Goal: Task Accomplishment & Management: Manage account settings

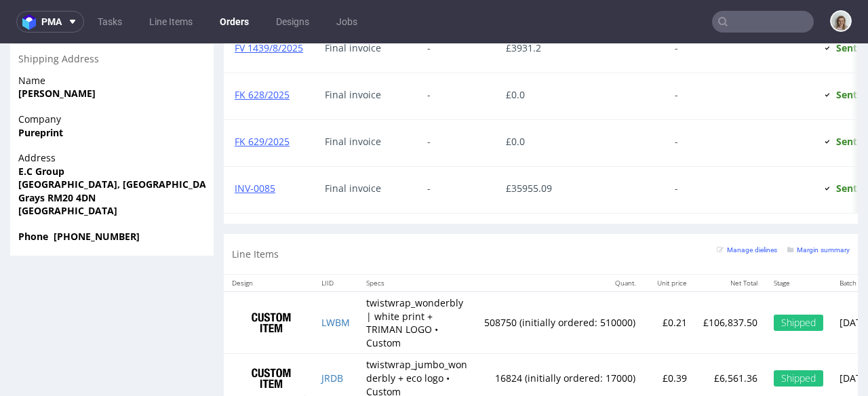
scroll to position [1108, 0]
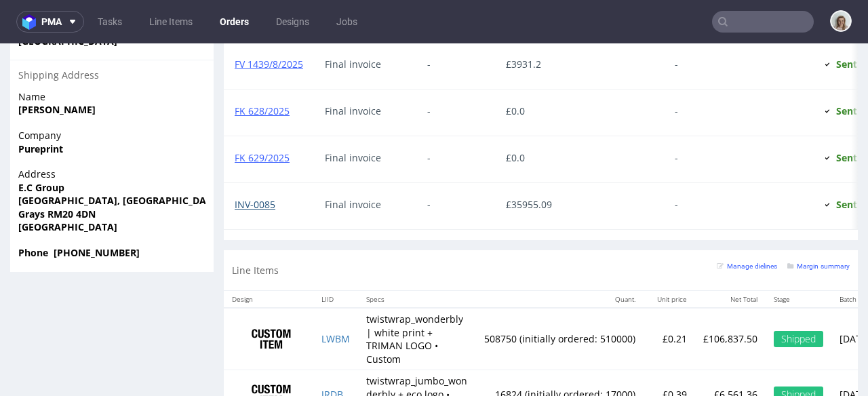
click at [264, 201] on link "INV-0085" at bounding box center [255, 204] width 41 height 13
drag, startPoint x: 700, startPoint y: 342, endPoint x: 757, endPoint y: 342, distance: 56.9
click at [757, 342] on td "£106,837.50" at bounding box center [730, 339] width 71 height 62
copy p "£106,837.50"
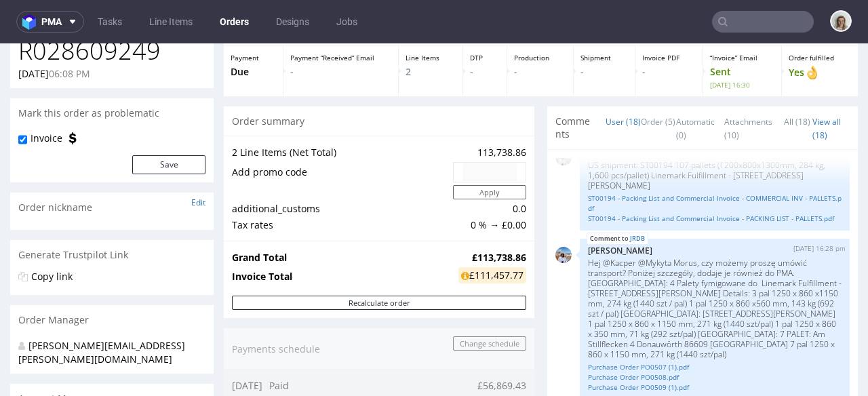
scroll to position [122, 0]
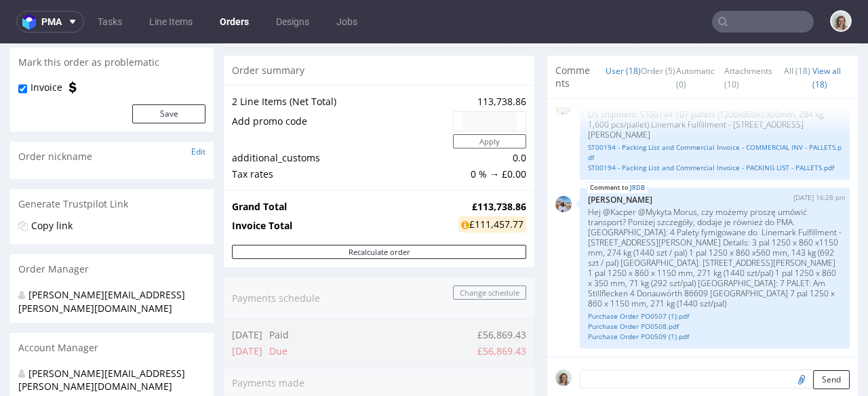
click at [768, 21] on input "text" at bounding box center [763, 22] width 102 height 22
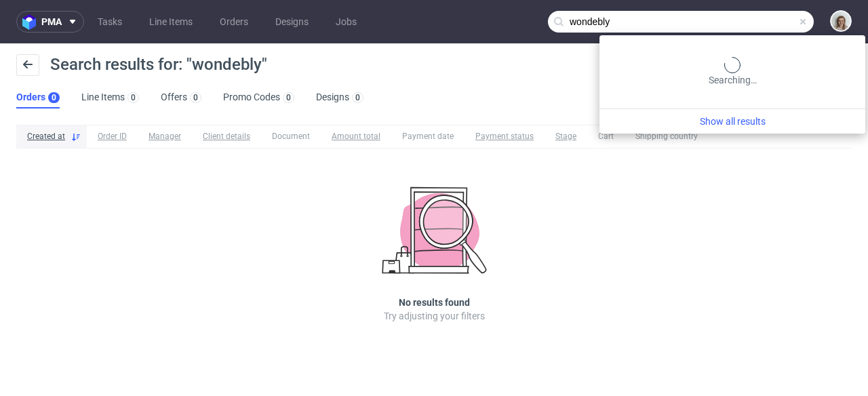
click at [761, 19] on input "wondebly" at bounding box center [681, 22] width 266 height 22
type input "wonderbly"
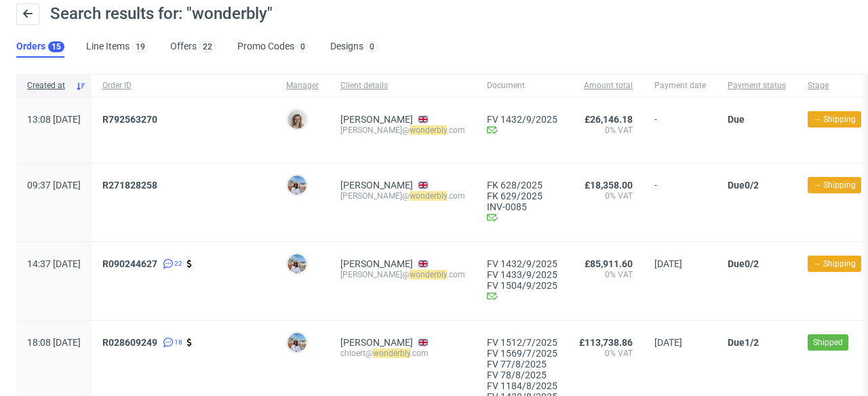
scroll to position [104, 0]
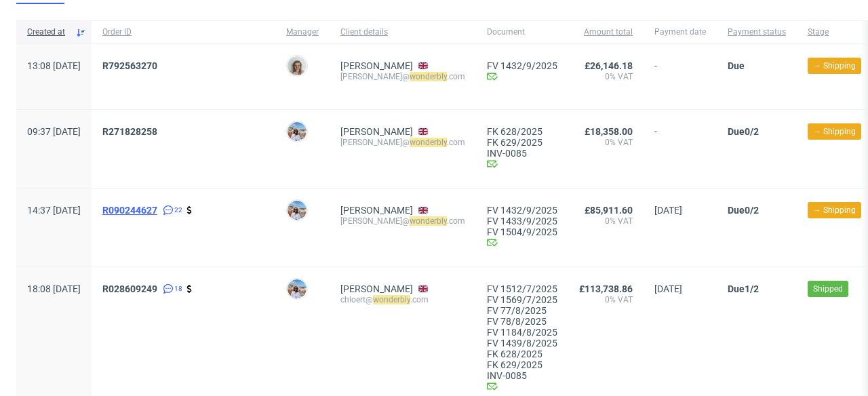
click at [157, 209] on span "R090244627" at bounding box center [129, 210] width 55 height 11
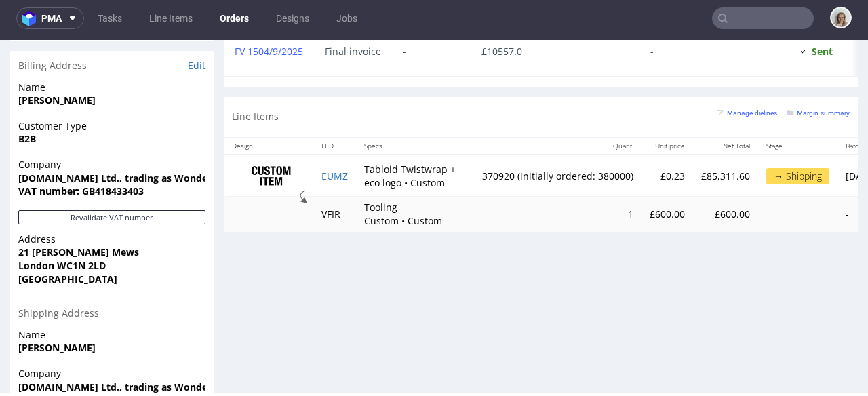
scroll to position [877, 0]
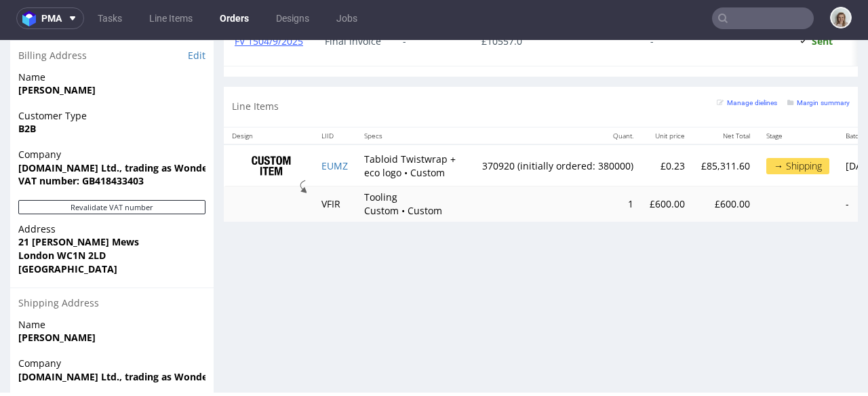
type input "wonderbly"
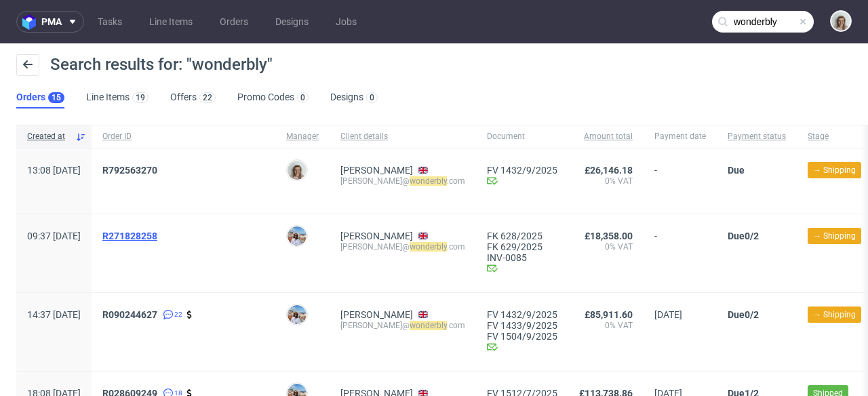
click at [157, 239] on span "R271828258" at bounding box center [129, 235] width 55 height 11
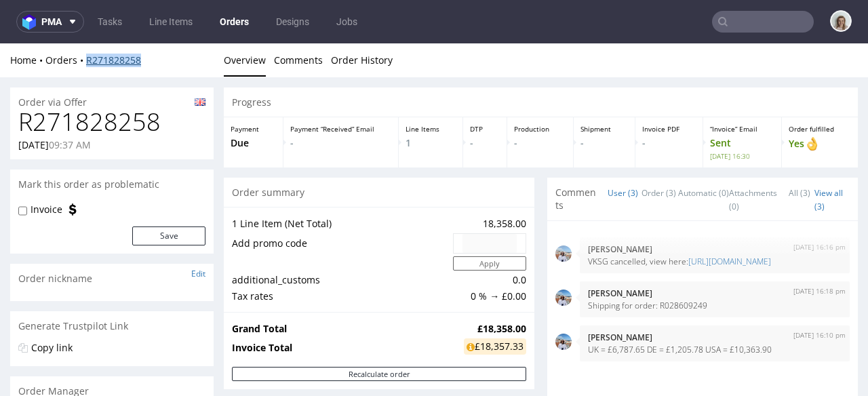
drag, startPoint x: 147, startPoint y: 62, endPoint x: 87, endPoint y: 56, distance: 60.6
click at [87, 56] on div "Home Orders R271828258" at bounding box center [111, 61] width 203 height 14
copy link "R271828258"
drag, startPoint x: 777, startPoint y: 367, endPoint x: 698, endPoint y: 365, distance: 78.7
click at [698, 355] on p "UK = £6,787.65 DE = £1,205.78 USA = £10,363.90" at bounding box center [715, 349] width 254 height 10
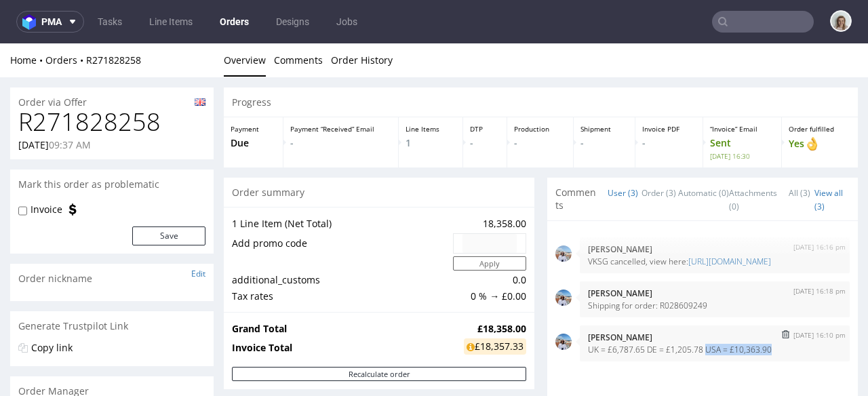
copy p "USA = £10,363.90"
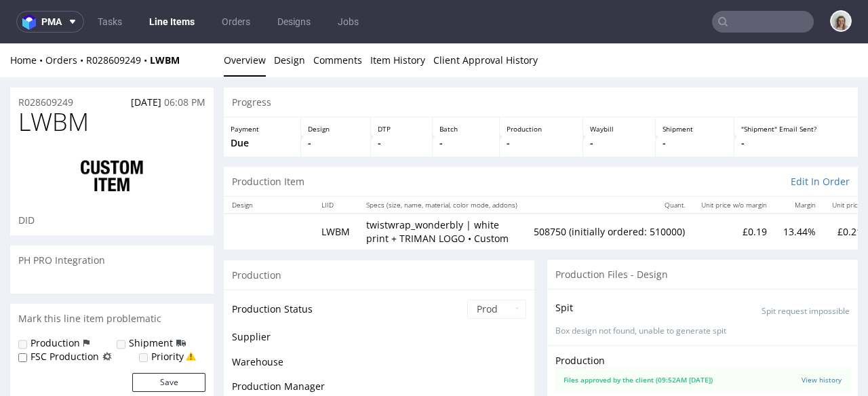
scroll to position [1285, 0]
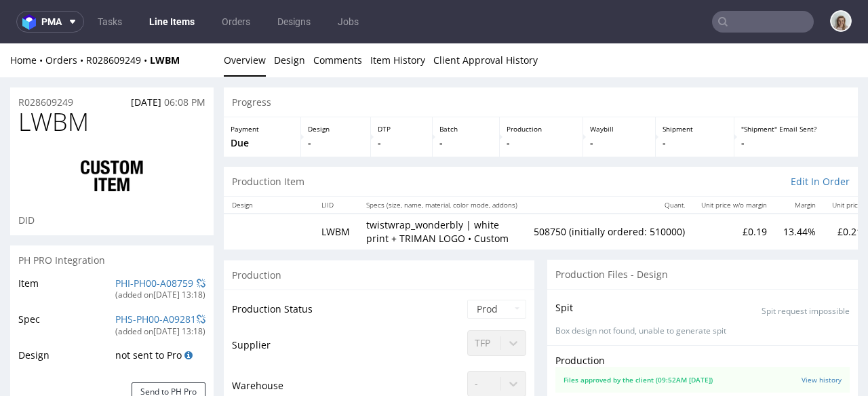
select select "in_progress"
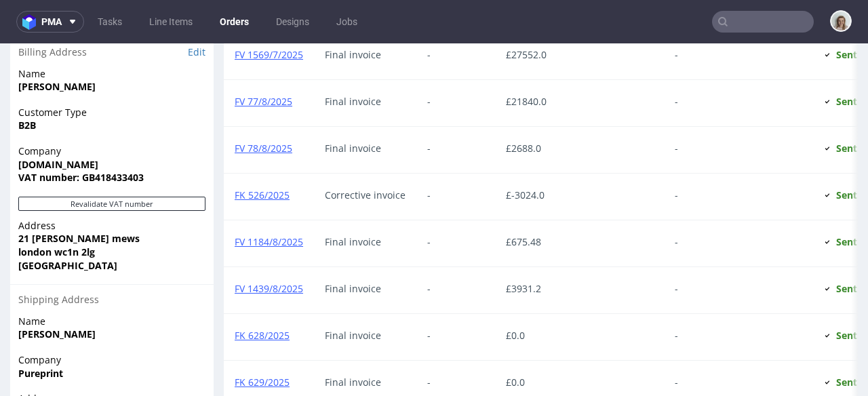
scroll to position [1101, 0]
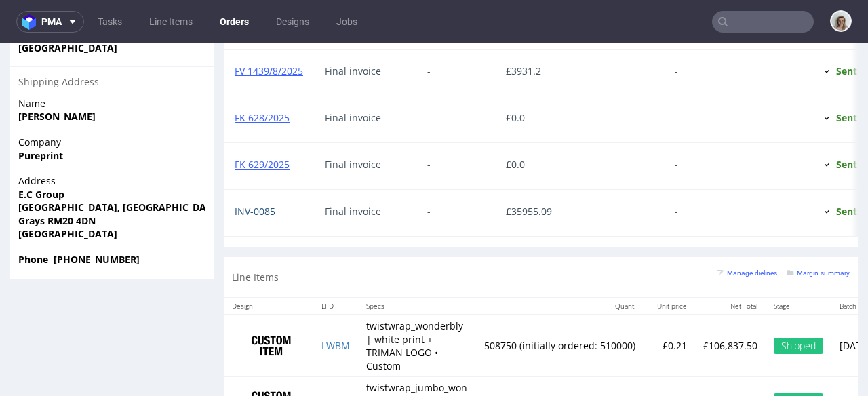
click at [258, 216] on link "INV-0085" at bounding box center [255, 211] width 41 height 13
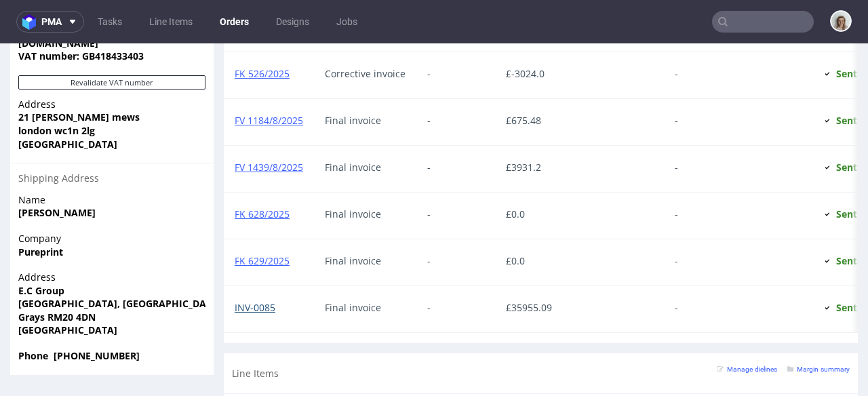
scroll to position [1199, 0]
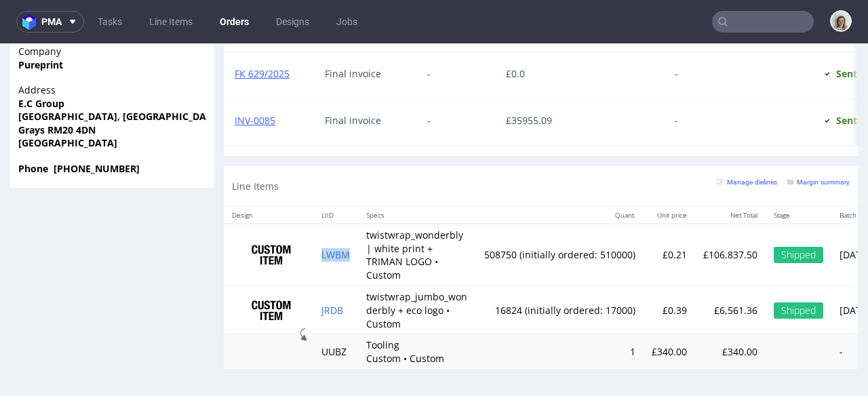
click at [353, 248] on td "LWBM" at bounding box center [335, 255] width 45 height 62
drag, startPoint x: 518, startPoint y: 248, endPoint x: 478, endPoint y: 248, distance: 40.0
click at [478, 248] on td "508750 (initially ordered: 510000)" at bounding box center [559, 255] width 167 height 62
copy td "508750"
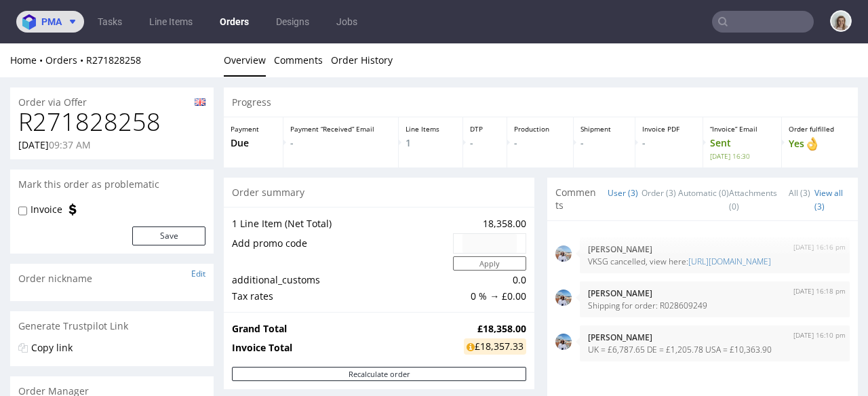
click at [71, 23] on icon at bounding box center [72, 21] width 11 height 11
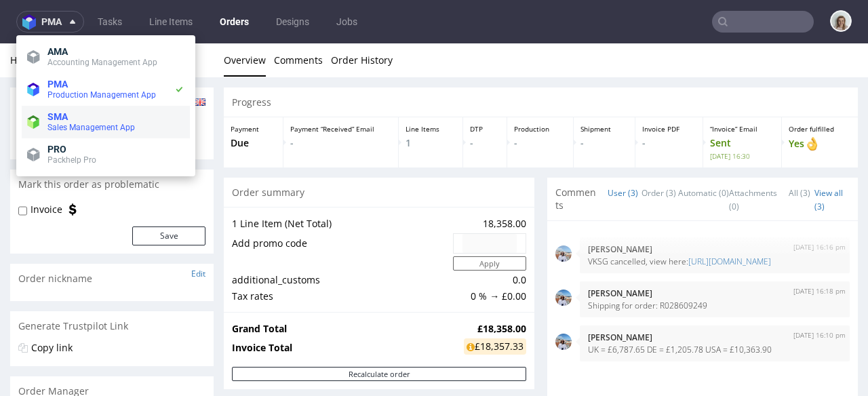
click at [60, 118] on span "SMA" at bounding box center [57, 116] width 20 height 11
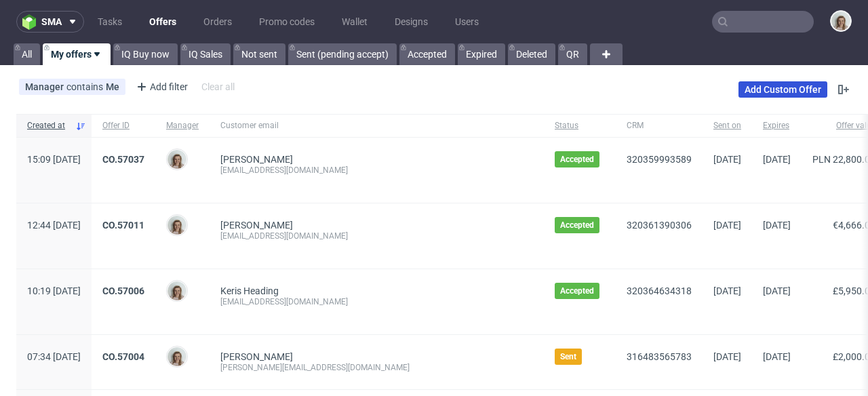
click at [785, 86] on link "Add Custom Offer" at bounding box center [782, 89] width 89 height 16
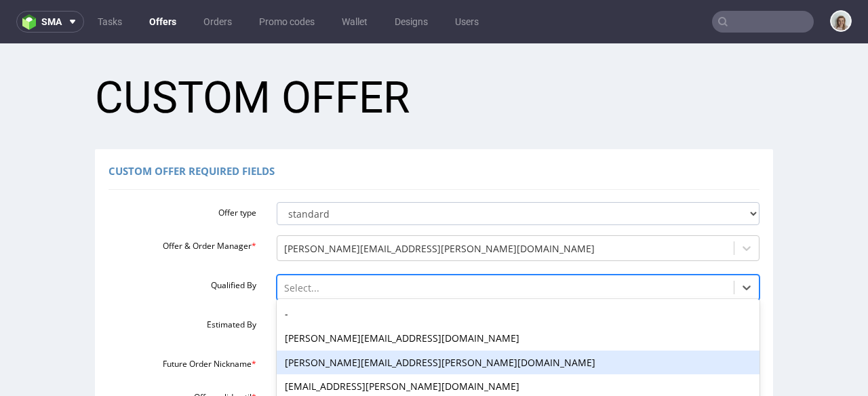
click at [297, 279] on div "angelina.marc@packhelp.com, 3 of 16. 16 results available. Use Up and Down to c…" at bounding box center [518, 284] width 483 height 19
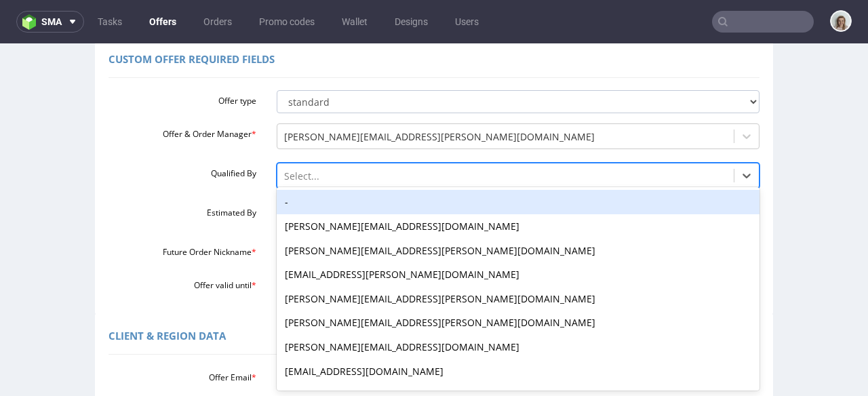
click at [289, 200] on div "-" at bounding box center [518, 202] width 483 height 24
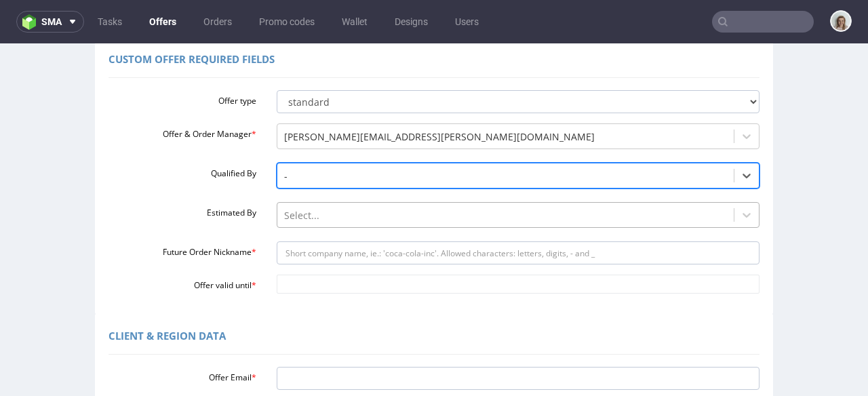
click at [287, 216] on div "Select..." at bounding box center [518, 211] width 483 height 19
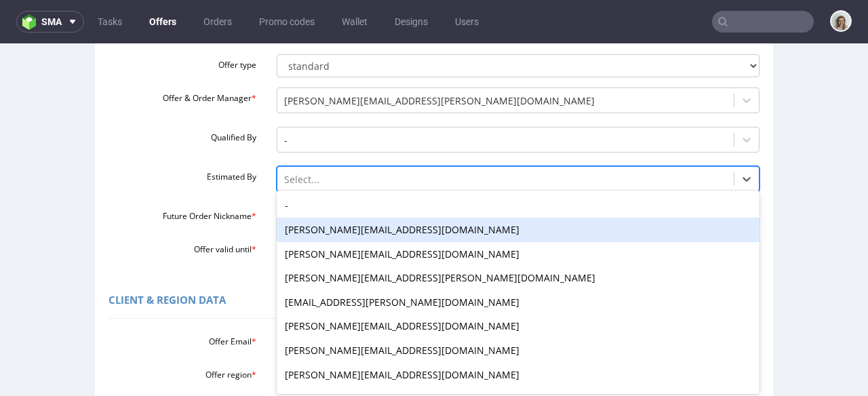
scroll to position [151, 0]
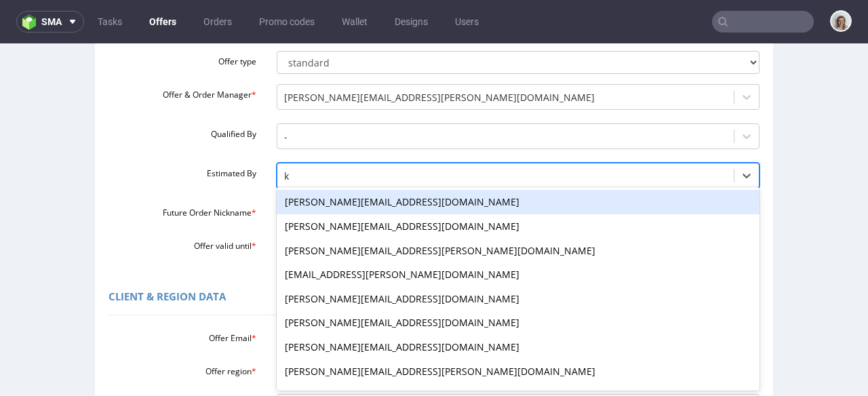
type input "kl"
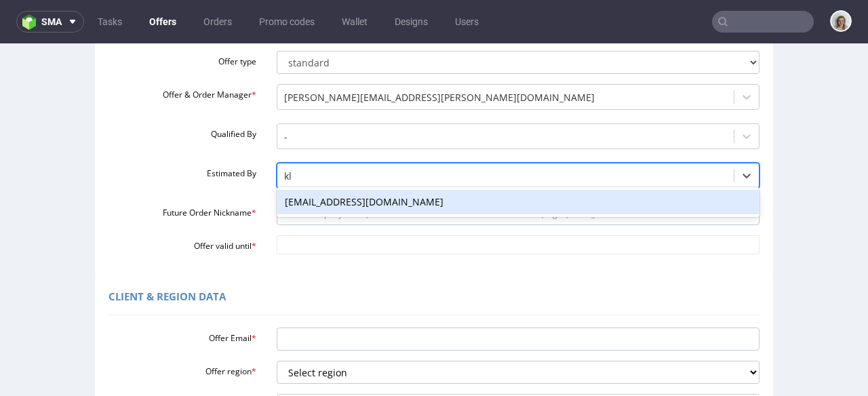
click at [308, 208] on div "klaudia.wisniewska@packhelp.com" at bounding box center [518, 202] width 483 height 24
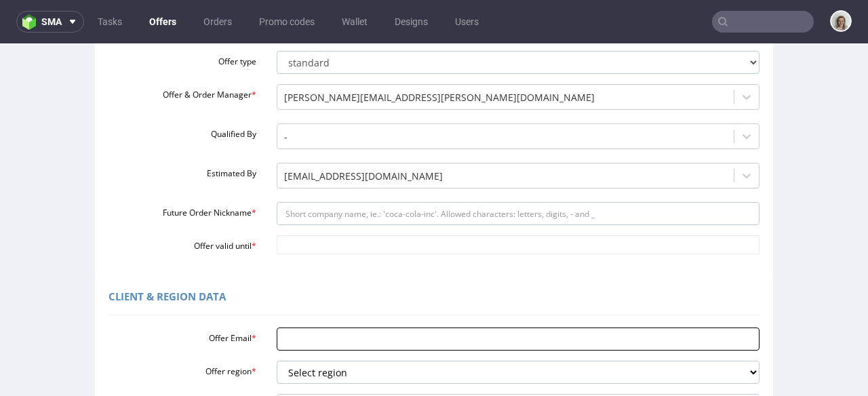
click at [294, 338] on input "Offer Email *" at bounding box center [518, 338] width 483 height 23
paste input "david.diaz@apparell.com"
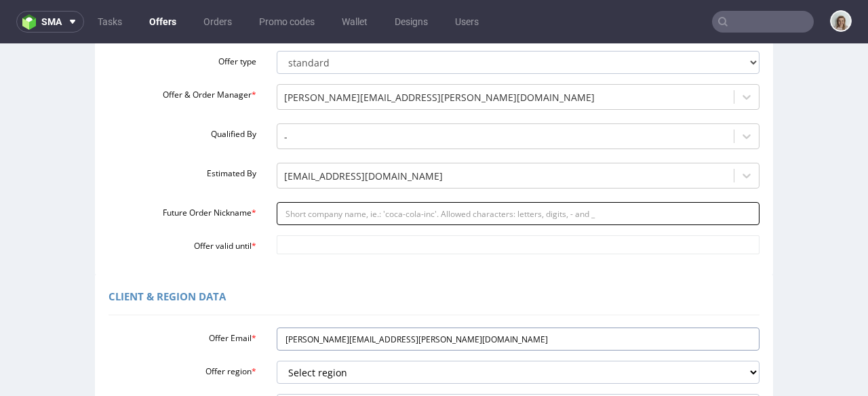
type input "david.diaz@apparell.com"
click at [287, 210] on input "Future Order Nickname *" at bounding box center [518, 213] width 483 height 23
click at [319, 215] on input "Future Order Nickname *" at bounding box center [518, 213] width 483 height 23
paste input "httpsapp-eu1hubspotcomcontacts25600958record0-3307000876281"
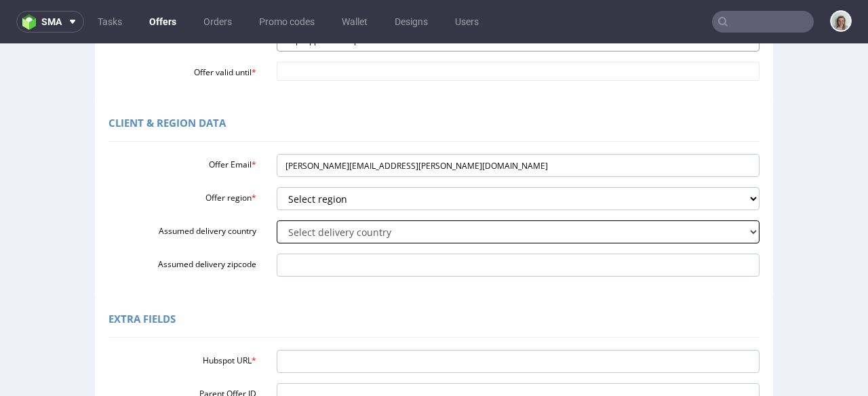
scroll to position [388, 0]
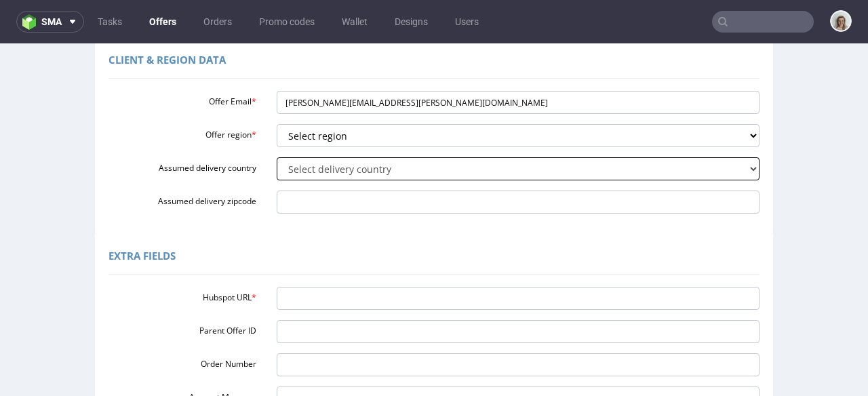
type input "httpsapp-eu1hubspotcomcontacts25600958record0-3307000876281"
click at [301, 296] on input "Hubspot URL *" at bounding box center [518, 298] width 483 height 23
paste input "https://app-eu1.hubspot.com/contacts/25600958/record/0-3/307000876281/"
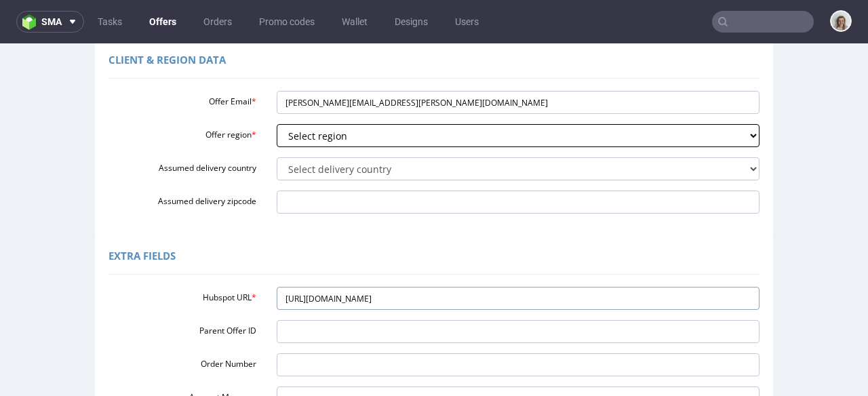
type input "https://app-eu1.hubspot.com/contacts/25600958/record/0-3/307000876281/"
click at [315, 137] on select "Select region eu gb de pl fr it es" at bounding box center [518, 135] width 483 height 23
select select "es"
click at [277, 124] on select "Select region eu gb de pl fr it es" at bounding box center [518, 135] width 483 height 23
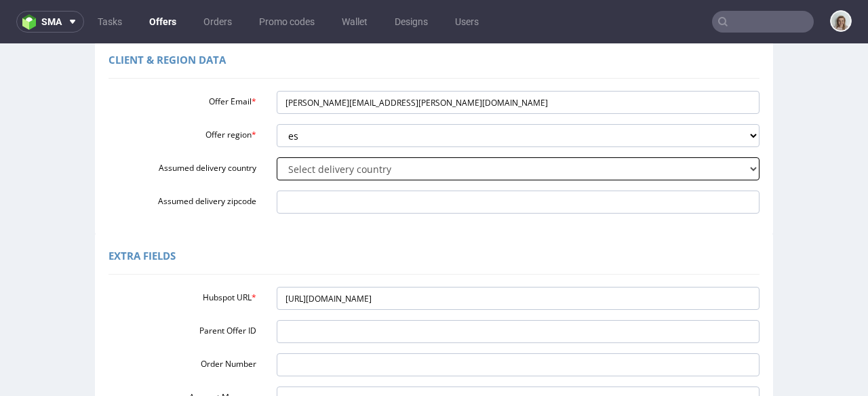
click at [291, 174] on select "Select delivery country Andorra Afghanistan Anguilla Albania Armenia Antarctica…" at bounding box center [518, 168] width 483 height 23
select select "68"
click at [277, 157] on select "Select delivery country Andorra Afghanistan Anguilla Albania Armenia Antarctica…" at bounding box center [518, 168] width 483 height 23
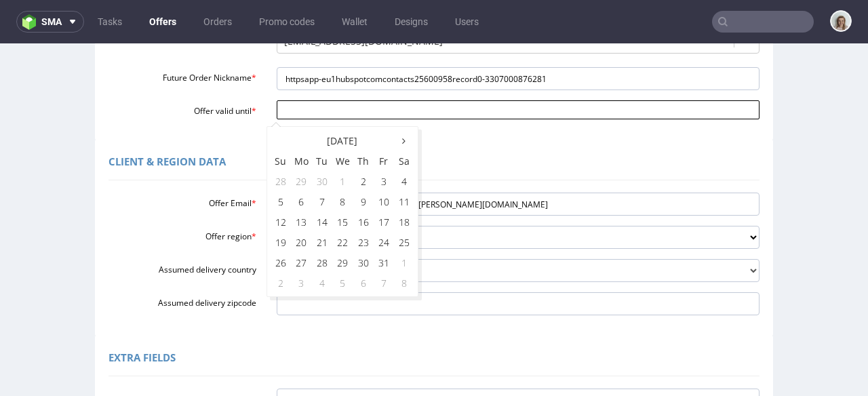
click at [291, 111] on input "Offer valid until *" at bounding box center [518, 109] width 483 height 19
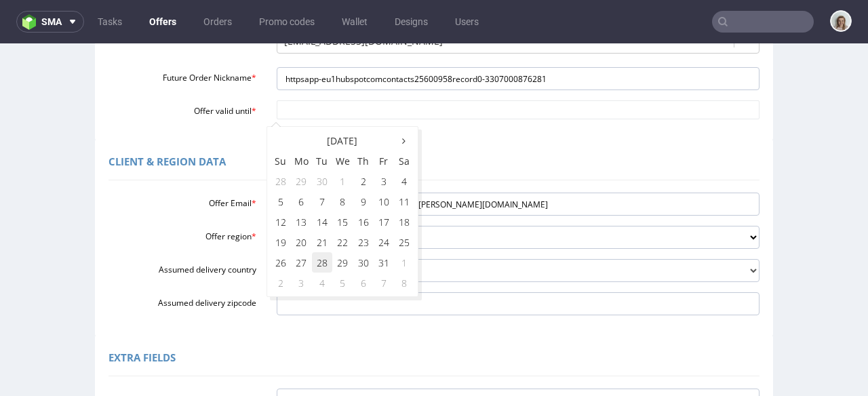
click at [323, 253] on td "28" at bounding box center [322, 262] width 20 height 20
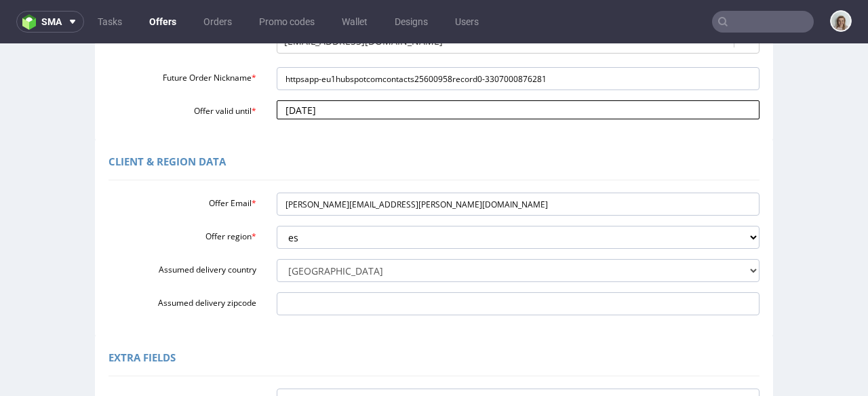
click at [345, 113] on input "2025-10-28" at bounding box center [518, 109] width 483 height 19
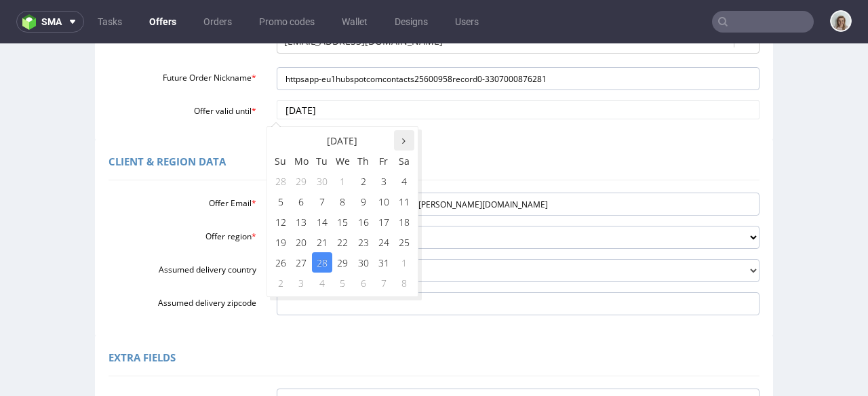
click at [397, 140] on th at bounding box center [404, 140] width 20 height 20
click at [282, 143] on th at bounding box center [280, 140] width 20 height 20
click at [382, 261] on td "31" at bounding box center [384, 262] width 20 height 20
type input "2025-10-31"
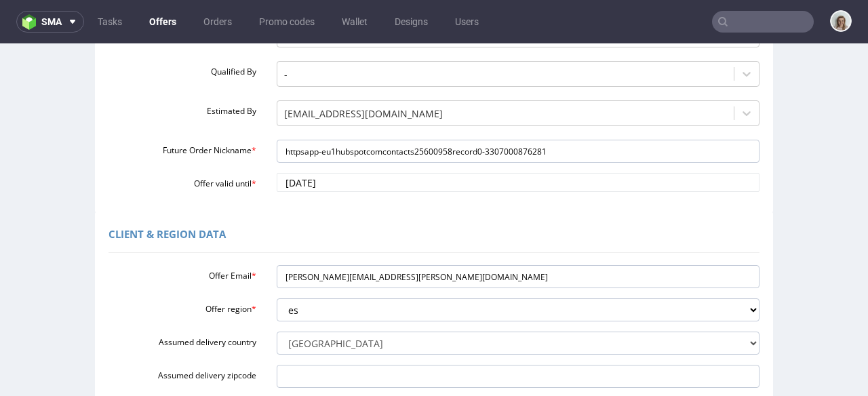
scroll to position [201, 0]
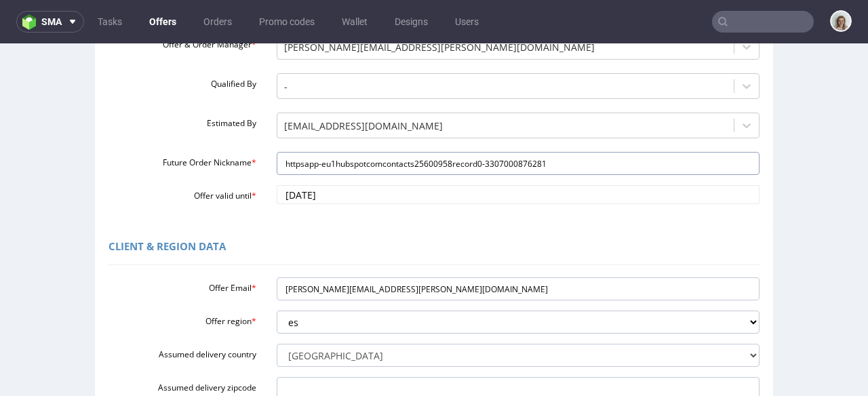
drag, startPoint x: 576, startPoint y: 162, endPoint x: 230, endPoint y: 165, distance: 345.7
click at [230, 165] on div "Future Order Nickname * httpsapp-eu1hubspotcomcontacts25600958record0-330700087…" at bounding box center [433, 163] width 671 height 23
paste input "Next_Order_Date__Primtartist_SL_-_unprintes_shipping_boxes"
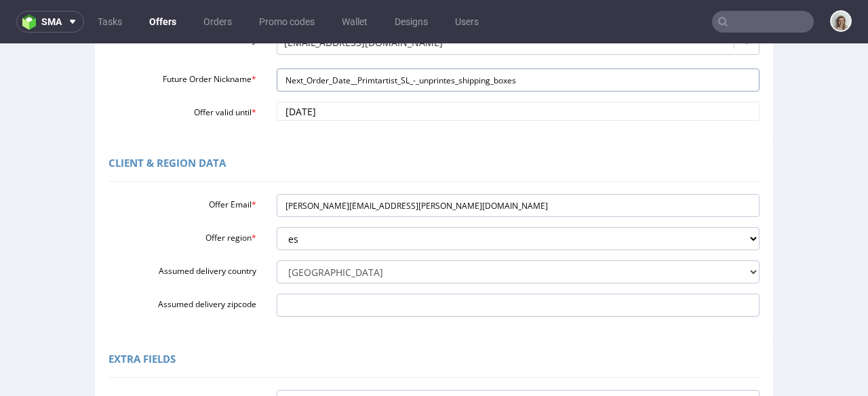
scroll to position [553, 0]
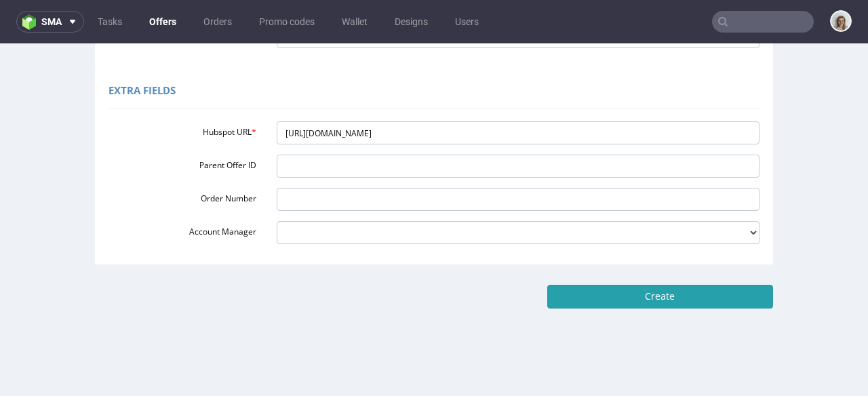
type input "Next_Order_Date__Primtartist_SL_-_unprintes_shipping_boxes"
click at [572, 291] on input "Create" at bounding box center [660, 296] width 226 height 23
type input "Please wait..."
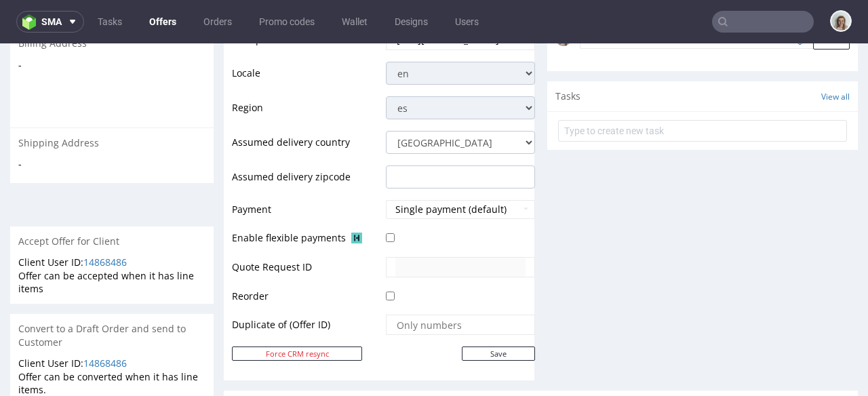
scroll to position [740, 0]
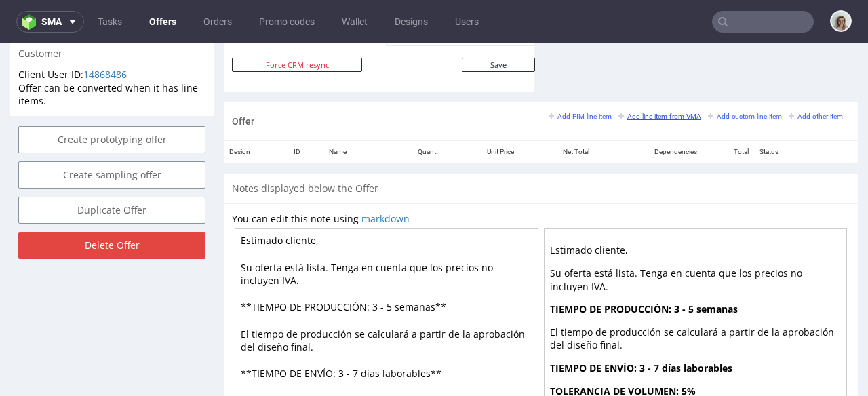
click at [630, 118] on small "Add line item from VMA" at bounding box center [659, 116] width 83 height 7
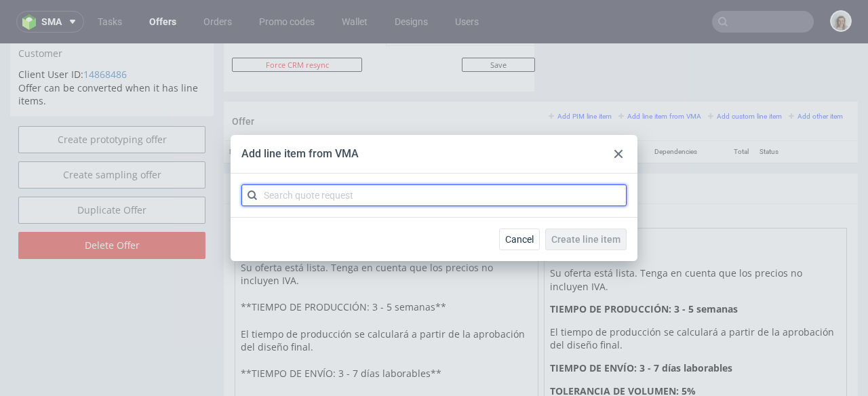
click at [441, 193] on input "text" at bounding box center [433, 195] width 385 height 22
paste input "CBPV-2"
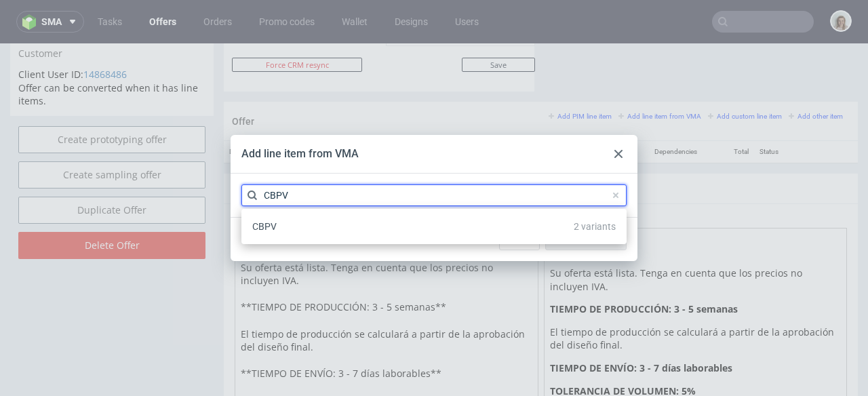
type input "CBPV"
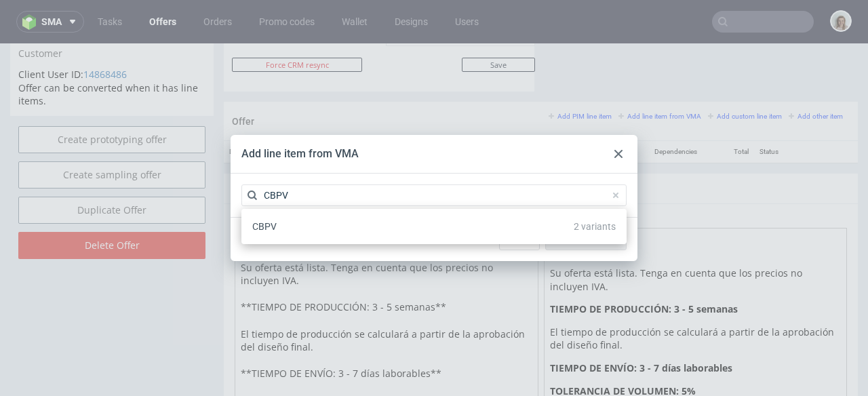
click at [422, 222] on div "CBPV 2 variants" at bounding box center [434, 226] width 374 height 24
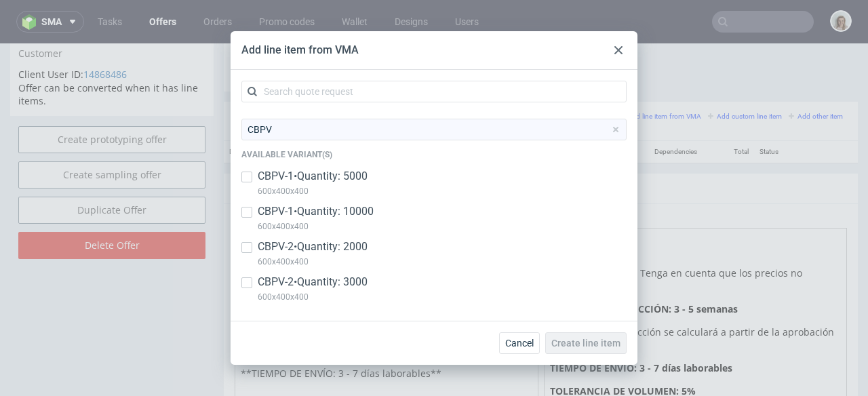
click at [345, 244] on p "CBPV-2 • Quantity: 2000" at bounding box center [313, 246] width 110 height 15
checkbox input "true"
click at [355, 281] on p "CBPV-2 • Quantity: 3000" at bounding box center [313, 282] width 110 height 15
checkbox input "true"
click at [565, 342] on span "Create line item" at bounding box center [585, 342] width 69 height 9
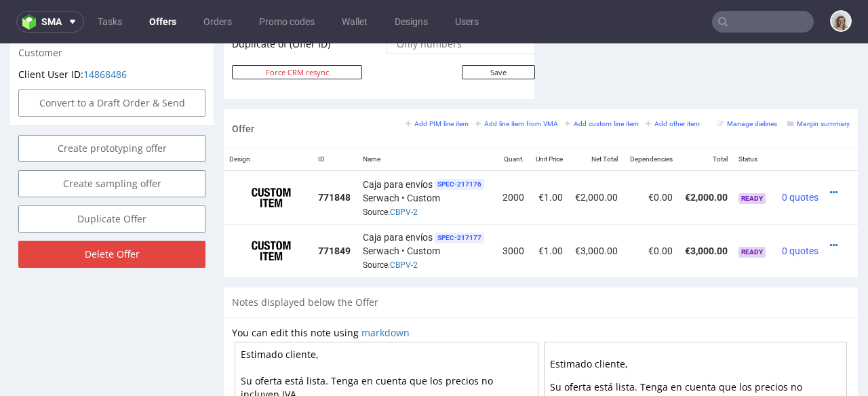
scroll to position [0, 3]
click at [830, 188] on icon at bounding box center [833, 192] width 7 height 9
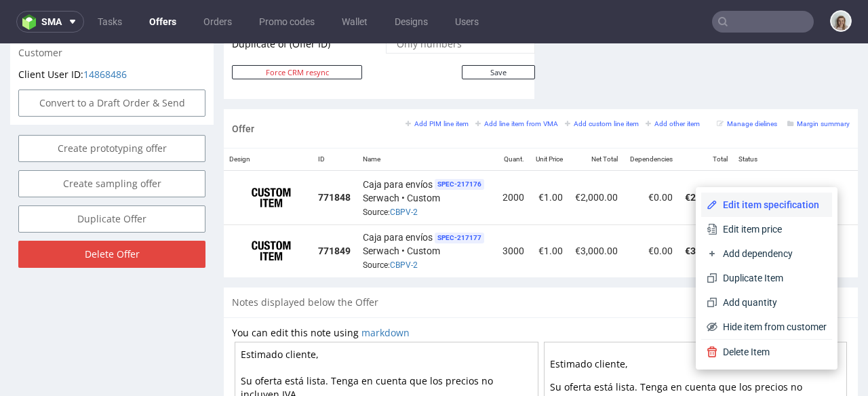
click at [794, 203] on span "Edit item specification" at bounding box center [771, 205] width 109 height 14
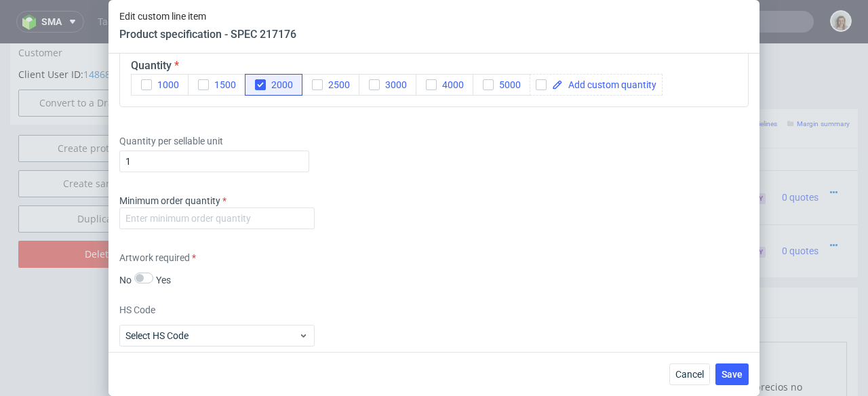
scroll to position [1978, 0]
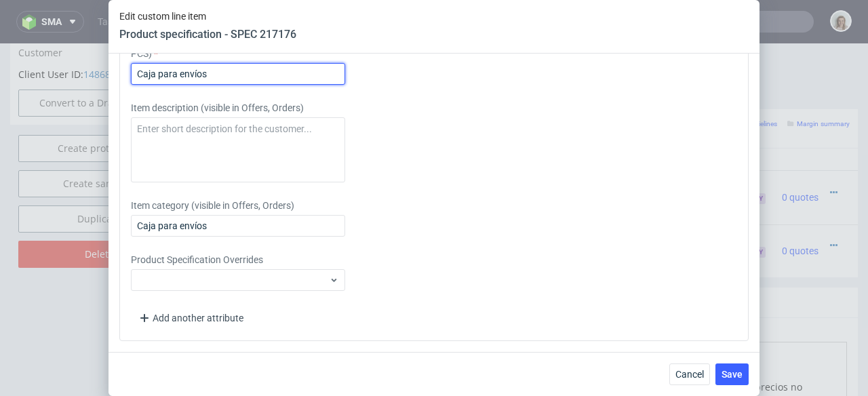
drag, startPoint x: 244, startPoint y: 71, endPoint x: 83, endPoint y: 69, distance: 160.7
click at [83, 69] on div "Edit custom line item Product specification - SPEC 217176 Supplier Custom Custo…" at bounding box center [434, 198] width 868 height 396
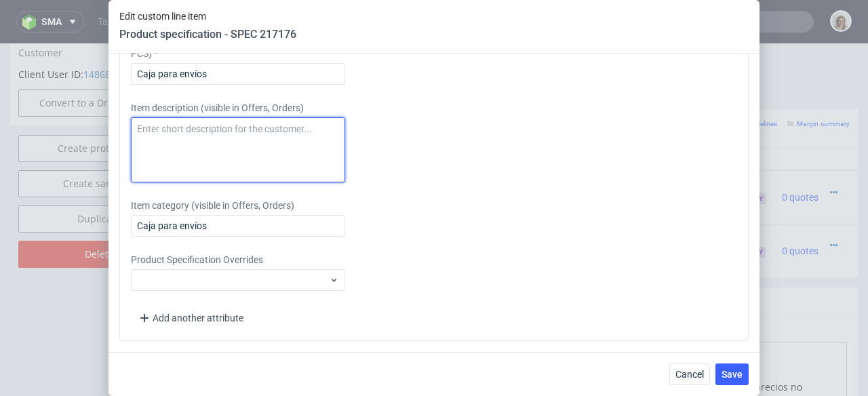
click at [171, 132] on textarea at bounding box center [238, 149] width 214 height 65
paste textarea "Caja para envíos"
drag, startPoint x: 338, startPoint y: 132, endPoint x: 93, endPoint y: 128, distance: 245.4
click at [93, 128] on div "Edit custom line item Product specification - SPEC 217176 Supplier Custom Custo…" at bounding box center [434, 198] width 868 height 396
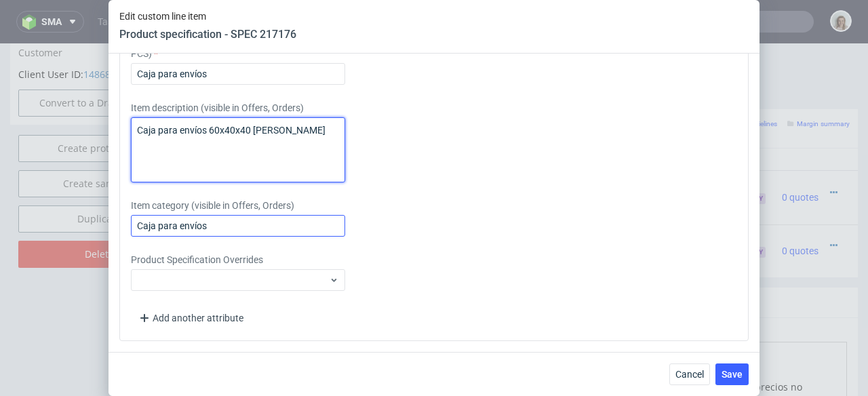
type textarea "Caja para envíos 60x40x40 flauta EB"
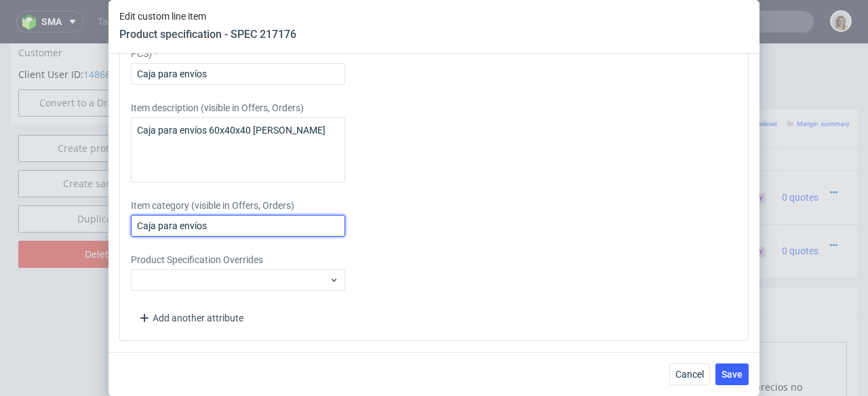
drag, startPoint x: 242, startPoint y: 220, endPoint x: 77, endPoint y: 224, distance: 164.8
click at [77, 224] on div "Edit custom line item Product specification - SPEC 217176 Supplier Custom Custo…" at bounding box center [434, 198] width 868 height 396
paste input "60x40x40 flauta EB"
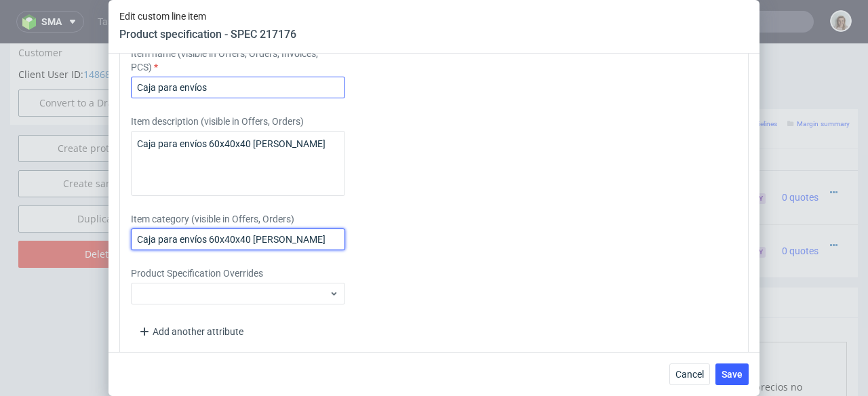
scroll to position [1898, 0]
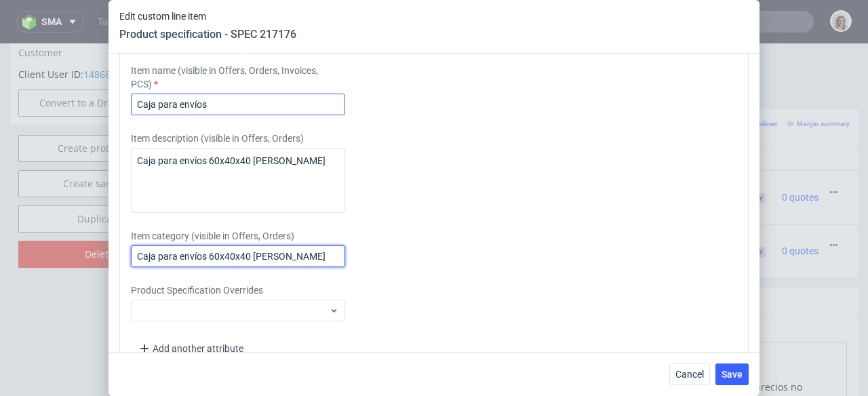
type input "Caja para envíos 60x40x40 flauta EB"
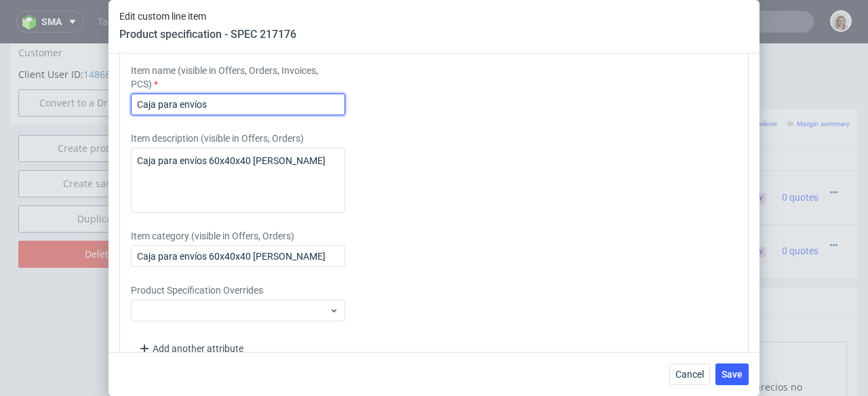
drag, startPoint x: 244, startPoint y: 153, endPoint x: 87, endPoint y: 152, distance: 156.6
click at [87, 152] on div "Edit custom line item Product specification - SPEC 217176 Supplier Custom Custo…" at bounding box center [434, 198] width 868 height 396
paste input "60x40x40 flauta EB"
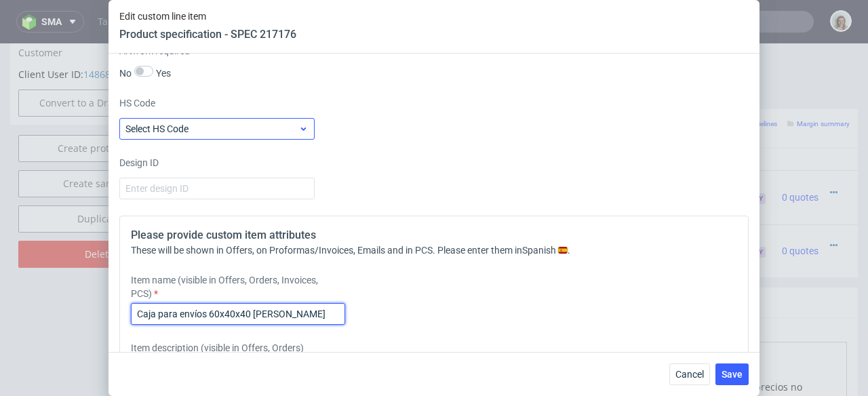
scroll to position [1965, 0]
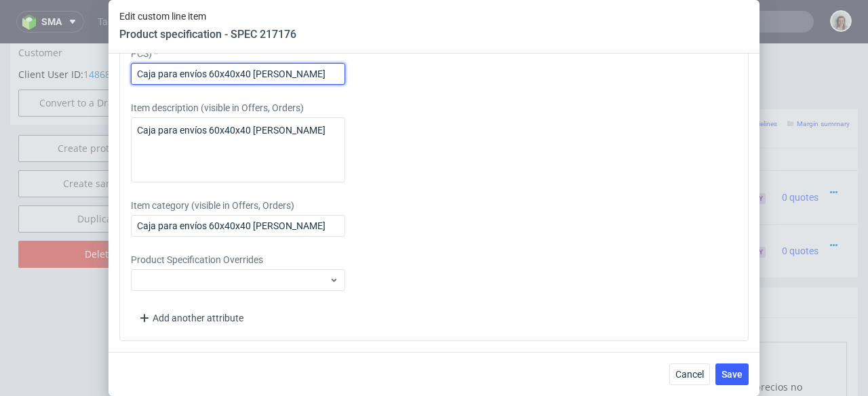
type input "Caja para envíos 60x40x40 flauta EB"
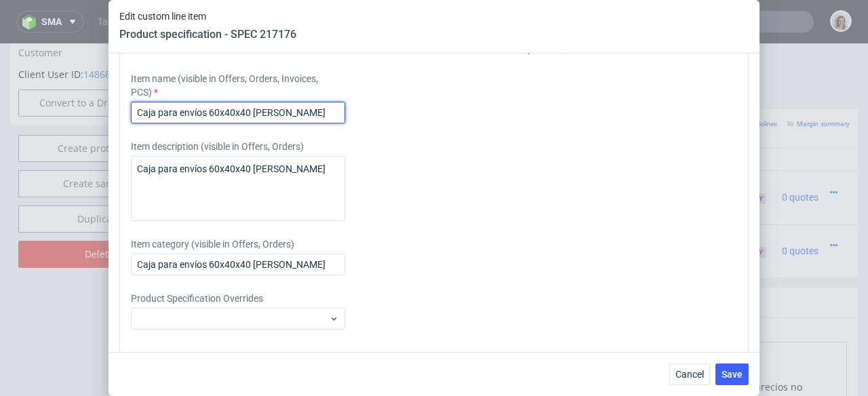
scroll to position [1651, 0]
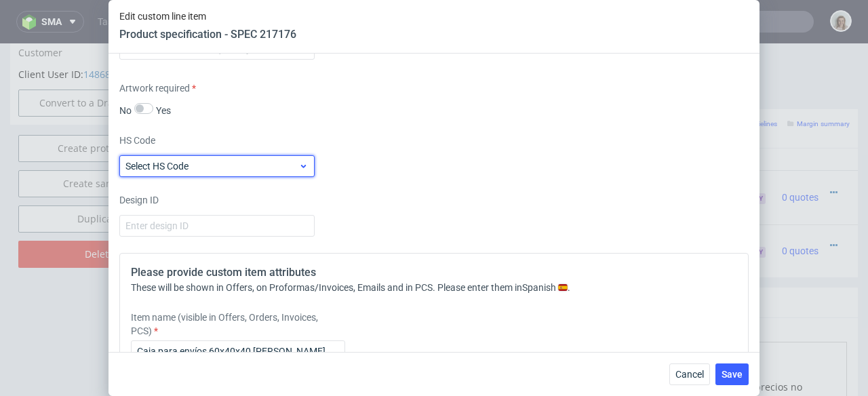
click at [187, 172] on label "Select HS Code" at bounding box center [156, 166] width 63 height 11
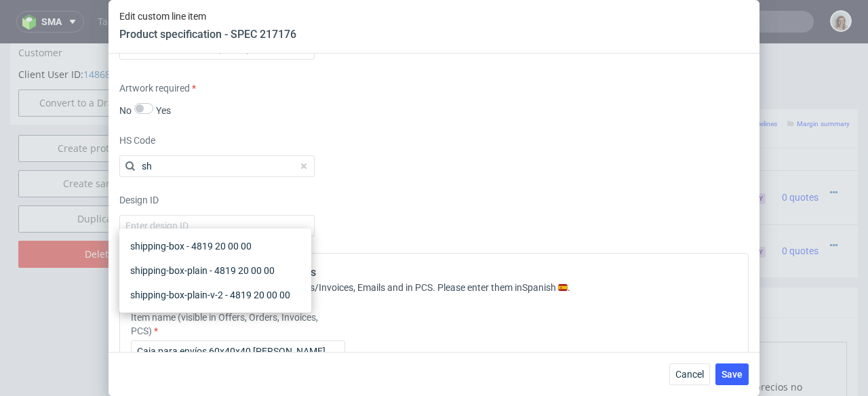
scroll to position [0, 0]
type input "shi"
click at [223, 248] on div "shipping-box - 4819 20 00 00" at bounding box center [215, 246] width 181 height 24
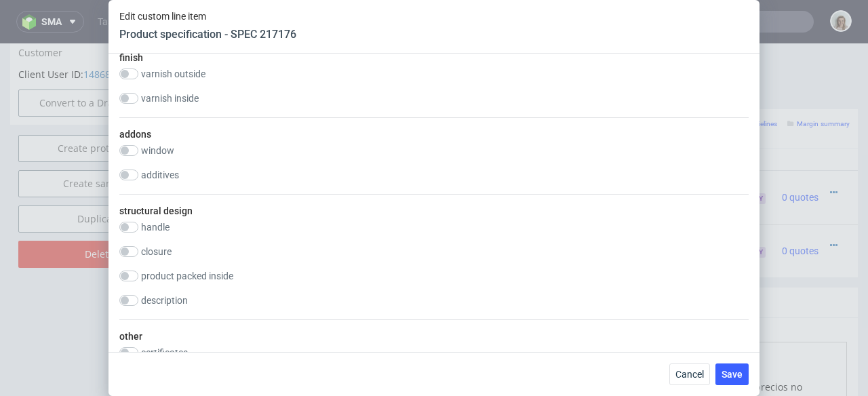
scroll to position [741, 0]
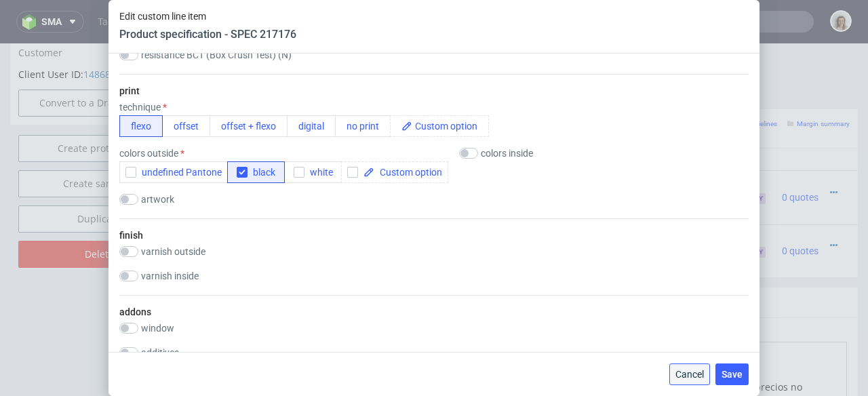
click at [686, 376] on span "Cancel" at bounding box center [689, 373] width 28 height 9
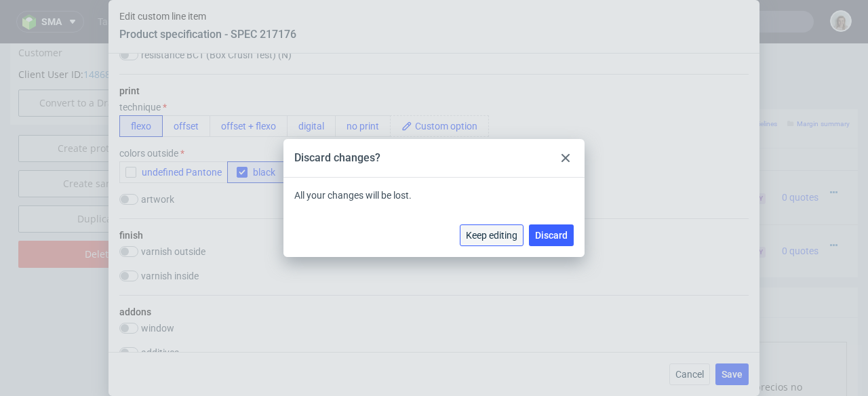
click at [503, 235] on span "Keep editing" at bounding box center [492, 234] width 52 height 9
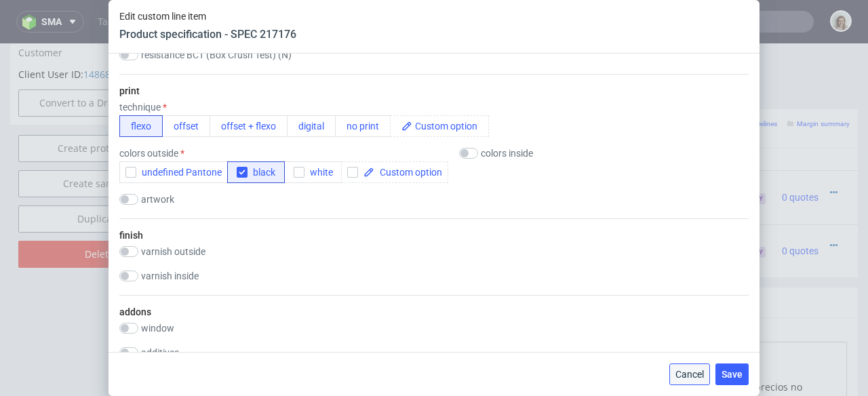
click at [705, 380] on button "Cancel" at bounding box center [689, 374] width 41 height 22
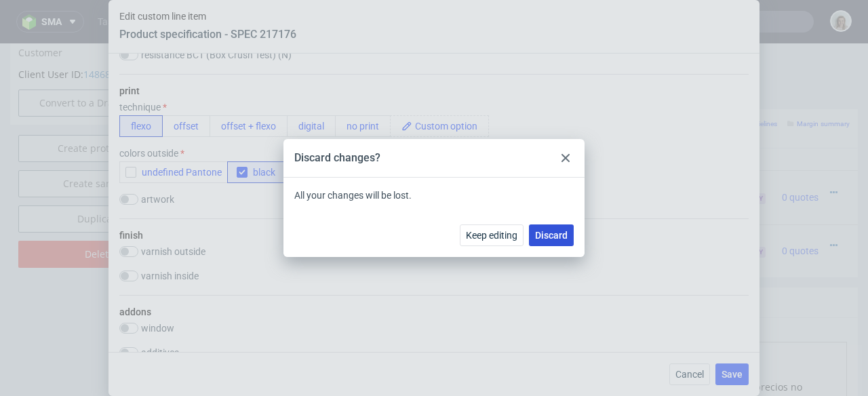
click at [564, 237] on span "Discard" at bounding box center [551, 234] width 33 height 9
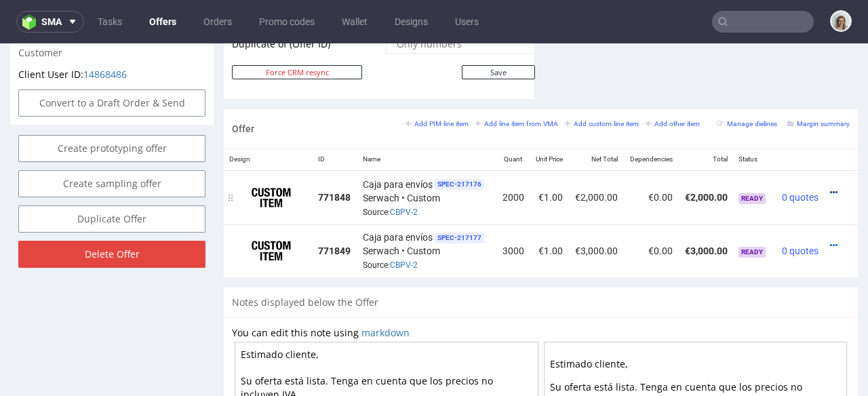
click at [830, 188] on icon at bounding box center [833, 192] width 7 height 9
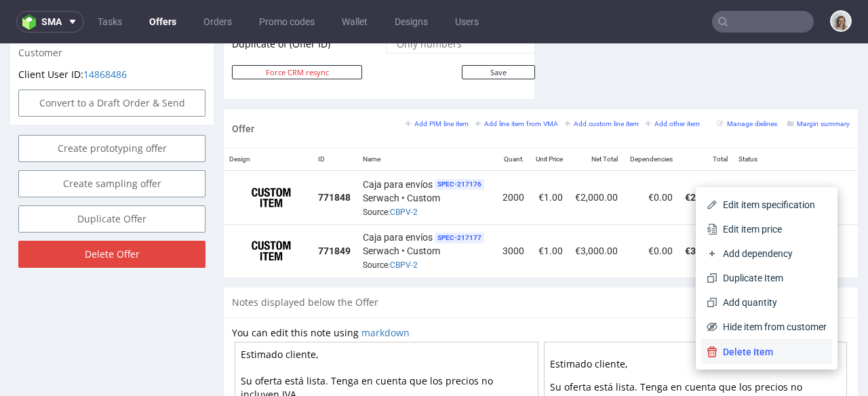
click at [719, 347] on span "Delete Item" at bounding box center [771, 352] width 109 height 14
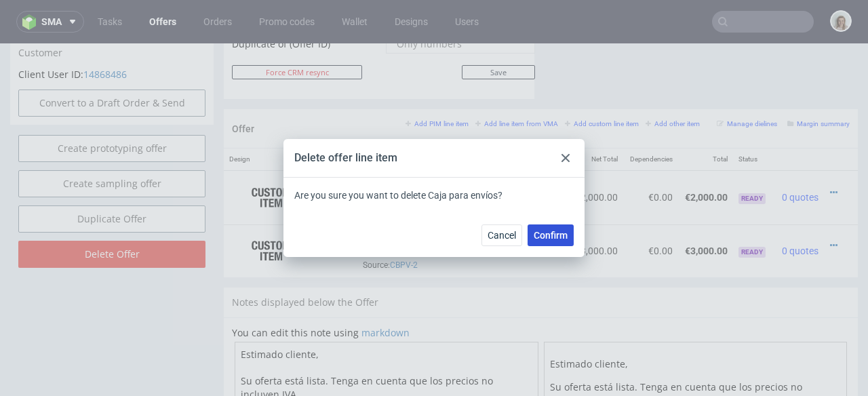
click at [548, 233] on span "Confirm" at bounding box center [551, 234] width 34 height 9
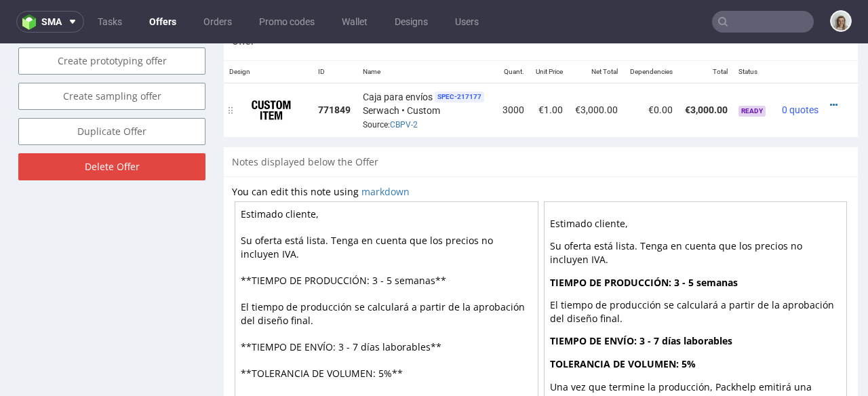
scroll to position [843, 0]
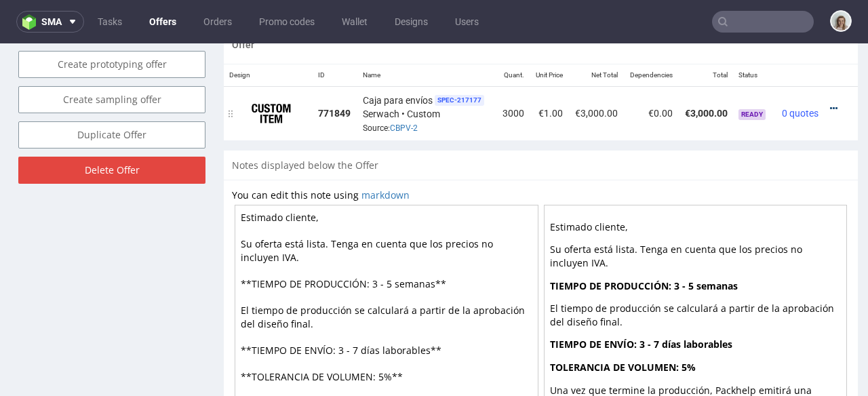
click at [830, 104] on icon at bounding box center [833, 108] width 7 height 9
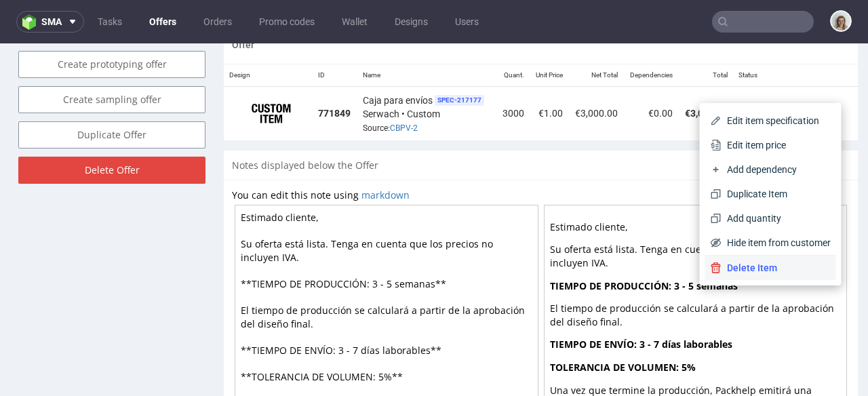
click at [725, 277] on li "Delete Item" at bounding box center [770, 268] width 131 height 24
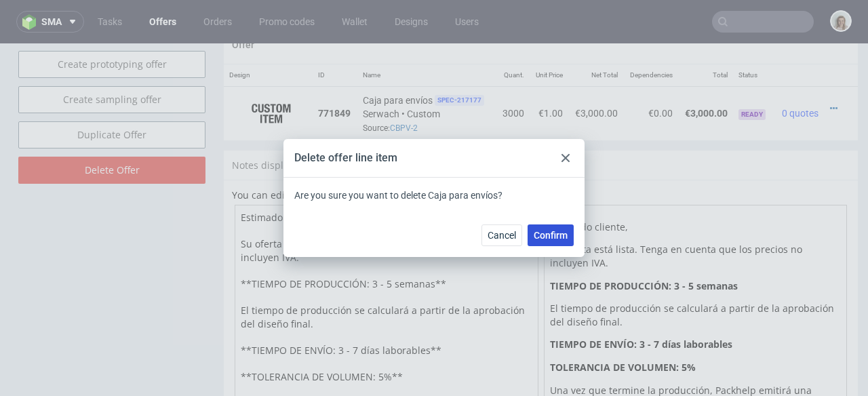
click at [561, 241] on button "Confirm" at bounding box center [550, 235] width 46 height 22
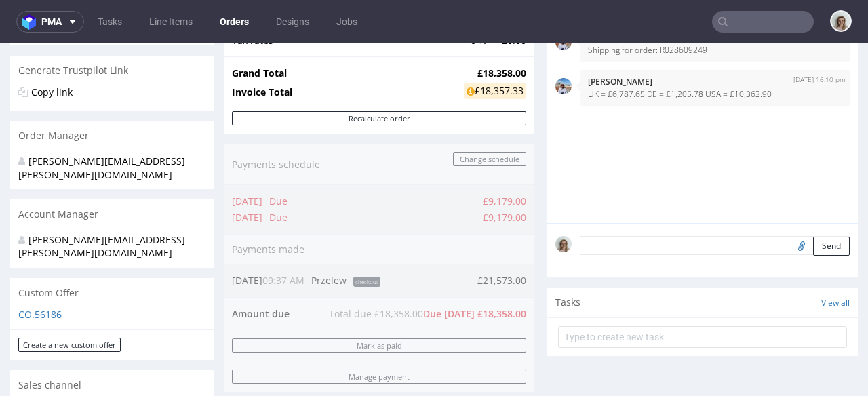
scroll to position [254, 0]
drag, startPoint x: 771, startPoint y: 115, endPoint x: 725, endPoint y: 116, distance: 46.8
click at [725, 100] on p "UK = £6,787.65 DE = £1,205.78 USA = £10,363.90" at bounding box center [715, 95] width 254 height 10
copy p "£10,363.90"
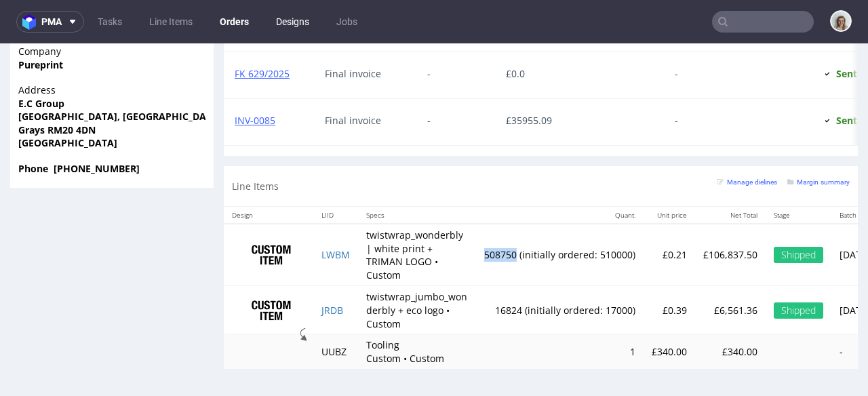
scroll to position [1285, 0]
click at [60, 11] on button "pma" at bounding box center [50, 22] width 68 height 22
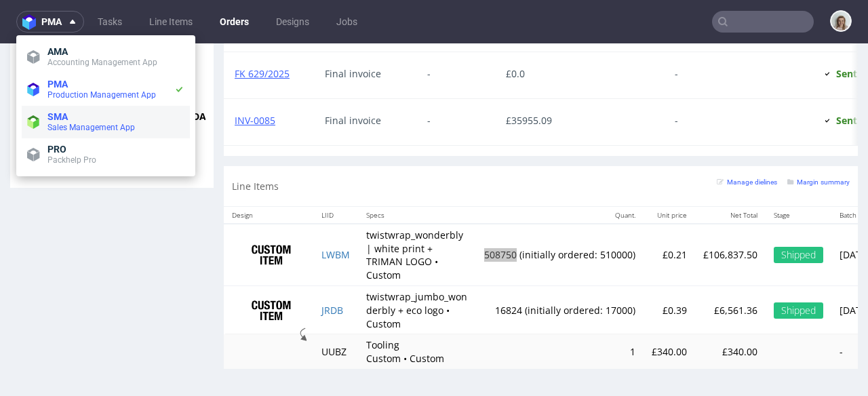
click at [49, 120] on span "SMA" at bounding box center [57, 116] width 20 height 11
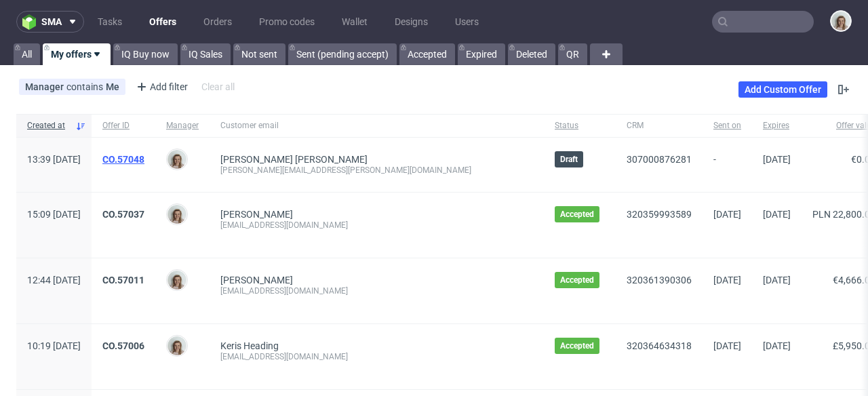
click at [144, 163] on link "CO.57048" at bounding box center [123, 159] width 42 height 11
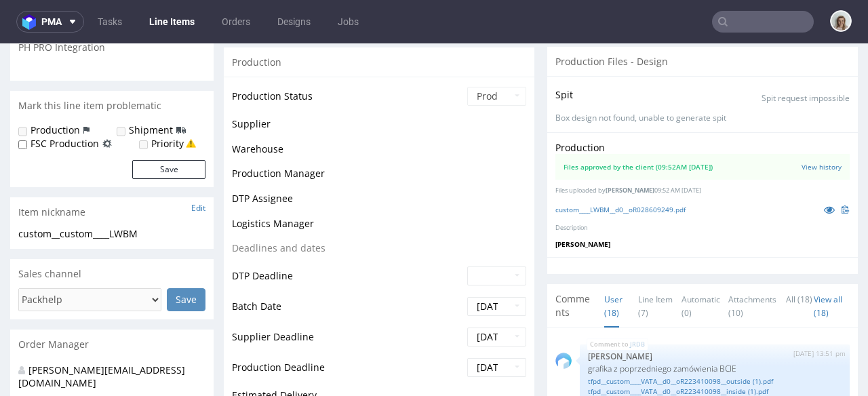
scroll to position [1285, 0]
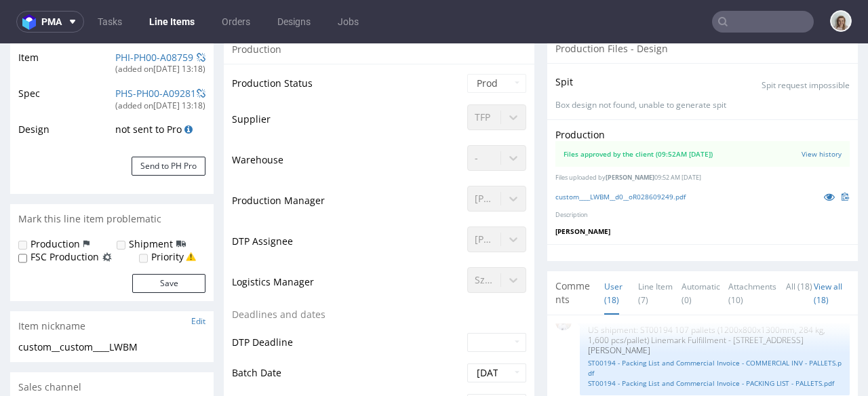
select select "in_progress"
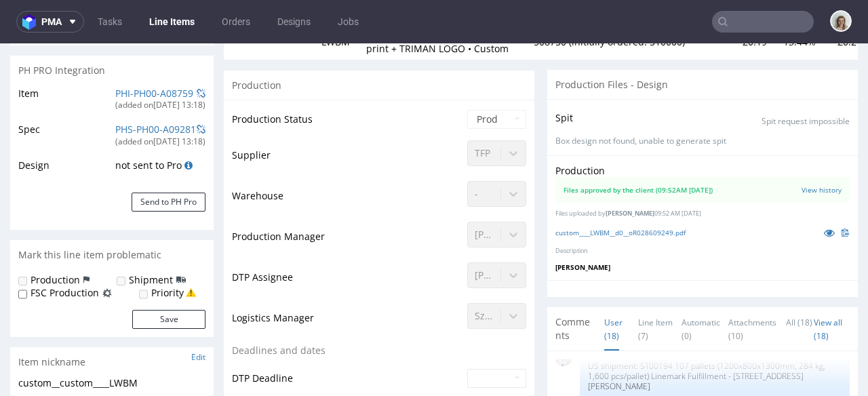
scroll to position [0, 0]
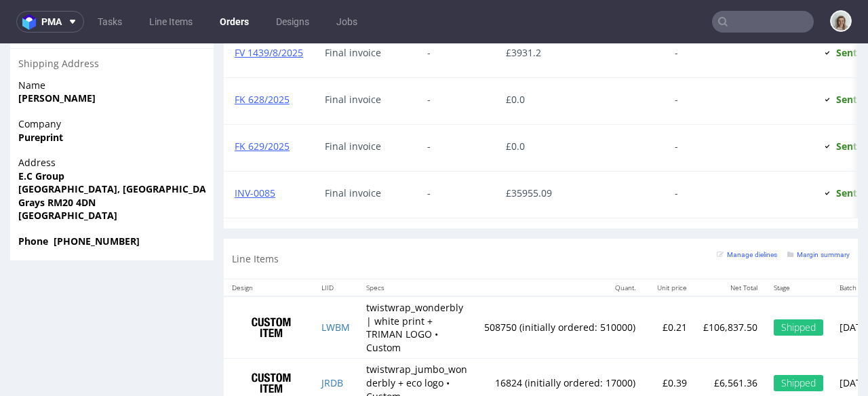
scroll to position [1175, 0]
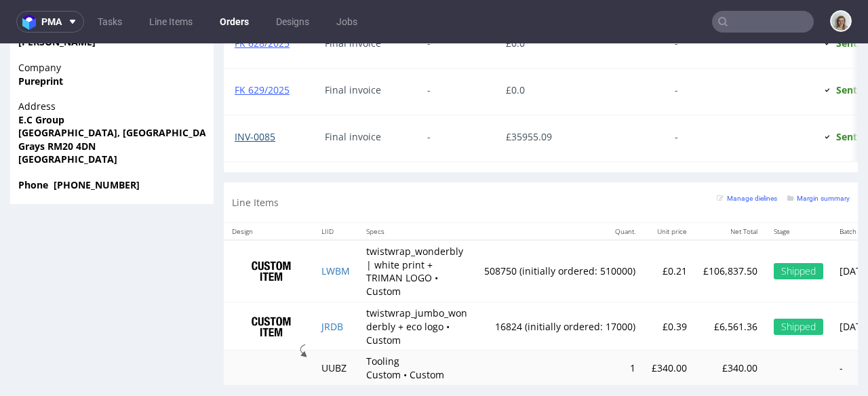
click at [254, 135] on link "INV-0085" at bounding box center [255, 136] width 41 height 13
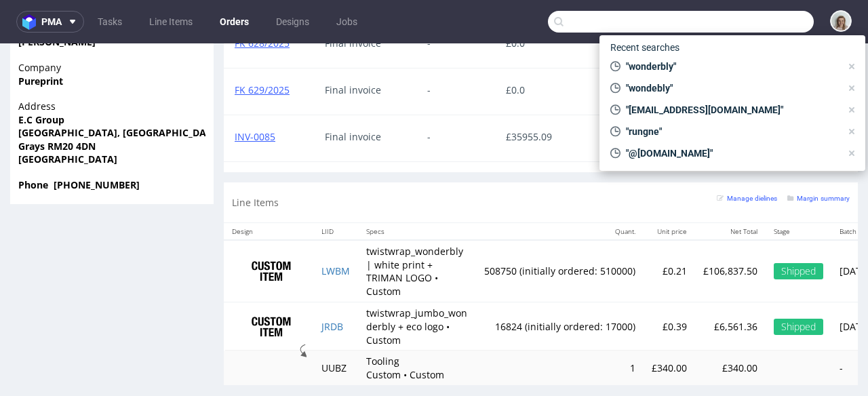
click at [733, 25] on input "text" at bounding box center [681, 22] width 266 height 22
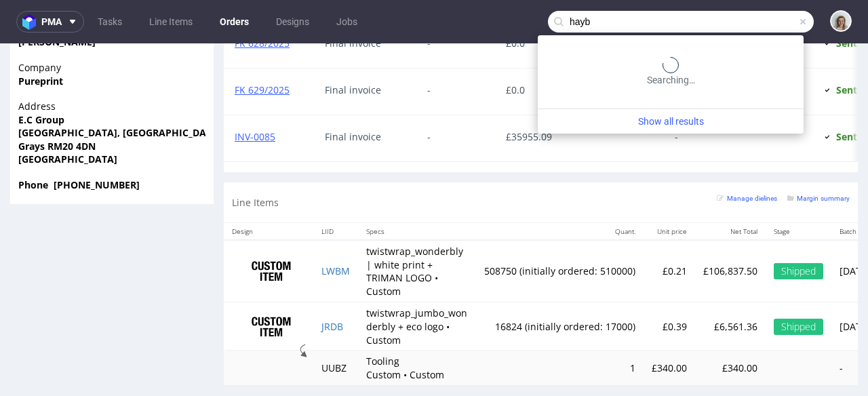
type input "hayb"
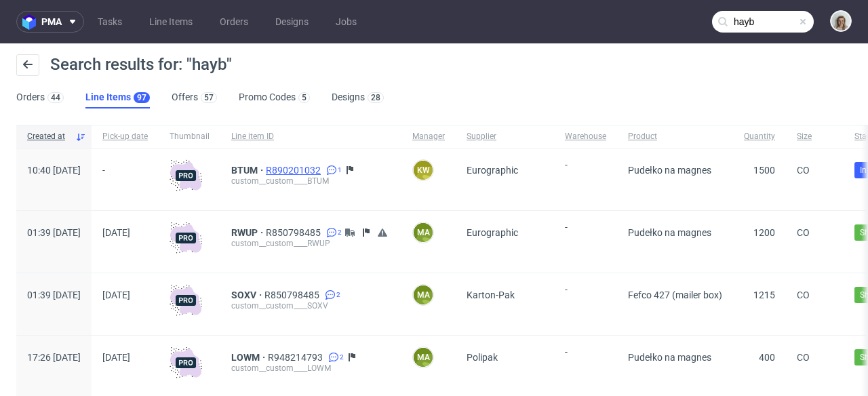
click at [323, 167] on span "R890201032" at bounding box center [295, 170] width 58 height 11
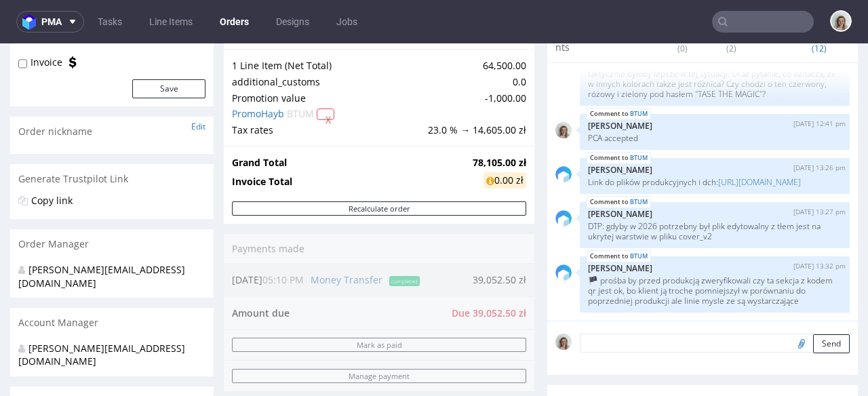
scroll to position [1157, 0]
click at [729, 20] on input "text" at bounding box center [763, 22] width 102 height 22
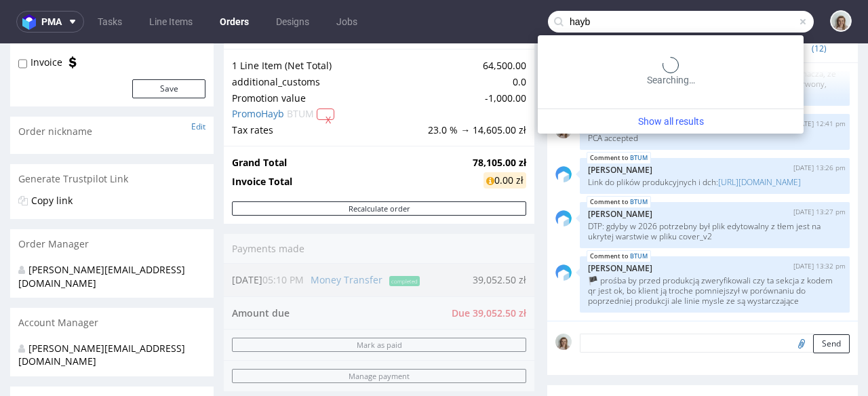
type input "hayb"
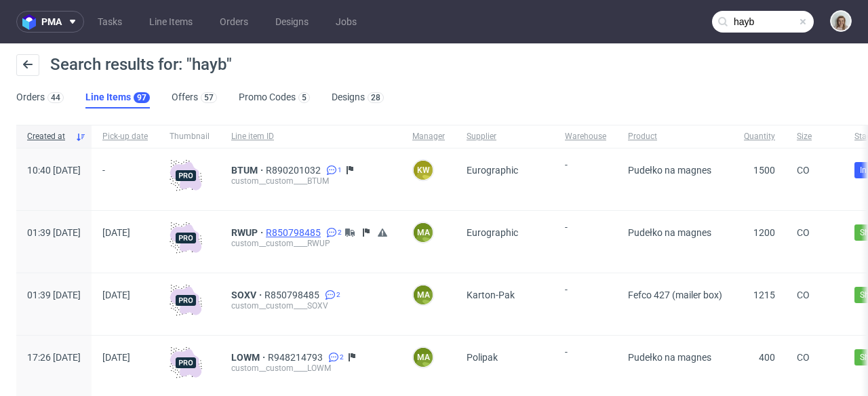
click at [323, 231] on span "R850798485" at bounding box center [295, 232] width 58 height 11
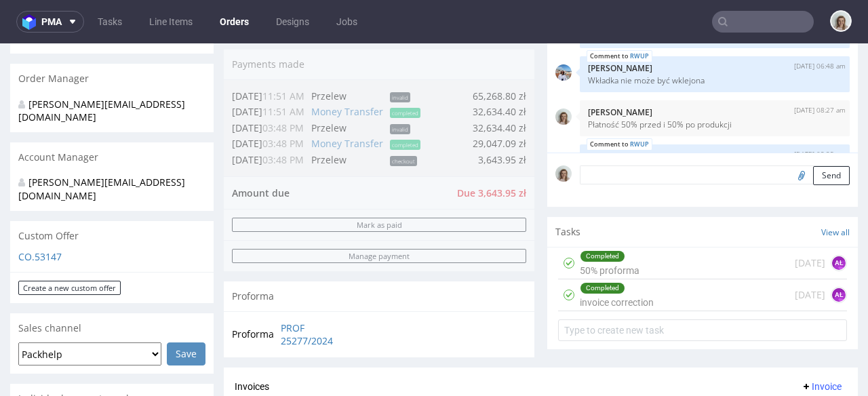
scroll to position [594, 0]
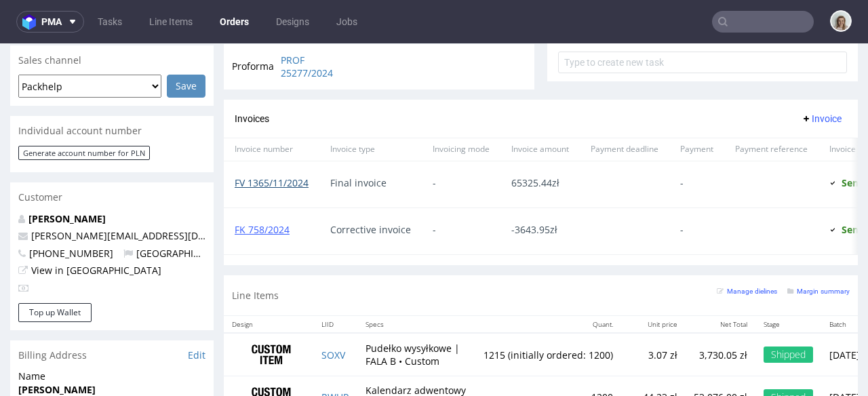
click at [289, 184] on link "FV 1365/11/2024" at bounding box center [272, 182] width 74 height 13
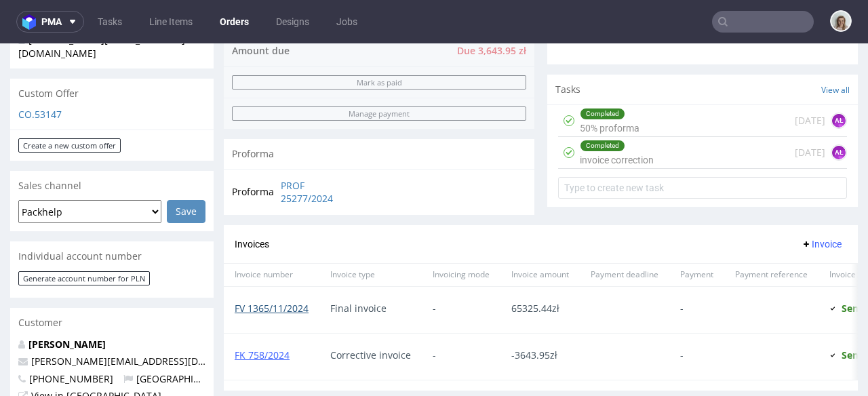
scroll to position [340, 0]
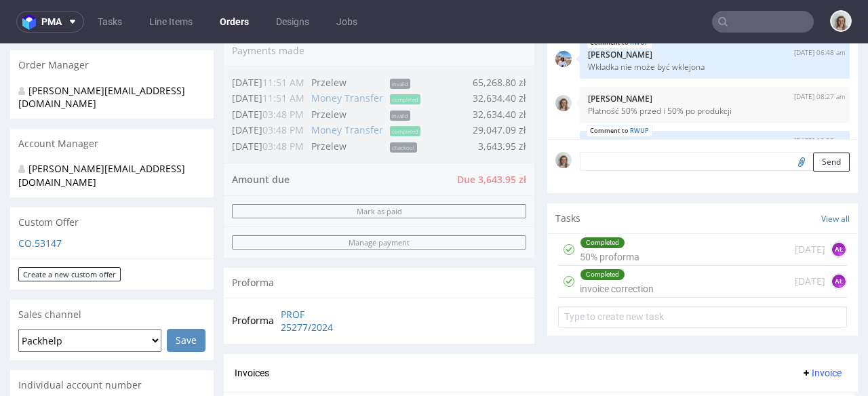
type input "hayb"
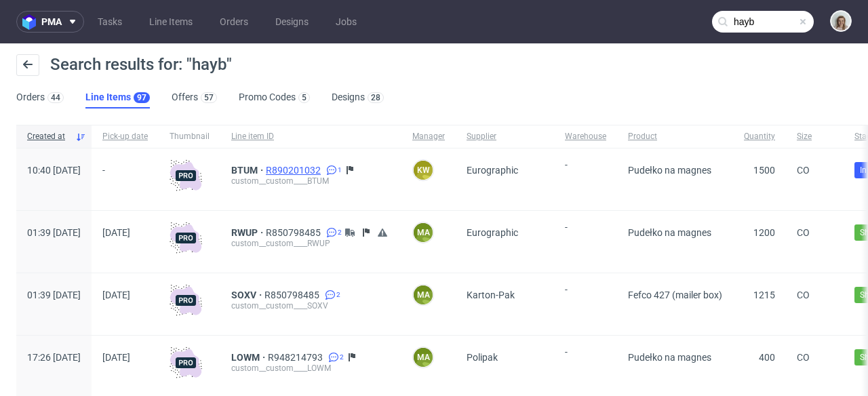
click at [323, 167] on span "R890201032" at bounding box center [295, 170] width 58 height 11
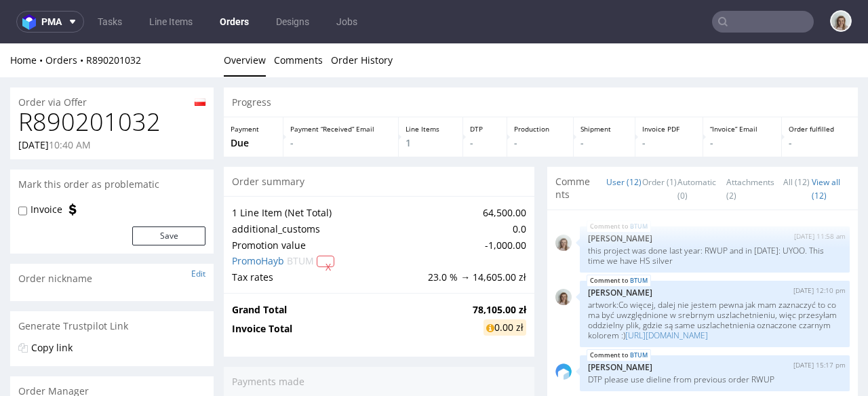
scroll to position [1157, 0]
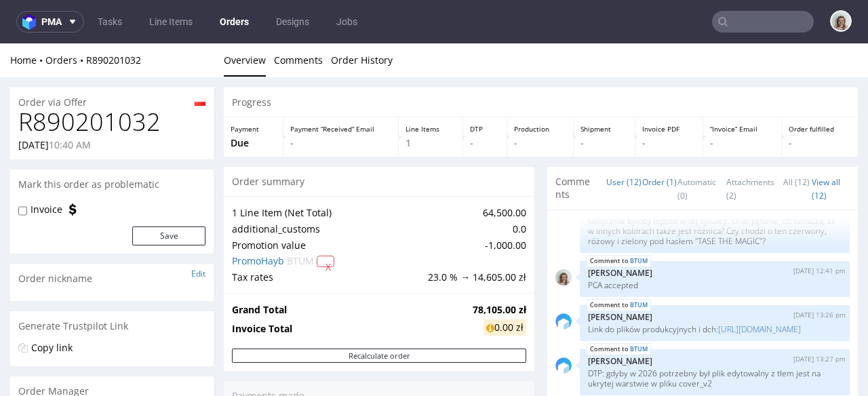
click at [642, 191] on link "Order (1)" at bounding box center [659, 181] width 35 height 29
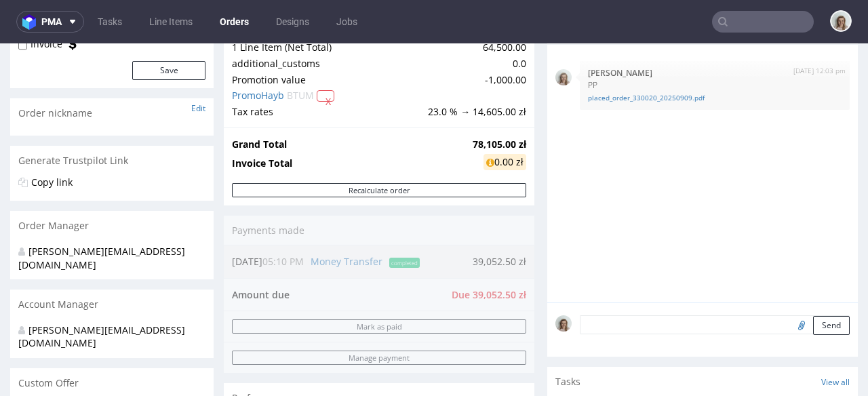
scroll to position [231, 0]
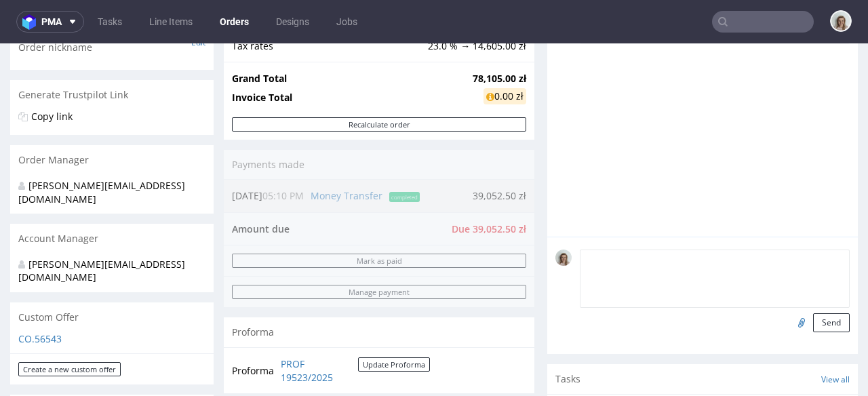
click at [602, 259] on textarea at bounding box center [715, 278] width 270 height 58
paste textarea "50% before production, 50% 7 days after production"
click at [580, 256] on textarea "50% before production, 50% 7 days after production" at bounding box center [715, 278] width 270 height 58
drag, startPoint x: 643, startPoint y: 274, endPoint x: 543, endPoint y: 272, distance: 99.7
click at [547, 272] on div "PAYMENT: 50% before production, 50% 7 days after production Send" at bounding box center [702, 295] width 310 height 117
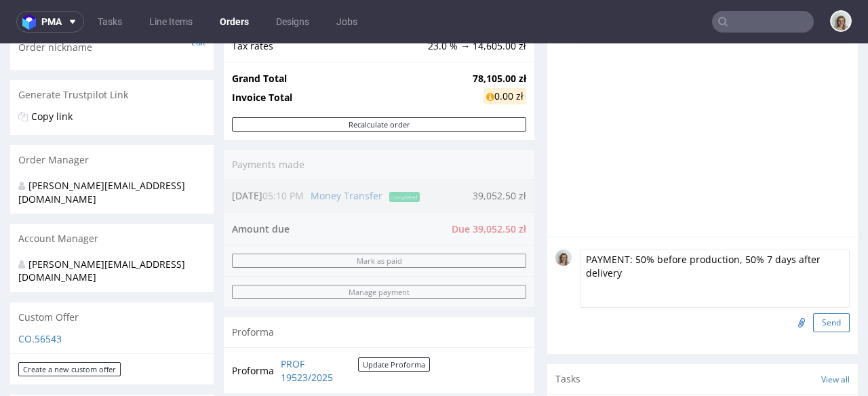
type textarea "PAYMENT: 50% before production, 50% 7 days after delivery"
click at [816, 321] on button "Send" at bounding box center [831, 322] width 37 height 19
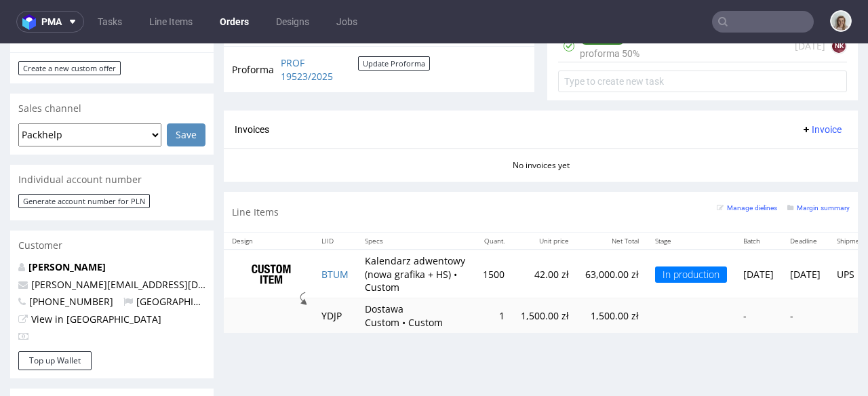
scroll to position [527, 0]
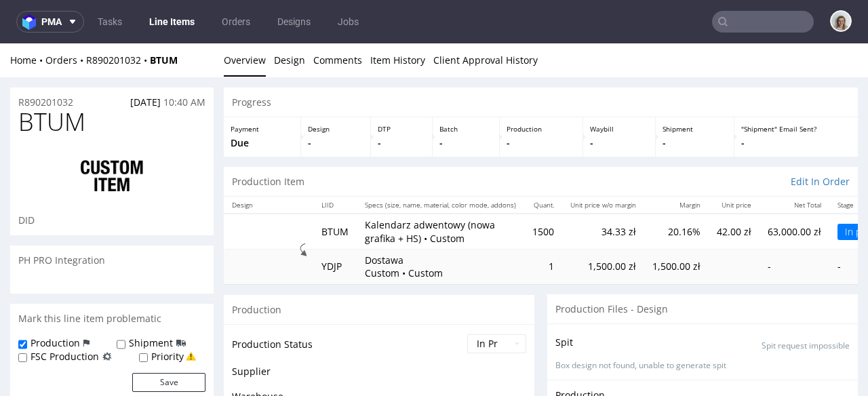
scroll to position [1201, 0]
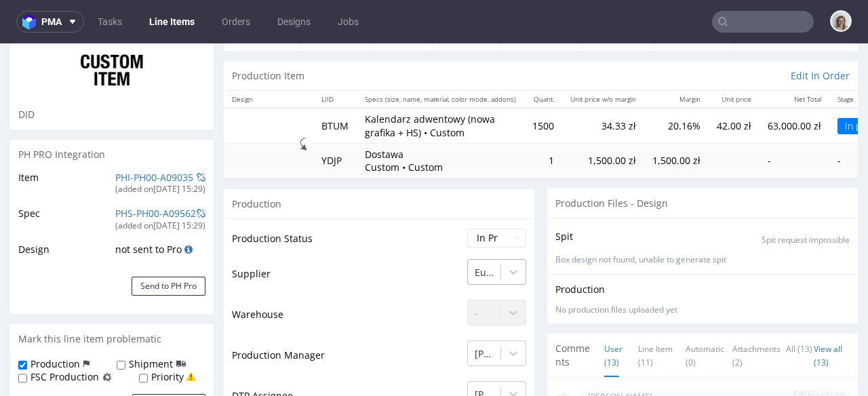
click at [487, 273] on div "Eurographic" at bounding box center [496, 268] width 59 height 19
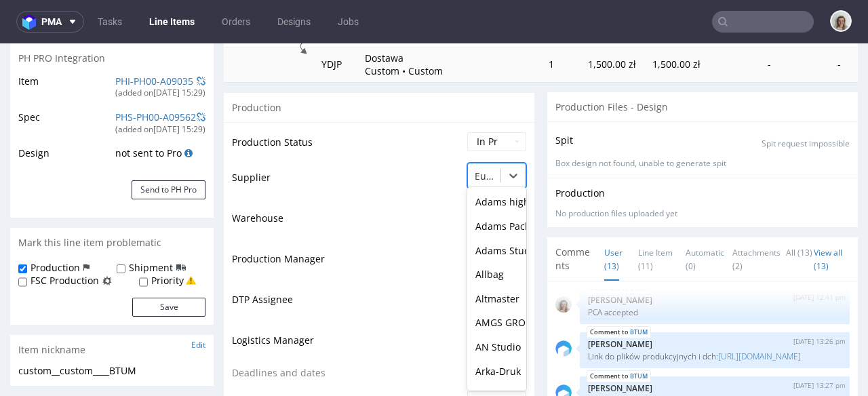
scroll to position [1039, 0]
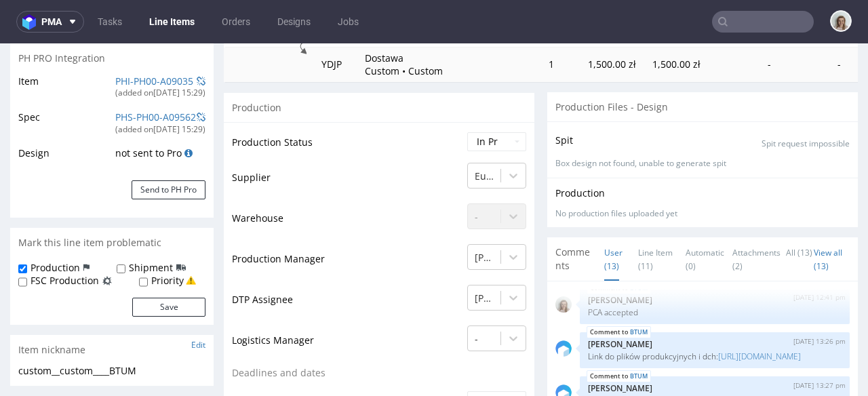
click at [393, 224] on td "Warehouse" at bounding box center [348, 222] width 232 height 41
click at [479, 166] on div "Eurographic" at bounding box center [484, 176] width 33 height 22
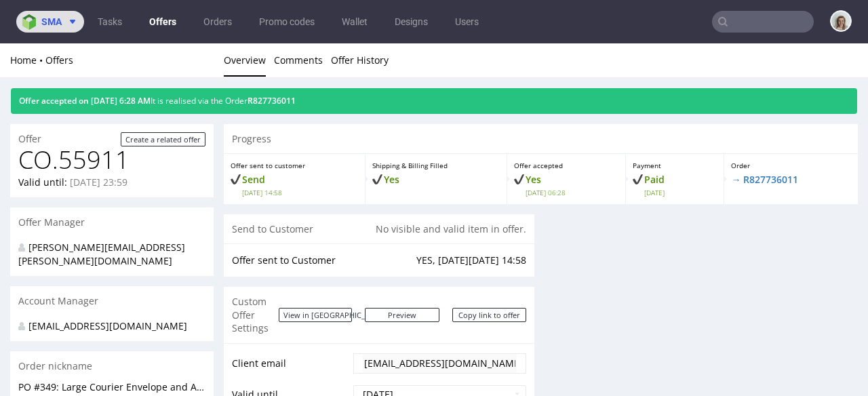
click at [58, 20] on span "sma" at bounding box center [51, 21] width 20 height 9
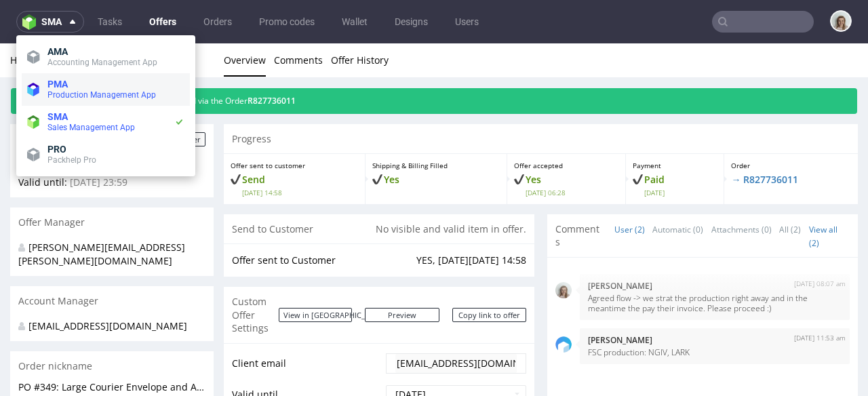
click at [79, 92] on span "Production Management App" at bounding box center [101, 94] width 108 height 9
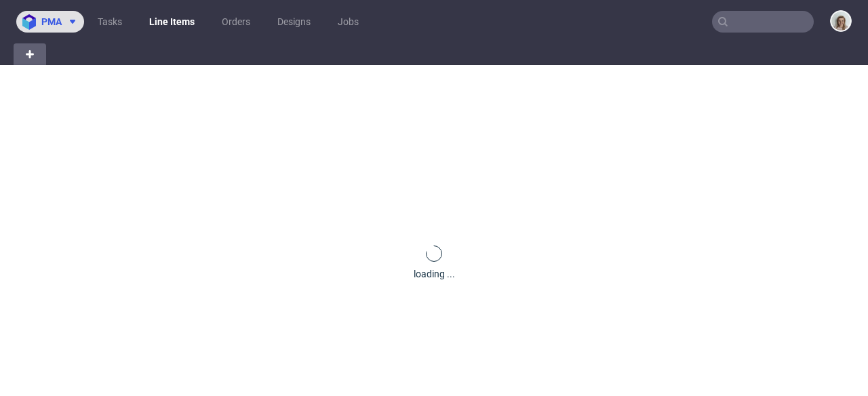
click at [71, 22] on icon at bounding box center [72, 21] width 11 height 11
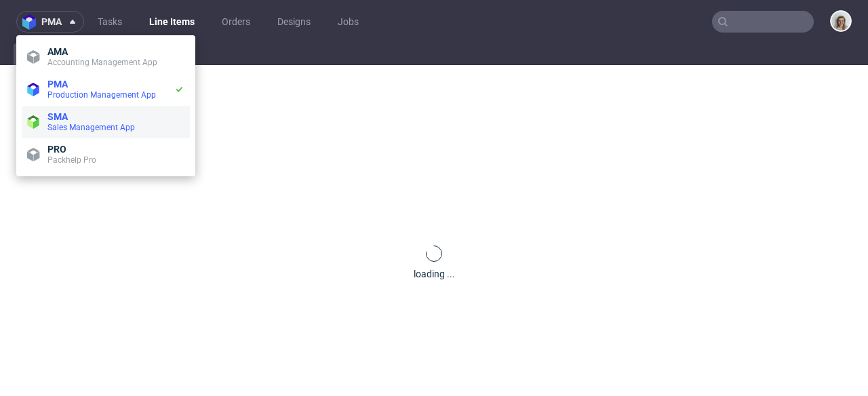
click at [92, 125] on span "Sales Management App" at bounding box center [90, 127] width 87 height 9
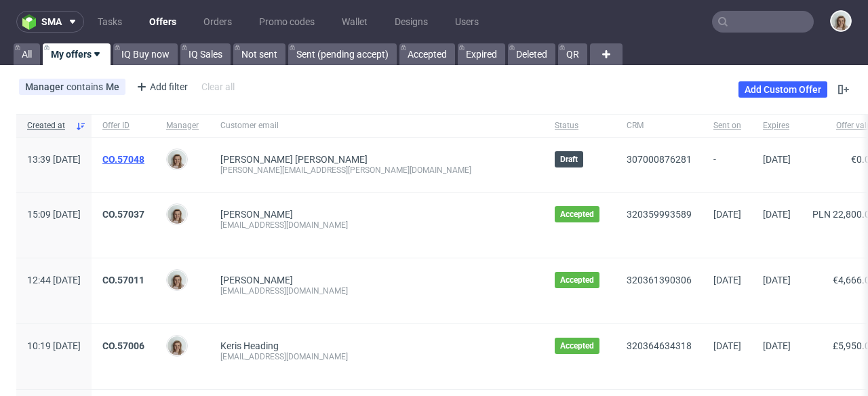
click at [144, 157] on link "CO.57048" at bounding box center [123, 159] width 42 height 11
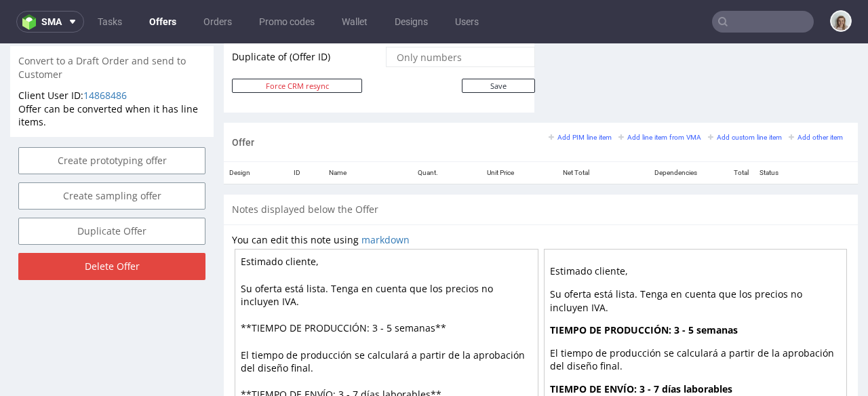
scroll to position [721, 0]
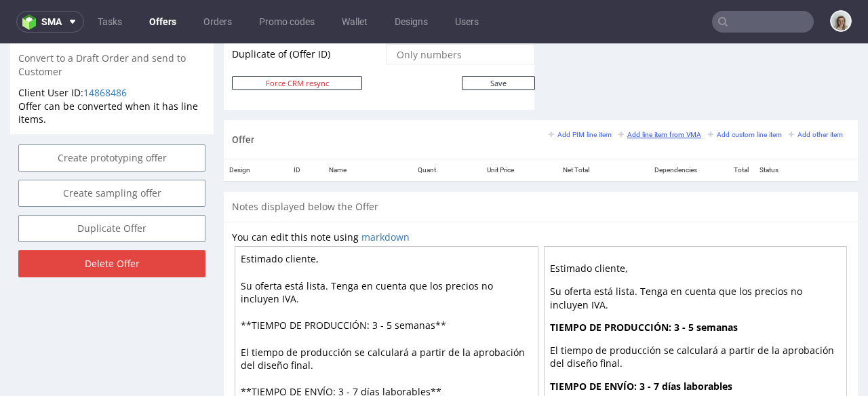
click at [643, 136] on small "Add line item from VMA" at bounding box center [659, 134] width 83 height 7
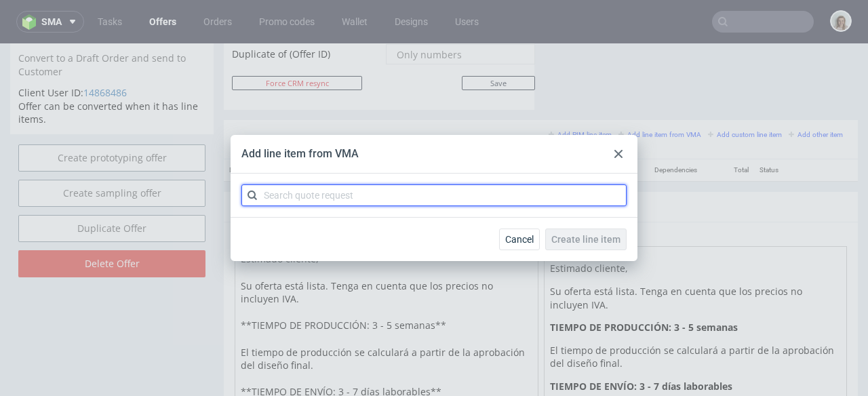
click at [455, 190] on input "text" at bounding box center [433, 195] width 385 height 22
paste input "CBPV-3"
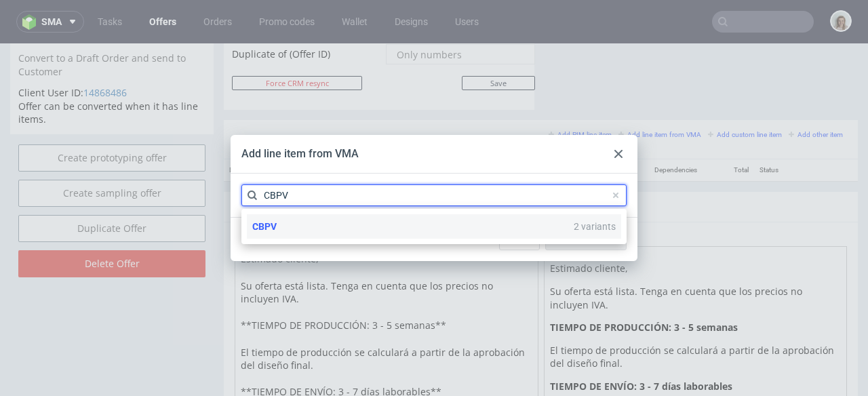
type input "CBPV"
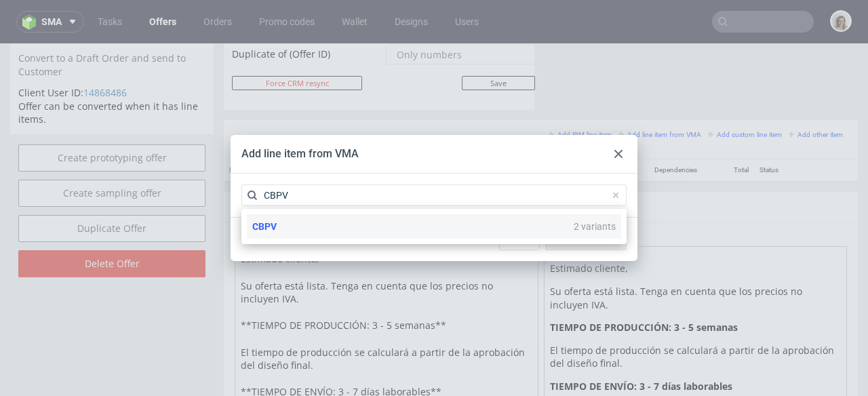
click at [460, 221] on div "CBPV 2 variants" at bounding box center [434, 226] width 374 height 24
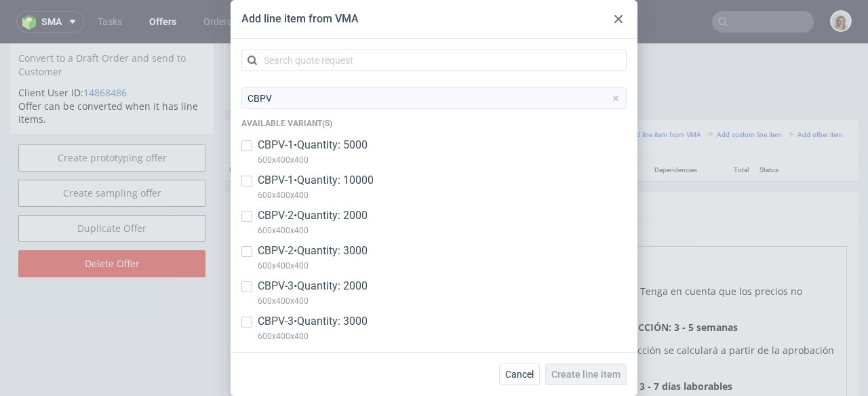
click at [357, 284] on p "CBPV-3 • Quantity: 2000" at bounding box center [313, 286] width 110 height 15
checkbox input "true"
click at [352, 318] on p "CBPV-3 • Quantity: 3000" at bounding box center [313, 321] width 110 height 15
checkbox input "true"
click at [597, 371] on span "Create line item" at bounding box center [585, 373] width 69 height 9
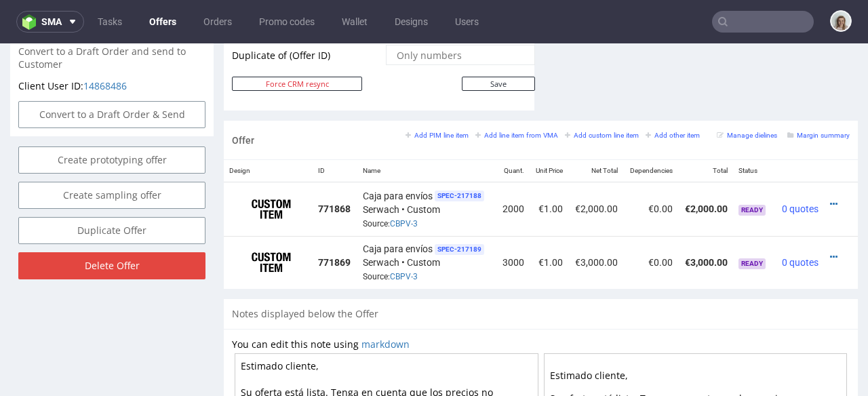
scroll to position [0, 3]
click at [829, 197] on div at bounding box center [836, 204] width 15 height 14
click at [830, 199] on icon at bounding box center [833, 203] width 7 height 9
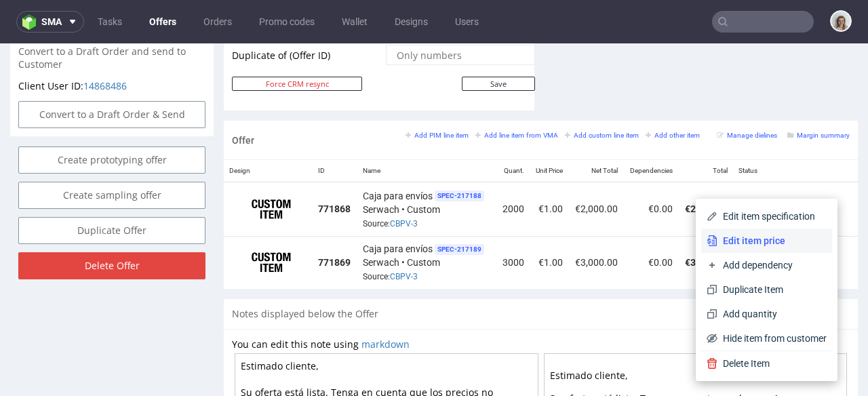
click at [773, 228] on li "Edit item price" at bounding box center [766, 240] width 131 height 24
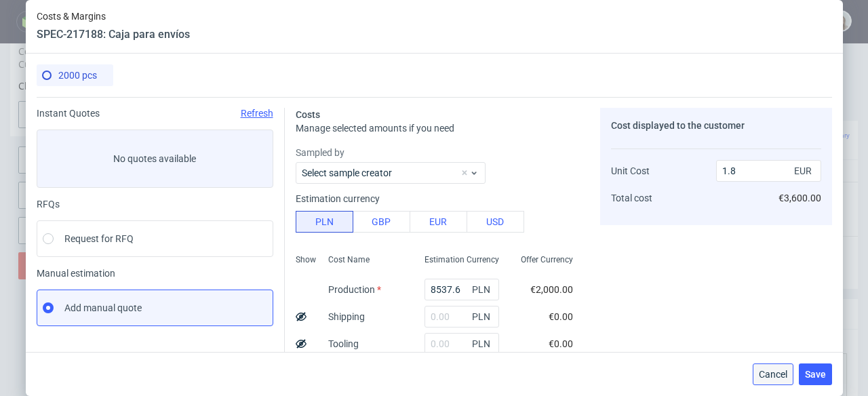
click at [775, 373] on span "Cancel" at bounding box center [773, 373] width 28 height 9
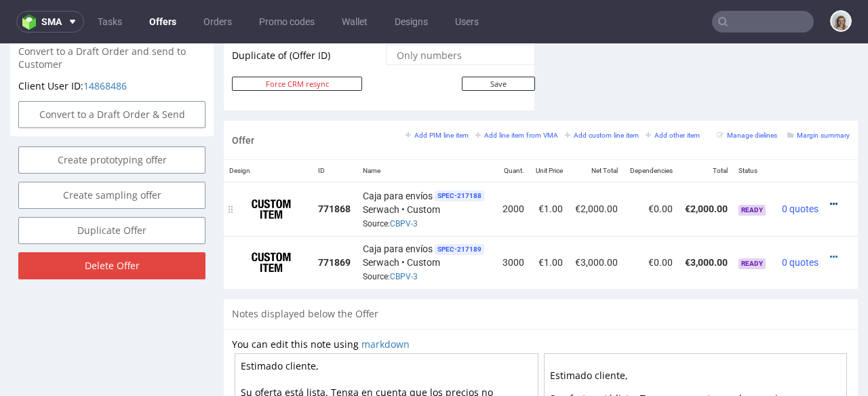
click at [830, 199] on icon at bounding box center [833, 203] width 7 height 9
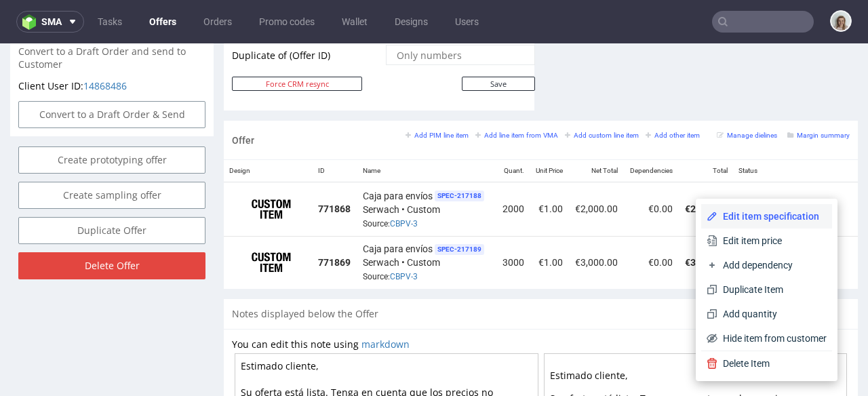
click at [765, 209] on span "Edit item specification" at bounding box center [771, 216] width 109 height 14
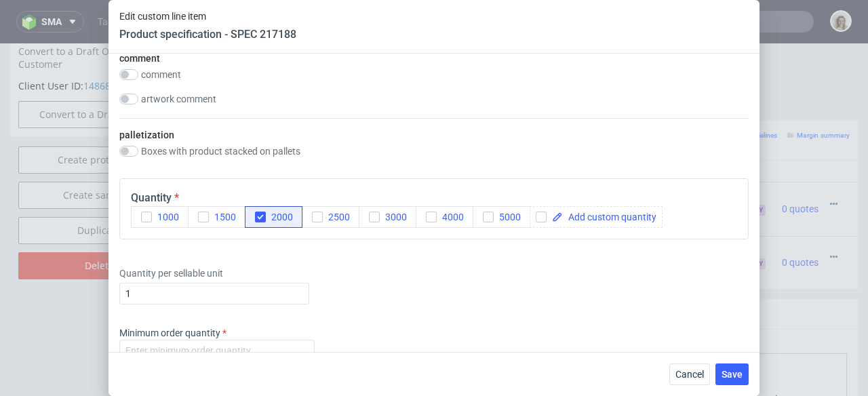
scroll to position [1880, 0]
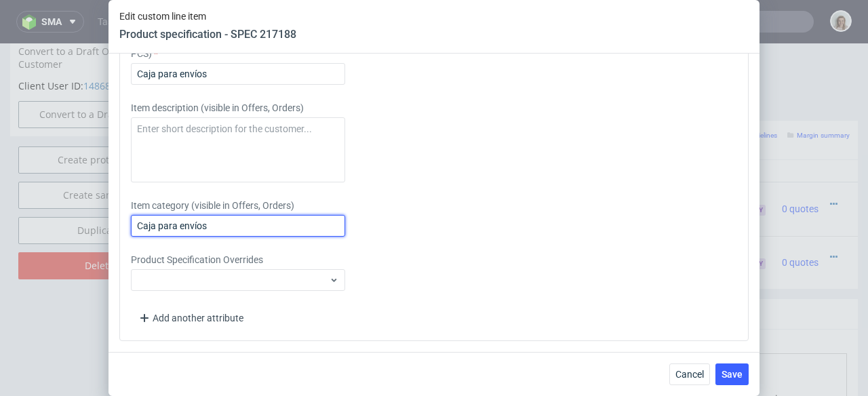
click at [222, 220] on input "Caja para envíos" at bounding box center [238, 226] width 214 height 22
drag, startPoint x: 182, startPoint y: 222, endPoint x: 100, endPoint y: 222, distance: 81.3
click at [100, 222] on div "Edit custom line item Product specification - SPEC 217188 Supplier Custom Custo…" at bounding box center [434, 198] width 868 height 396
type input "Caja para envíos 60 x 40 x 40 [PERSON_NAME]"
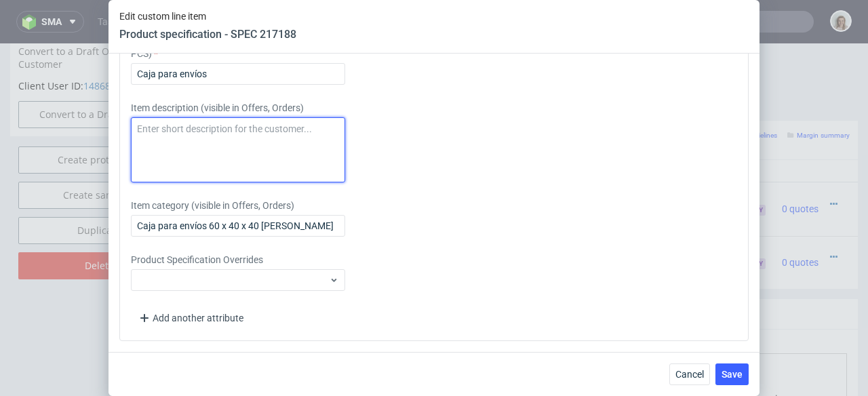
click at [162, 156] on textarea at bounding box center [238, 149] width 214 height 65
paste textarea "Caja para envíos 60 x 40 x 40 [PERSON_NAME]"
type textarea "Caja para envíos 60 x 40 x 40 [PERSON_NAME]"
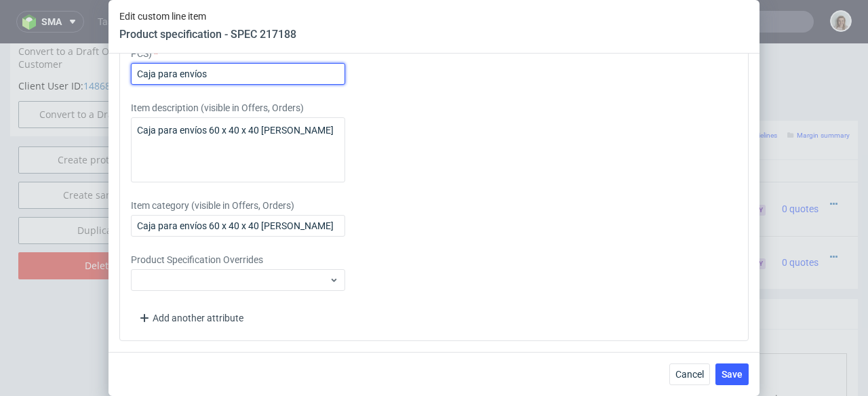
drag, startPoint x: 223, startPoint y: 73, endPoint x: 104, endPoint y: 73, distance: 119.3
click at [104, 73] on div "Edit custom line item Product specification - SPEC 217188 Supplier Custom Custo…" at bounding box center [434, 198] width 868 height 396
paste input "60 x 40 x 40 flauta EB"
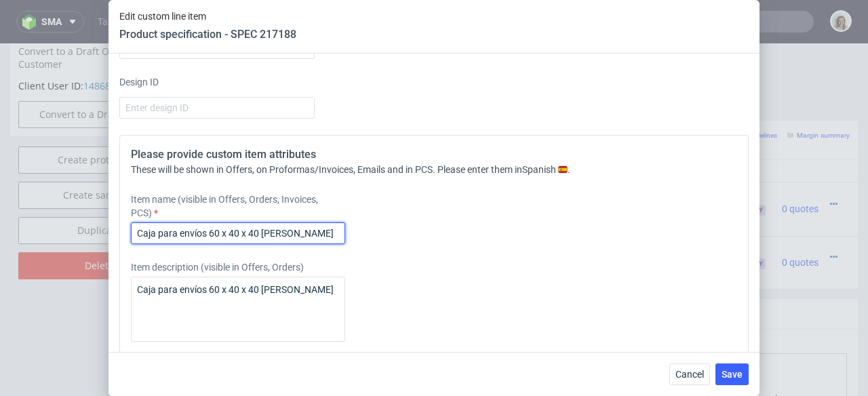
scroll to position [1568, 0]
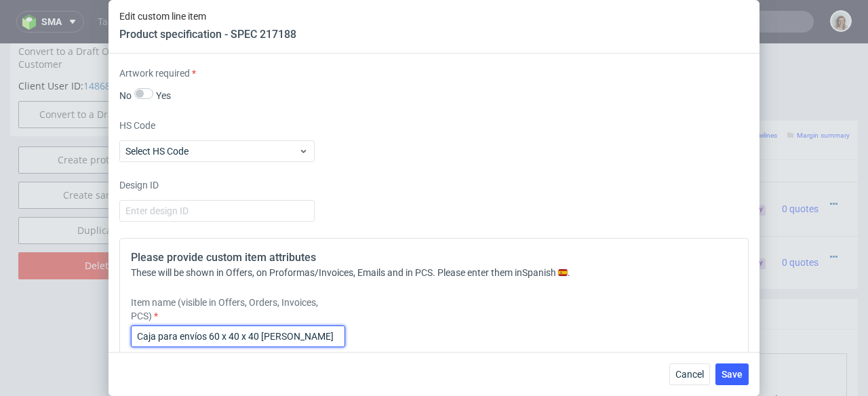
type input "Caja para envíos 60 x 40 x 40 [PERSON_NAME]"
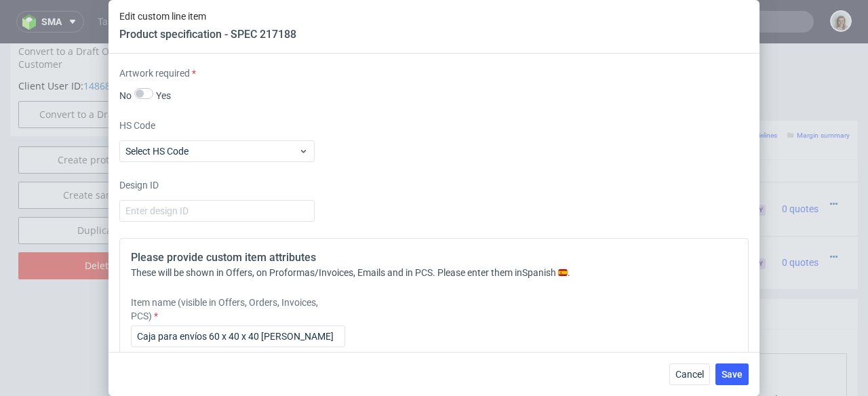
click at [176, 45] on input "number" at bounding box center [216, 34] width 195 height 22
type input "1"
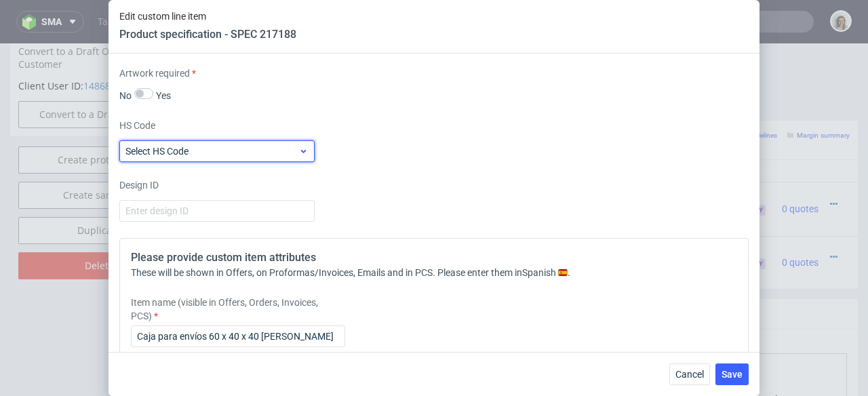
click at [178, 157] on label "Select HS Code" at bounding box center [156, 151] width 63 height 11
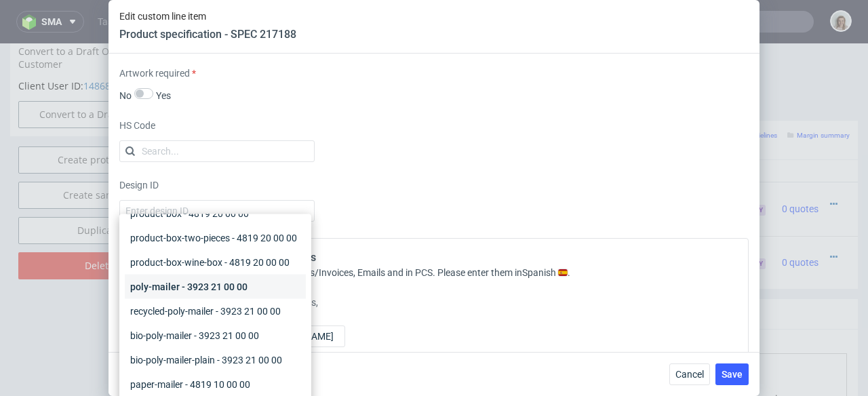
scroll to position [235, 0]
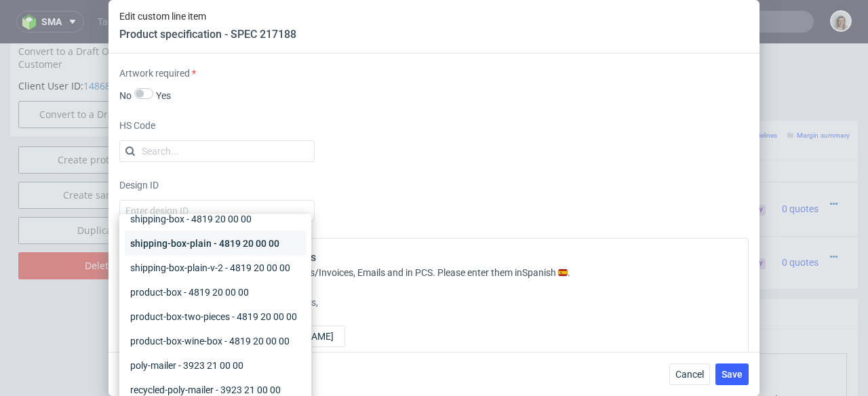
click at [190, 256] on div "shipping-box-plain - 4819 20 00 00" at bounding box center [215, 243] width 181 height 24
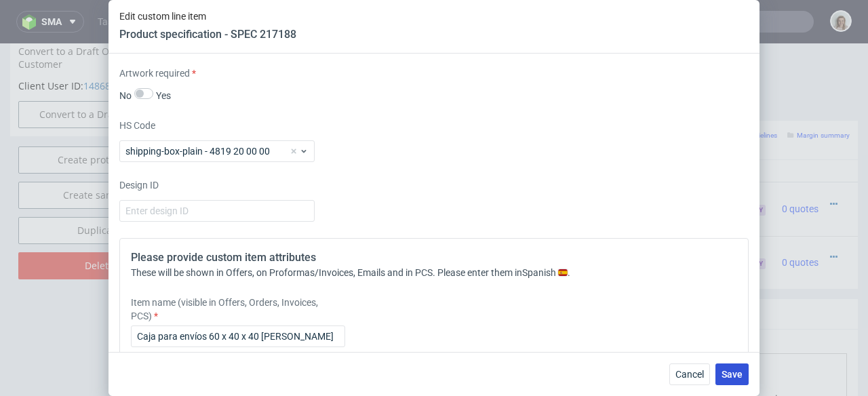
click at [729, 371] on span "Save" at bounding box center [731, 373] width 21 height 9
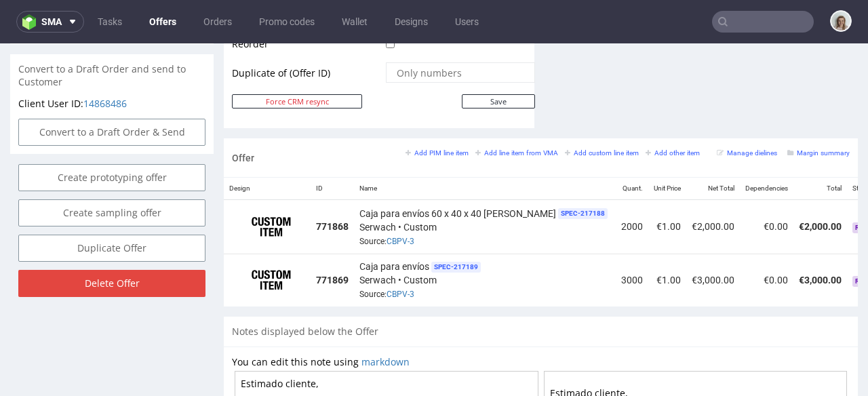
scroll to position [0, 97]
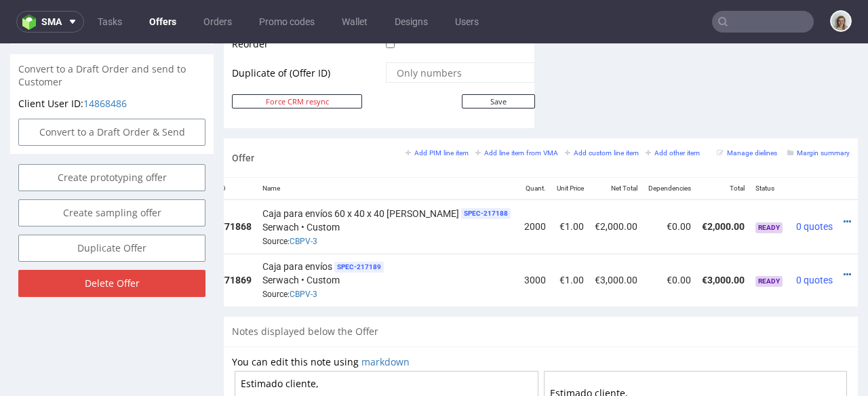
click at [843, 268] on div at bounding box center [850, 275] width 14 height 14
click at [843, 270] on icon at bounding box center [846, 274] width 7 height 9
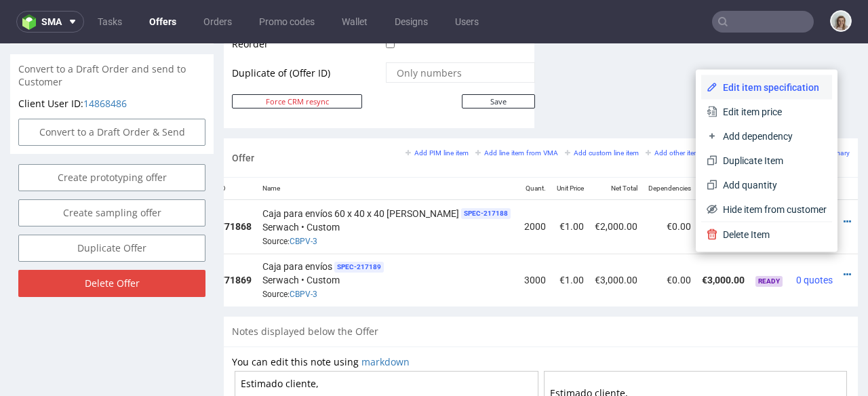
click at [739, 84] on span "Edit item specification" at bounding box center [771, 88] width 109 height 14
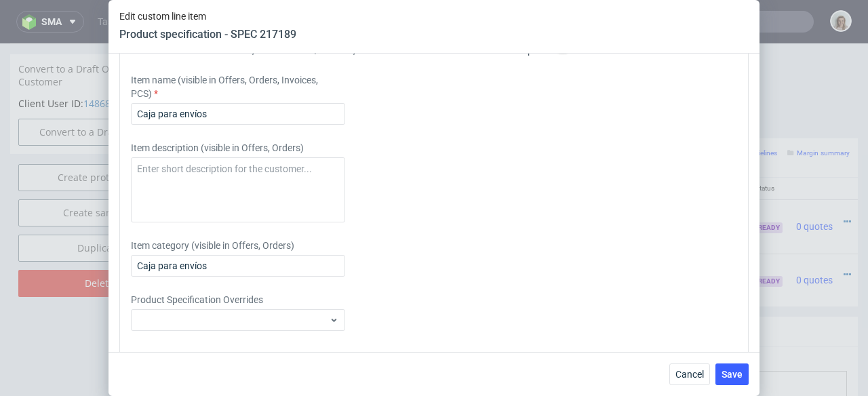
scroll to position [1880, 0]
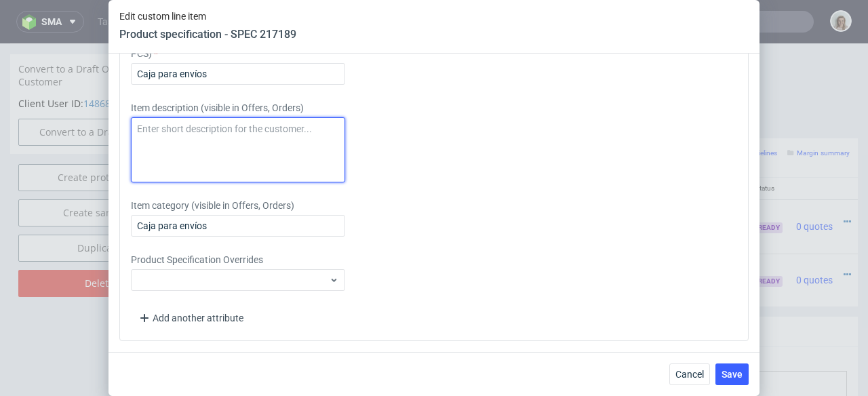
click at [202, 134] on textarea at bounding box center [238, 149] width 214 height 65
paste textarea "Caja para envíos 60 x 40 x 40 flauta EB"
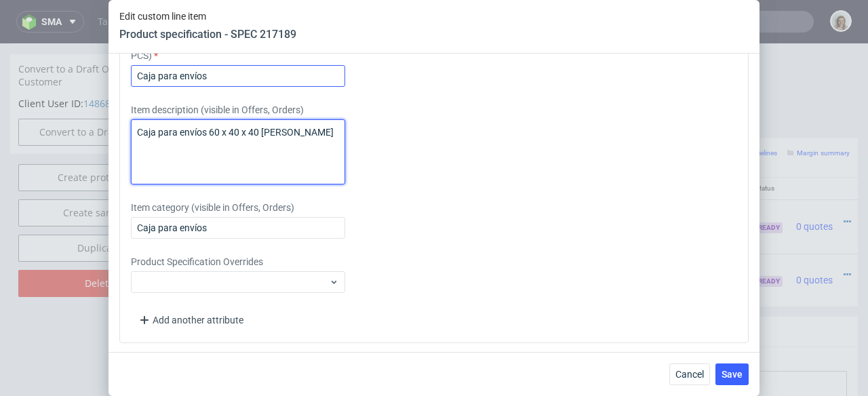
type textarea "Caja para envíos 60 x 40 x 40 flauta EB"
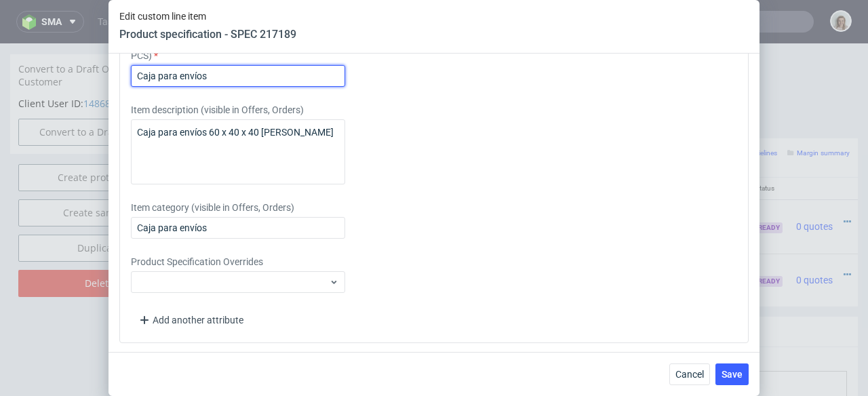
drag, startPoint x: 169, startPoint y: 125, endPoint x: 113, endPoint y: 122, distance: 57.0
click at [113, 122] on div "Supplier Custom Custom supplier Serwach Technical specification Instant price R…" at bounding box center [433, 203] width 651 height 298
paste input "60 x 40 x 40 flauta EB"
type input "Caja para envíos 60 x 40 x 40 flauta EB"
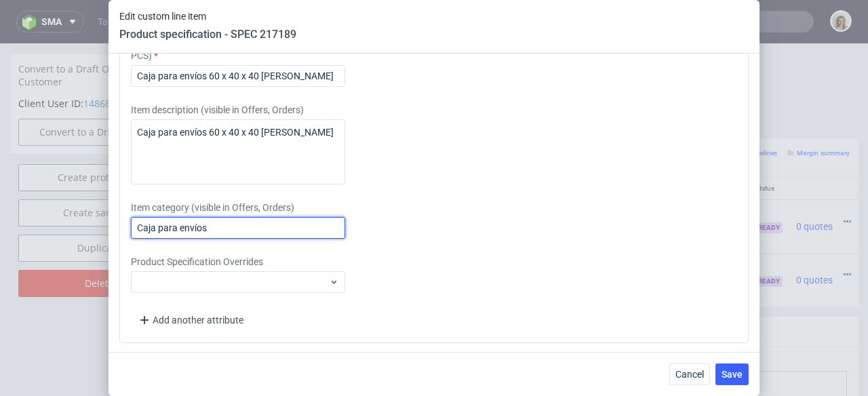
drag, startPoint x: 201, startPoint y: 280, endPoint x: 116, endPoint y: 279, distance: 84.7
click at [116, 279] on div "Supplier Custom Custom supplier Serwach Technical specification Instant price R…" at bounding box center [433, 203] width 651 height 298
paste input "60 x 40 x 40 flauta EB"
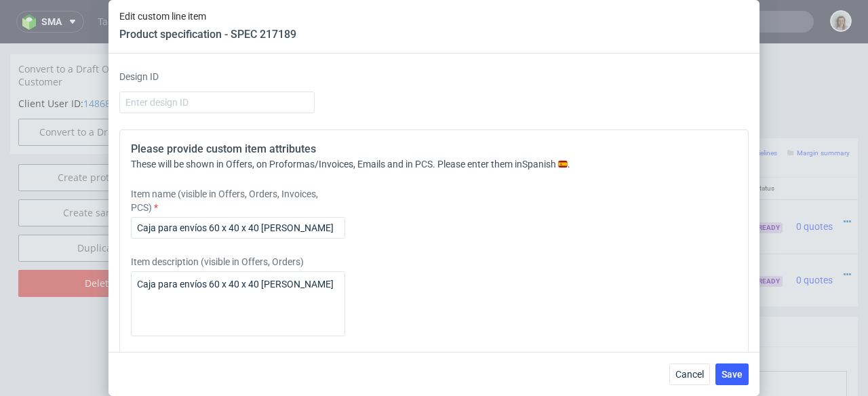
scroll to position [1608, 0]
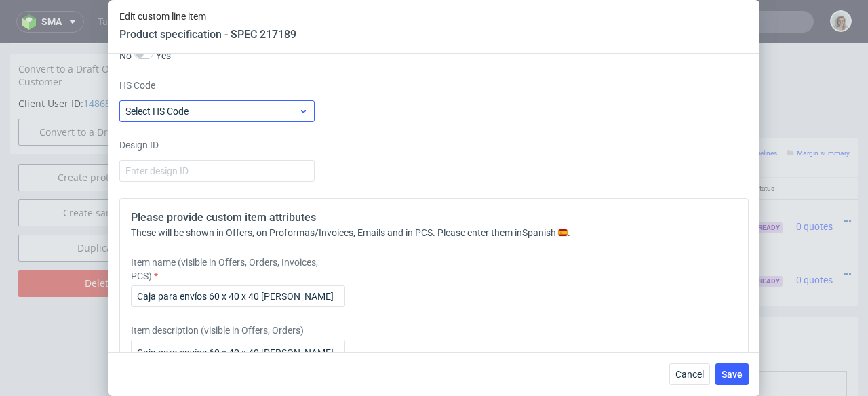
type input "Caja para envíos 60 x 40 x 40 flauta EB"
click at [160, 117] on label "Select HS Code" at bounding box center [156, 111] width 63 height 11
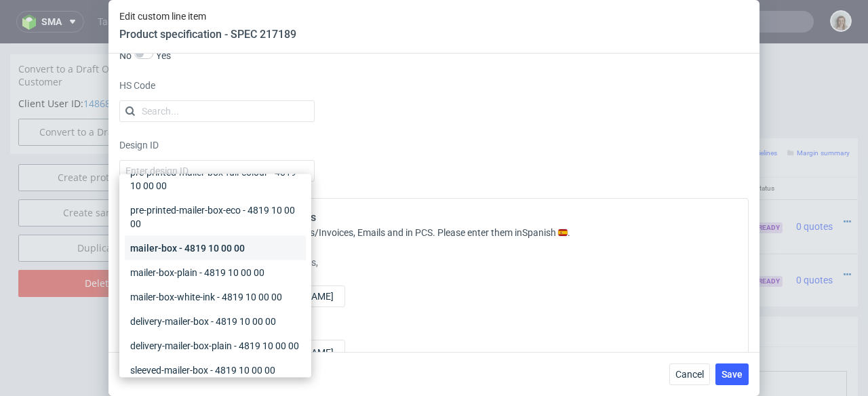
scroll to position [160, 0]
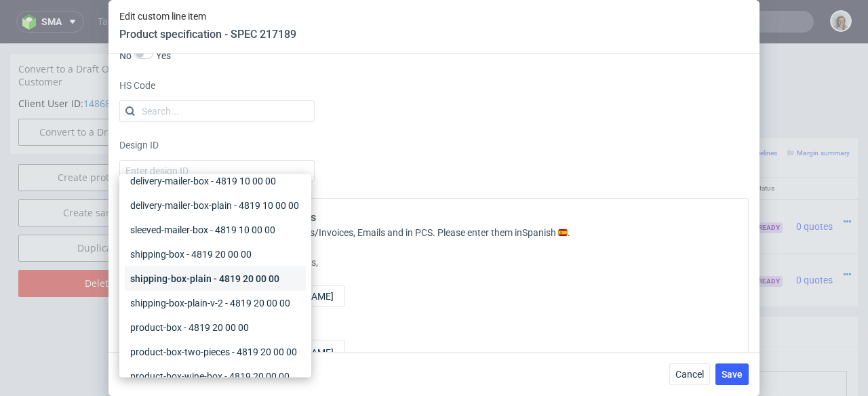
click at [171, 291] on div "shipping-box-plain - 4819 20 00 00" at bounding box center [215, 278] width 181 height 24
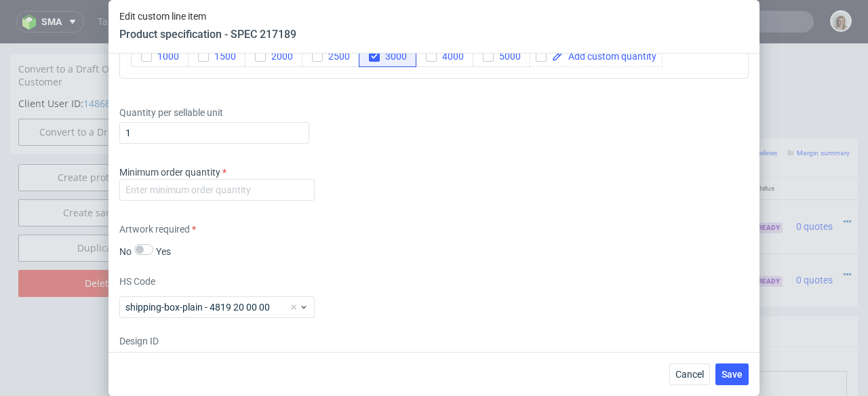
scroll to position [1317, 0]
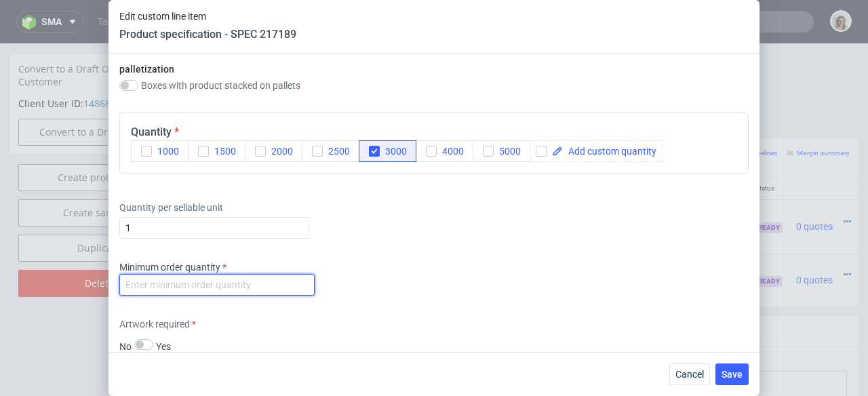
click at [167, 296] on input "number" at bounding box center [216, 285] width 195 height 22
type input "1"
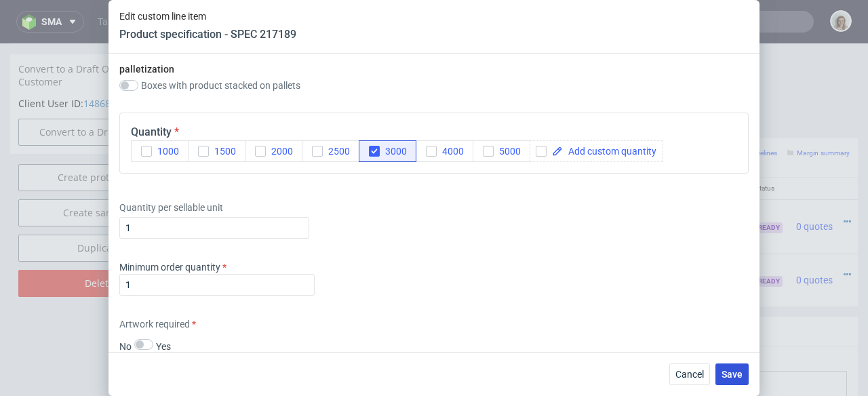
click at [736, 369] on span "Save" at bounding box center [731, 373] width 21 height 9
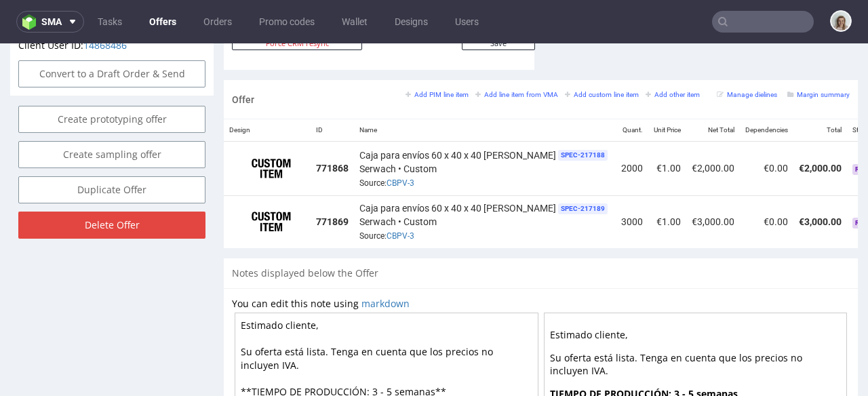
scroll to position [0, 97]
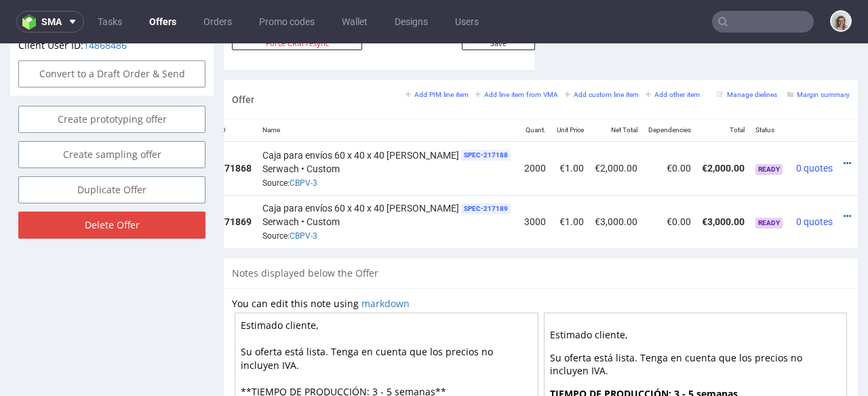
click at [838, 148] on td at bounding box center [854, 169] width 33 height 54
click at [843, 159] on icon at bounding box center [846, 163] width 7 height 9
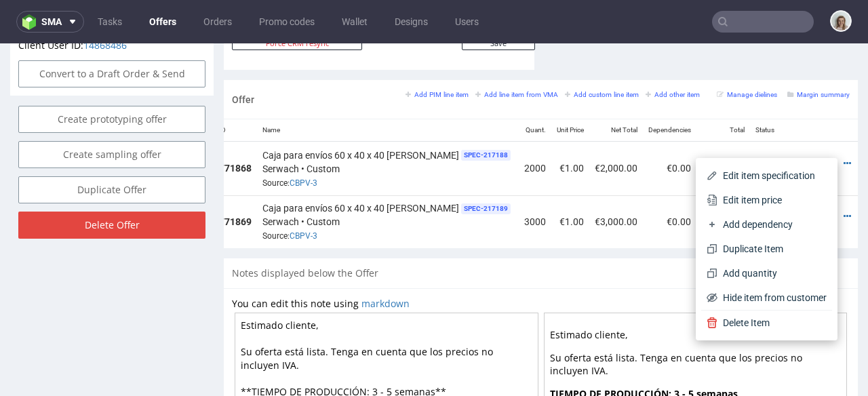
drag, startPoint x: 757, startPoint y: 190, endPoint x: 719, endPoint y: 197, distance: 38.7
click at [757, 190] on li "Edit item price" at bounding box center [766, 200] width 131 height 24
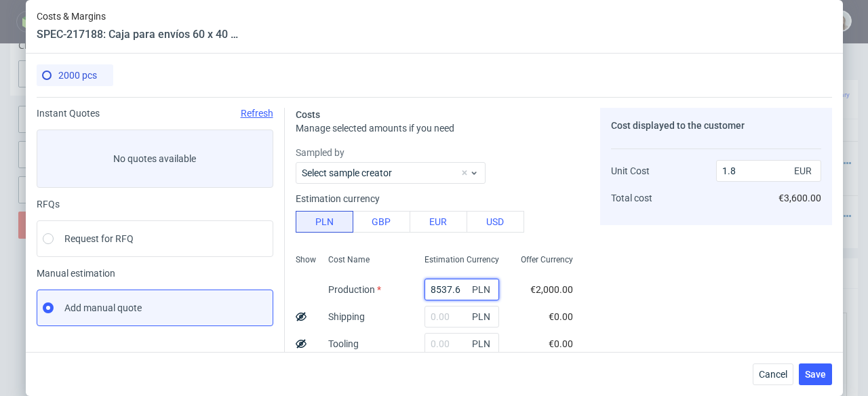
drag, startPoint x: 449, startPoint y: 285, endPoint x: 393, endPoint y: 289, distance: 55.7
click at [393, 289] on div "Show Cost Name Production Shipping Tooling Per unit Total cost Estimation Curre…" at bounding box center [440, 338] width 288 height 179
paste input "6780"
type input "6780"
type input "1.43"
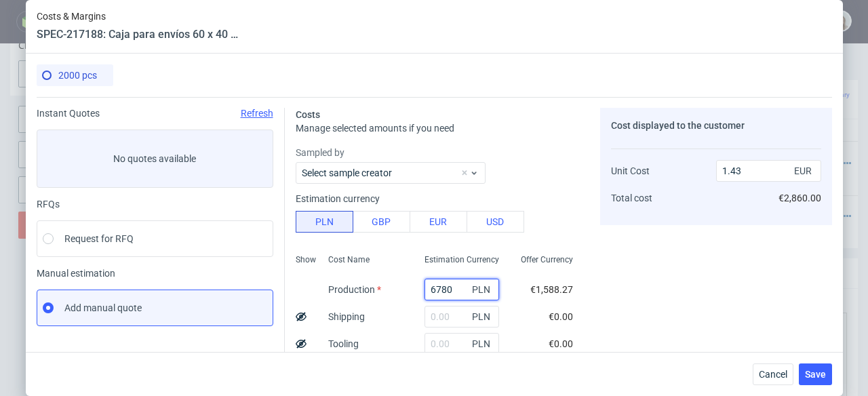
type input "6780"
click at [832, 371] on button "Save" at bounding box center [815, 374] width 33 height 22
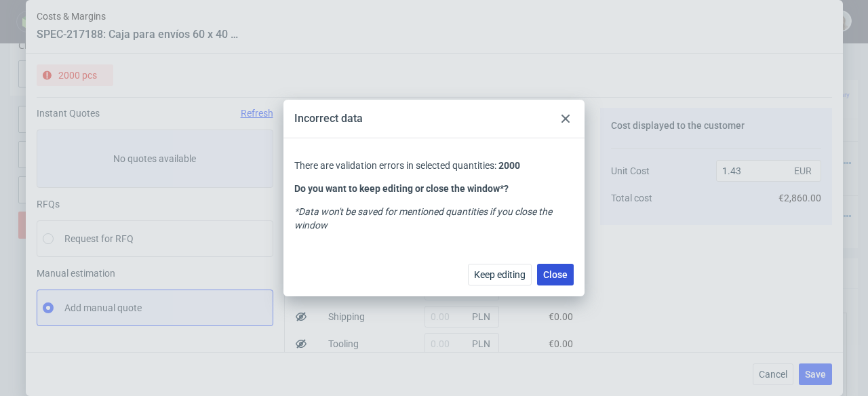
click at [547, 278] on span "Close" at bounding box center [555, 274] width 24 height 9
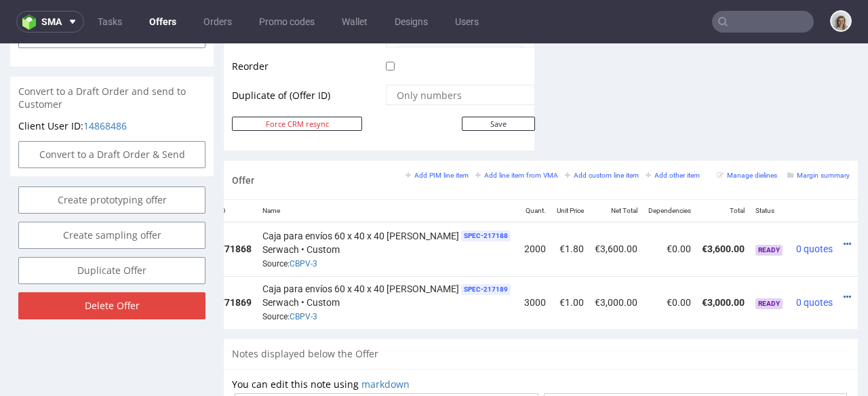
click at [838, 282] on td at bounding box center [854, 302] width 33 height 53
click at [843, 292] on icon at bounding box center [846, 296] width 7 height 9
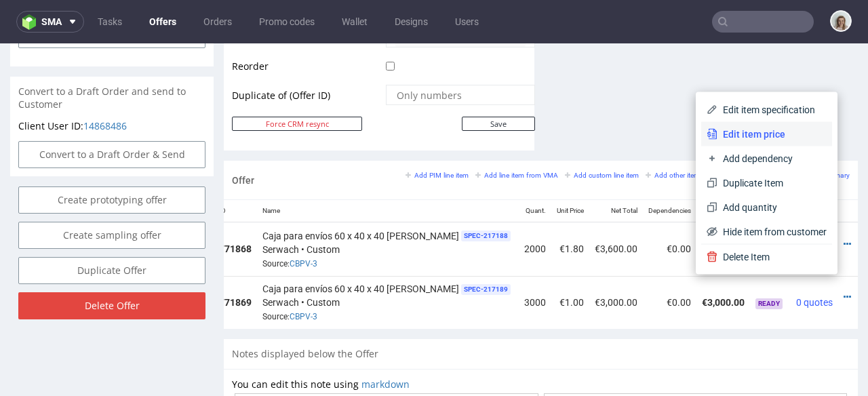
click at [729, 129] on span "Edit item price" at bounding box center [771, 134] width 109 height 14
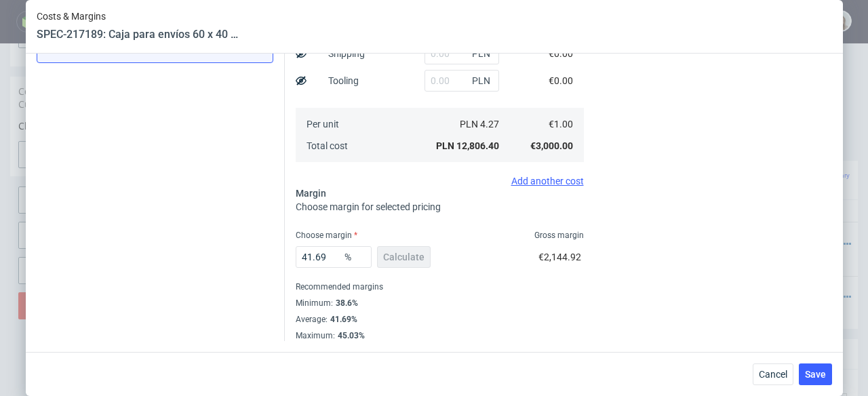
scroll to position [130, 0]
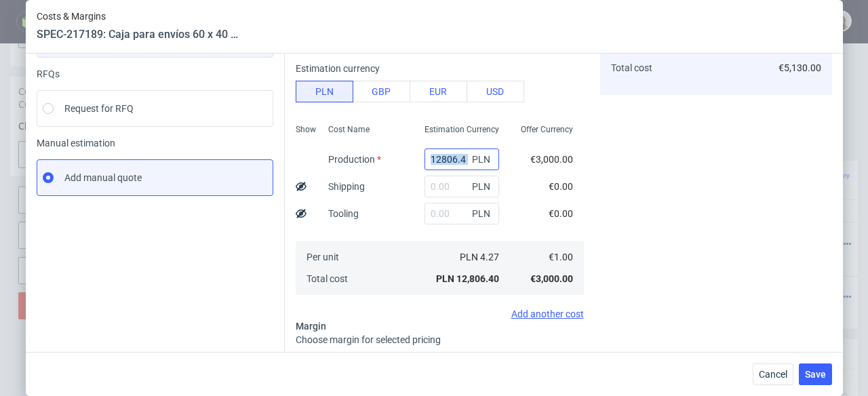
drag, startPoint x: 456, startPoint y: 157, endPoint x: 413, endPoint y: 157, distance: 42.7
click at [424, 157] on div "12806.4 PLN" at bounding box center [461, 159] width 75 height 22
click at [469, 155] on span "PLN" at bounding box center [482, 159] width 27 height 19
drag, startPoint x: 451, startPoint y: 159, endPoint x: 385, endPoint y: 166, distance: 66.8
click at [385, 166] on div "Show Cost Name Production Shipping Tooling Per unit Total cost Estimation Curre…" at bounding box center [440, 208] width 288 height 179
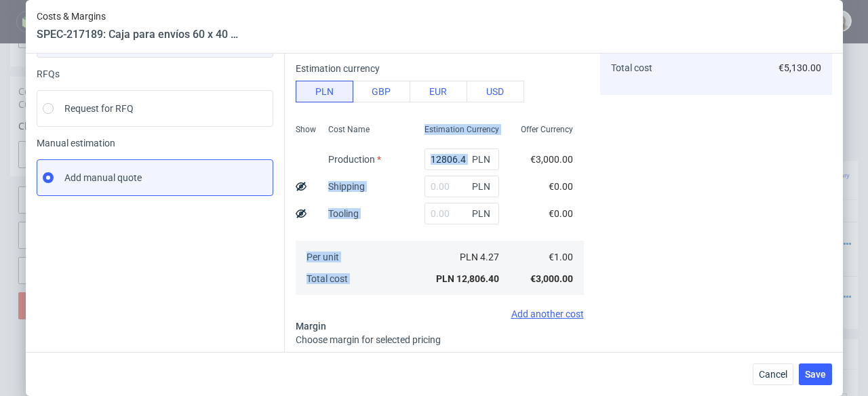
drag, startPoint x: 454, startPoint y: 156, endPoint x: 381, endPoint y: 155, distance: 72.5
click at [381, 155] on div "Show Cost Name Production Shipping Tooling Per unit Total cost Estimation Curre…" at bounding box center [440, 208] width 288 height 179
click at [428, 159] on input "12806.4" at bounding box center [461, 159] width 75 height 22
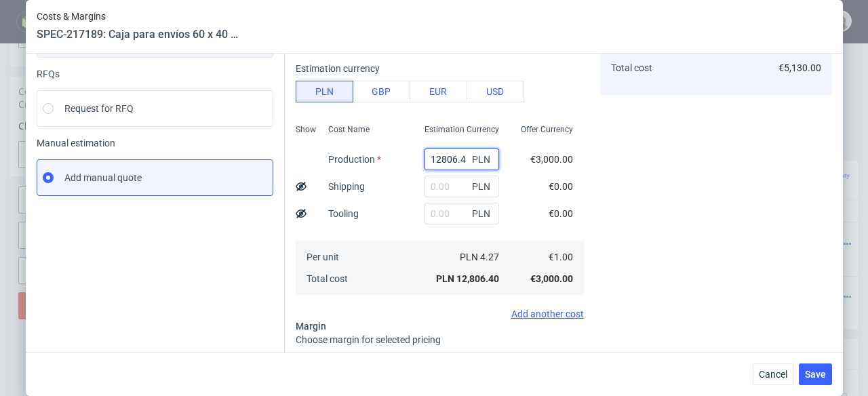
drag, startPoint x: 449, startPoint y: 159, endPoint x: 414, endPoint y: 159, distance: 35.9
click at [424, 159] on input "12806.4" at bounding box center [461, 159] width 75 height 22
paste input "0020"
type input "10020"
type input "1.34"
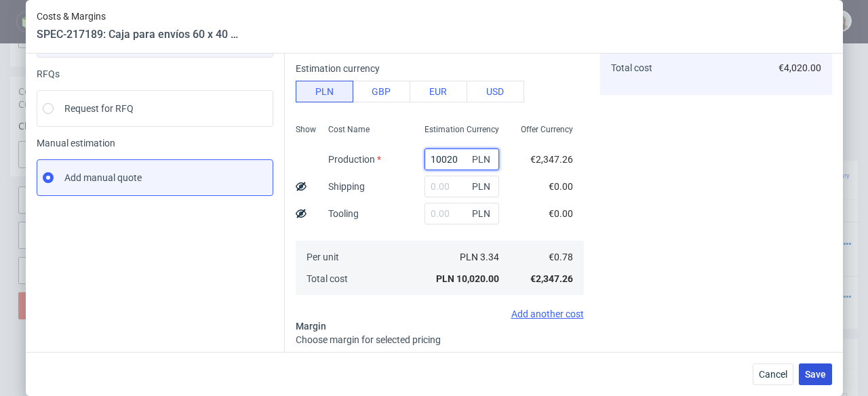
type input "10020"
click at [825, 376] on span "Save" at bounding box center [815, 373] width 21 height 9
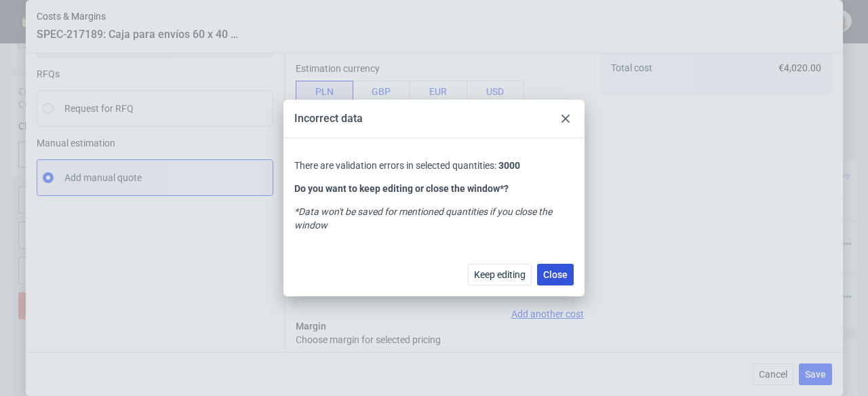
click at [550, 276] on span "Close" at bounding box center [555, 274] width 24 height 9
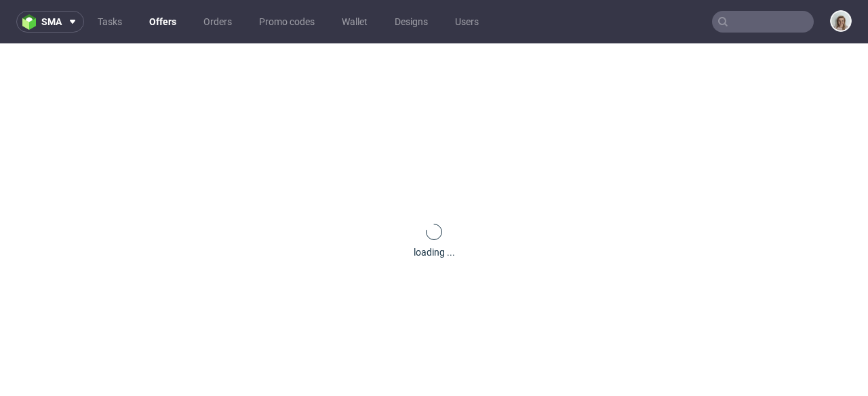
scroll to position [0, 0]
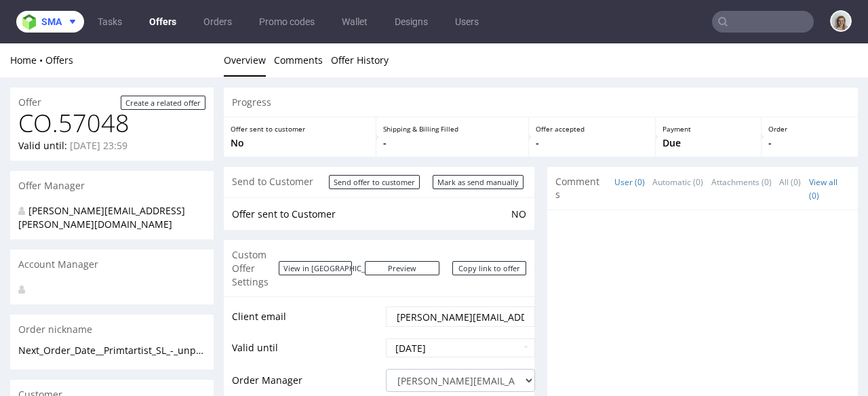
drag, startPoint x: 70, startPoint y: 20, endPoint x: 71, endPoint y: 35, distance: 14.3
click at [69, 20] on icon at bounding box center [72, 21] width 11 height 11
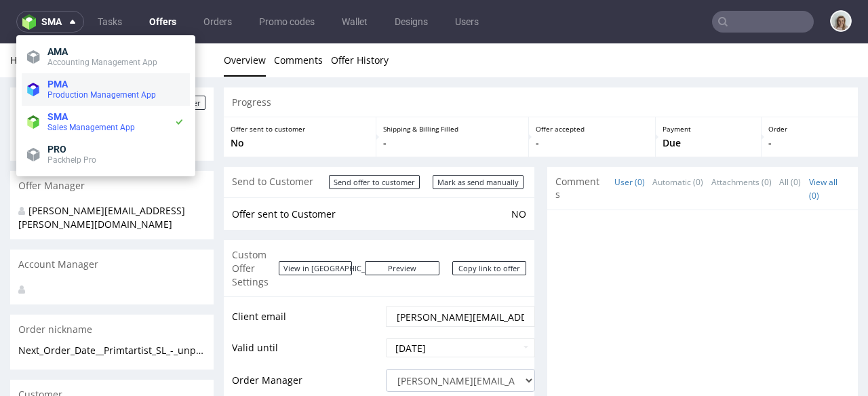
click at [68, 89] on span "Production Management App" at bounding box center [115, 94] width 137 height 11
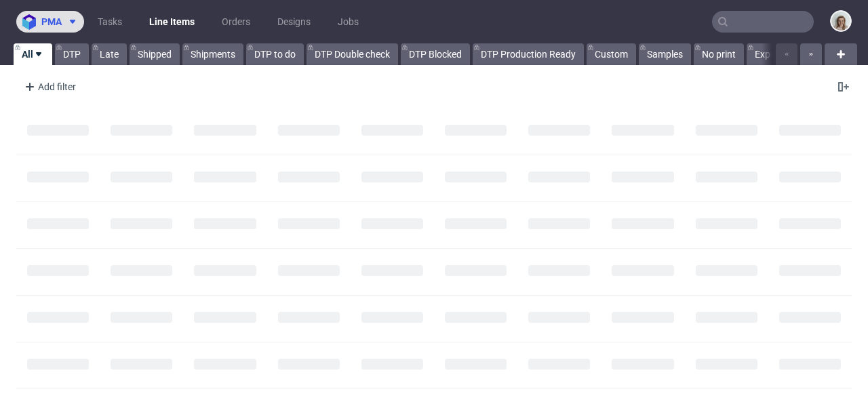
click at [57, 24] on span "pma" at bounding box center [51, 21] width 20 height 9
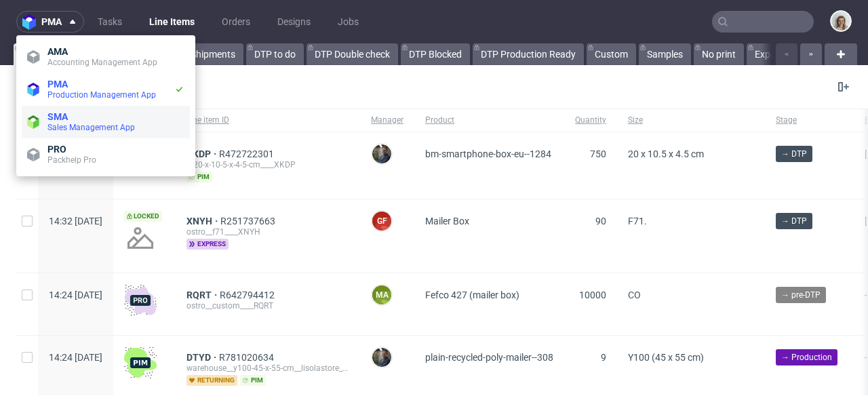
click at [63, 132] on span "Sales Management App" at bounding box center [115, 127] width 137 height 11
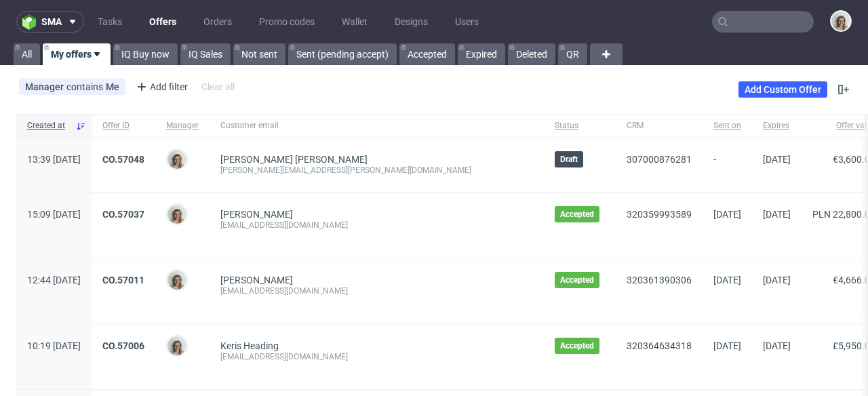
click at [727, 24] on input "text" at bounding box center [763, 22] width 102 height 22
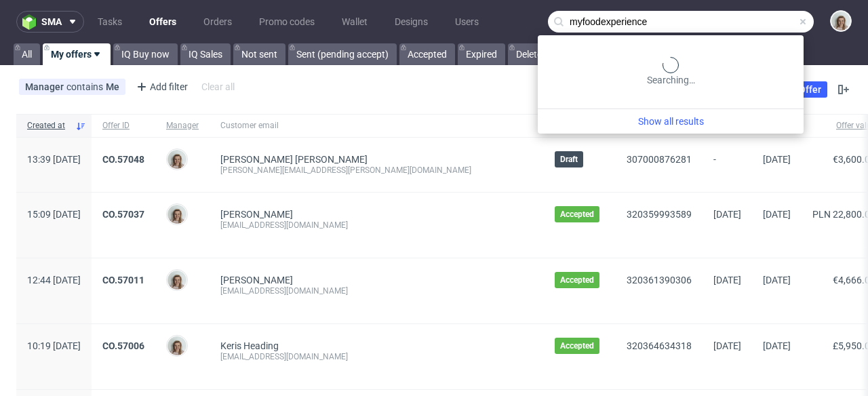
type input "myfoodexperience"
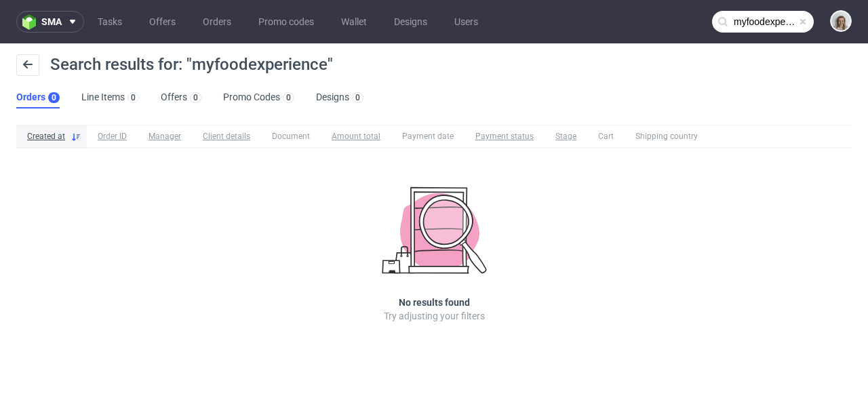
click at [803, 17] on span at bounding box center [802, 21] width 11 height 11
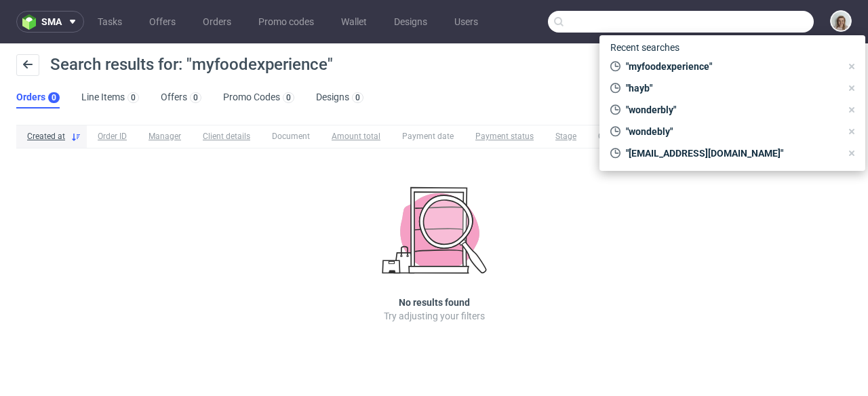
click at [781, 16] on input "text" at bounding box center [681, 22] width 266 height 22
paste input "alejandro.gil@myfoodxperiences.com"
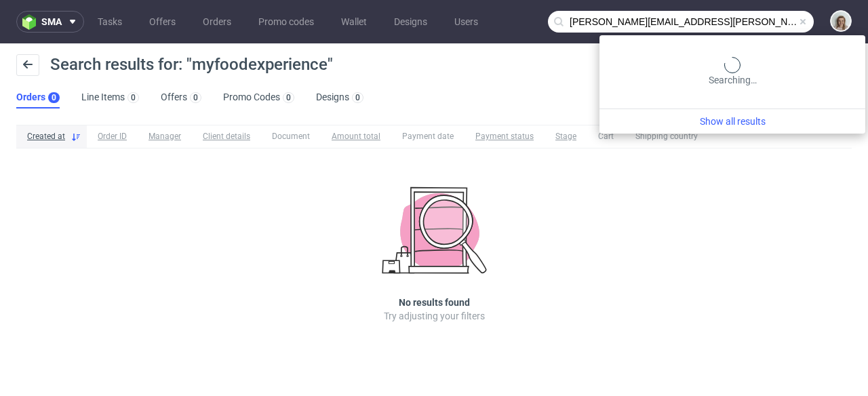
type input "alejandro.gil@myfoodxperiences.com"
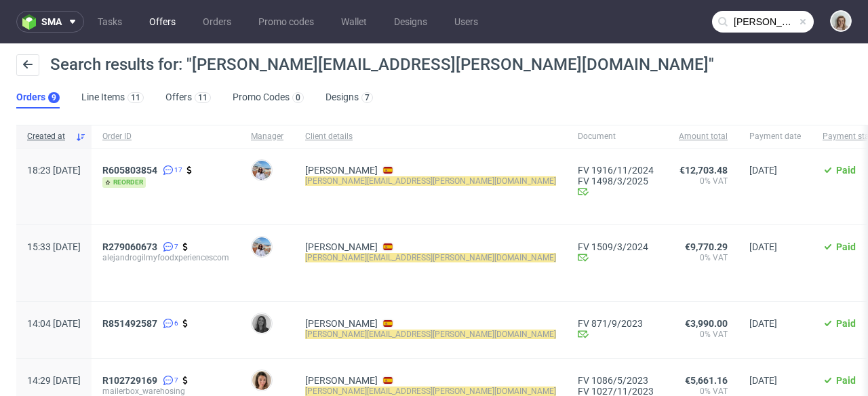
click at [157, 30] on link "Offers" at bounding box center [162, 22] width 43 height 22
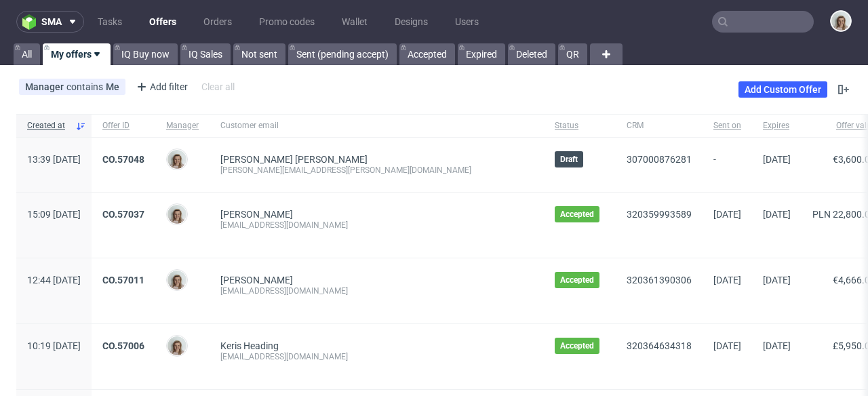
click at [778, 18] on input "text" at bounding box center [763, 22] width 102 height 22
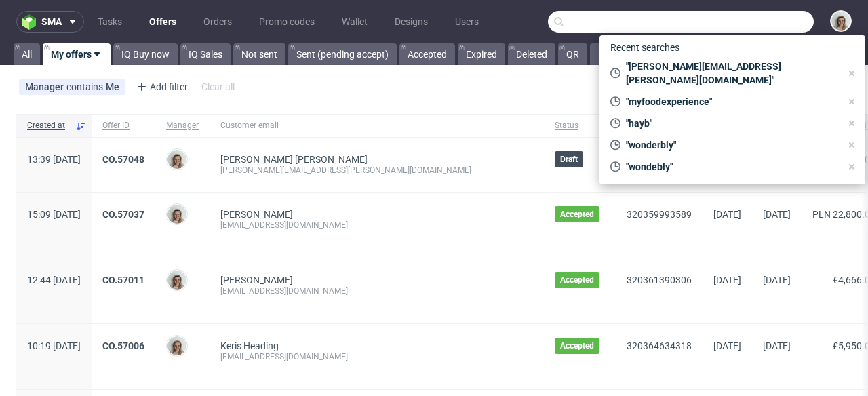
paste input "alejandro.gil@myfoodxperiences.com"
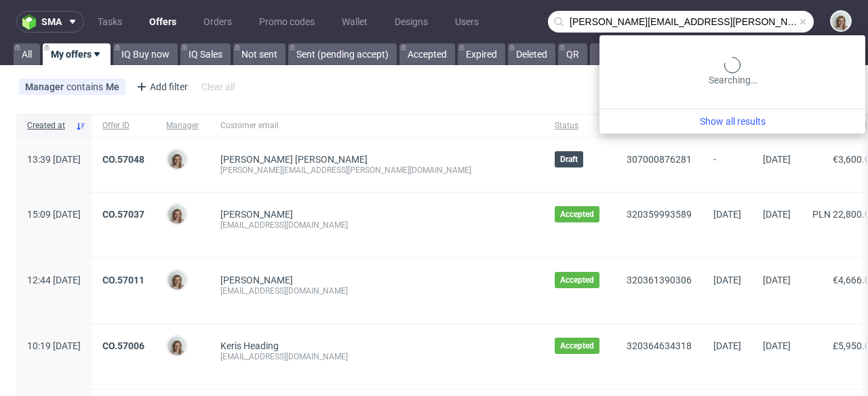
type input "alejandro.gil@myfoodxperiences.com"
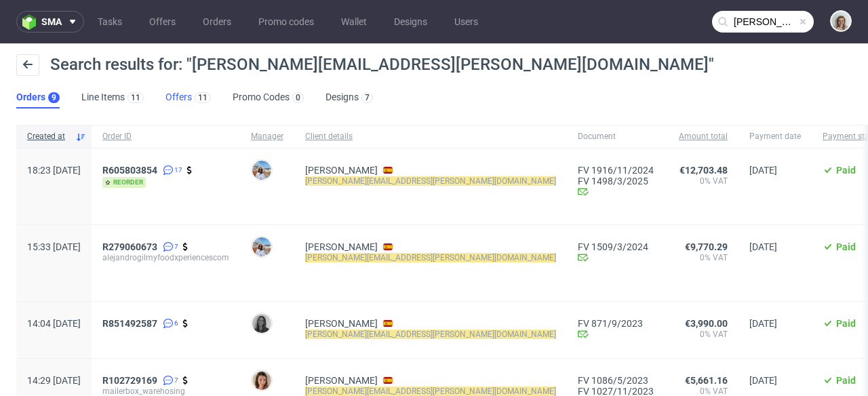
click at [174, 93] on link "Offers 11" at bounding box center [187, 98] width 45 height 22
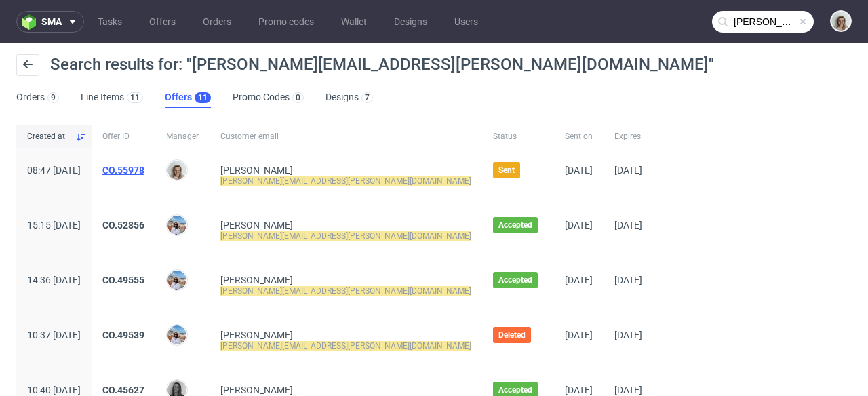
click at [144, 171] on link "CO.55978" at bounding box center [123, 170] width 42 height 11
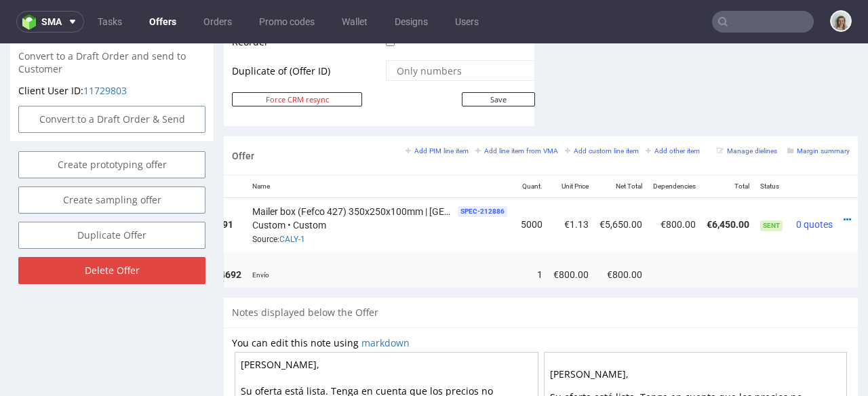
scroll to position [0, 146]
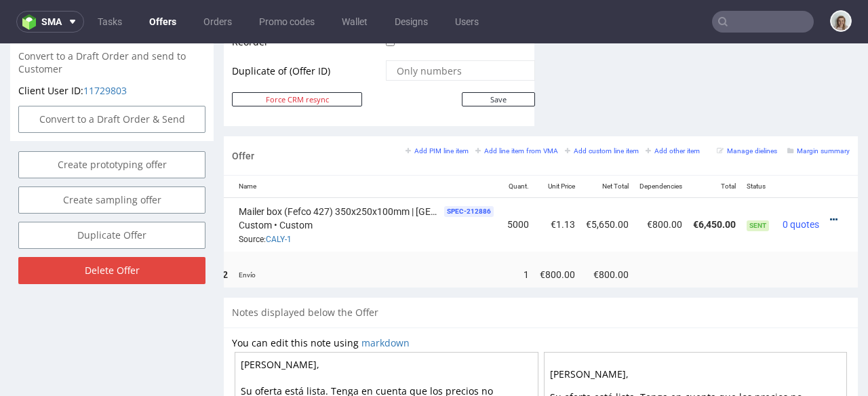
click at [830, 215] on icon at bounding box center [833, 219] width 7 height 9
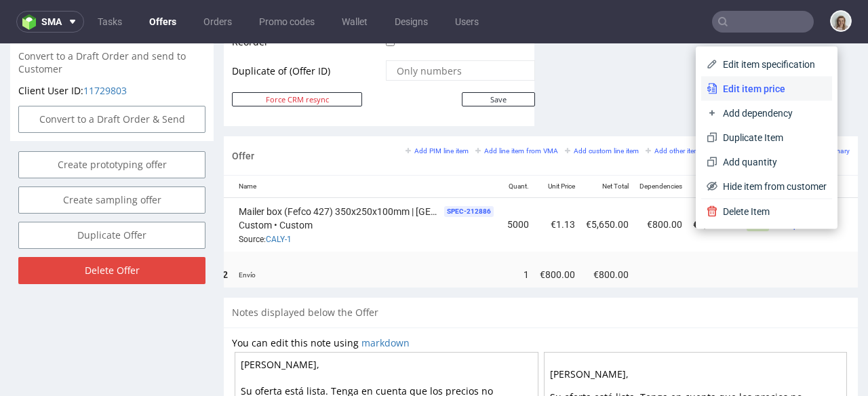
click at [752, 79] on li "Edit item price" at bounding box center [766, 89] width 131 height 24
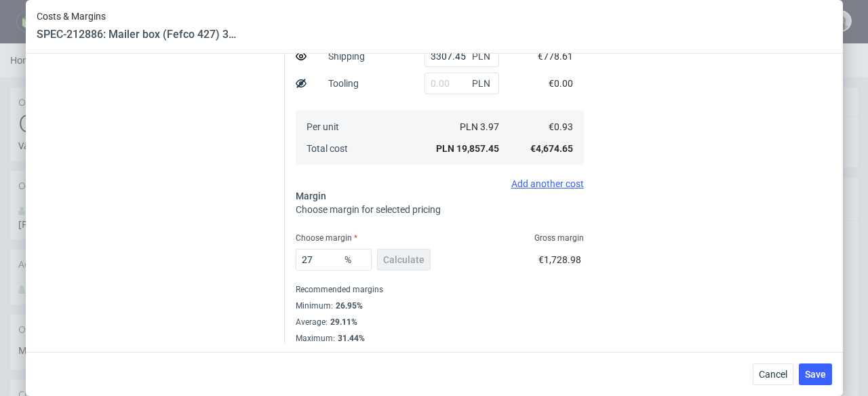
scroll to position [376, 0]
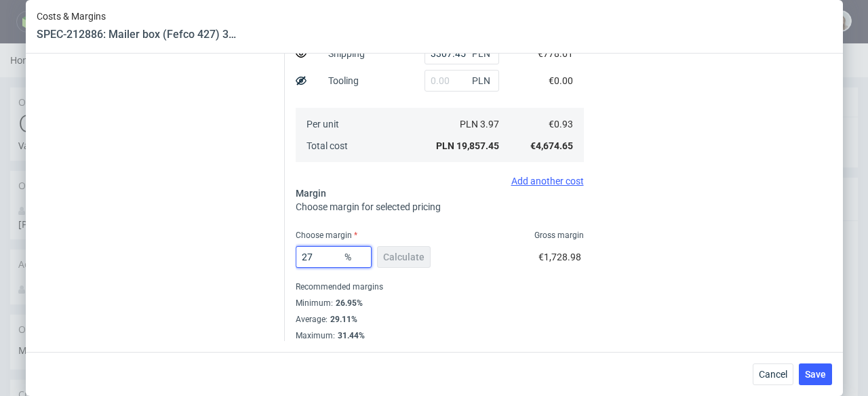
click at [321, 251] on input "27" at bounding box center [334, 257] width 76 height 22
type input "7"
type input "0.85"
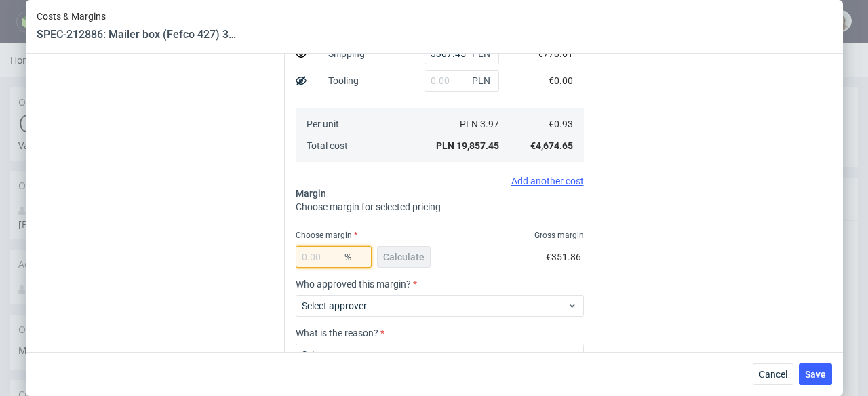
type input "0"
type input "0.78"
type input "20"
type input "1.01"
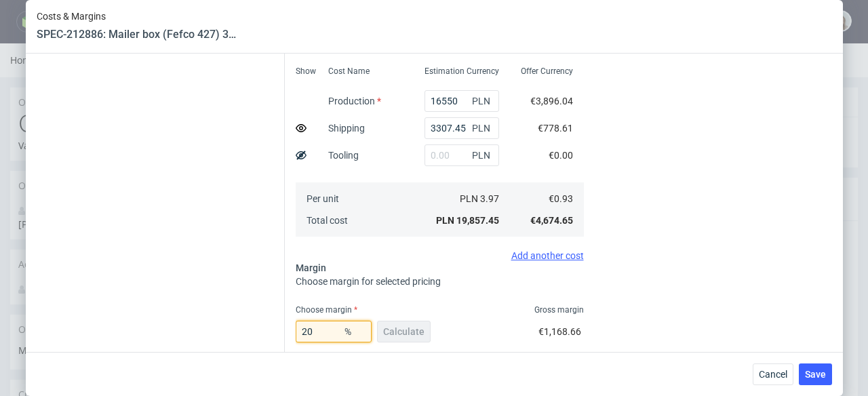
scroll to position [473, 0]
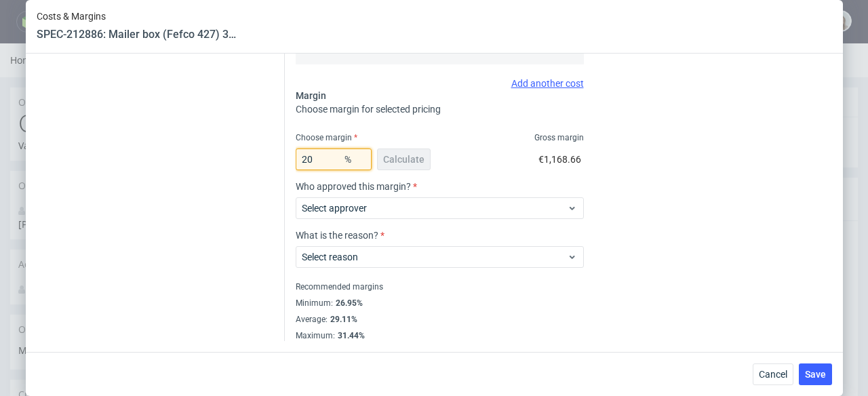
type input "2"
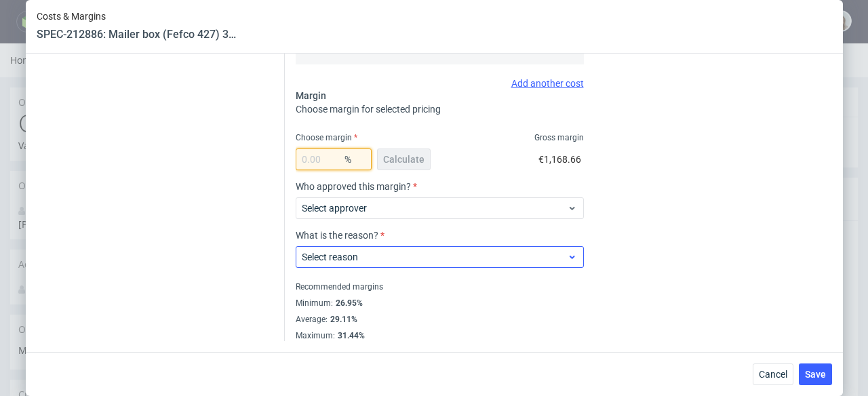
type input "0"
type input "0.78"
type input "1"
type input "0.79"
type input "15"
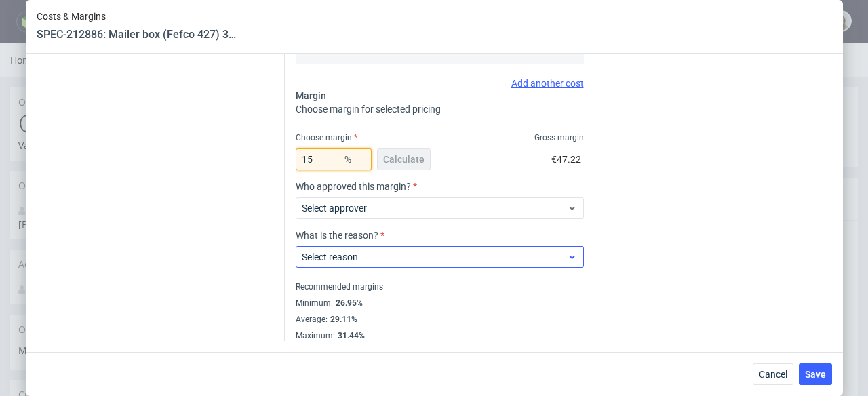
type input "0.94"
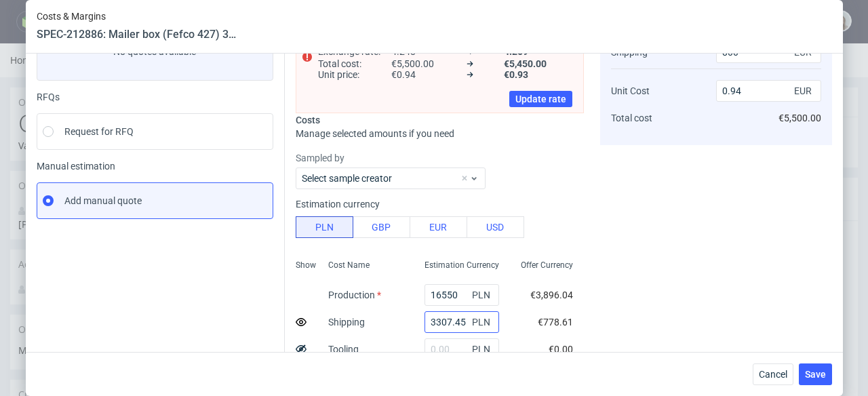
scroll to position [75, 0]
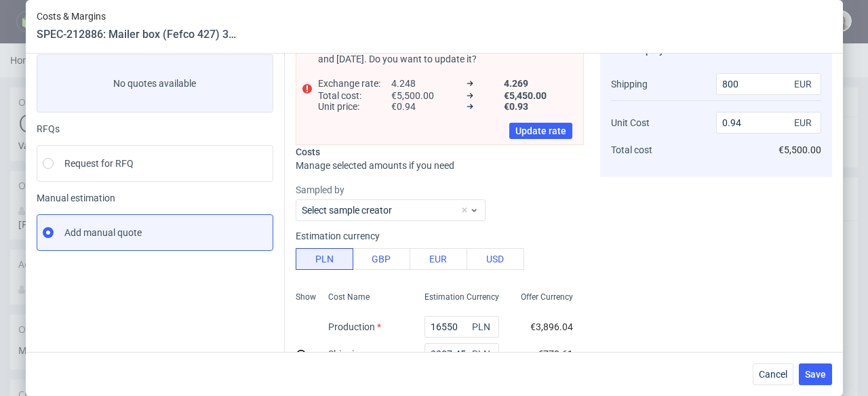
type input "15"
click at [786, 377] on span "Cancel" at bounding box center [773, 373] width 28 height 9
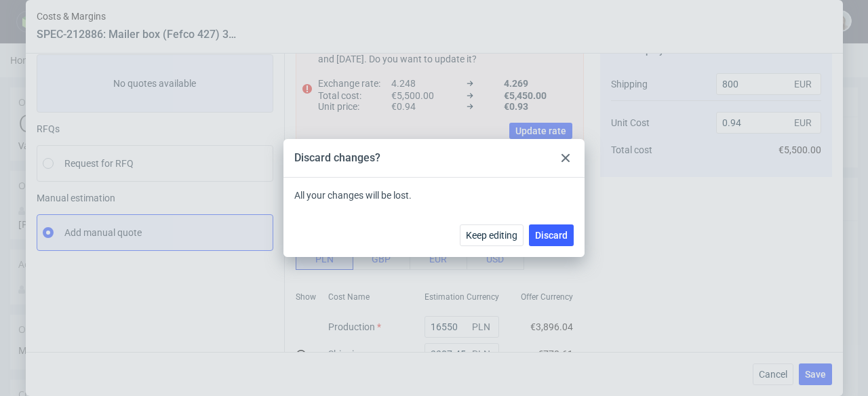
click at [569, 157] on div at bounding box center [565, 158] width 16 height 16
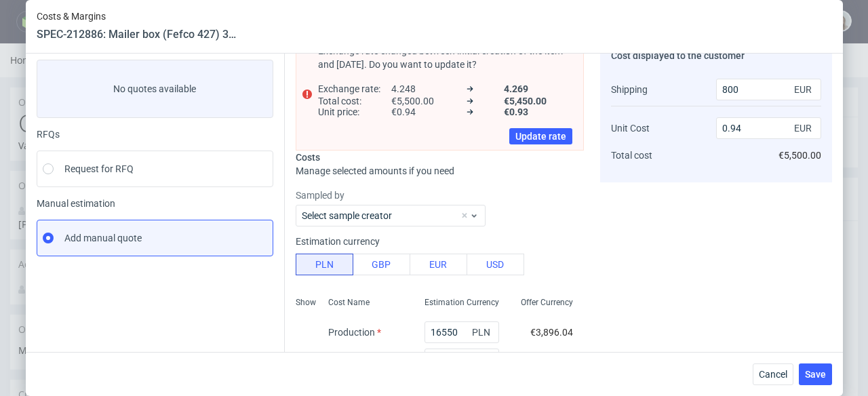
scroll to position [191, 0]
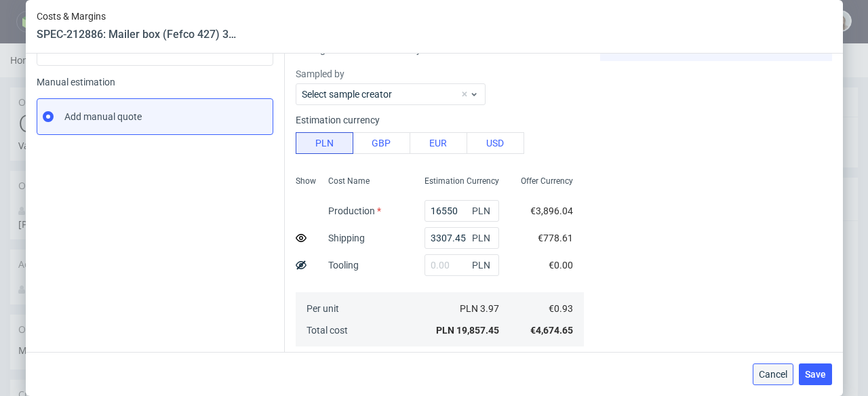
click at [779, 365] on button "Cancel" at bounding box center [772, 374] width 41 height 22
drag, startPoint x: 696, startPoint y: 233, endPoint x: 739, endPoint y: 41, distance: 195.9
click at [778, 378] on span "Cancel" at bounding box center [773, 373] width 28 height 9
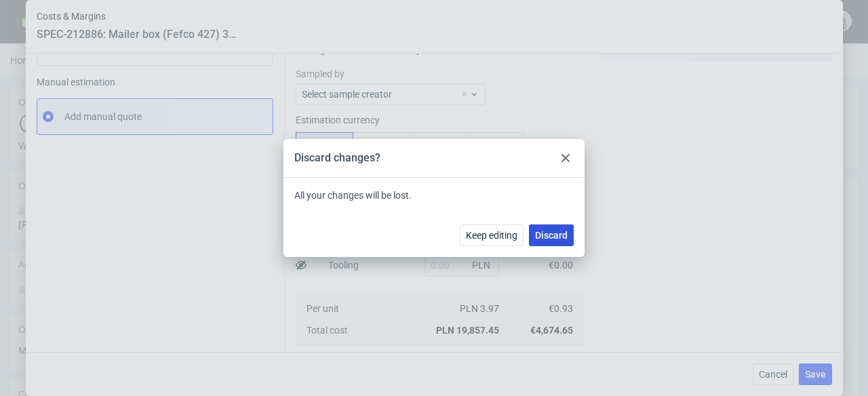
click at [557, 237] on span "Discard" at bounding box center [551, 234] width 33 height 9
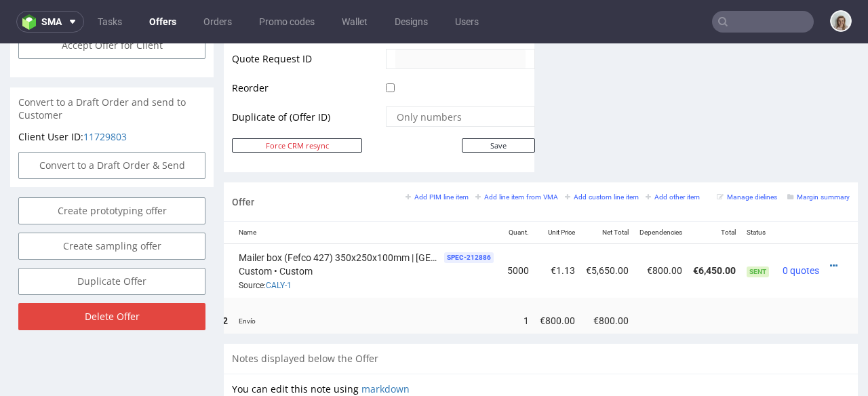
scroll to position [706, 0]
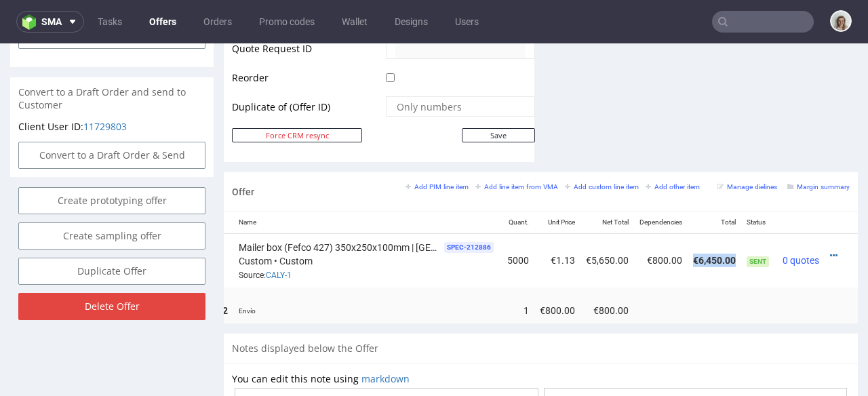
drag, startPoint x: 723, startPoint y: 242, endPoint x: 683, endPoint y: 243, distance: 39.3
click at [687, 243] on td "€6,450.00" at bounding box center [714, 261] width 54 height 54
copy td "€6,450.00"
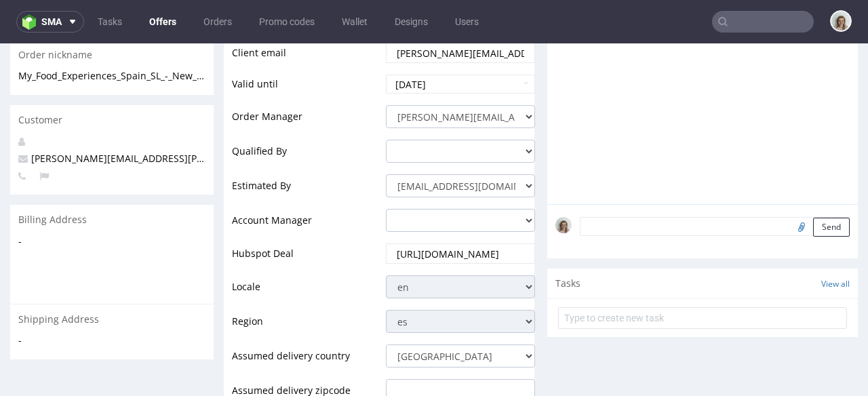
scroll to position [0, 0]
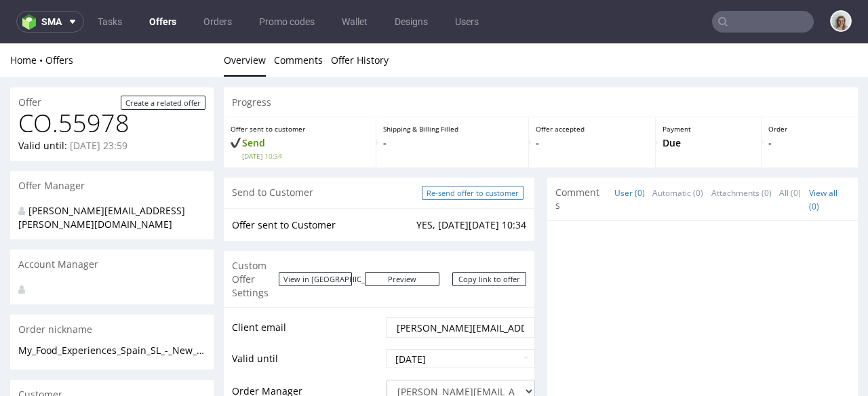
click at [482, 193] on input "Re-send offer to customer" at bounding box center [473, 193] width 102 height 14
type input "In progress..."
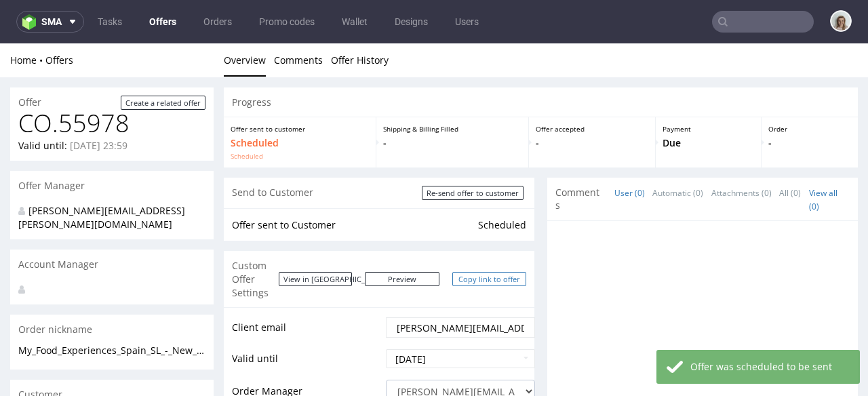
click at [484, 277] on link "Copy link to offer" at bounding box center [489, 279] width 75 height 14
copy td "€6,450.00"
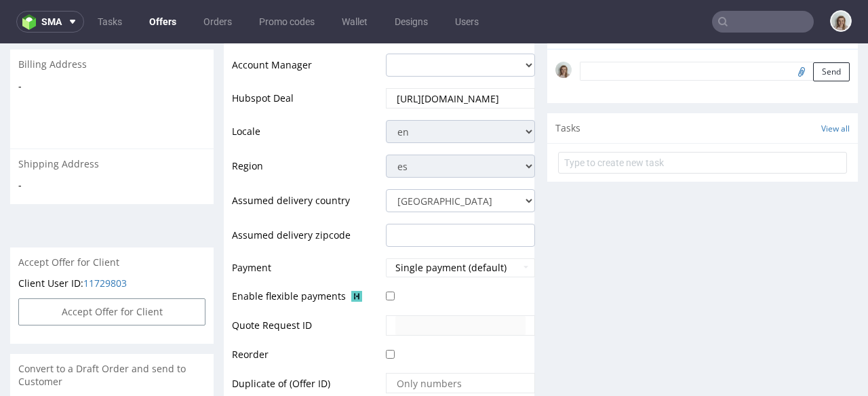
scroll to position [672, 0]
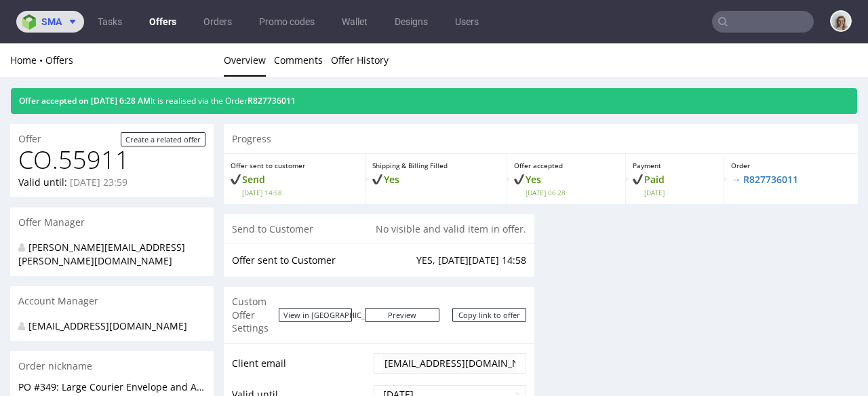
click at [49, 15] on button "sma" at bounding box center [50, 22] width 68 height 22
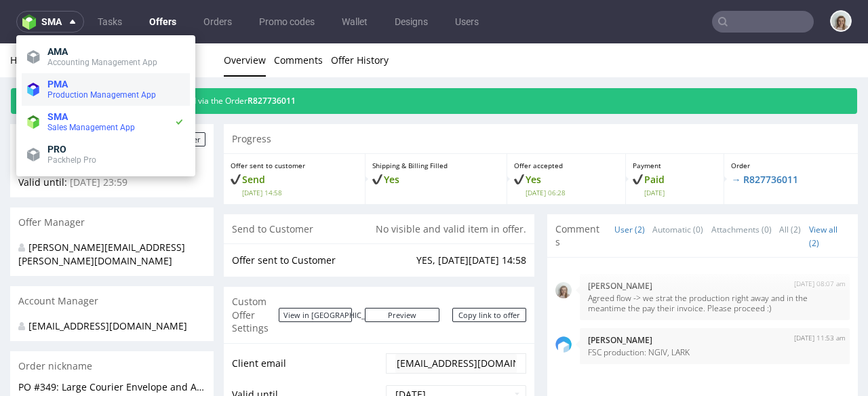
click at [67, 87] on span "PMA" at bounding box center [57, 84] width 20 height 11
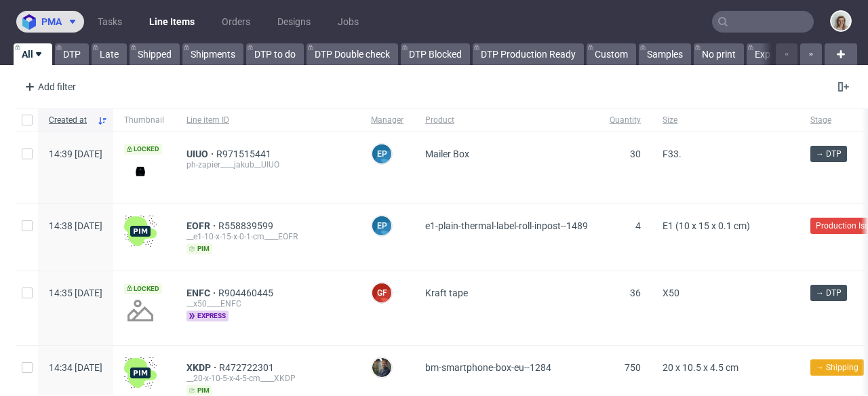
click at [49, 23] on span "pma" at bounding box center [51, 21] width 20 height 9
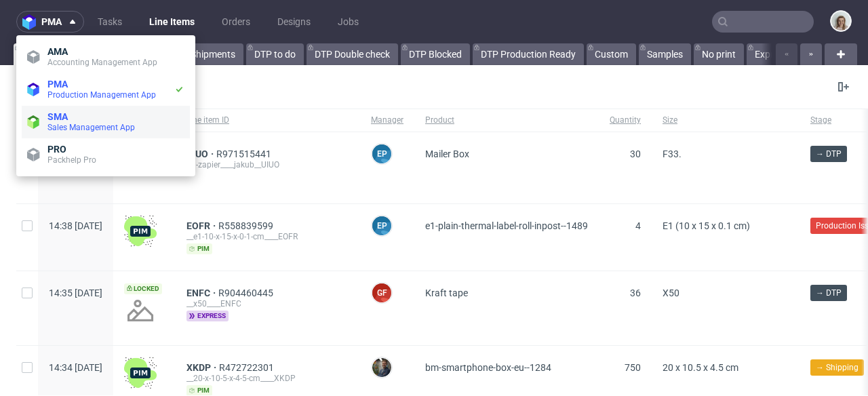
click at [59, 126] on span "Sales Management App" at bounding box center [90, 127] width 87 height 9
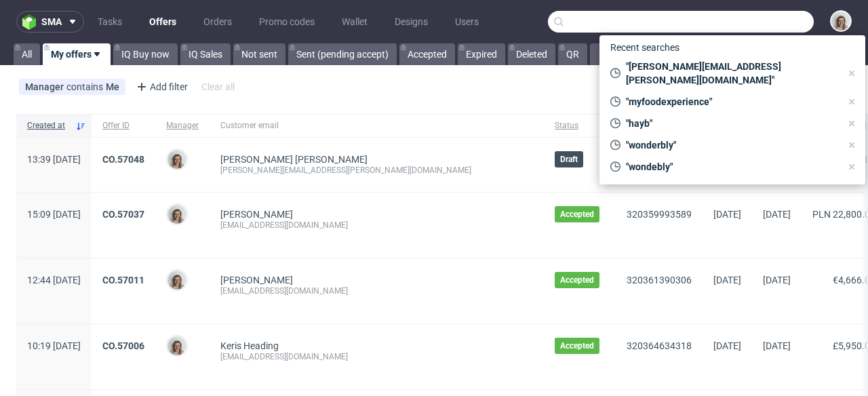
click at [721, 26] on input "text" at bounding box center [681, 22] width 266 height 22
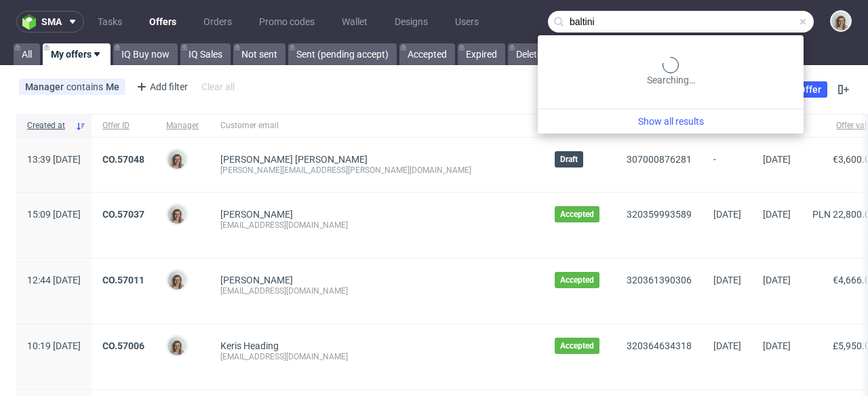
type input "baltini"
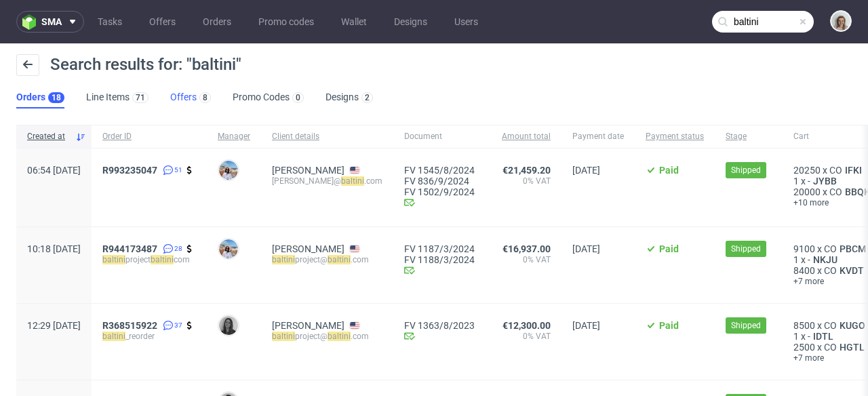
click at [192, 94] on link "Offers 8" at bounding box center [190, 98] width 41 height 22
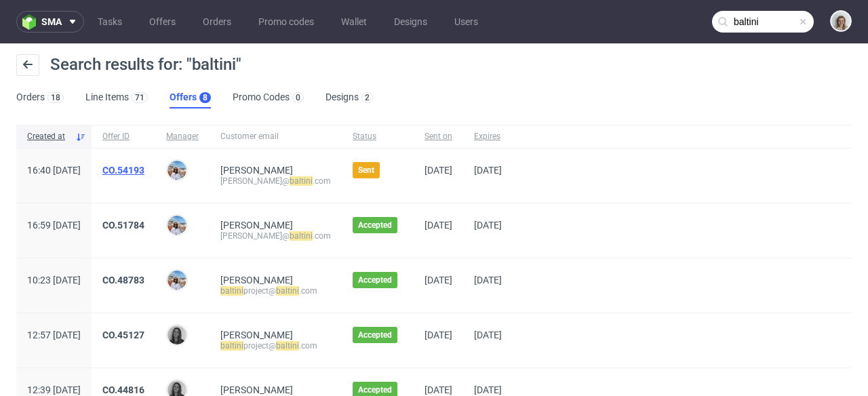
click at [144, 169] on link "CO.54193" at bounding box center [123, 170] width 42 height 11
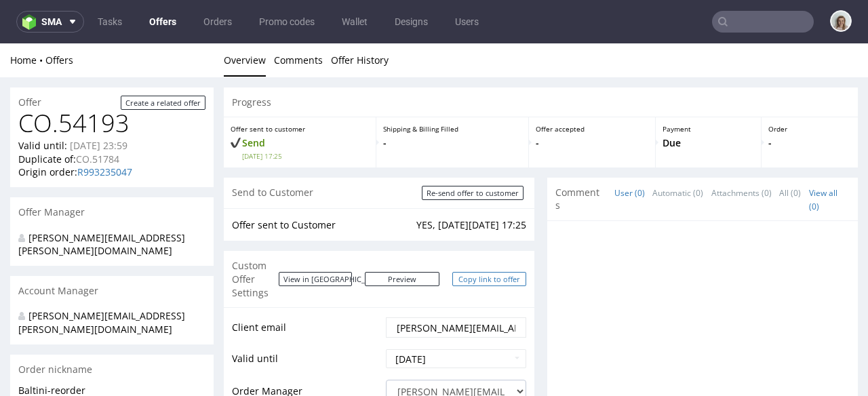
click at [500, 272] on link "Copy link to offer" at bounding box center [489, 279] width 75 height 14
click at [470, 199] on input "Re-send offer to customer" at bounding box center [473, 193] width 102 height 14
click at [496, 272] on link "Copy link to offer" at bounding box center [489, 279] width 75 height 14
click at [758, 18] on input "text" at bounding box center [763, 22] width 102 height 22
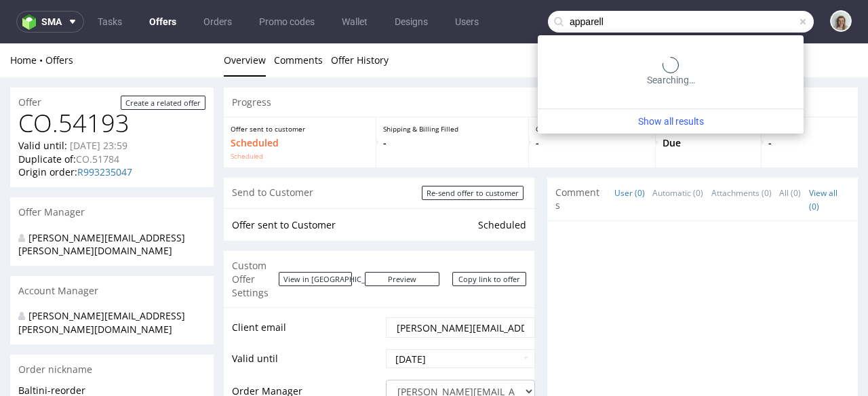
type input "apparell"
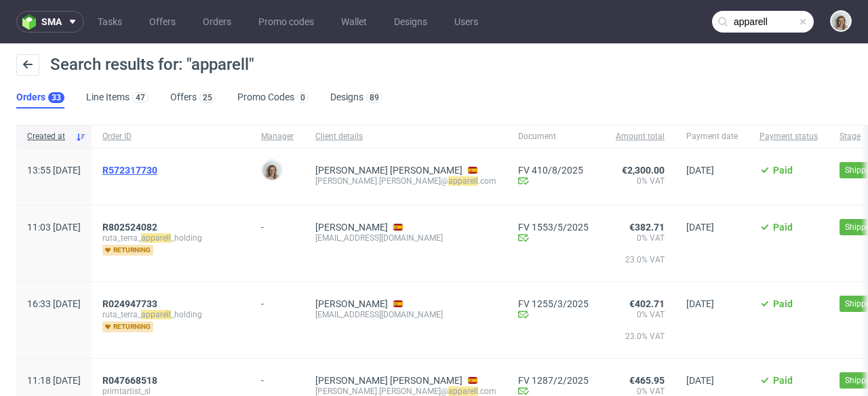
click at [157, 169] on span "R572317730" at bounding box center [129, 170] width 55 height 11
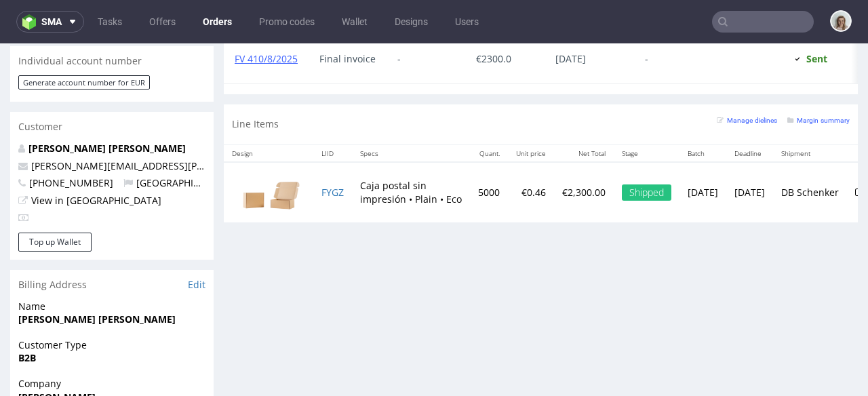
scroll to position [974, 0]
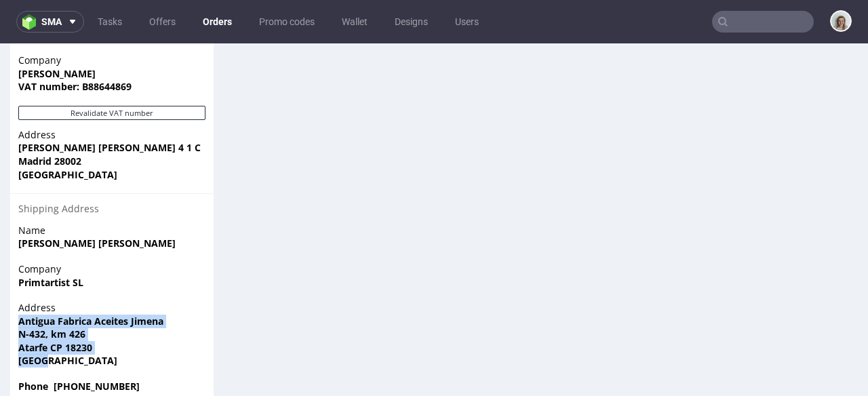
drag, startPoint x: 64, startPoint y: 339, endPoint x: 16, endPoint y: 294, distance: 66.7
click at [16, 301] on div "Address Antigua Fabrica Aceites Jimena N-432, km 426 Atarfe CP 18230 Spain" at bounding box center [111, 340] width 203 height 79
copy p "Antigua Fabrica Aceites Jimena N-432, km 426 Atarfe CP 18230 Spain"
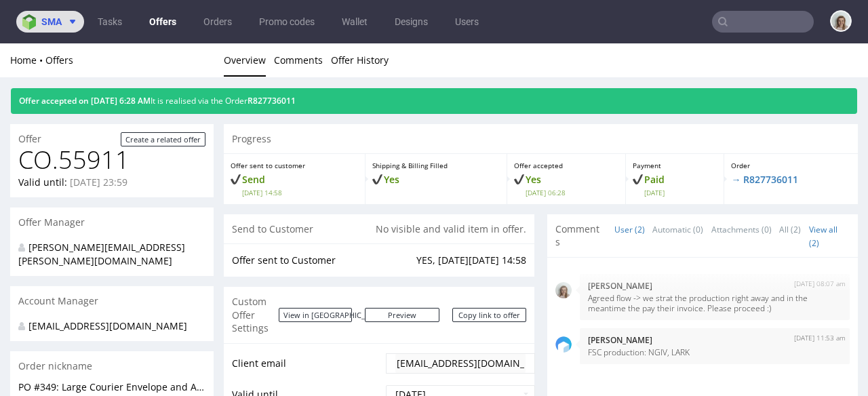
click at [79, 24] on button "sma" at bounding box center [50, 22] width 68 height 22
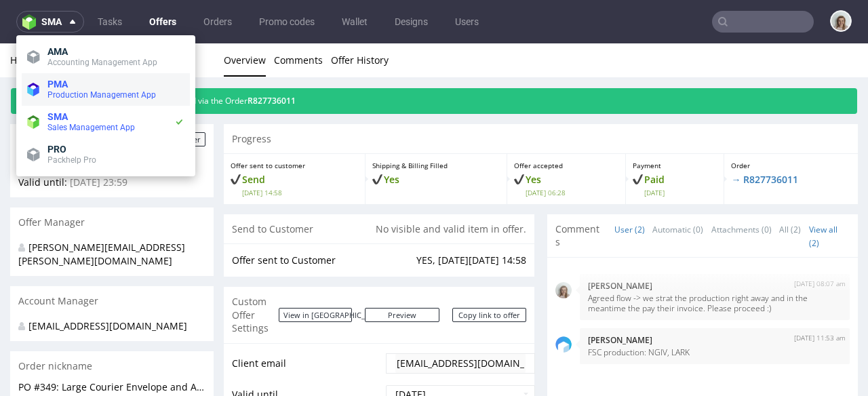
click at [99, 96] on span "Production Management App" at bounding box center [101, 94] width 108 height 9
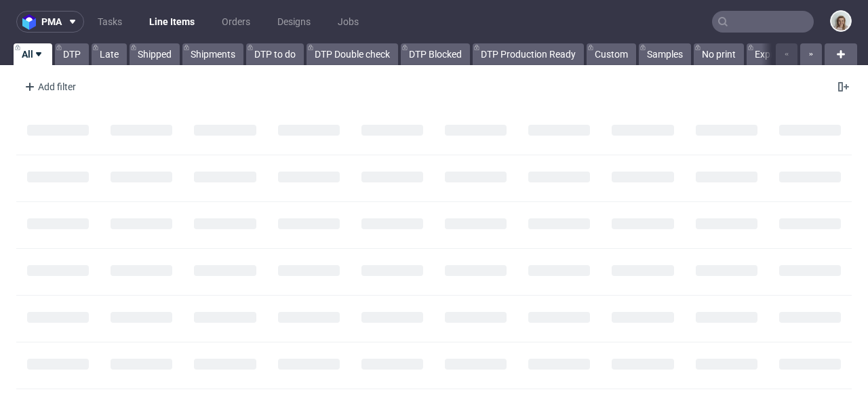
click at [771, 19] on input "text" at bounding box center [763, 22] width 102 height 22
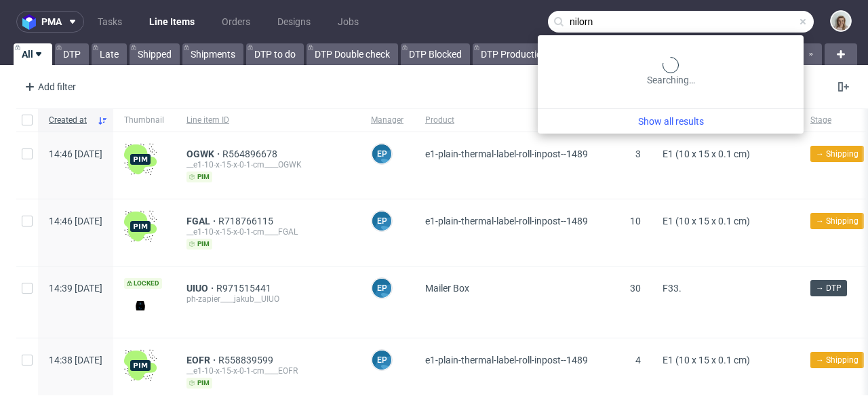
type input "nilorn"
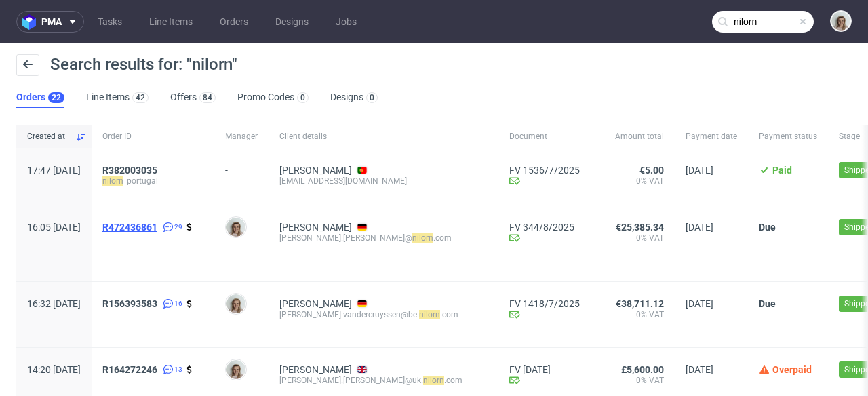
click at [157, 228] on span "R472436861" at bounding box center [129, 227] width 55 height 11
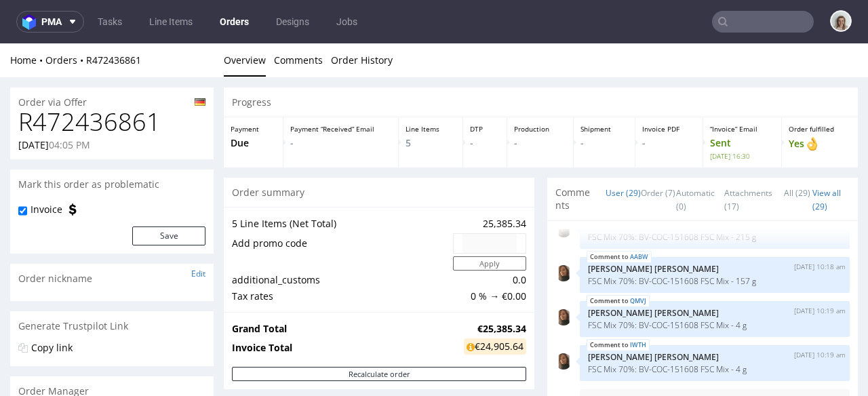
scroll to position [437, 0]
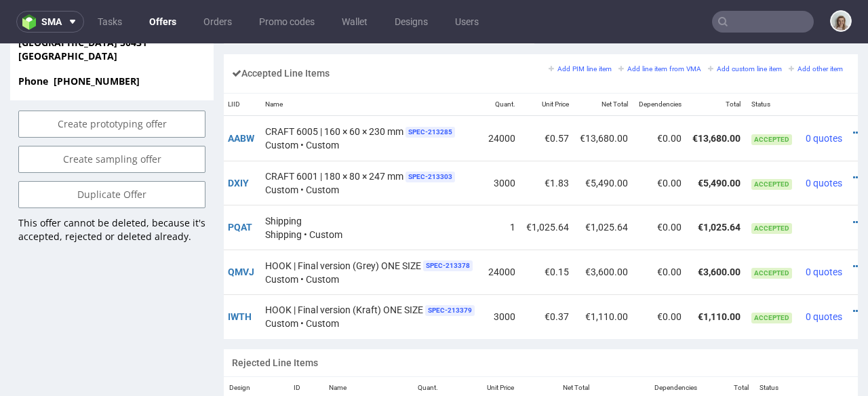
scroll to position [0, 128]
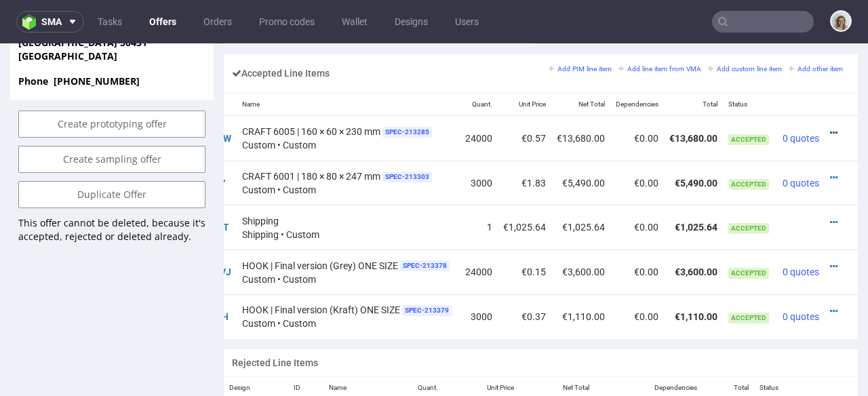
click at [830, 128] on icon at bounding box center [833, 132] width 7 height 9
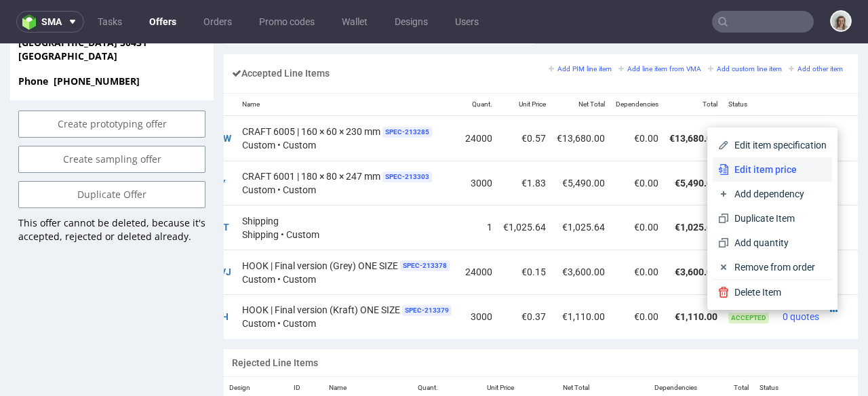
click at [786, 165] on span "Edit item price" at bounding box center [778, 170] width 98 height 14
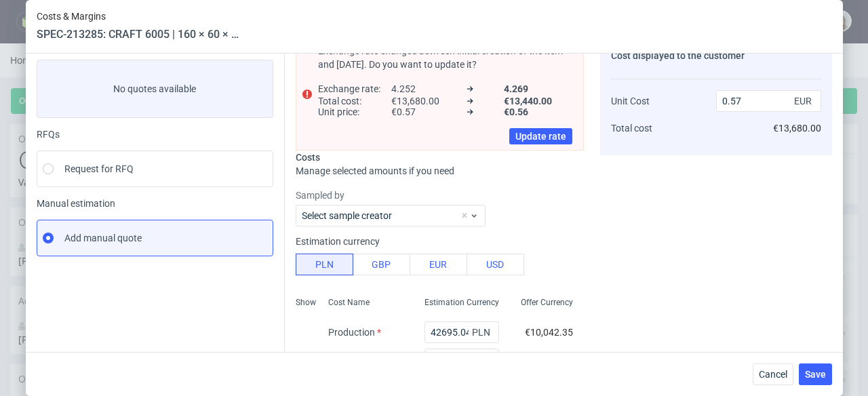
scroll to position [0, 0]
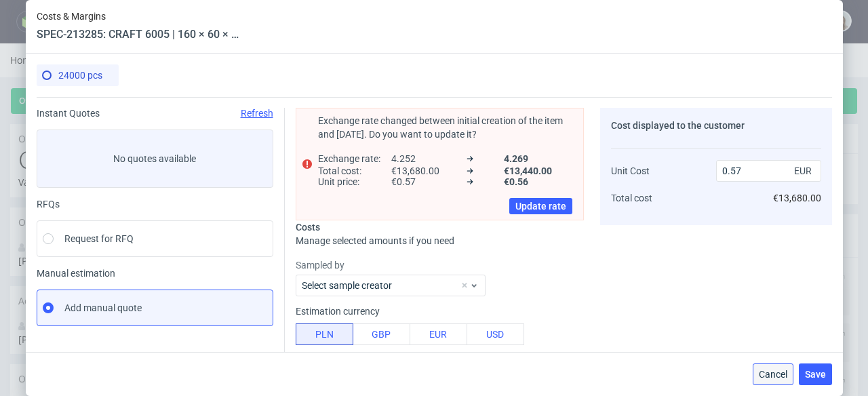
click at [776, 378] on span "Cancel" at bounding box center [773, 373] width 28 height 9
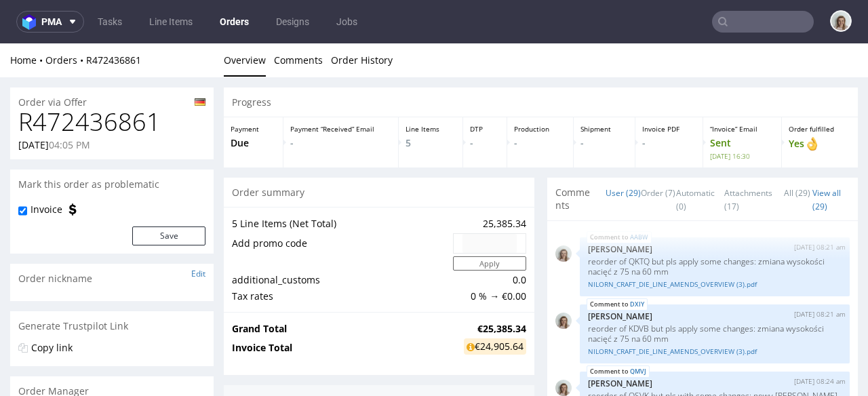
scroll to position [1486, 0]
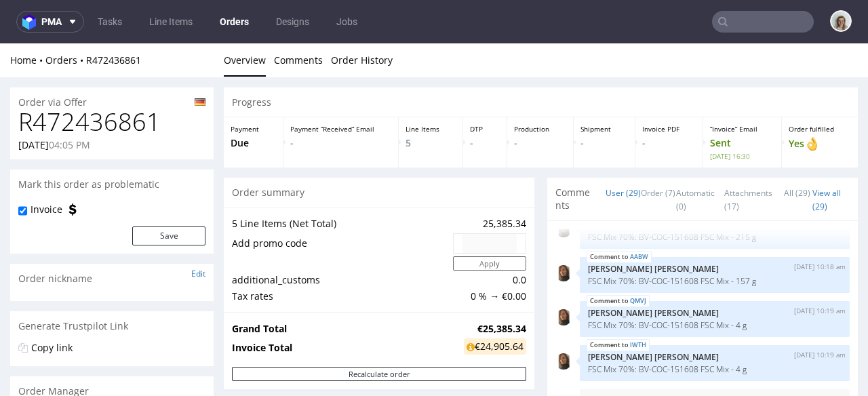
type input "nilorn"
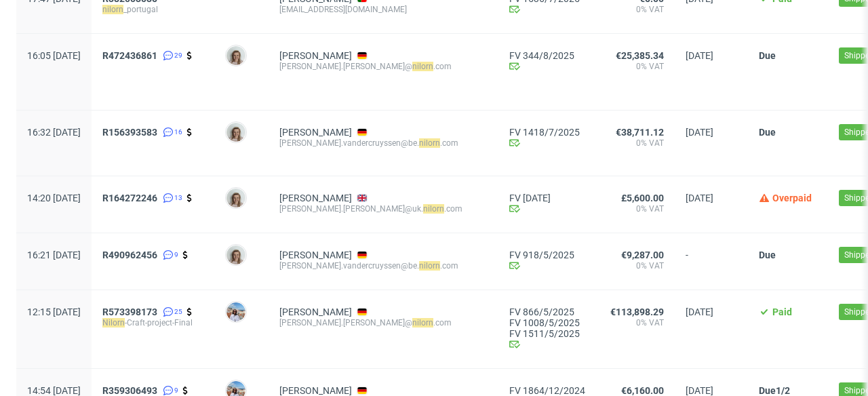
scroll to position [172, 0]
click at [157, 310] on span "R573398173" at bounding box center [129, 311] width 55 height 11
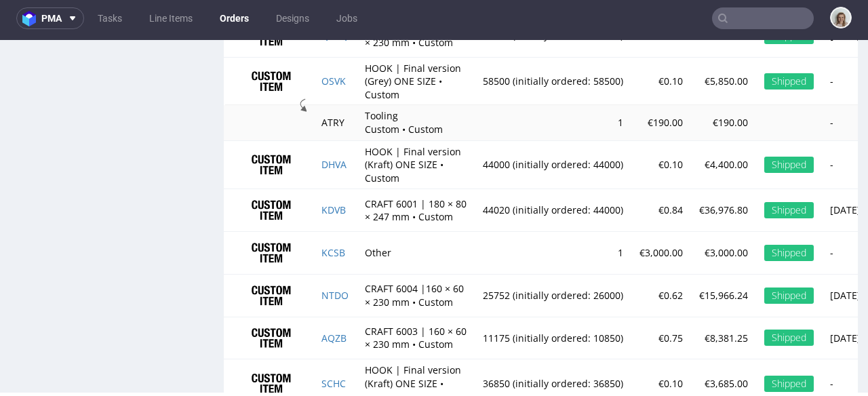
scroll to position [1500, 0]
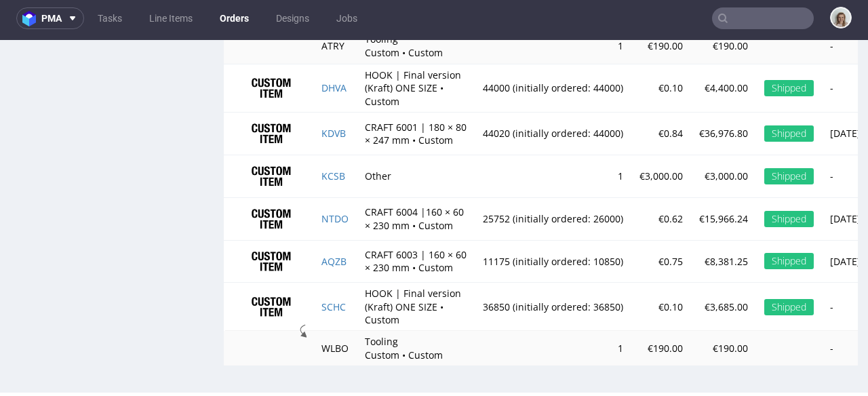
type input "nilorn"
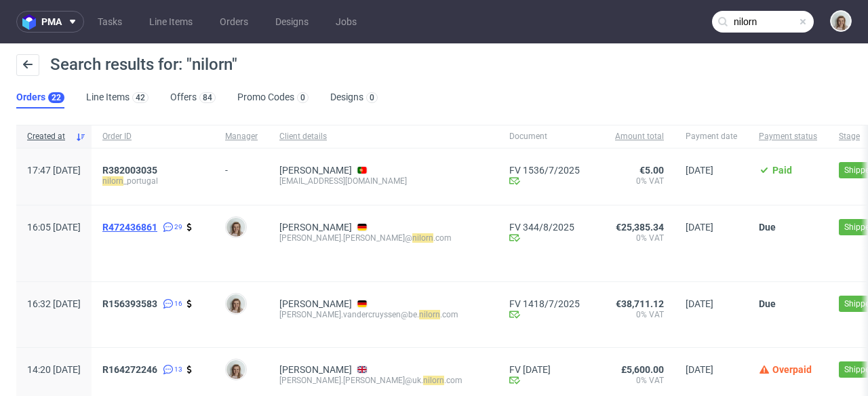
click at [157, 226] on span "R472436861" at bounding box center [129, 227] width 55 height 11
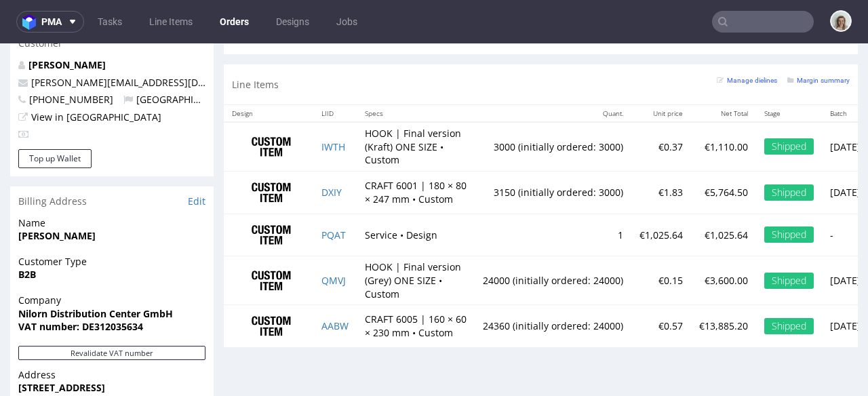
scroll to position [736, 0]
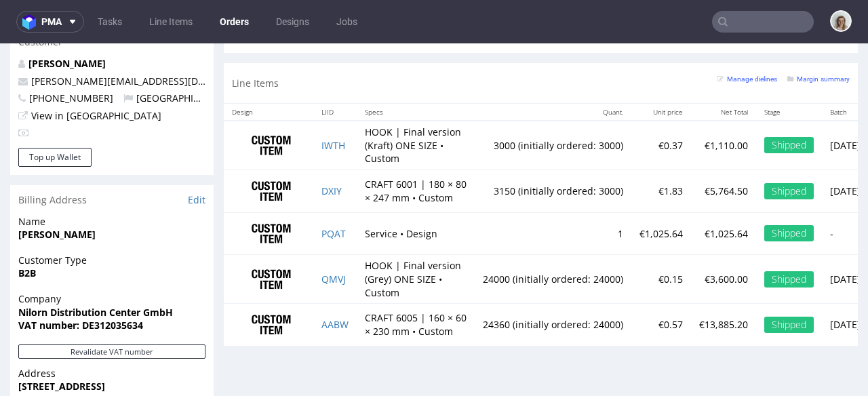
type input "nilorn"
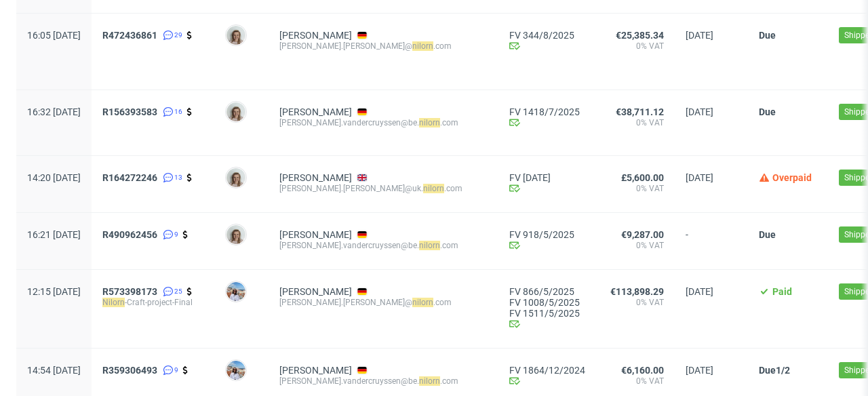
scroll to position [196, 0]
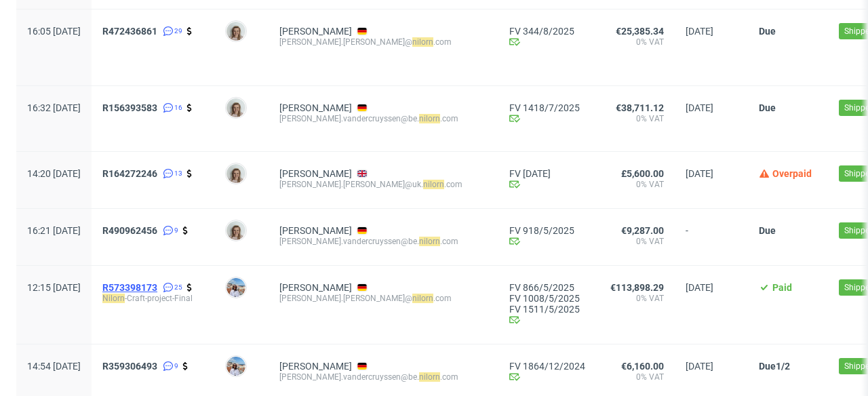
click at [157, 286] on span "R573398173" at bounding box center [129, 287] width 55 height 11
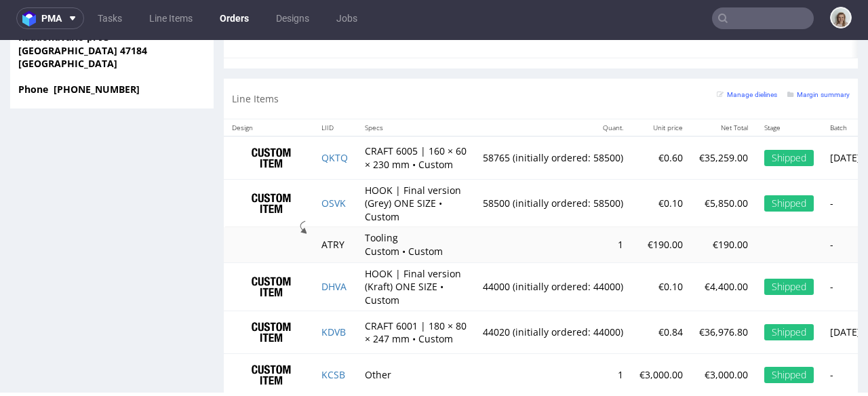
scroll to position [1272, 0]
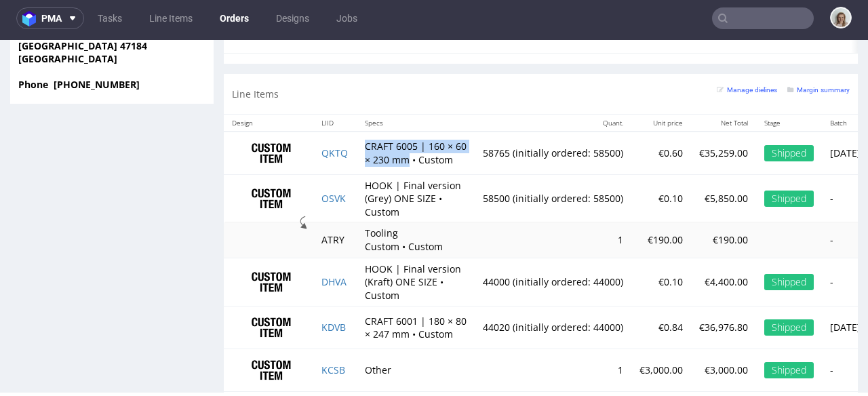
drag, startPoint x: 397, startPoint y: 161, endPoint x: 359, endPoint y: 153, distance: 39.4
click at [359, 153] on td "CRAFT 6005 | 160 × 60 × 230 mm • Custom" at bounding box center [416, 153] width 118 height 43
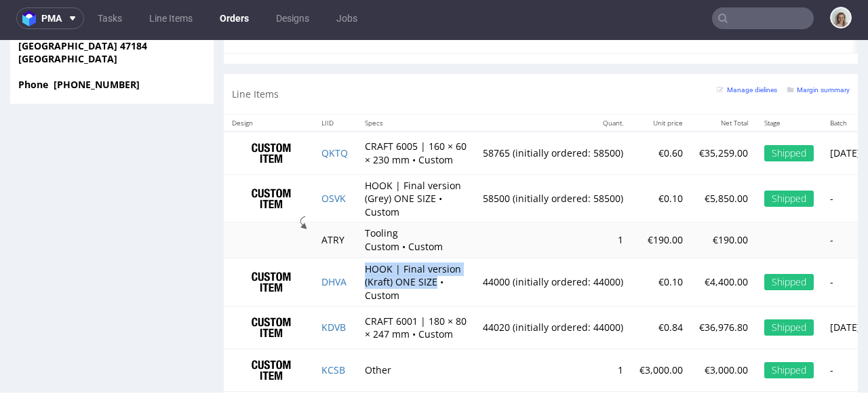
drag, startPoint x: 403, startPoint y: 279, endPoint x: 439, endPoint y: 301, distance: 42.0
click at [439, 301] on td "HOOK | Final version (Kraft) ONE SIZE • Custom" at bounding box center [416, 282] width 118 height 49
copy td "HOOK | Final version (Kraft) ONE SIZE"
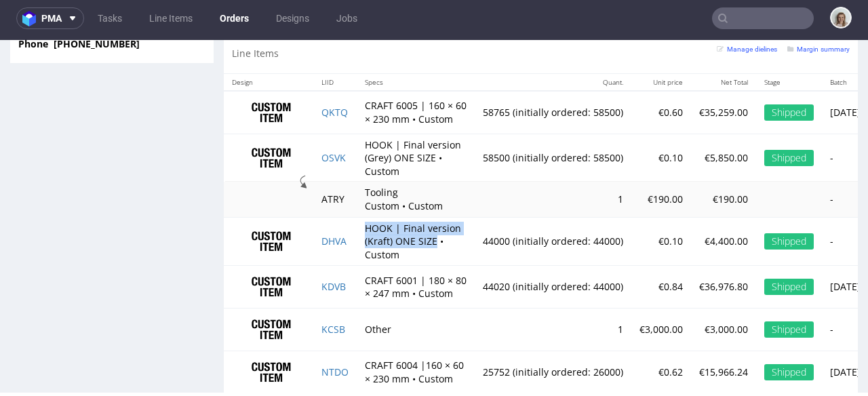
scroll to position [1314, 0]
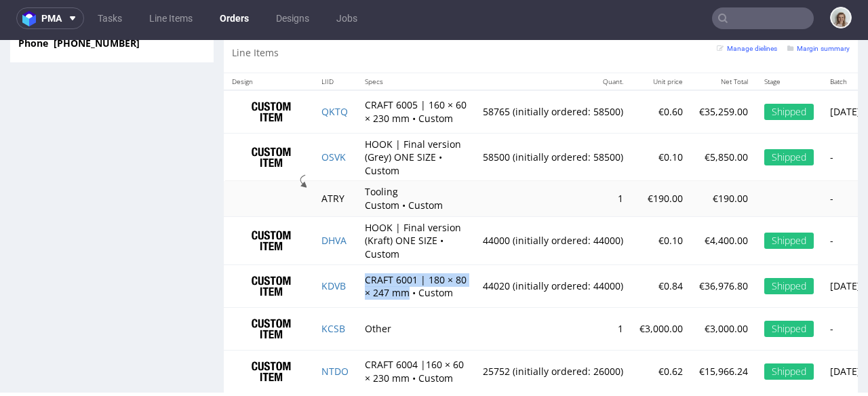
drag, startPoint x: 365, startPoint y: 296, endPoint x: 407, endPoint y: 313, distance: 44.7
click at [407, 308] on td "CRAFT 6001 | 180 × 80 × 247 mm • Custom" at bounding box center [416, 286] width 118 height 43
copy td "CRAFT 6001 | 180 × 80 × 247 mm"
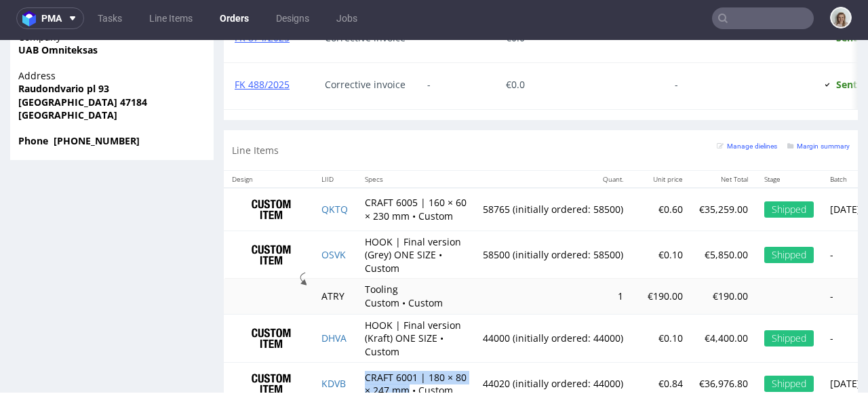
scroll to position [1236, 0]
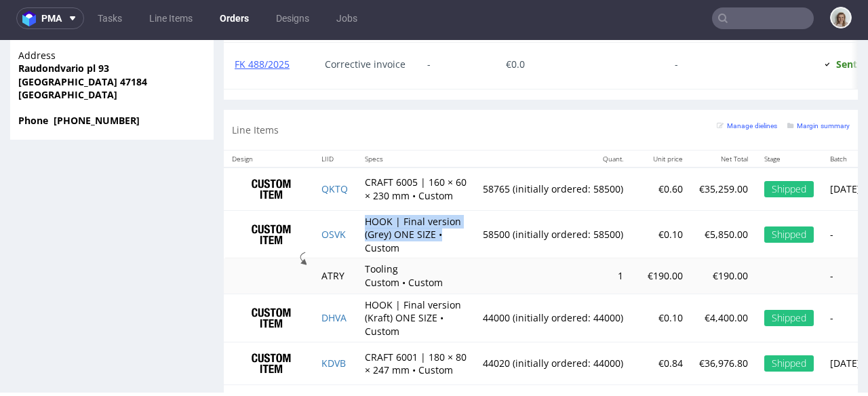
drag, startPoint x: 363, startPoint y: 235, endPoint x: 458, endPoint y: 255, distance: 97.7
click at [458, 255] on td "HOOK | Final version (Grey) ONE SIZE • Custom" at bounding box center [416, 234] width 118 height 48
copy td "HOOK | Final version (Grey) ONE SIZE •"
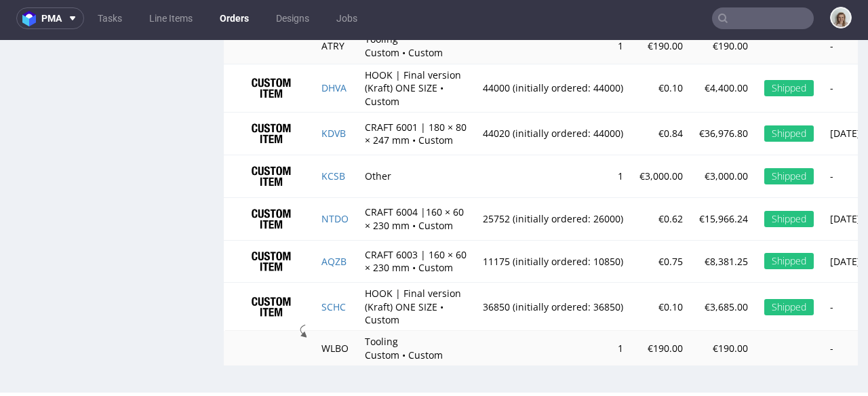
scroll to position [1500, 0]
type input "nilorn"
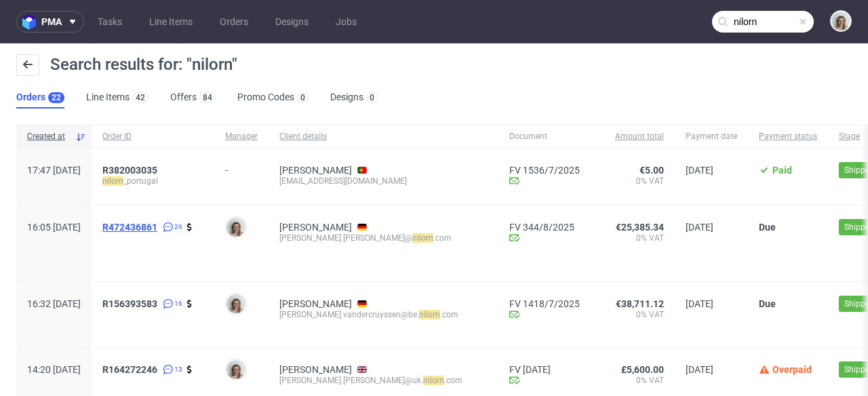
click at [157, 226] on span "R472436861" at bounding box center [129, 227] width 55 height 11
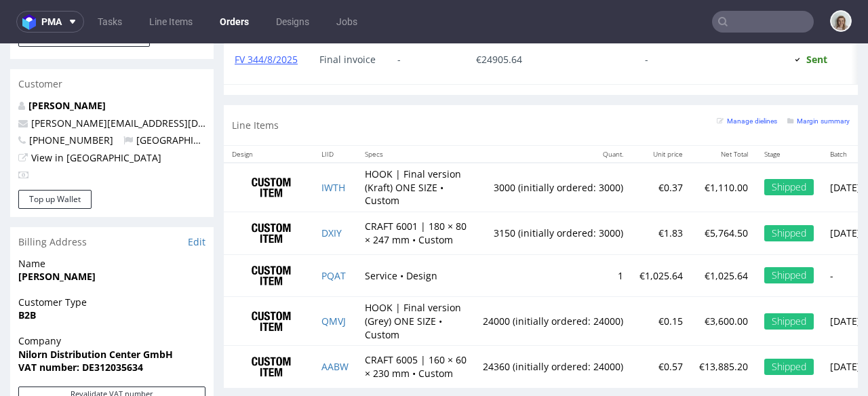
scroll to position [766, 0]
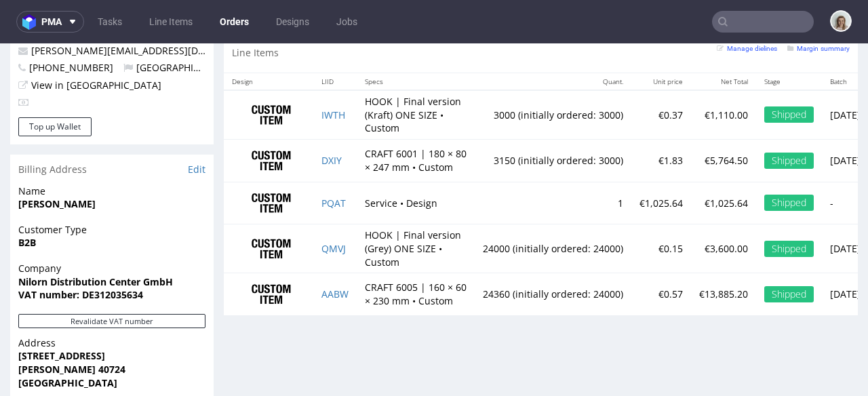
type input "nilorn"
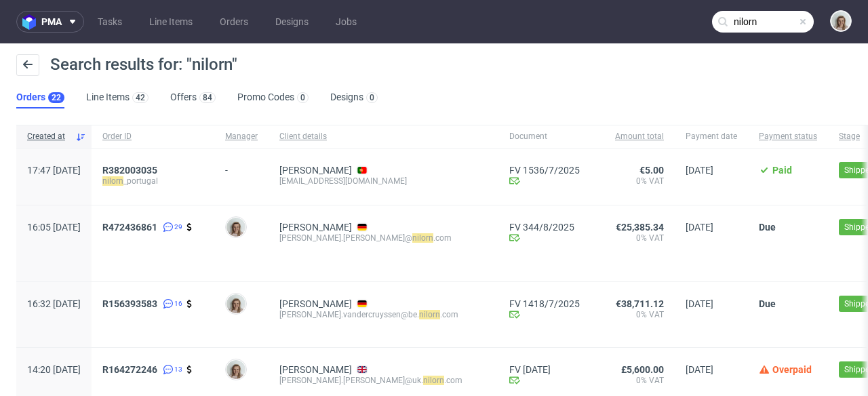
scroll to position [243, 0]
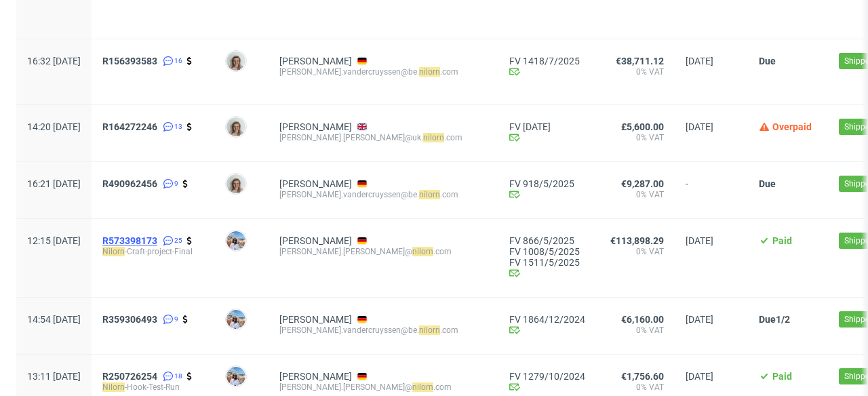
click at [157, 238] on span "R573398173" at bounding box center [129, 240] width 55 height 11
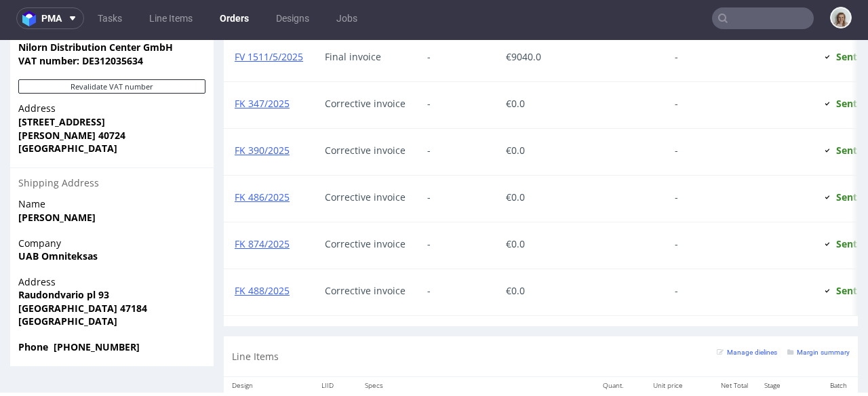
scroll to position [1264, 0]
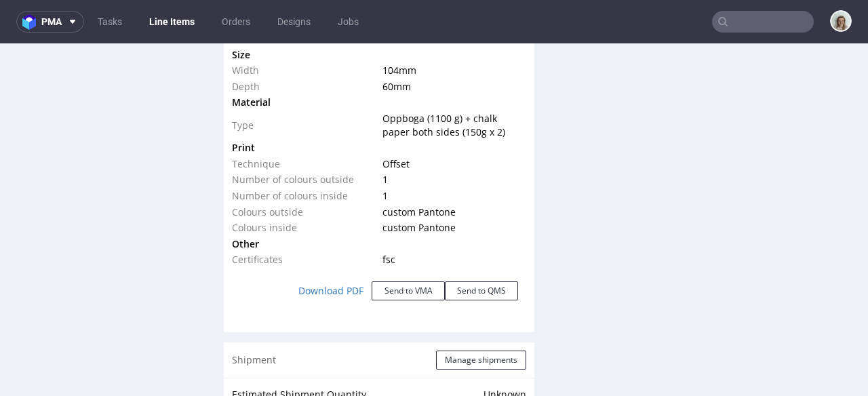
scroll to position [1441, 0]
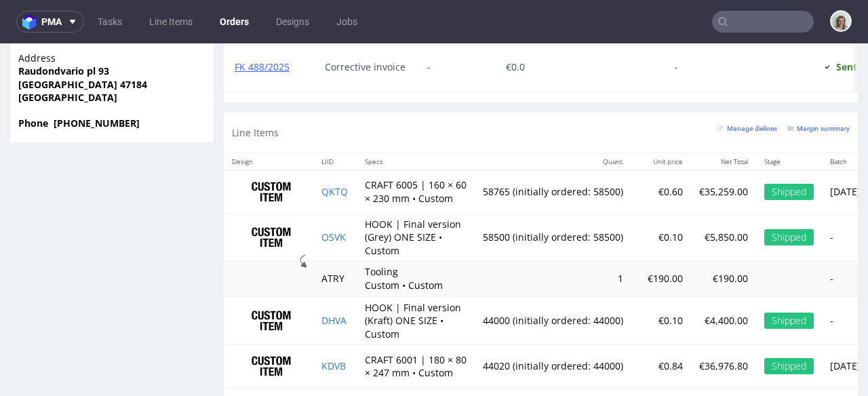
scroll to position [1261, 0]
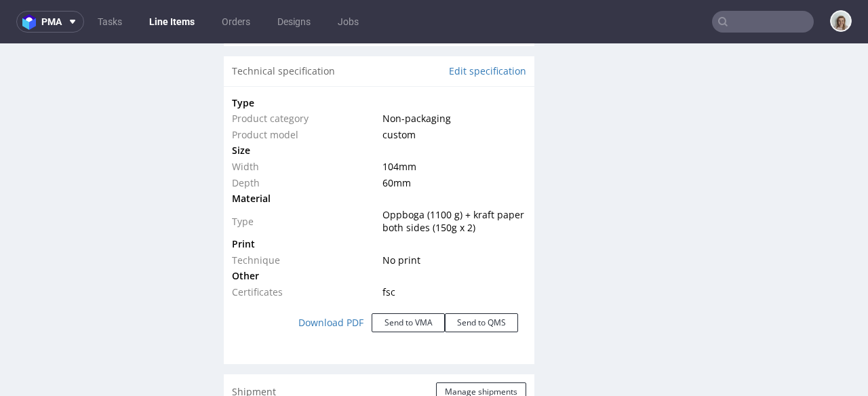
scroll to position [1319, 0]
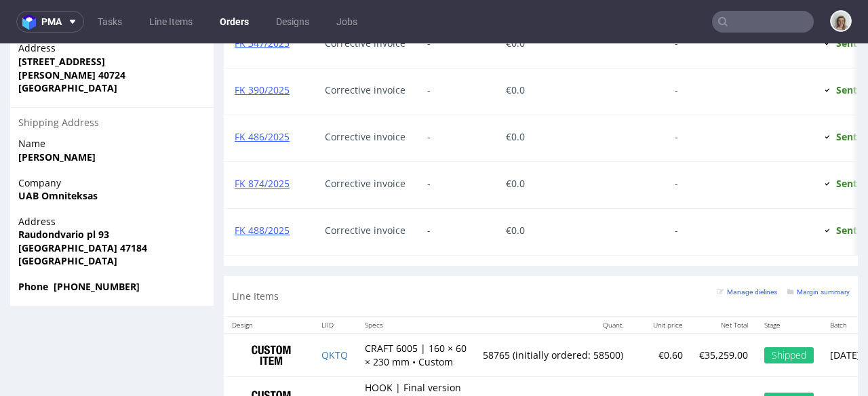
scroll to position [1166, 0]
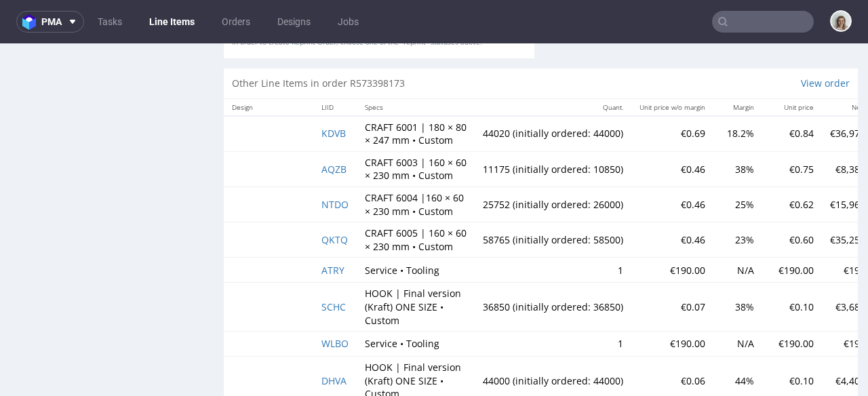
scroll to position [2769, 0]
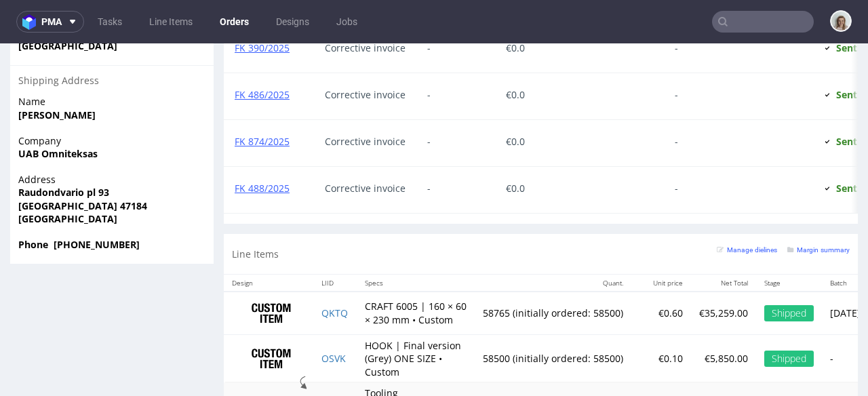
scroll to position [1300, 0]
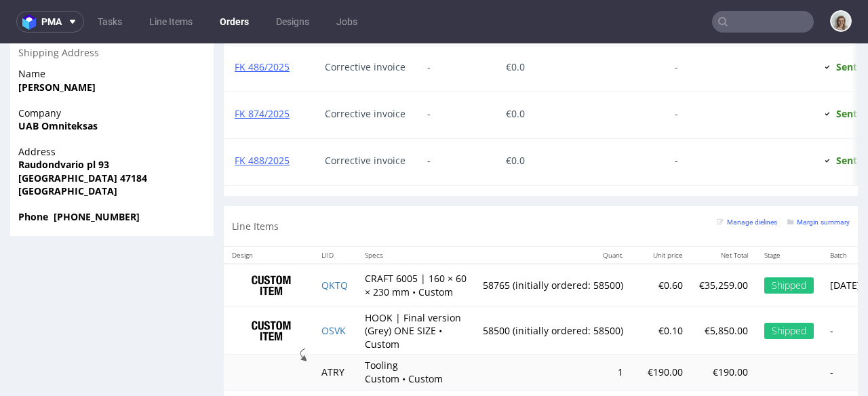
scroll to position [1500, 0]
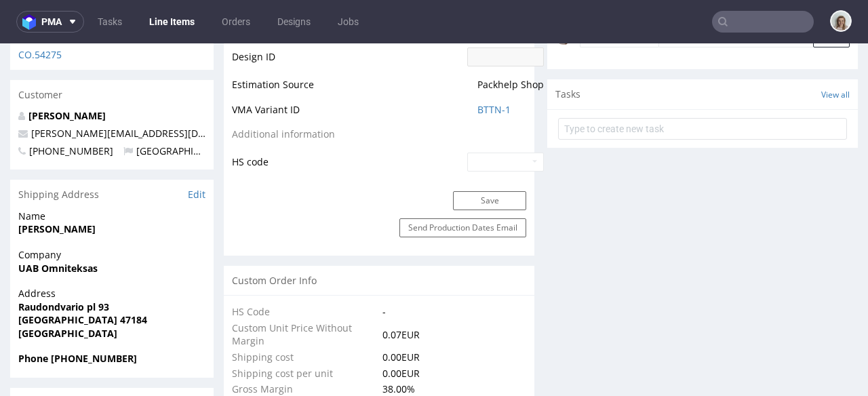
scroll to position [104, 0]
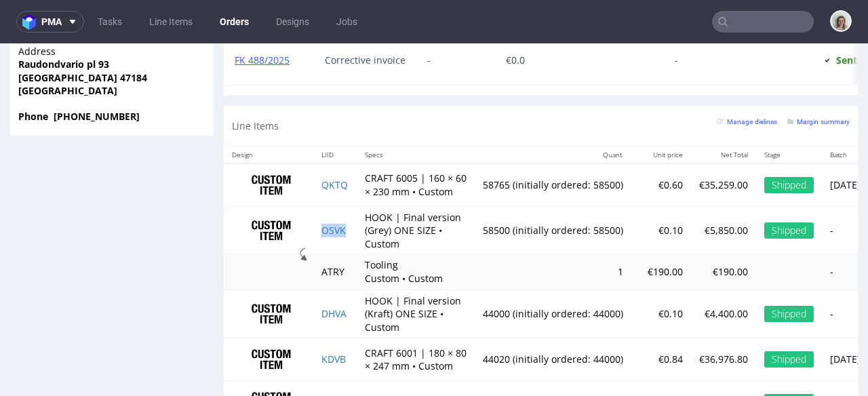
click at [354, 244] on td "OSVK" at bounding box center [334, 230] width 43 height 48
drag, startPoint x: 367, startPoint y: 230, endPoint x: 439, endPoint y: 250, distance: 74.7
click at [439, 250] on td "HOOK | Final version (Grey) ONE SIZE • Custom" at bounding box center [416, 230] width 118 height 48
copy td "HOOK | Final version (Grey) ONE SIZE"
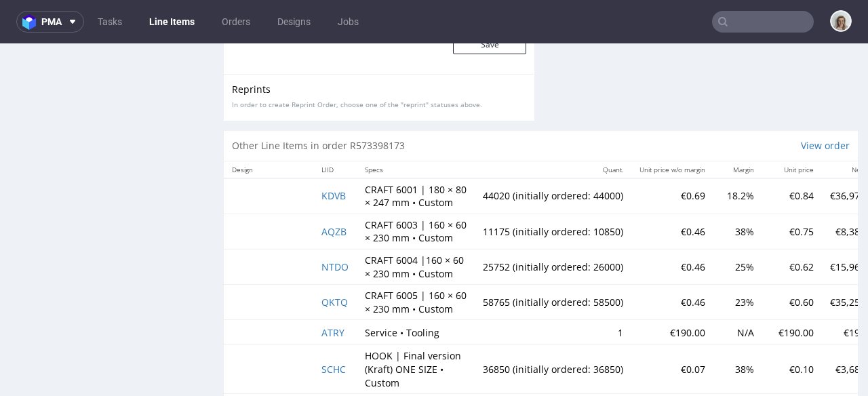
scroll to position [2726, 0]
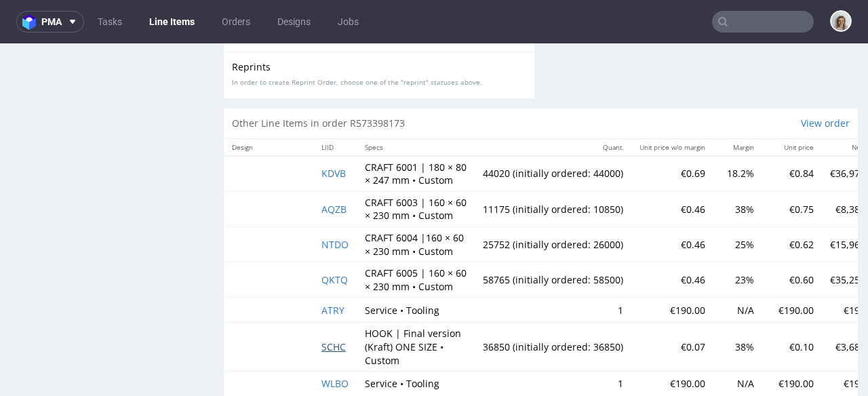
click at [334, 353] on span "SCHC" at bounding box center [333, 346] width 24 height 13
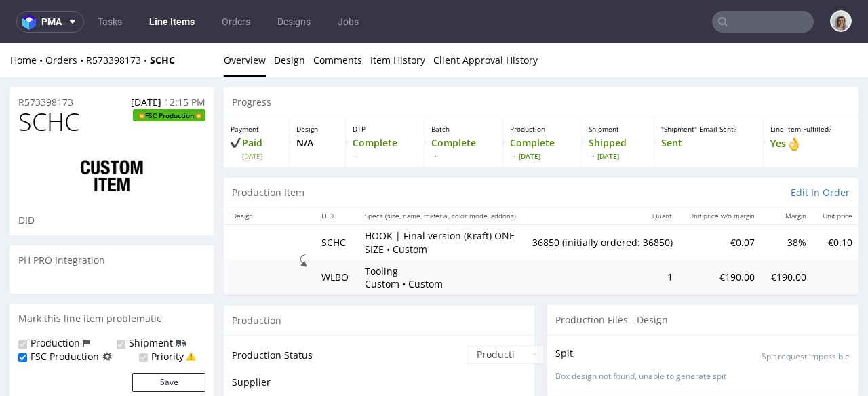
scroll to position [1826, 0]
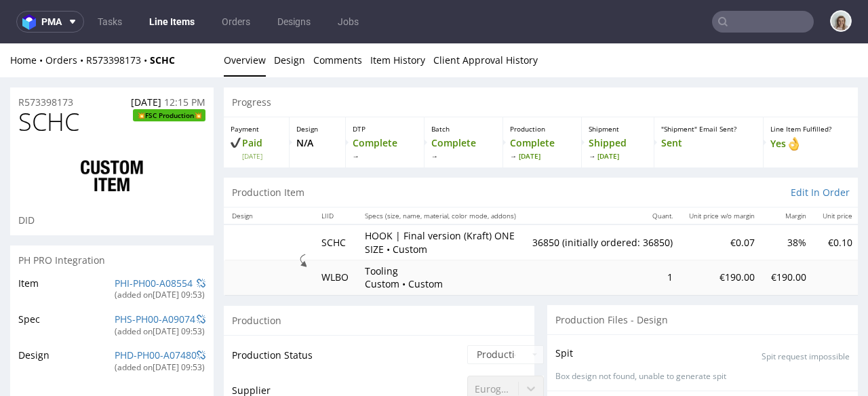
type input "36850"
drag, startPoint x: 178, startPoint y: 61, endPoint x: 149, endPoint y: 59, distance: 29.2
click at [149, 59] on div "Home Orders R573398173 SCHC" at bounding box center [111, 61] width 203 height 14
copy strong "SCHC"
drag, startPoint x: 365, startPoint y: 235, endPoint x: 390, endPoint y: 251, distance: 29.5
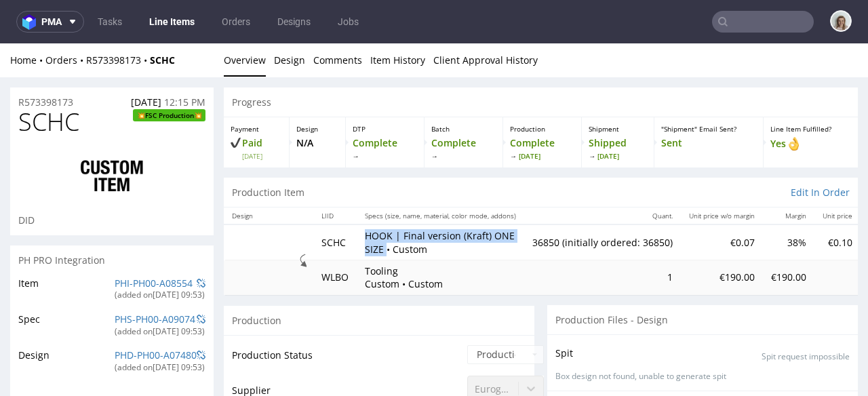
click at [390, 251] on td "HOOK | Final version (Kraft) ONE SIZE • Custom" at bounding box center [440, 241] width 167 height 35
copy p "HOOK | Final version (Kraft) ONE SIZE"
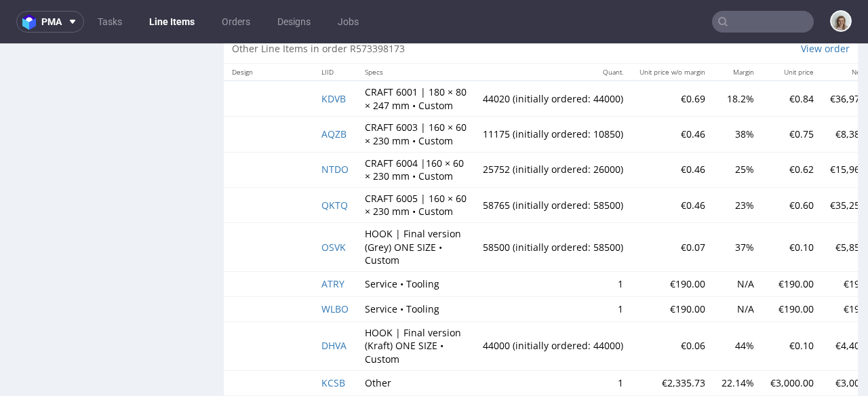
scroll to position [2801, 0]
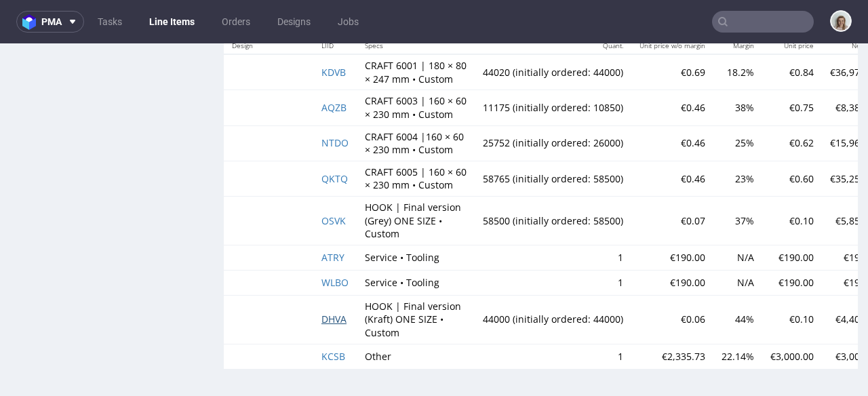
click at [327, 313] on span "DHVA" at bounding box center [333, 319] width 25 height 13
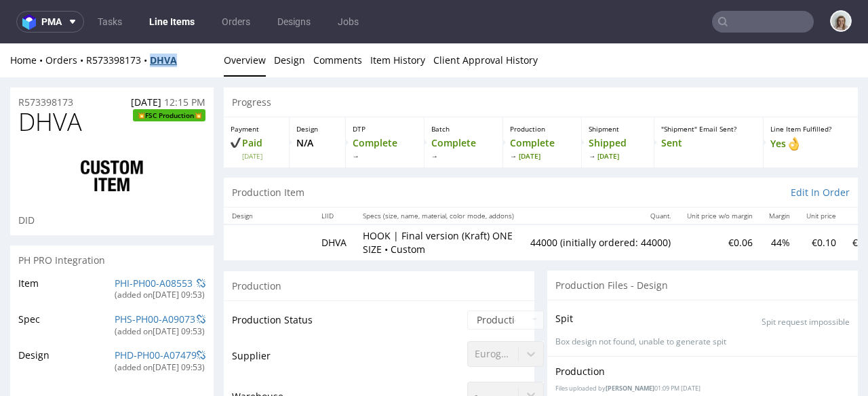
drag, startPoint x: 177, startPoint y: 58, endPoint x: 151, endPoint y: 58, distance: 25.8
click at [151, 58] on div "Home Orders R573398173 DHVA" at bounding box center [111, 61] width 203 height 14
copy strong "DHVA"
drag, startPoint x: 365, startPoint y: 234, endPoint x: 388, endPoint y: 248, distance: 27.7
click at [388, 248] on p "HOOK | Final version (Kraft) ONE SIZE • Custom" at bounding box center [438, 242] width 151 height 26
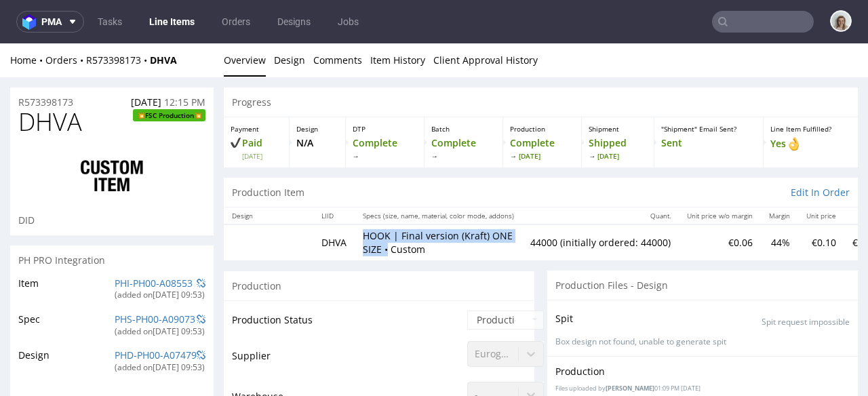
copy p "HOOK | Final version (Kraft) ONE SIZE •"
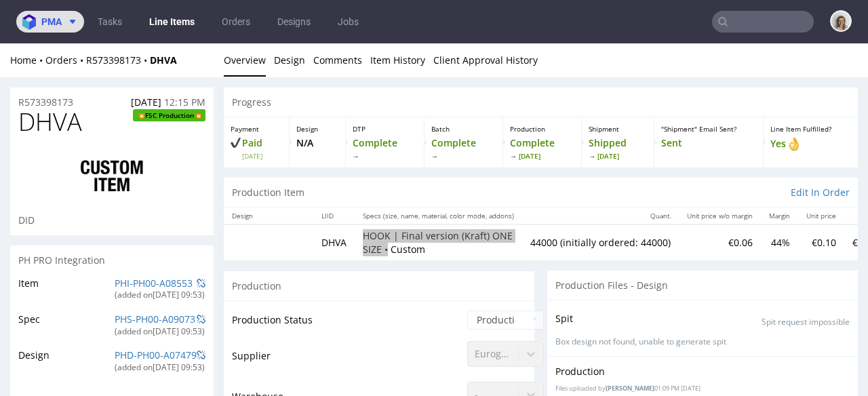
click at [66, 18] on span at bounding box center [70, 21] width 16 height 11
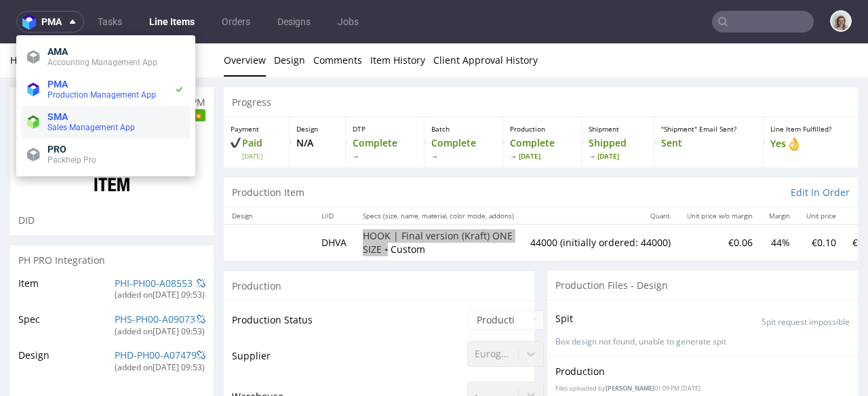
click at [89, 127] on span "Sales Management App" at bounding box center [90, 127] width 87 height 9
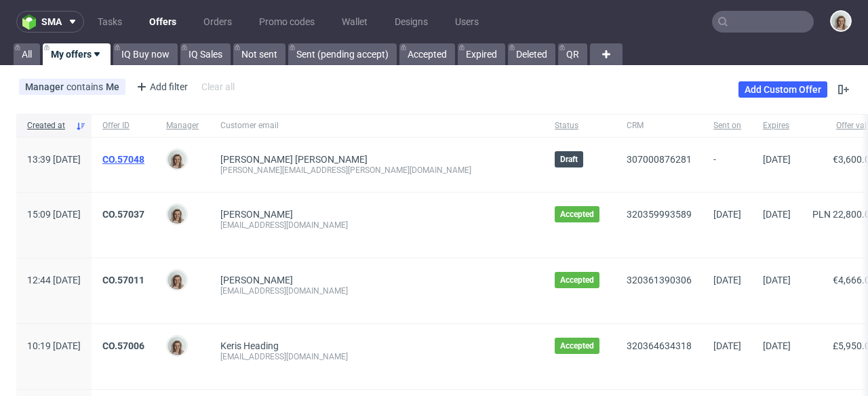
click at [144, 158] on link "CO.57048" at bounding box center [123, 159] width 42 height 11
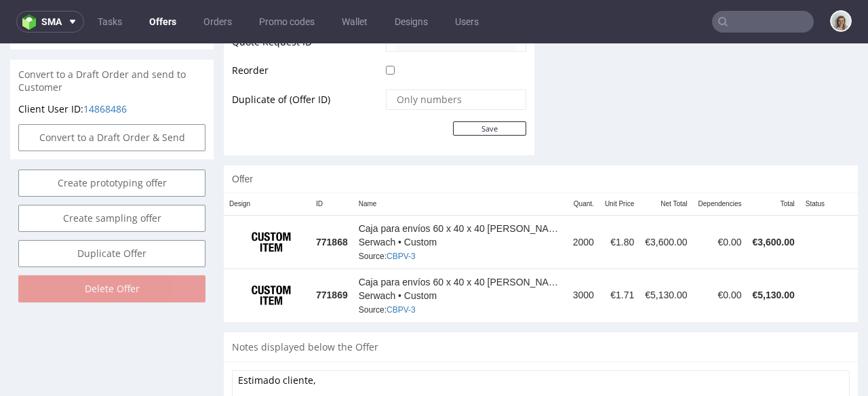
scroll to position [692, 0]
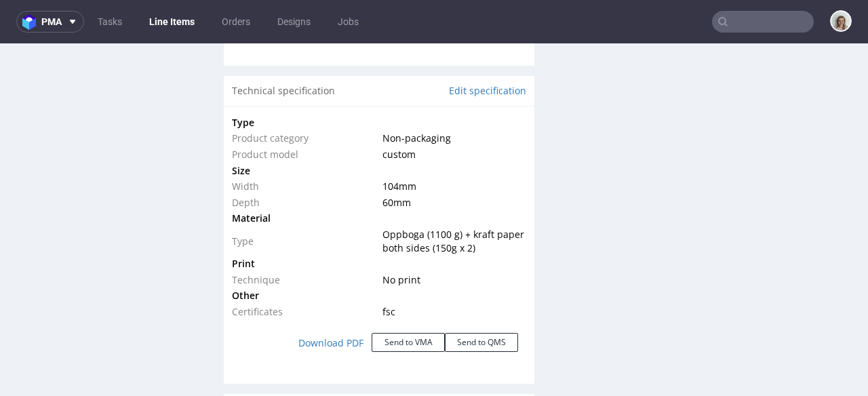
scroll to position [1323, 0]
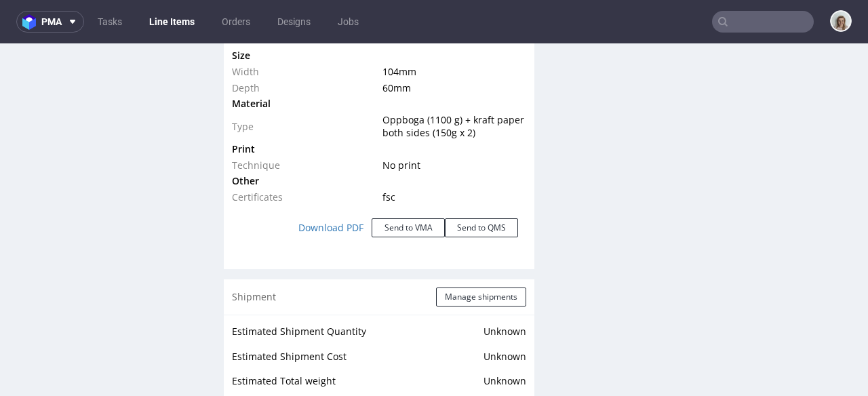
scroll to position [1280, 0]
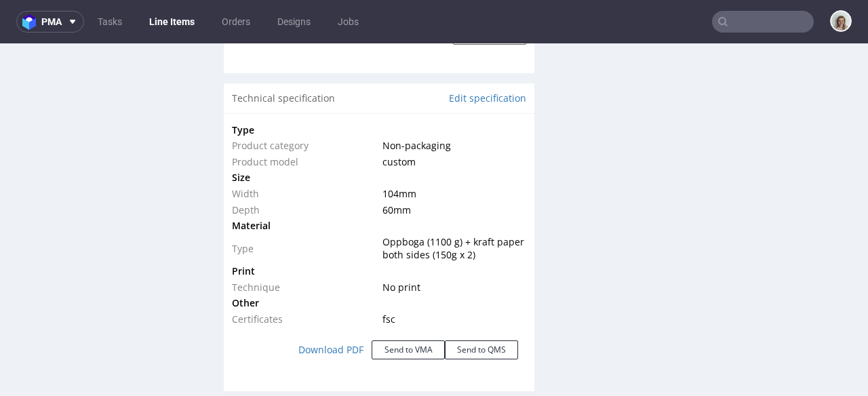
click at [759, 22] on input "text" at bounding box center [763, 22] width 102 height 22
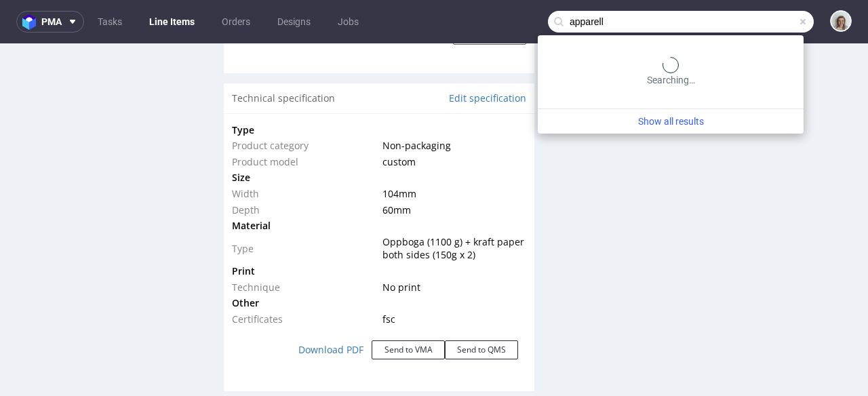
type input "apparell"
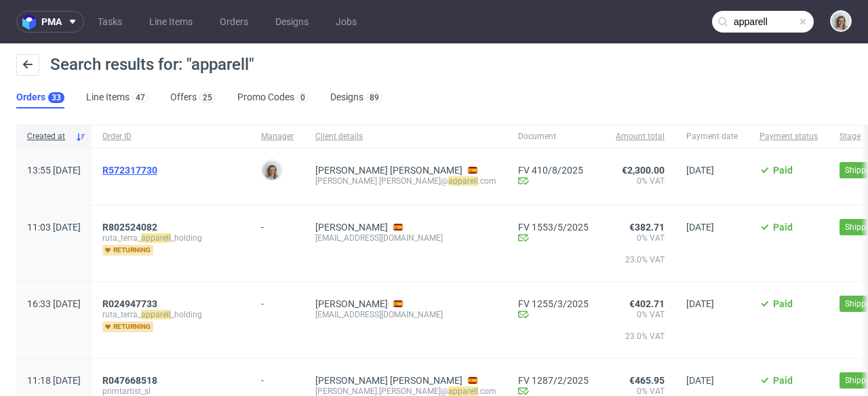
click at [157, 175] on span "R572317730" at bounding box center [129, 170] width 55 height 11
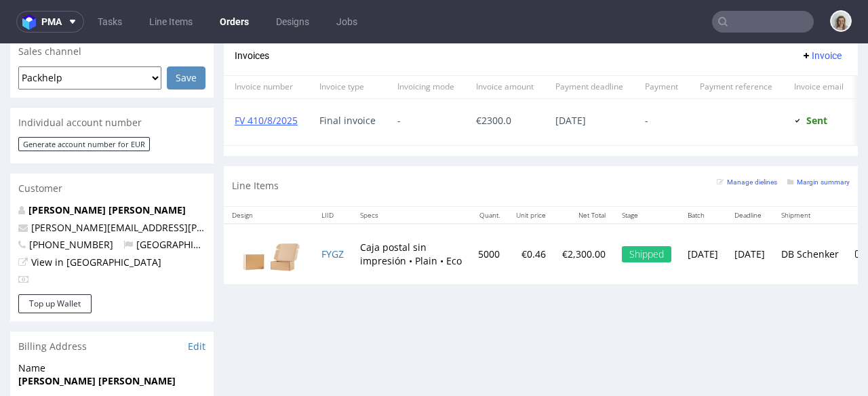
scroll to position [618, 0]
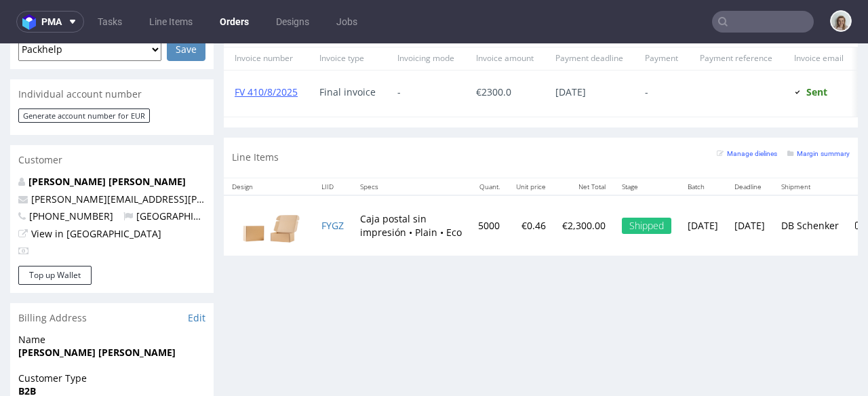
type input "apparell"
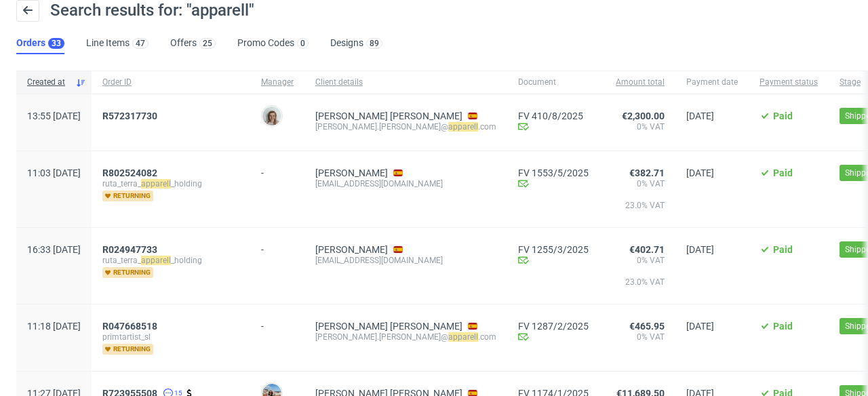
scroll to position [112, 0]
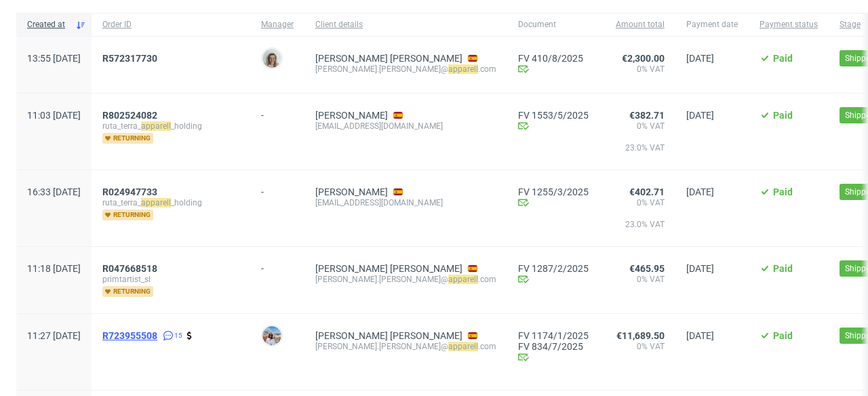
click at [157, 338] on span "R723955508" at bounding box center [129, 335] width 55 height 11
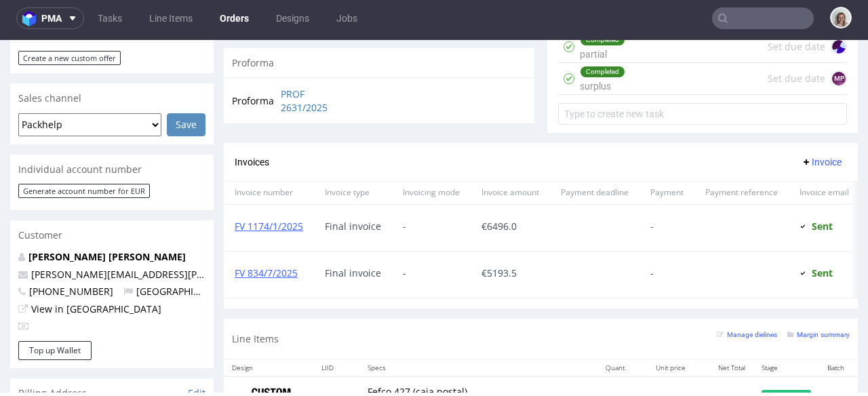
scroll to position [936, 0]
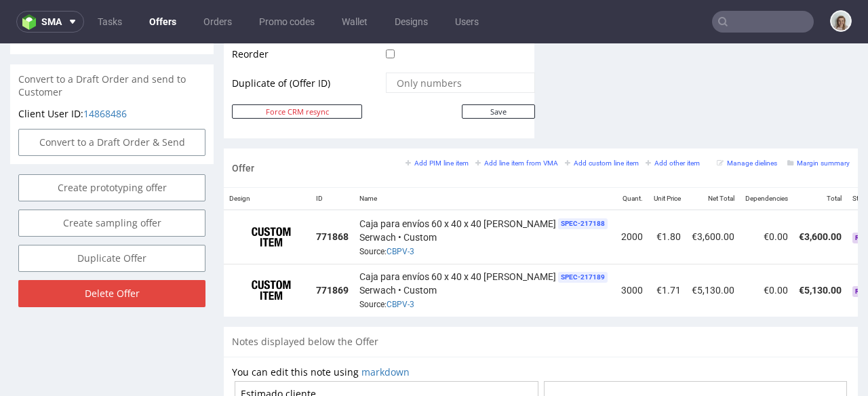
scroll to position [0, 97]
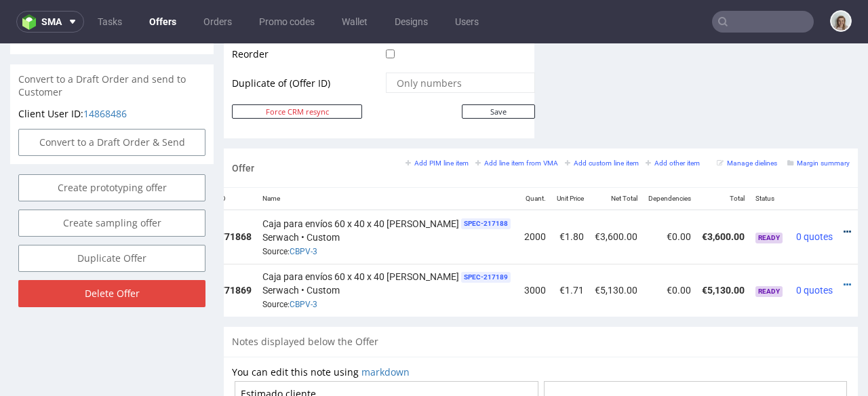
click at [843, 227] on icon at bounding box center [846, 231] width 7 height 9
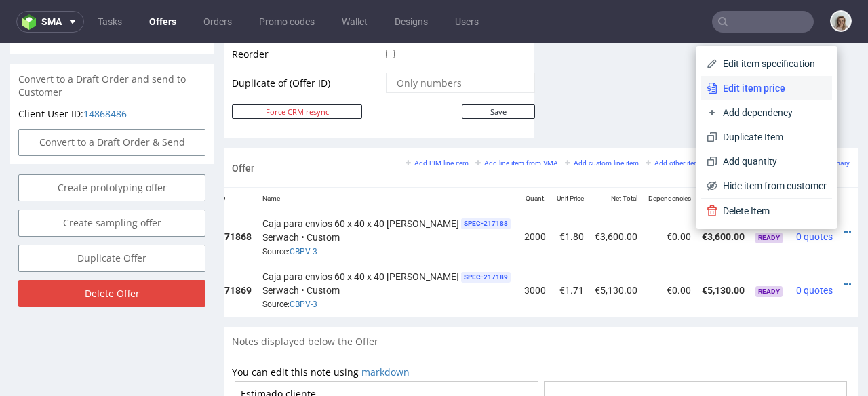
click at [778, 92] on span "Edit item price" at bounding box center [771, 88] width 109 height 14
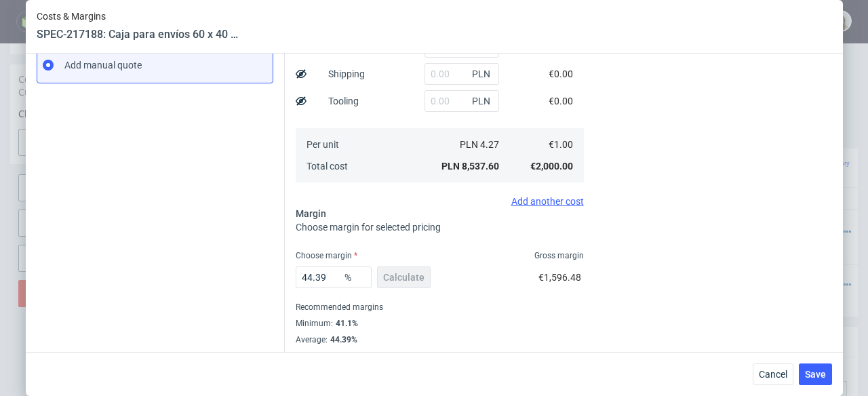
scroll to position [0, 0]
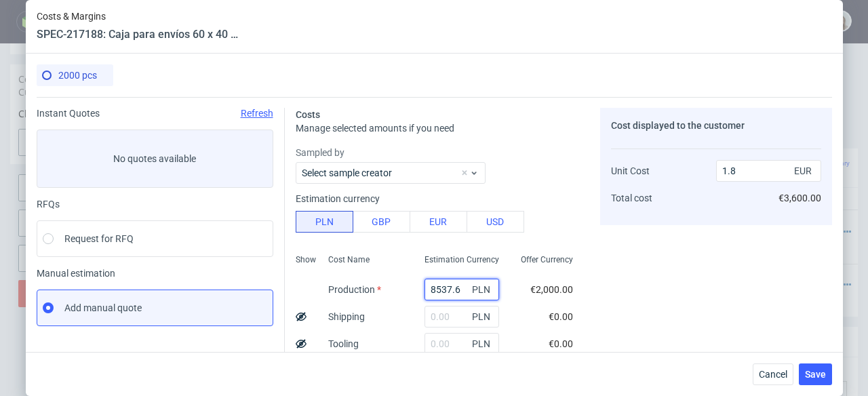
drag, startPoint x: 432, startPoint y: 291, endPoint x: 402, endPoint y: 291, distance: 29.8
click at [414, 291] on div "8537.6 PLN" at bounding box center [462, 289] width 96 height 27
paste input "6780"
type input "6780"
type input "1.43"
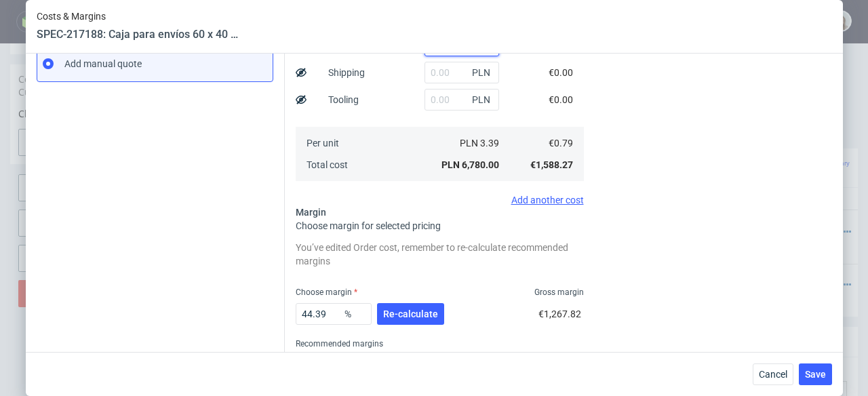
scroll to position [285, 0]
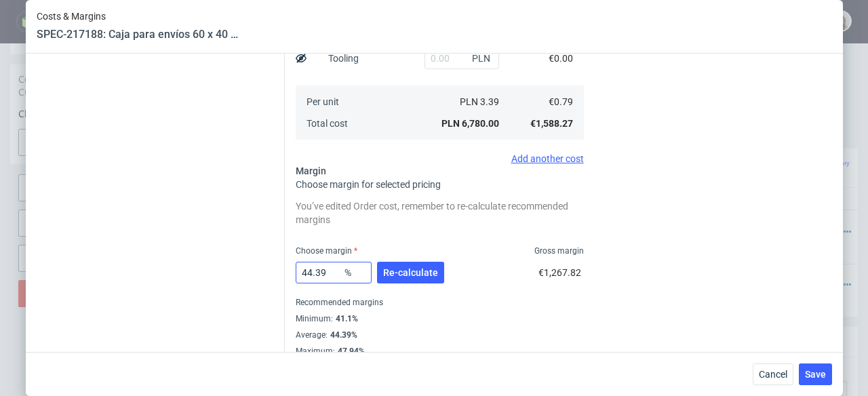
type input "6780"
drag, startPoint x: 321, startPoint y: 275, endPoint x: 268, endPoint y: 274, distance: 52.9
click at [268, 274] on div "Instant Quotes Refresh No quotes available RFQs Request for RFQ Manual estimati…" at bounding box center [434, 84] width 795 height 545
type input "35"
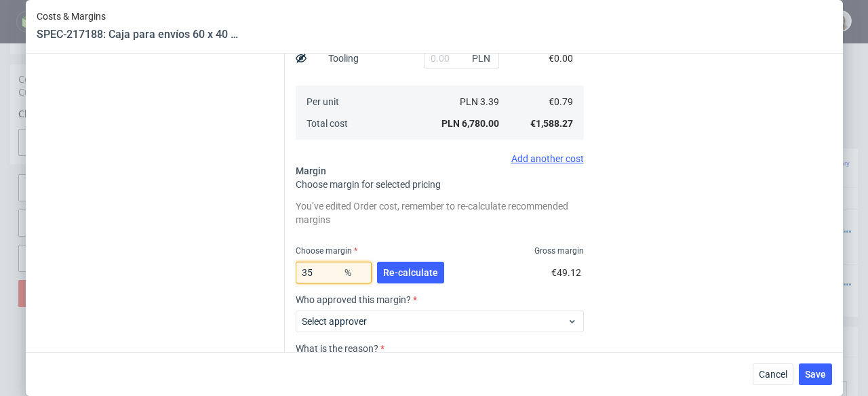
type input "1.22"
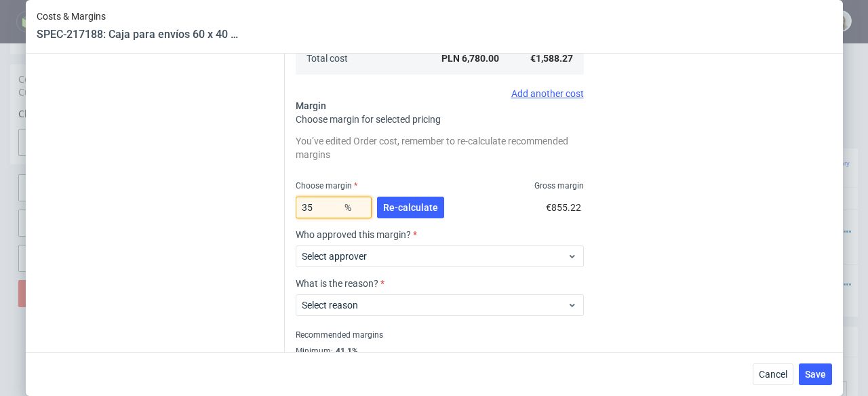
scroll to position [399, 0]
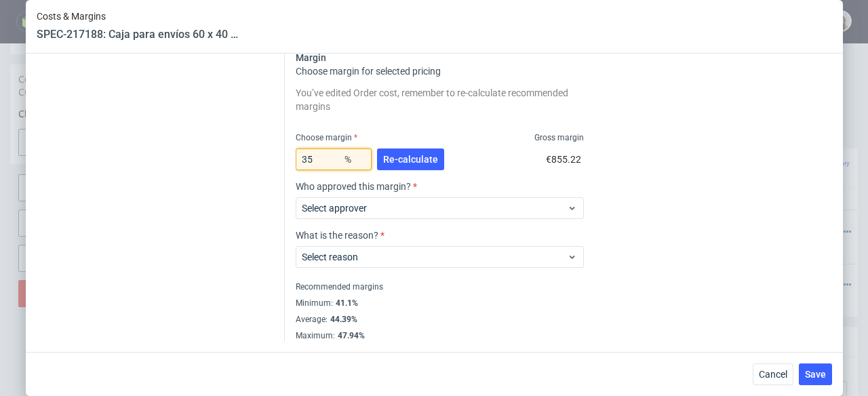
drag, startPoint x: 310, startPoint y: 157, endPoint x: 256, endPoint y: 158, distance: 53.6
click at [256, 158] on div "Instant Quotes Refresh No quotes available RFQs Request for RFQ Manual estimati…" at bounding box center [434, 19] width 795 height 643
type input "42"
type input "1.37"
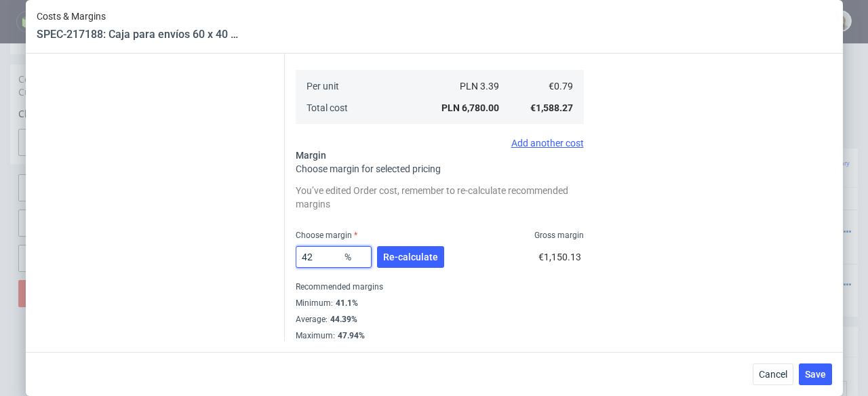
type input "42"
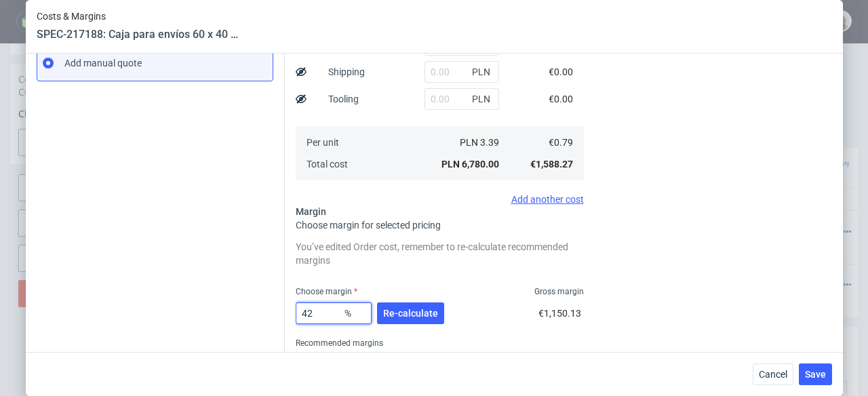
scroll to position [191, 0]
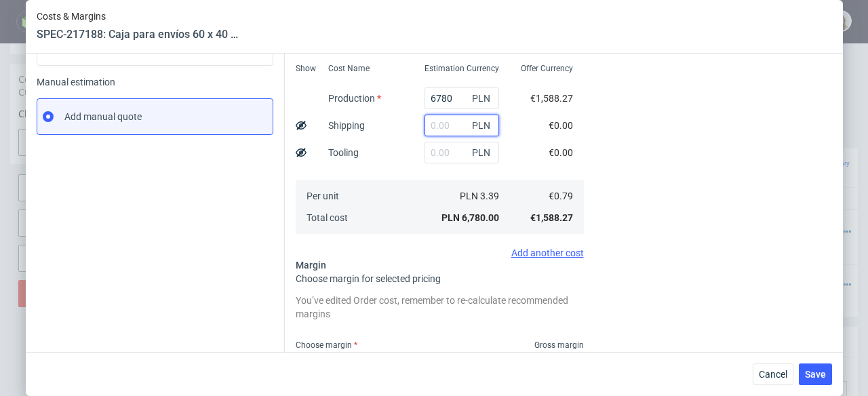
click at [432, 121] on input "text" at bounding box center [461, 126] width 75 height 22
paste input "7231,80"
type input "7231.8"
type input "2.83"
type input "7231.8"
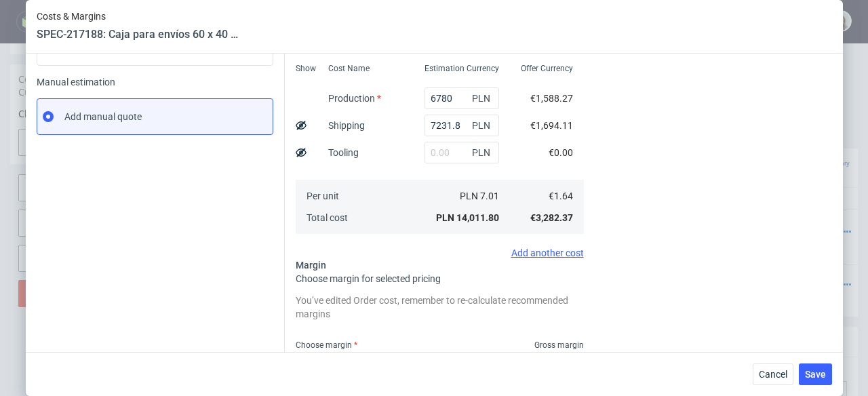
click at [289, 125] on div "Costs Manage selected amounts if you need Sampled by Select sample creator Esti…" at bounding box center [558, 178] width 547 height 545
click at [300, 123] on use at bounding box center [301, 125] width 11 height 9
type input "1.98"
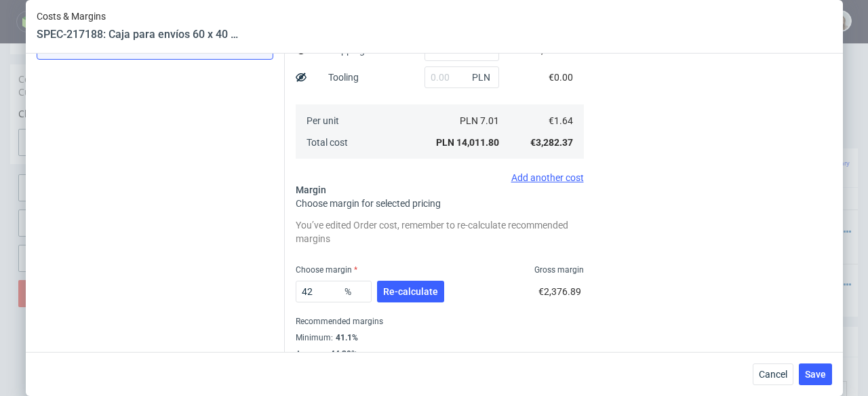
scroll to position [301, 0]
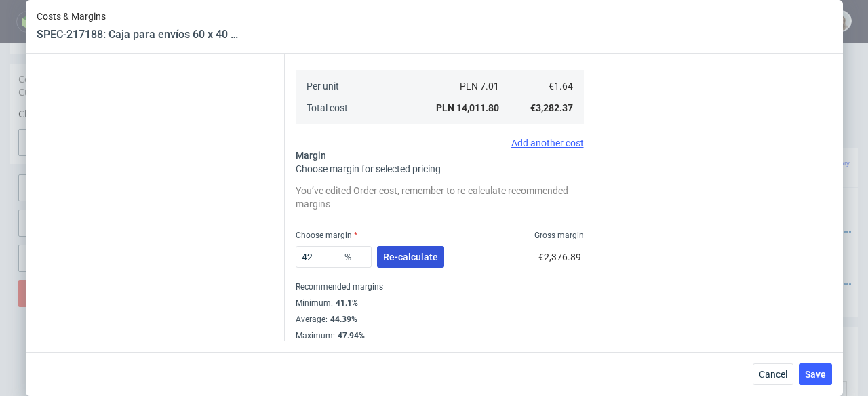
click at [413, 257] on span "Re-calculate" at bounding box center [410, 256] width 55 height 9
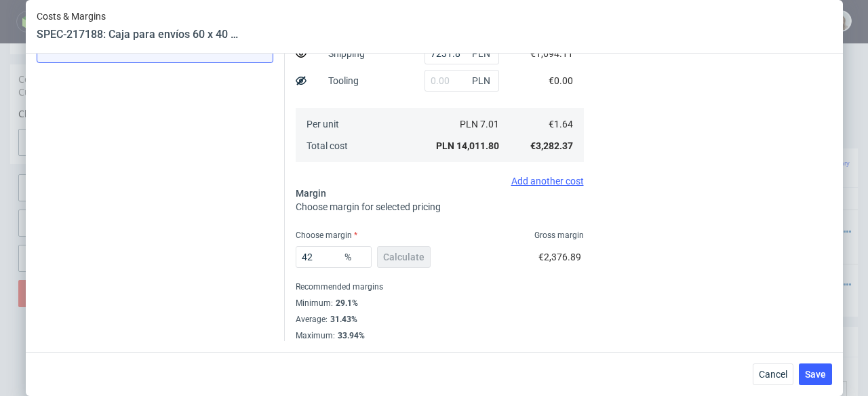
scroll to position [0, 0]
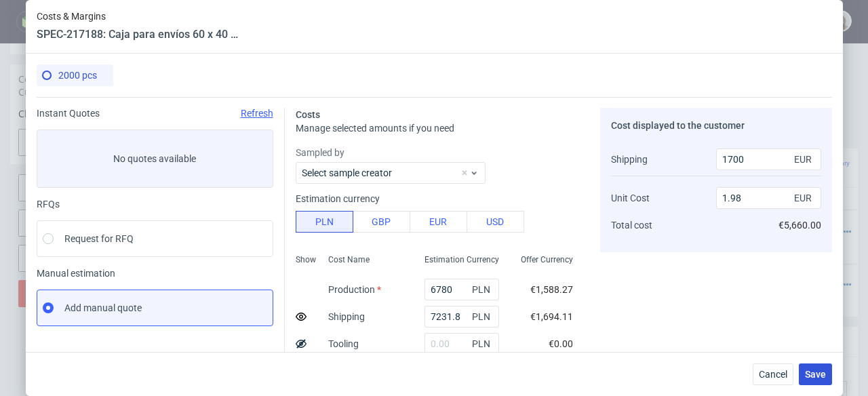
click at [816, 367] on button "Save" at bounding box center [815, 374] width 33 height 22
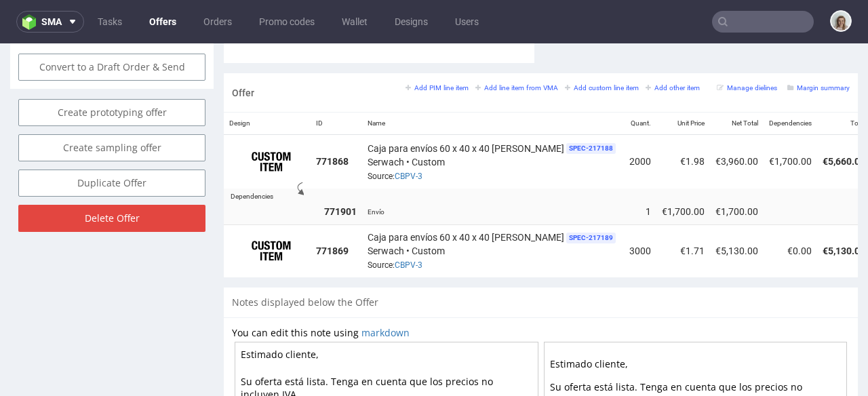
scroll to position [0, 118]
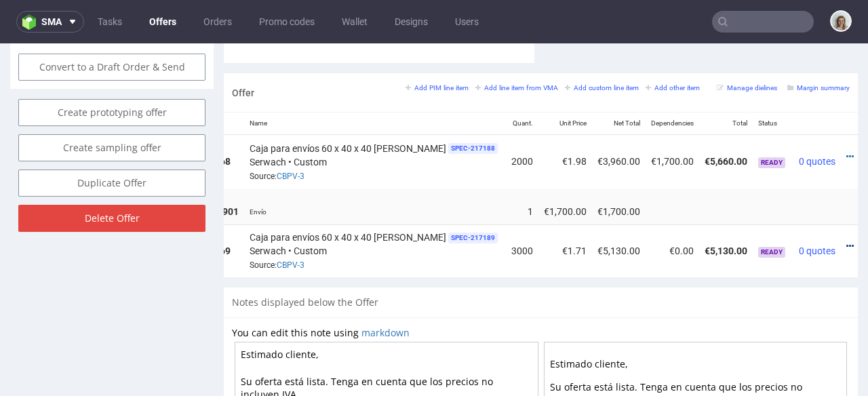
click at [846, 241] on icon at bounding box center [849, 245] width 7 height 9
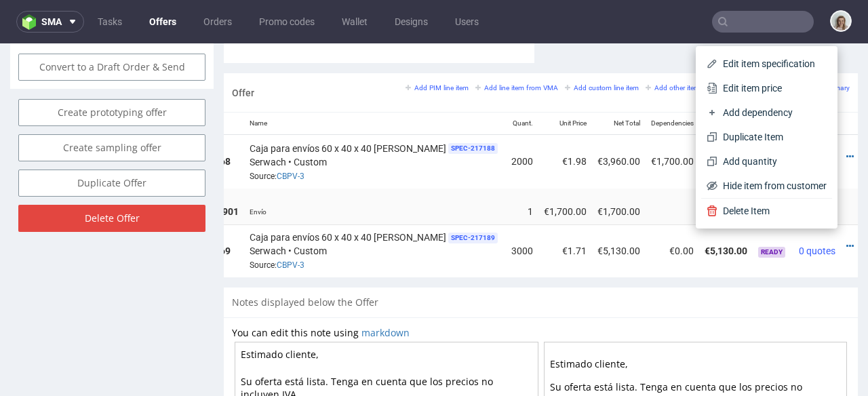
click at [768, 116] on span "Add dependency" at bounding box center [771, 113] width 109 height 14
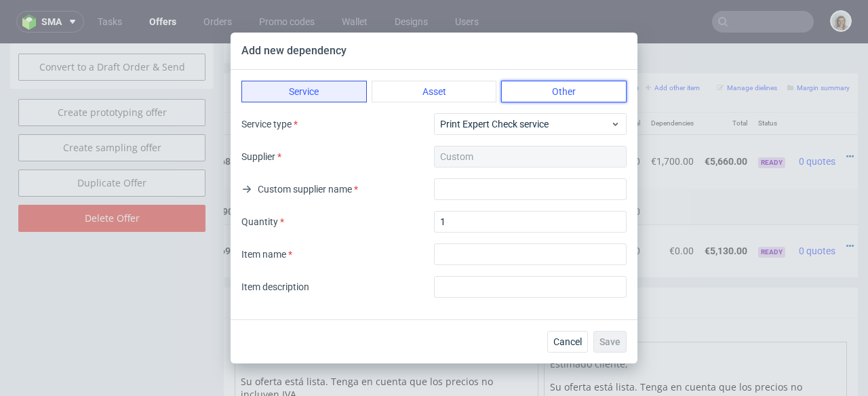
click at [578, 96] on button "Other" at bounding box center [563, 92] width 125 height 22
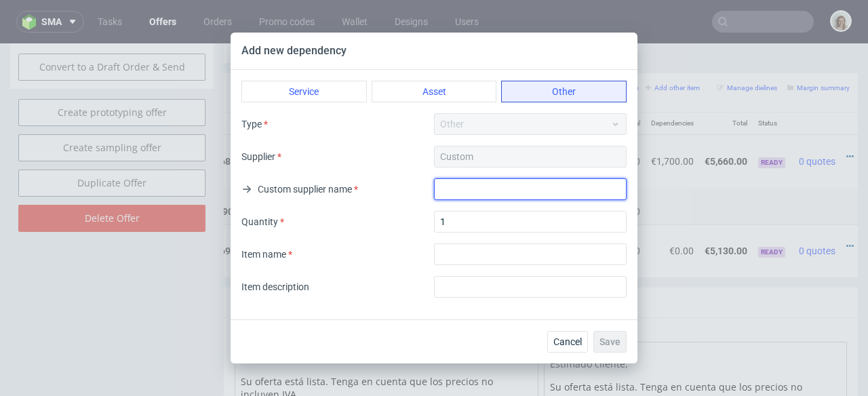
click at [483, 192] on input "text" at bounding box center [530, 189] width 193 height 22
click at [464, 155] on div "Custom" at bounding box center [530, 157] width 193 height 22
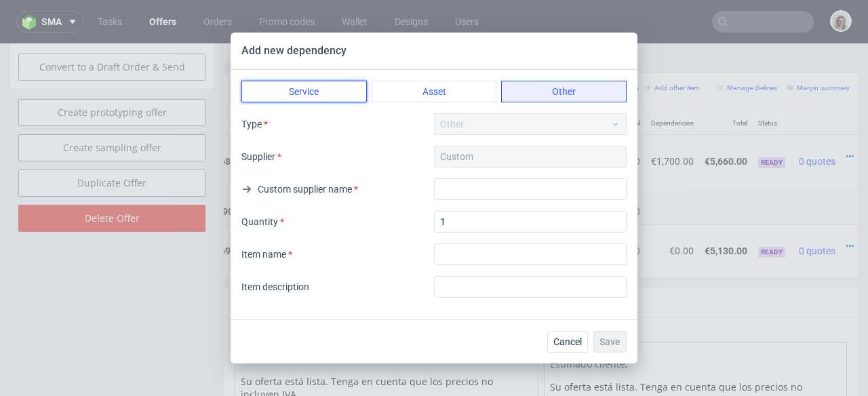
click at [343, 96] on button "Service" at bounding box center [303, 92] width 125 height 22
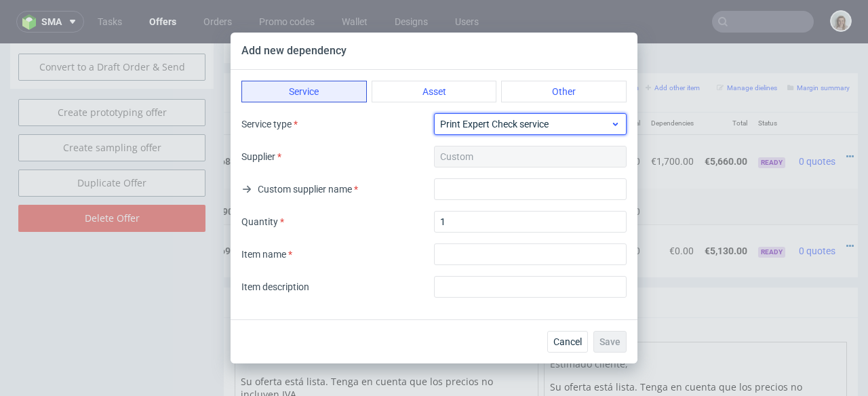
click at [483, 119] on span "Print Expert Check service" at bounding box center [525, 124] width 170 height 14
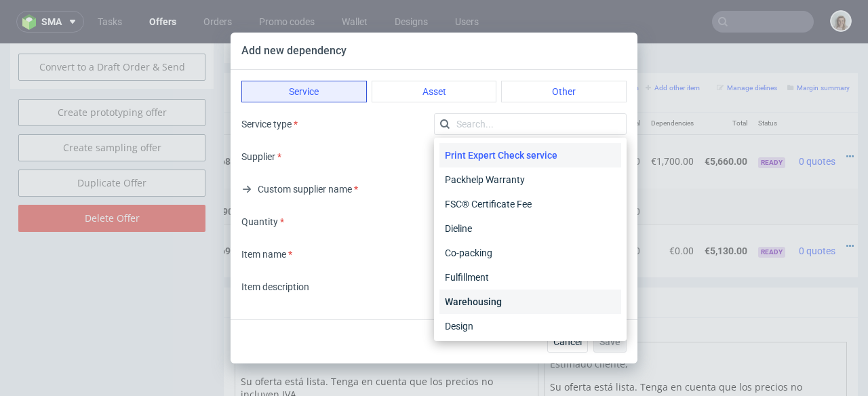
click at [496, 302] on div "Warehousing" at bounding box center [530, 301] width 182 height 24
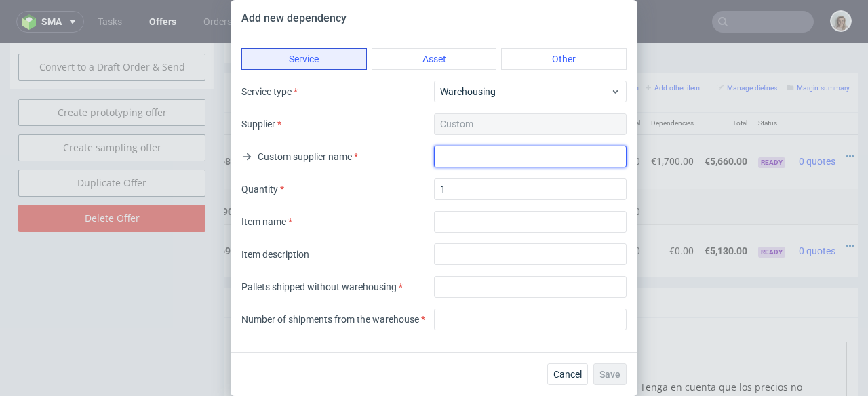
click at [470, 153] on input "text" at bounding box center [530, 157] width 193 height 22
click at [450, 157] on input "Allacenamiento" at bounding box center [530, 157] width 193 height 22
click at [542, 156] on input "Almacenamiento" at bounding box center [530, 157] width 193 height 22
drag, startPoint x: 564, startPoint y: 160, endPoint x: 417, endPoint y: 161, distance: 147.1
click at [417, 161] on div "Custom supplier name Almacenamiento de 1500 uds" at bounding box center [433, 157] width 385 height 22
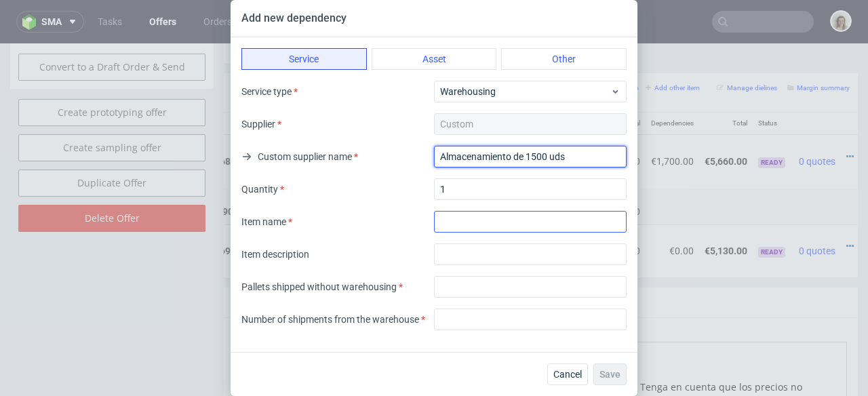
type input "Almacenamiento de 1500 uds"
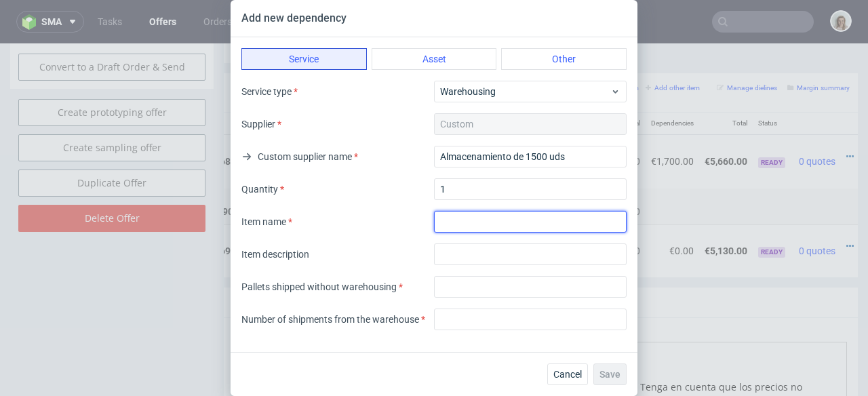
click at [469, 216] on input "textarea" at bounding box center [530, 222] width 193 height 22
paste input "Almacenamiento de 1500 uds"
type input "Almacenamiento de 1500 uds"
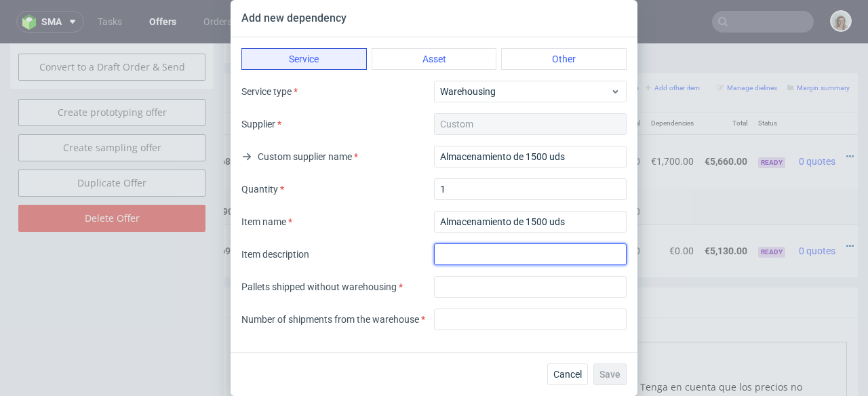
click at [467, 251] on input "text" at bounding box center [530, 254] width 193 height 22
paste input "Almacenamiento de 1500 uds"
type input "Almacenamiento de 1500 uds"
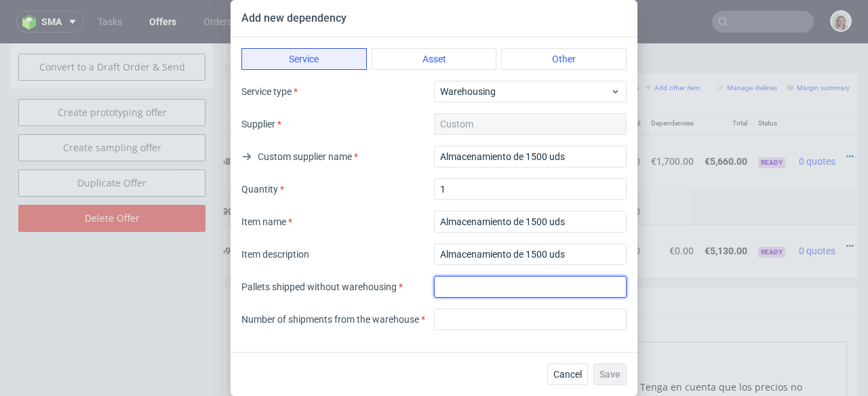
click at [471, 281] on input "number" at bounding box center [530, 287] width 193 height 22
type input "9"
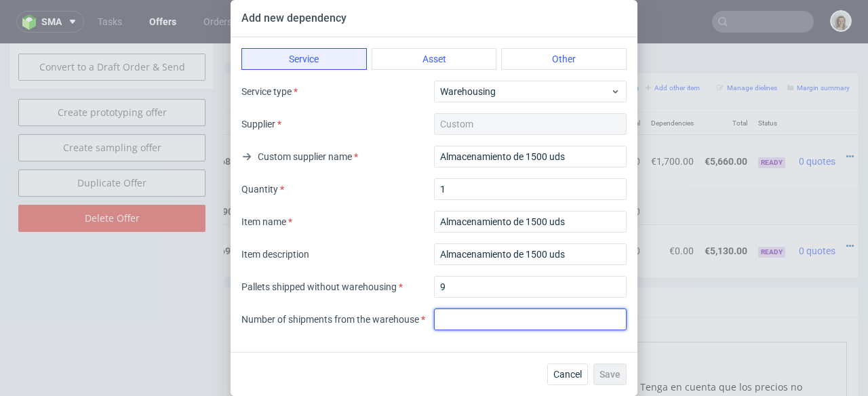
click at [479, 313] on input "number" at bounding box center [530, 319] width 193 height 22
type input "0"
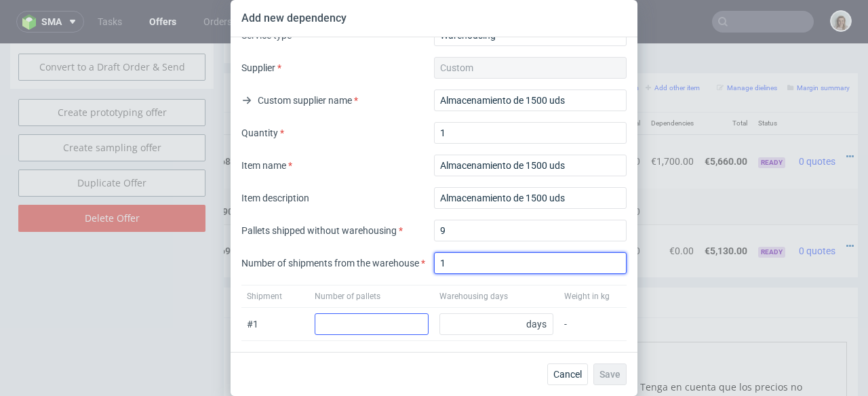
type input "1"
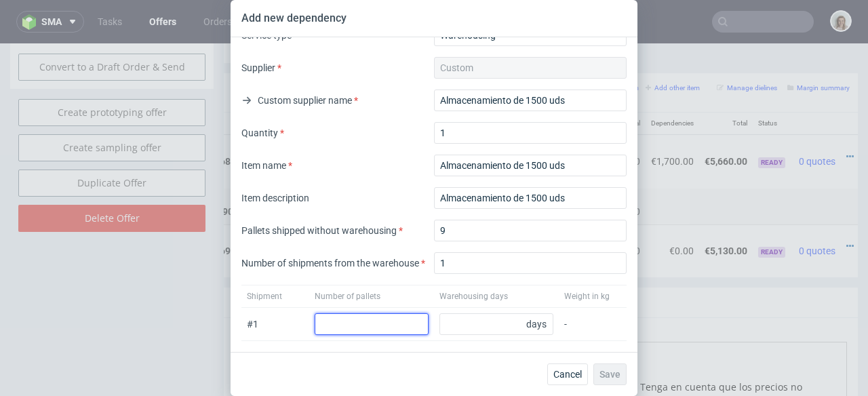
click at [348, 325] on input "number" at bounding box center [372, 324] width 114 height 22
type input "8"
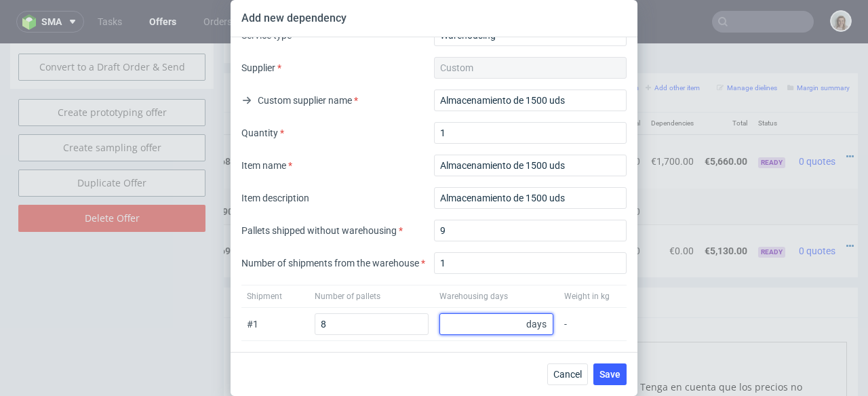
click at [449, 324] on input "number" at bounding box center [496, 324] width 114 height 22
type input "62"
click at [610, 369] on span "Save" at bounding box center [609, 373] width 21 height 9
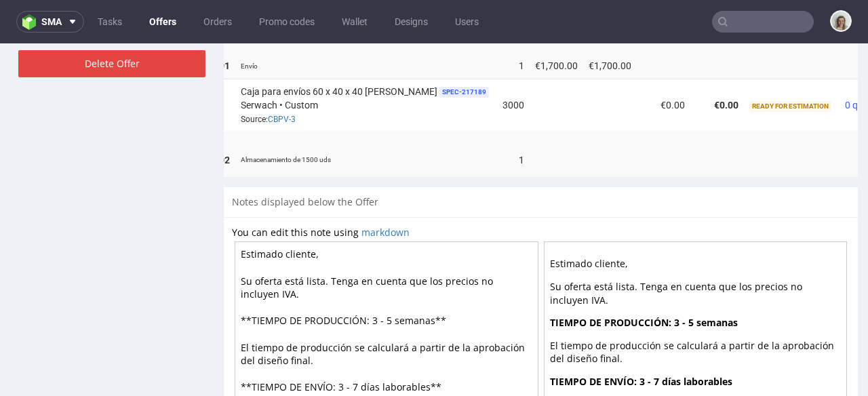
scroll to position [0, 174]
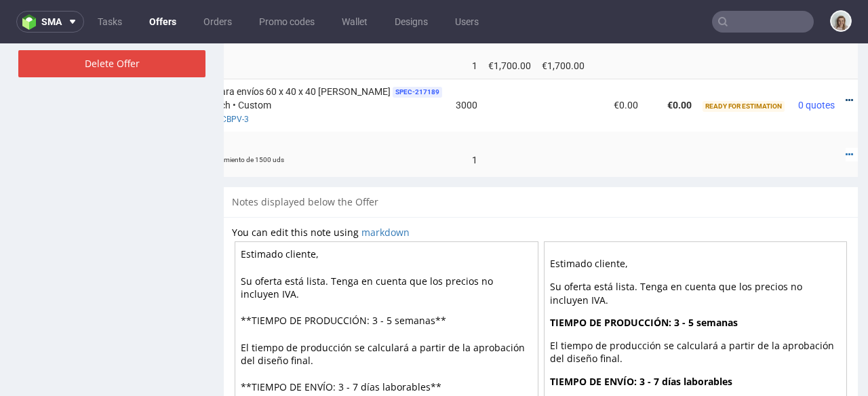
click at [845, 96] on icon at bounding box center [848, 100] width 7 height 9
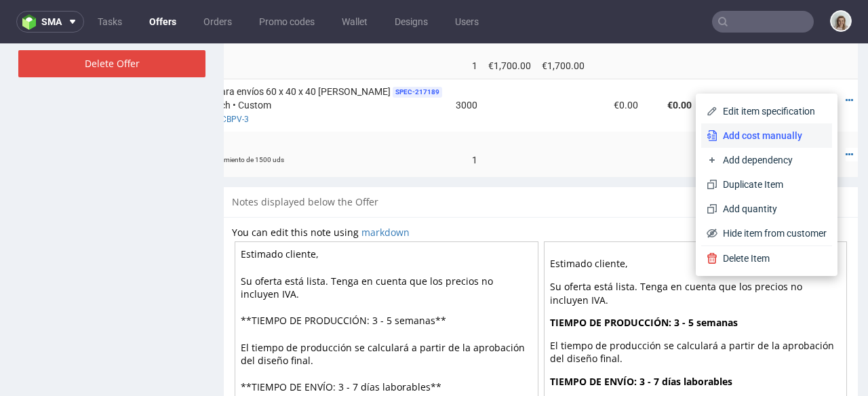
click at [778, 137] on span "Add cost manually" at bounding box center [771, 136] width 109 height 14
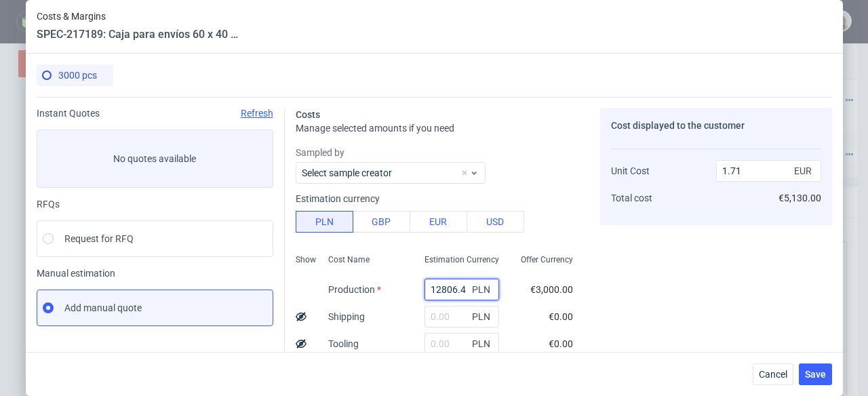
drag, startPoint x: 449, startPoint y: 291, endPoint x: 409, endPoint y: 291, distance: 40.0
click at [414, 291] on div "12806.4 PLN" at bounding box center [462, 289] width 96 height 27
paste input "0020"
type input "10020"
type input "1.34"
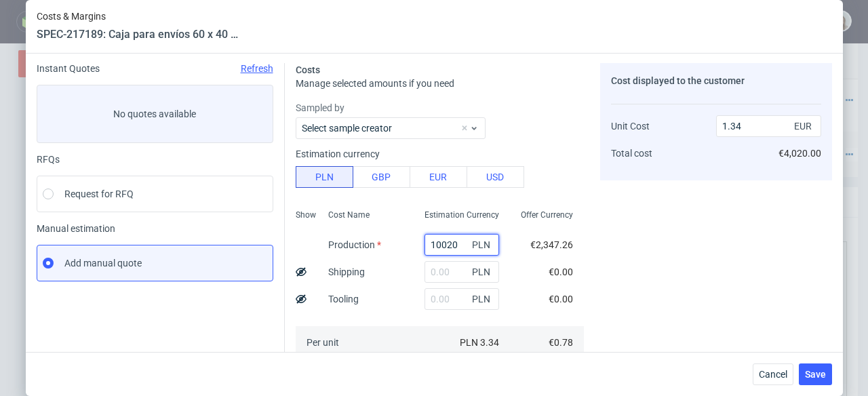
scroll to position [109, 0]
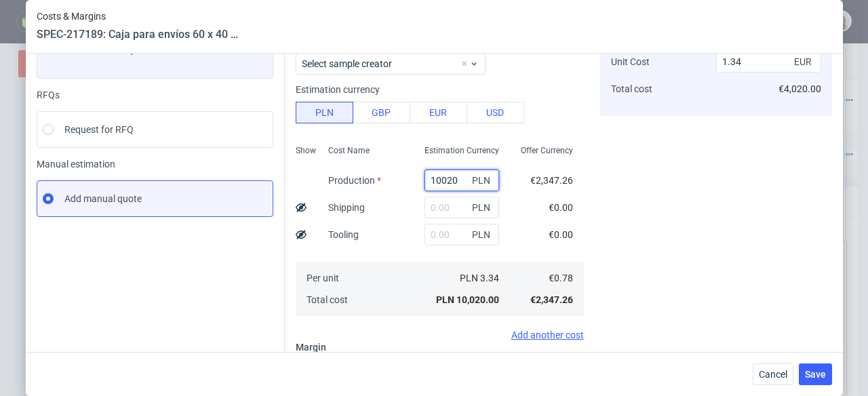
type input "10020"
click at [427, 203] on input "text" at bounding box center [461, 208] width 75 height 22
paste input "5743,03"
type input "5743.03"
type input "2.11"
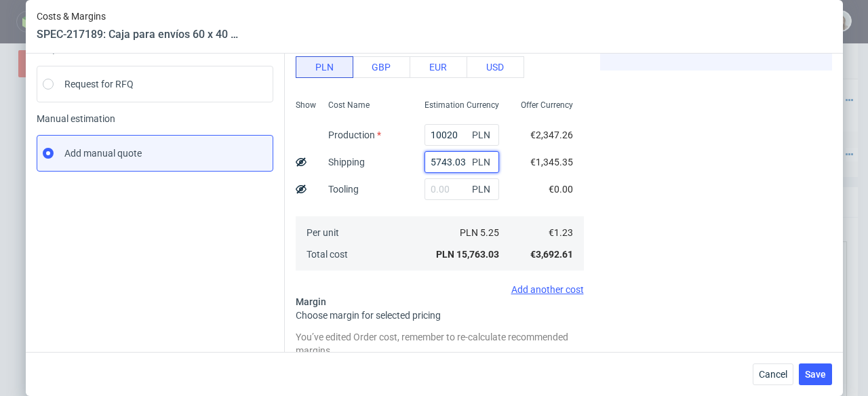
scroll to position [179, 0]
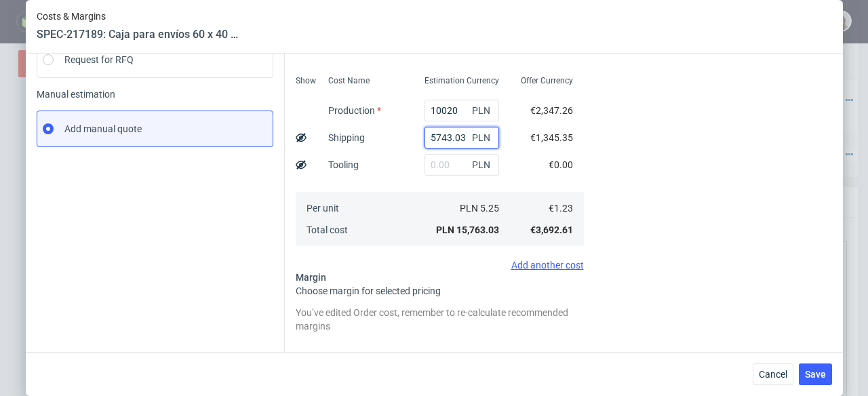
drag, startPoint x: 451, startPoint y: 137, endPoint x: 411, endPoint y: 136, distance: 40.0
click at [424, 136] on input "5743.03" at bounding box center [461, 138] width 75 height 22
type input "1.34"
paste input "5743,03"
type input "5743.03"
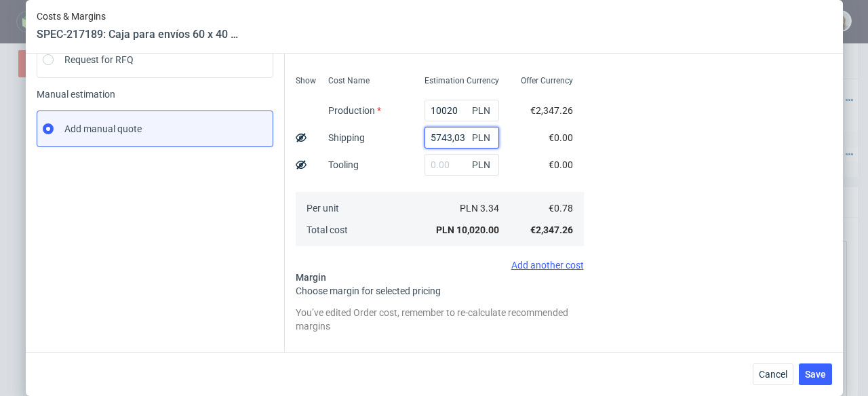
type input "2.11"
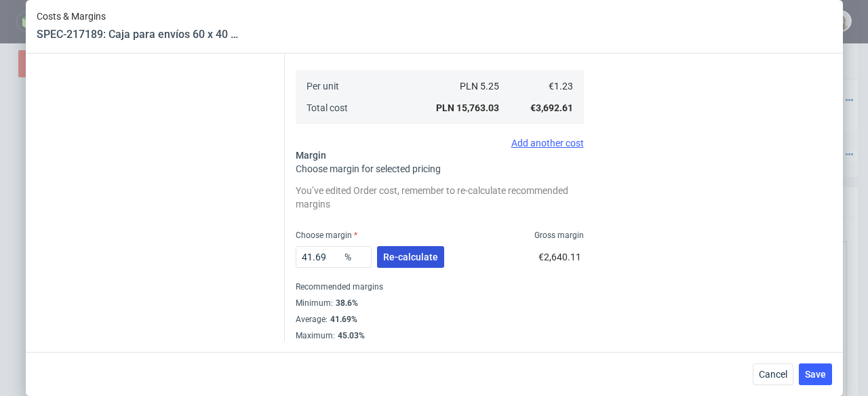
type input "5743.03"
click at [397, 262] on button "Re-calculate" at bounding box center [410, 257] width 67 height 22
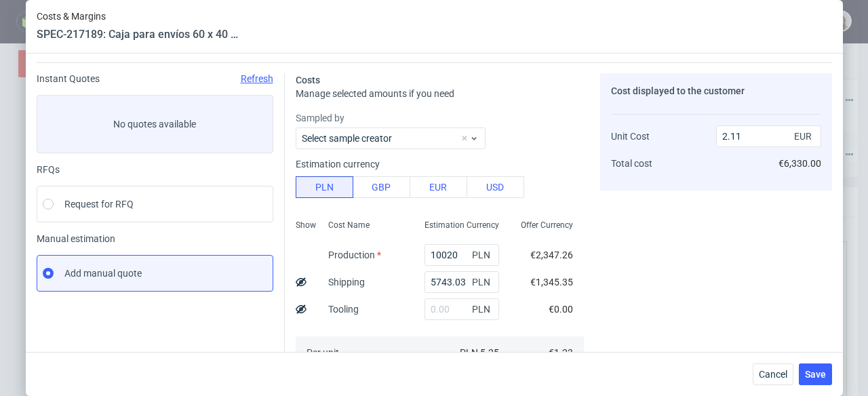
scroll to position [226, 0]
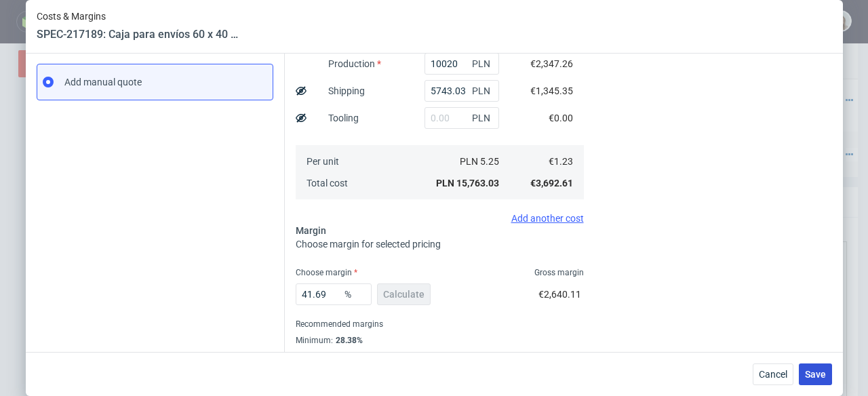
click at [822, 369] on span "Save" at bounding box center [815, 373] width 21 height 9
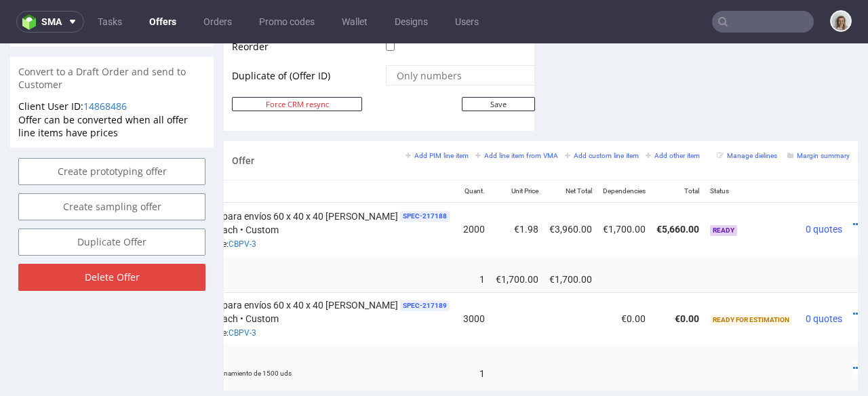
scroll to position [0, 167]
click at [852, 363] on icon at bounding box center [855, 367] width 7 height 9
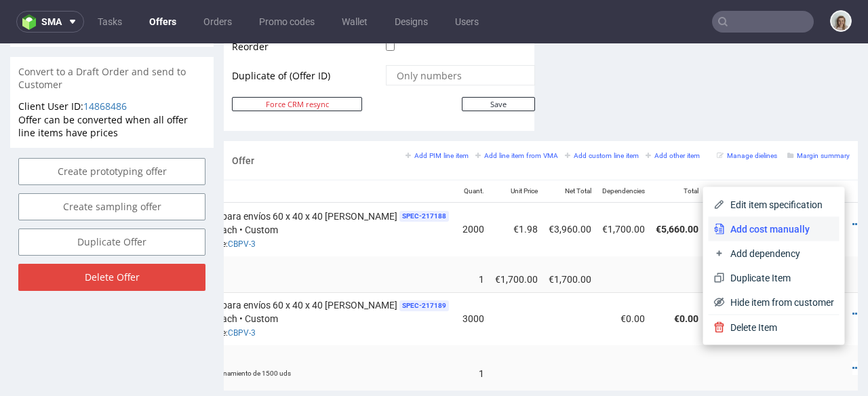
click at [744, 234] on span "Add cost manually" at bounding box center [779, 229] width 109 height 14
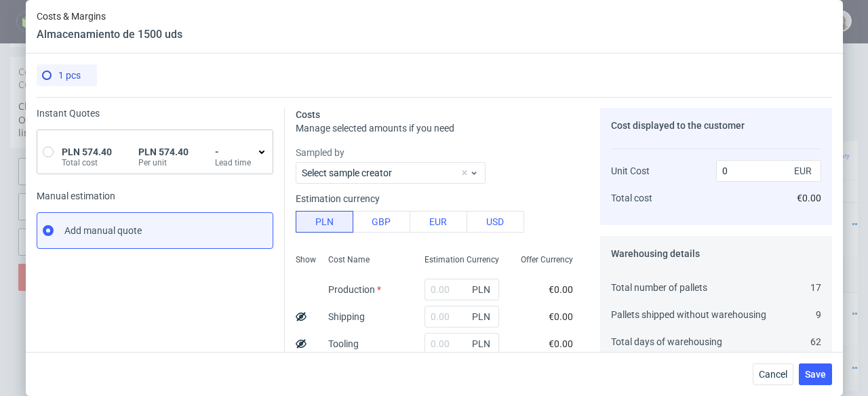
click at [98, 149] on span "PLN 574.40" at bounding box center [87, 151] width 50 height 11
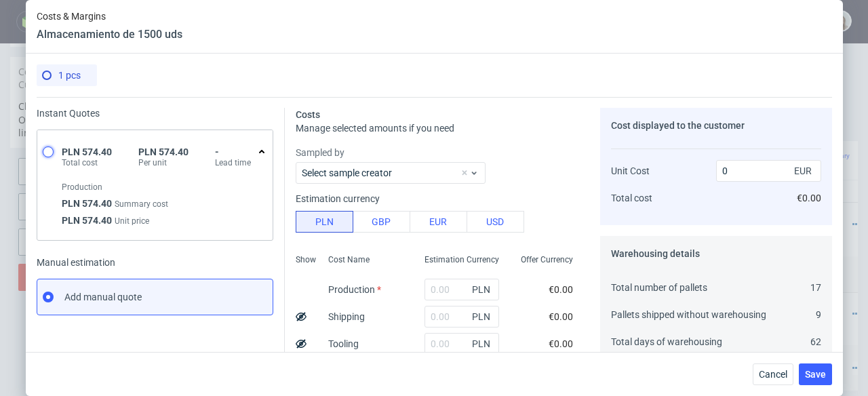
click at [43, 150] on input "radio" at bounding box center [48, 151] width 11 height 11
radio input "true"
radio input "false"
type input "574.4"
type input "134.56"
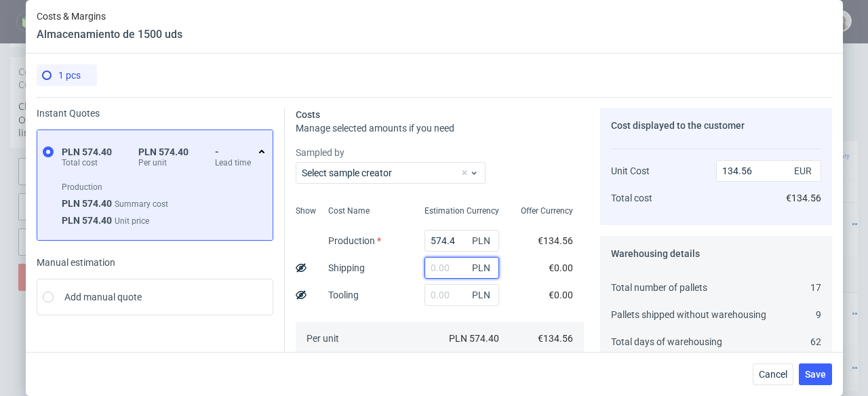
click at [436, 265] on input "text" at bounding box center [461, 268] width 75 height 22
type input "620"
type input "279.8"
type input "6207"
type input "1588.6"
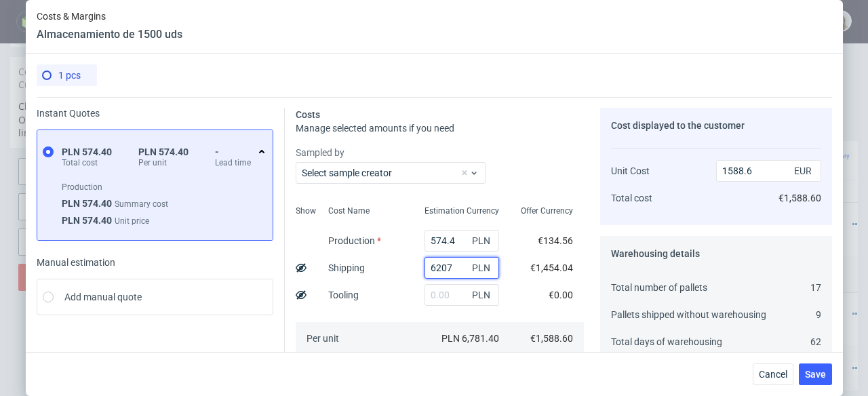
type input "6207"
click at [296, 270] on icon at bounding box center [301, 267] width 11 height 11
type input "134.56"
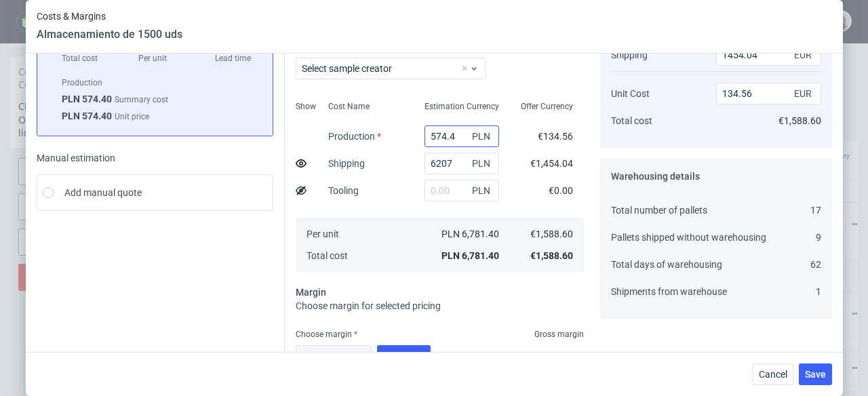
scroll to position [203, 0]
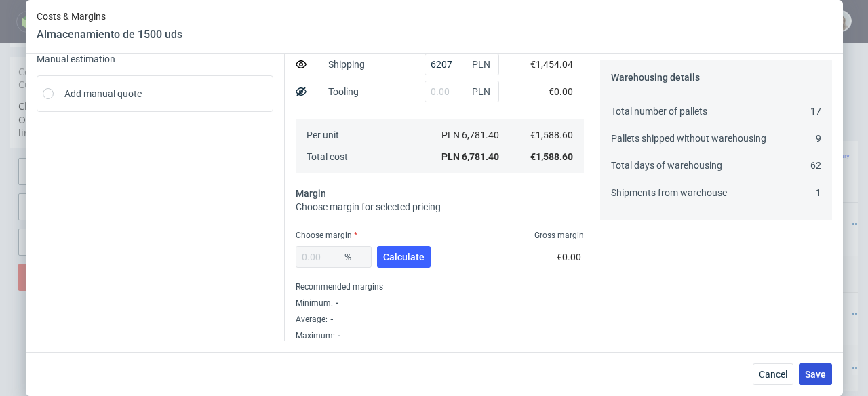
click at [816, 377] on span "Save" at bounding box center [815, 373] width 21 height 9
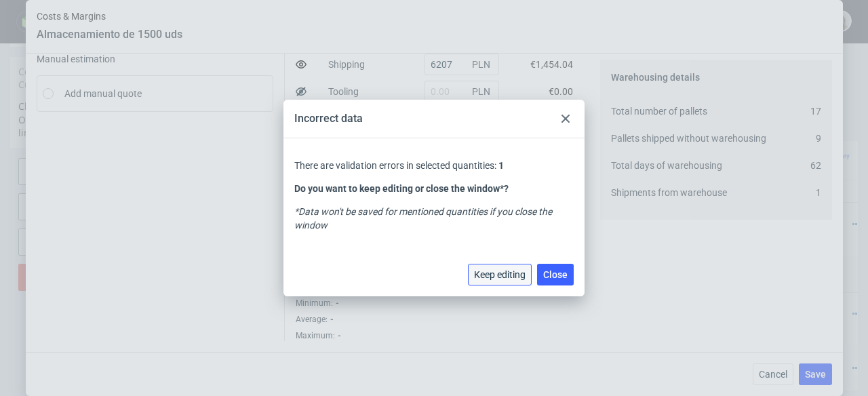
click at [523, 271] on span "Keep editing" at bounding box center [500, 274] width 52 height 9
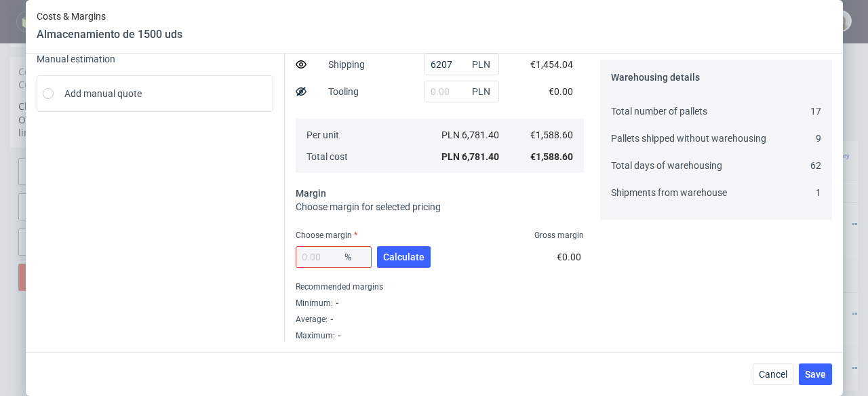
click at [327, 257] on div "%" at bounding box center [334, 257] width 76 height 22
click at [419, 248] on button "Calculate" at bounding box center [404, 257] width 54 height 22
type input "36.26"
type input "1038.27"
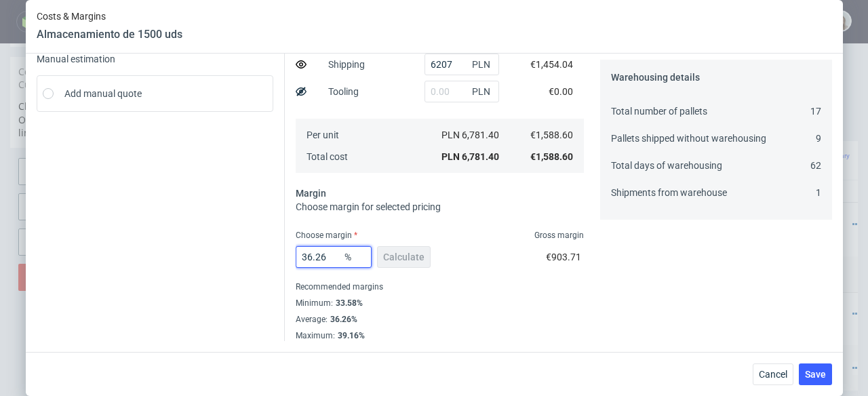
drag, startPoint x: 323, startPoint y: 256, endPoint x: 264, endPoint y: 253, distance: 59.7
click at [264, 253] on div "Instant Quotes PLN 574.40 Total cost PLN 574.40 Per unit - Lead time Production…" at bounding box center [434, 117] width 795 height 447
type input "20"
type input "531.71"
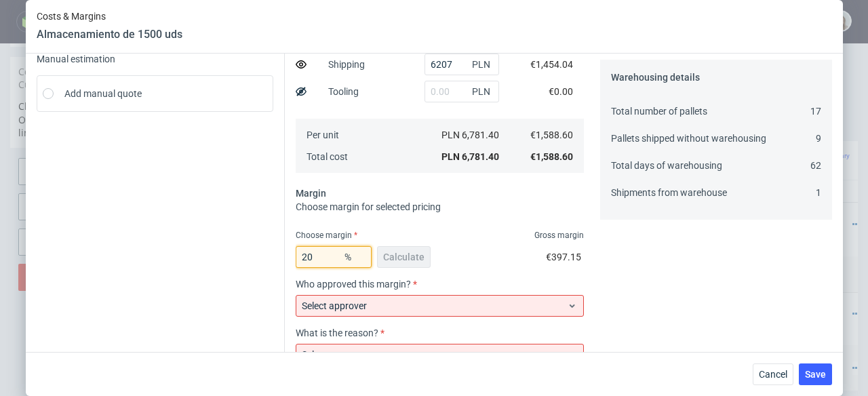
type input "20"
click at [464, 258] on div "20 % Calculate €397.15" at bounding box center [440, 260] width 288 height 38
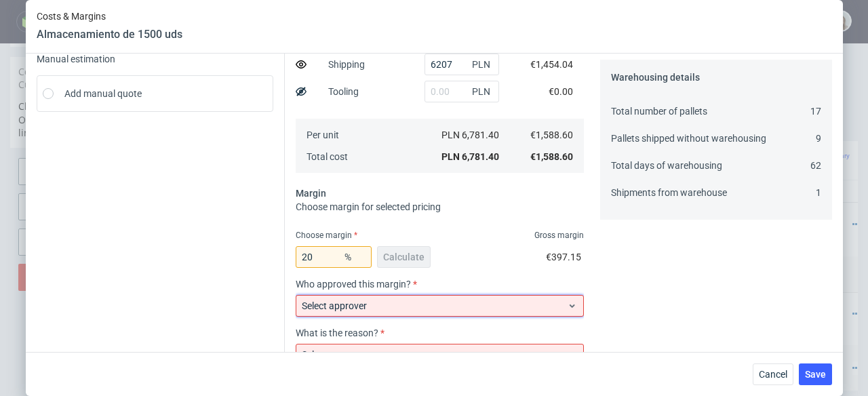
click at [475, 306] on span "Select approver" at bounding box center [435, 306] width 266 height 14
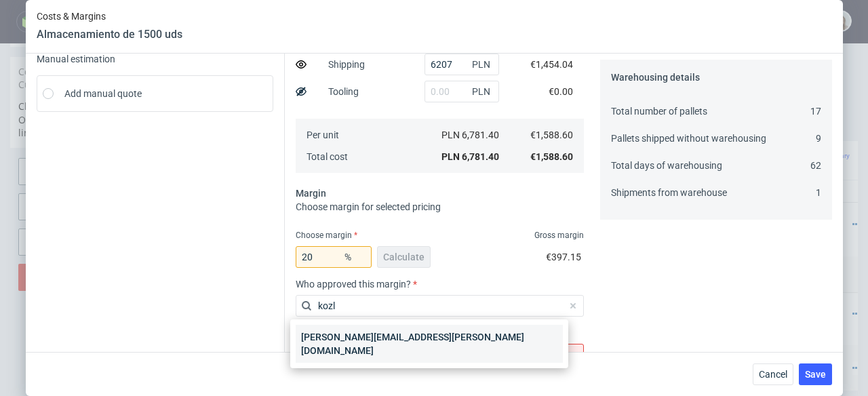
type input "kozl"
click at [483, 328] on div "[PERSON_NAME][EMAIL_ADDRESS][PERSON_NAME][DOMAIN_NAME]" at bounding box center [429, 344] width 267 height 38
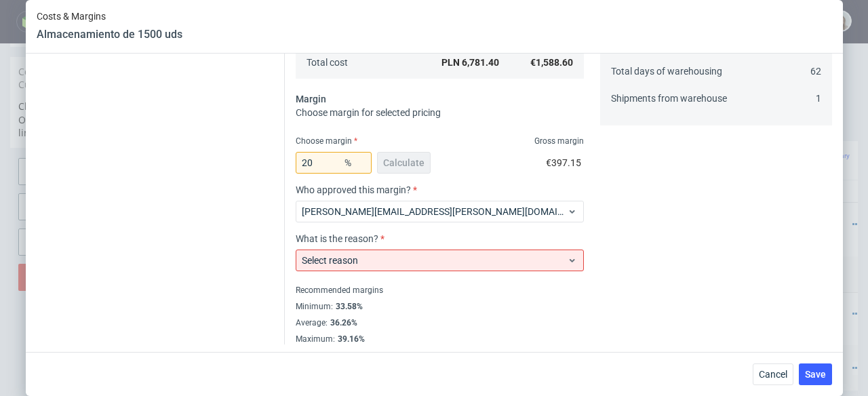
scroll to position [298, 0]
click at [482, 262] on span "Select reason" at bounding box center [435, 261] width 266 height 14
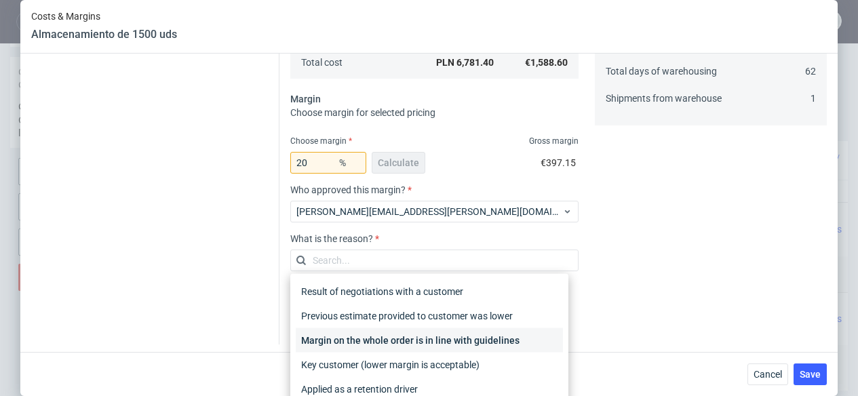
click at [481, 331] on div "Margin on the whole order is in line with guidelines" at bounding box center [429, 340] width 267 height 24
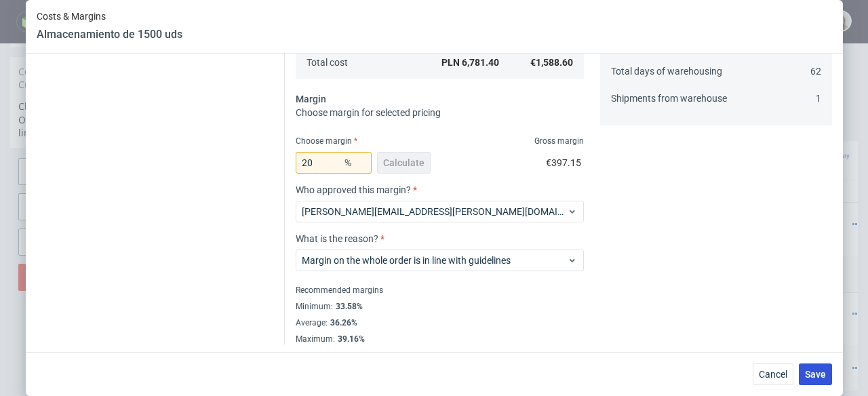
click at [817, 377] on span "Save" at bounding box center [815, 373] width 21 height 9
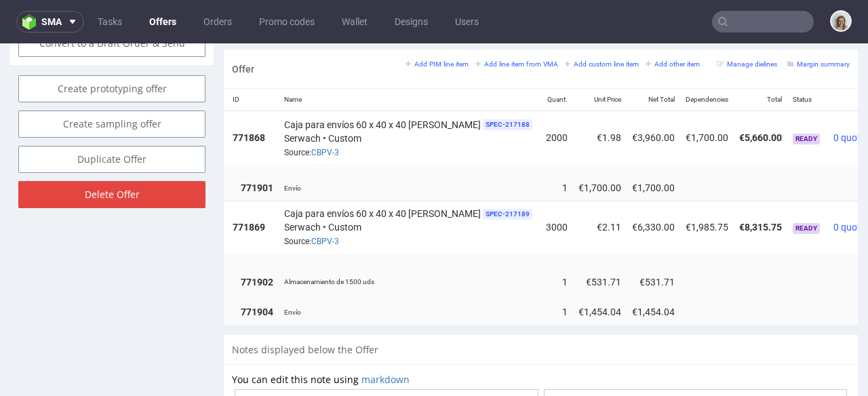
scroll to position [0, 118]
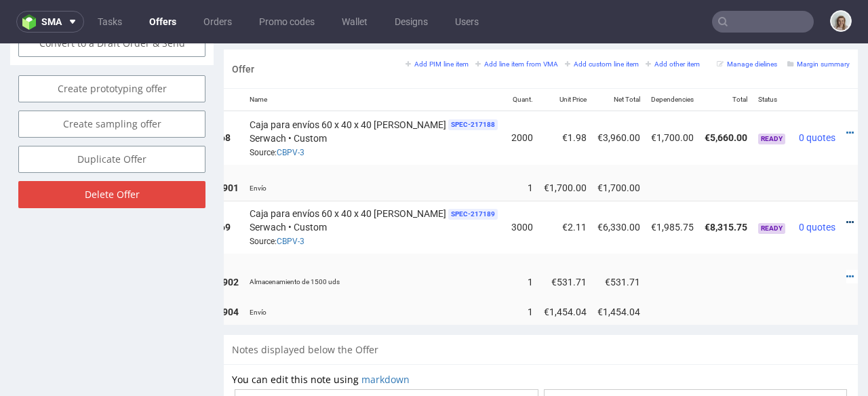
click at [846, 218] on icon at bounding box center [849, 222] width 7 height 9
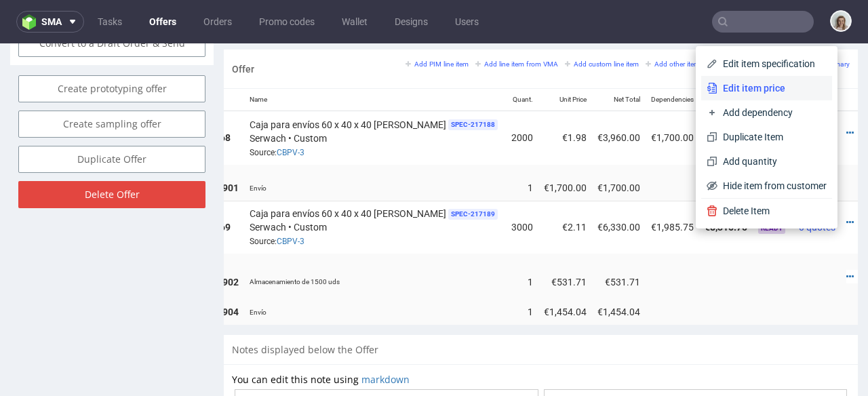
click at [759, 92] on span "Edit item price" at bounding box center [771, 88] width 109 height 14
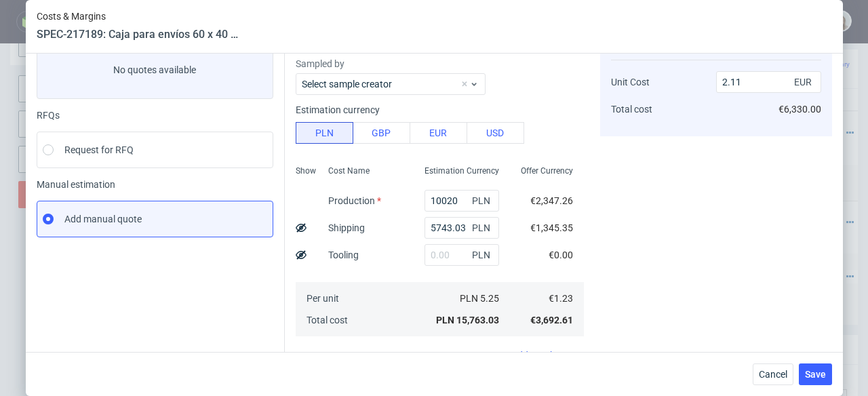
scroll to position [263, 0]
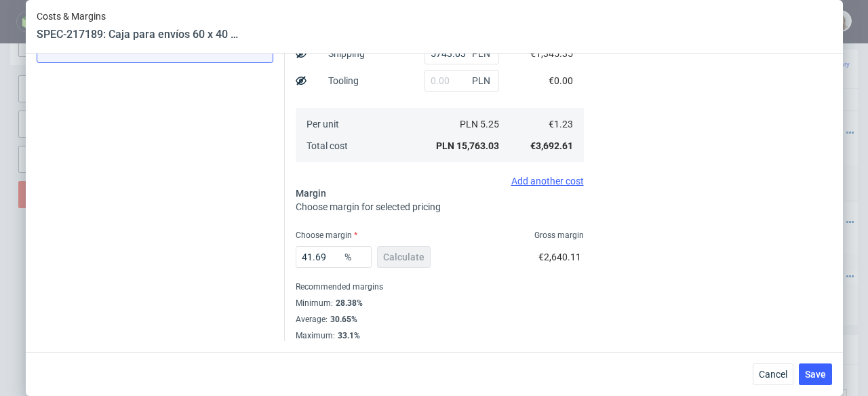
click at [538, 178] on div "Add another cost" at bounding box center [440, 181] width 288 height 11
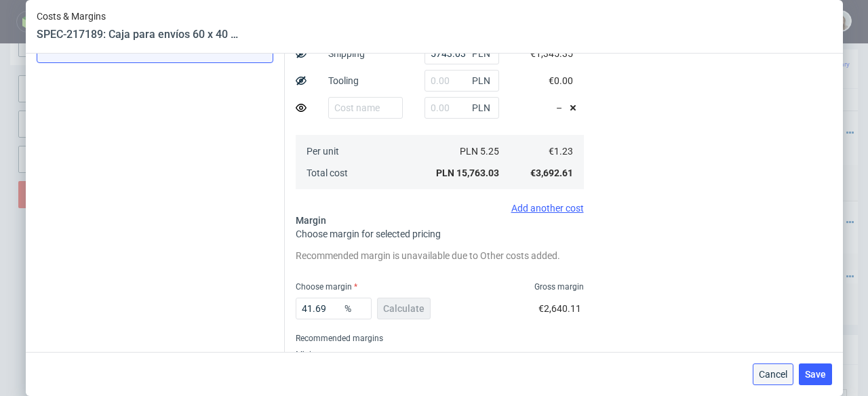
click at [773, 377] on span "Cancel" at bounding box center [773, 373] width 28 height 9
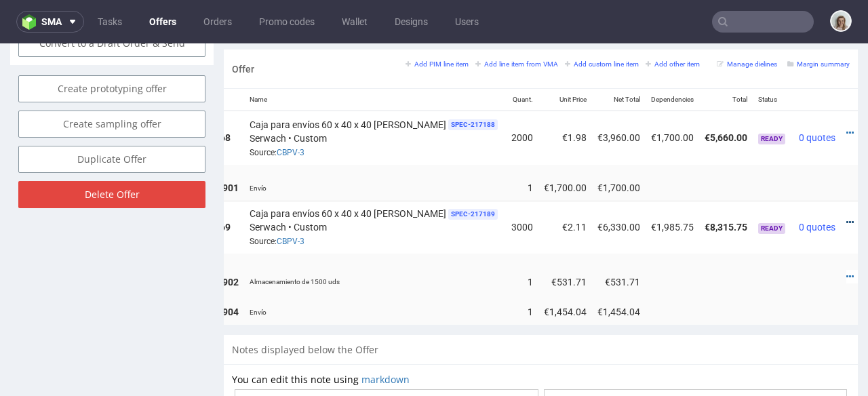
click at [846, 218] on icon at bounding box center [849, 222] width 7 height 9
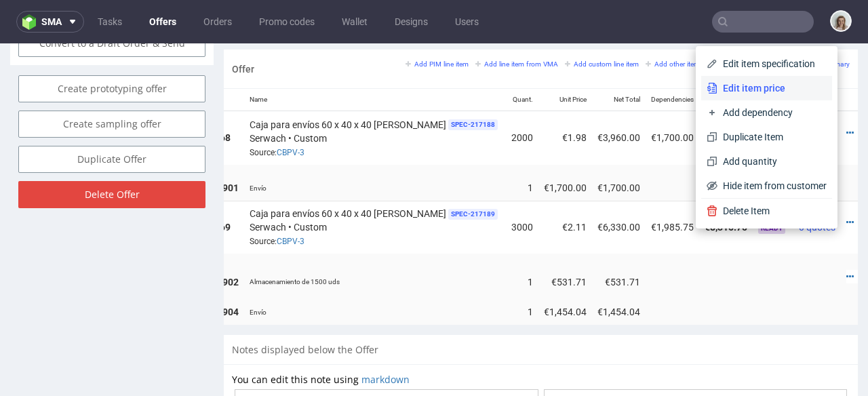
click at [765, 87] on span "Edit item price" at bounding box center [771, 88] width 109 height 14
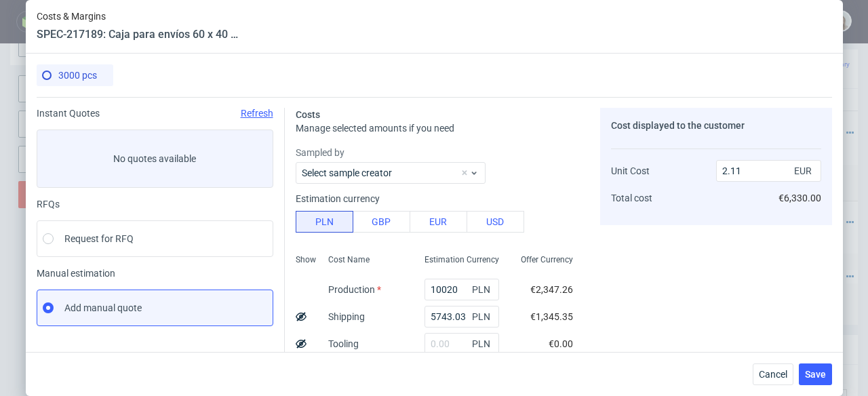
click at [297, 317] on use at bounding box center [301, 316] width 11 height 9
type input "1.66"
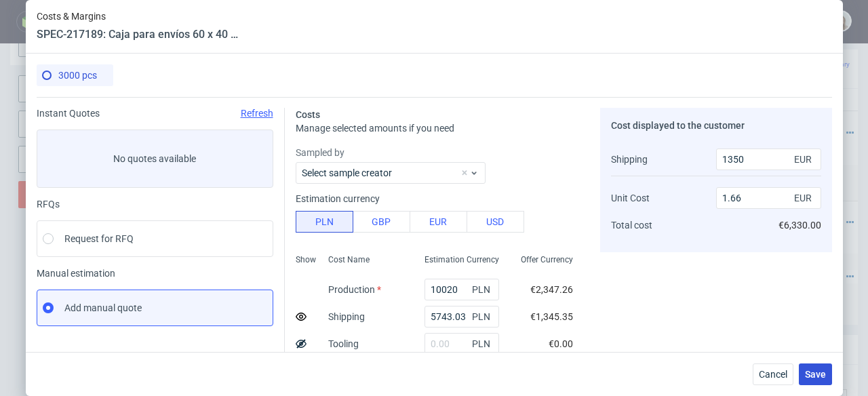
click at [813, 375] on span "Save" at bounding box center [815, 373] width 21 height 9
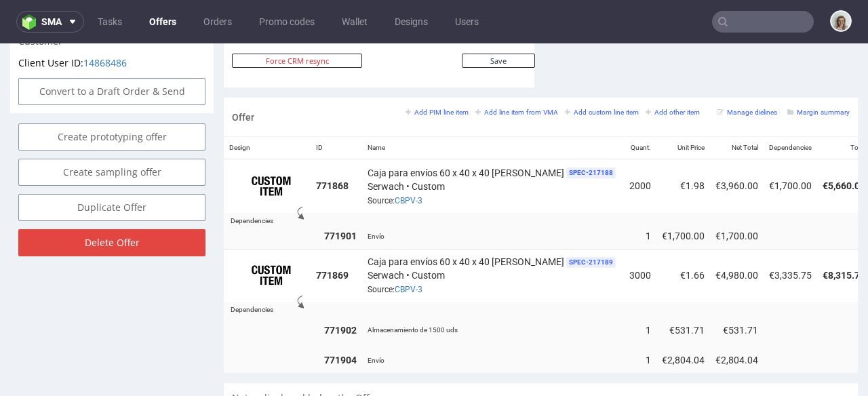
scroll to position [0, 118]
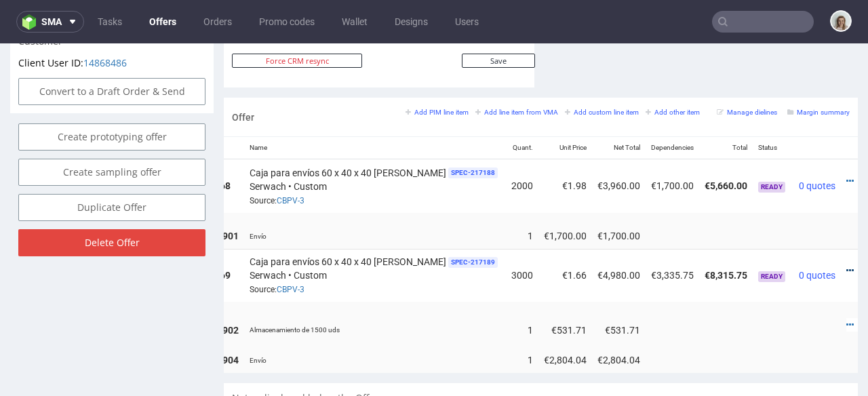
click at [846, 266] on icon at bounding box center [849, 270] width 7 height 9
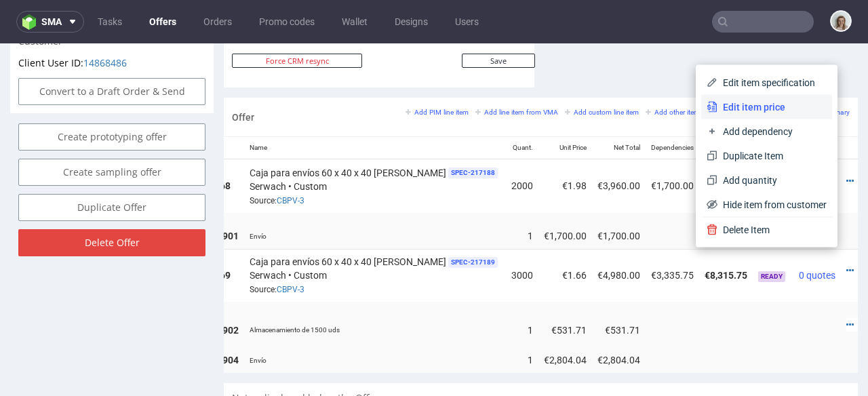
click at [740, 112] on span "Edit item price" at bounding box center [771, 107] width 109 height 14
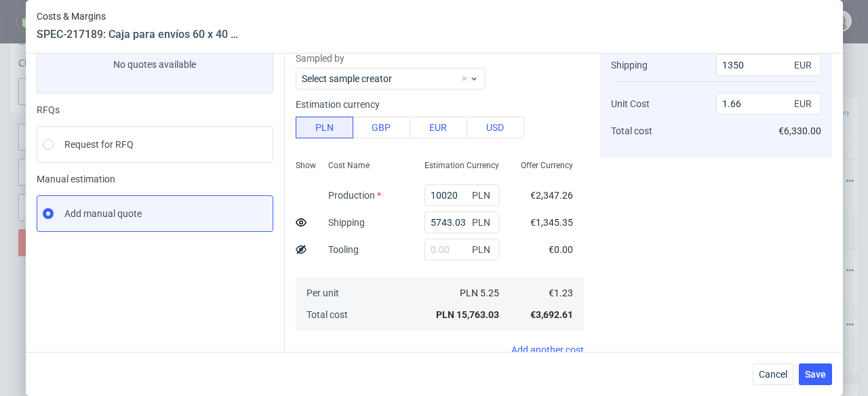
scroll to position [94, 0]
click at [774, 376] on span "Cancel" at bounding box center [773, 373] width 28 height 9
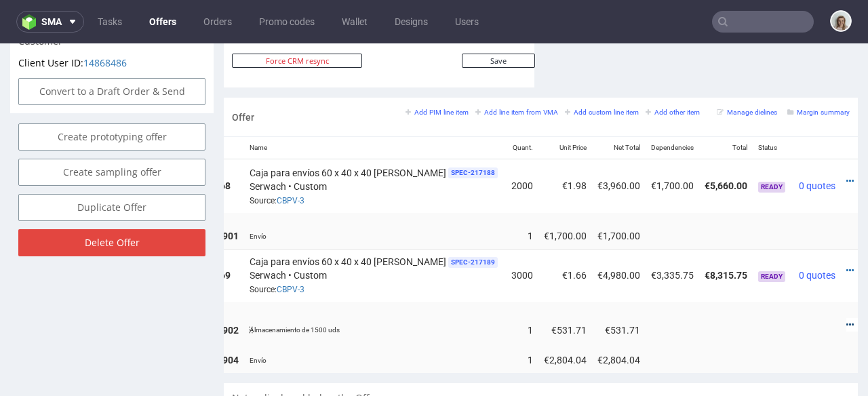
click at [846, 320] on icon at bounding box center [849, 324] width 7 height 9
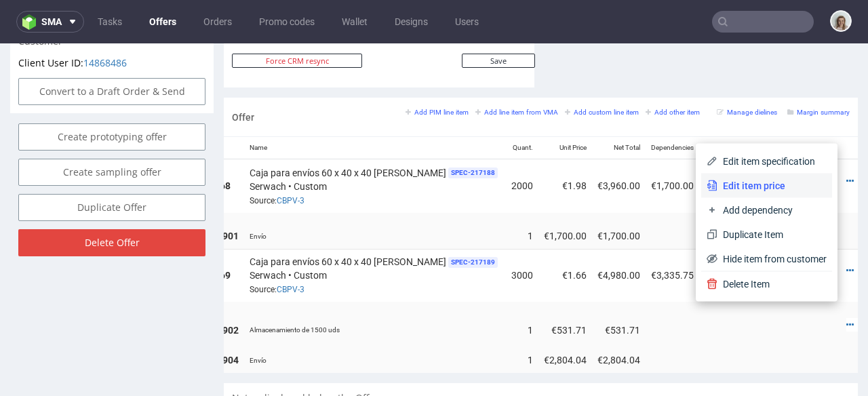
click at [744, 184] on span "Edit item price" at bounding box center [771, 186] width 109 height 14
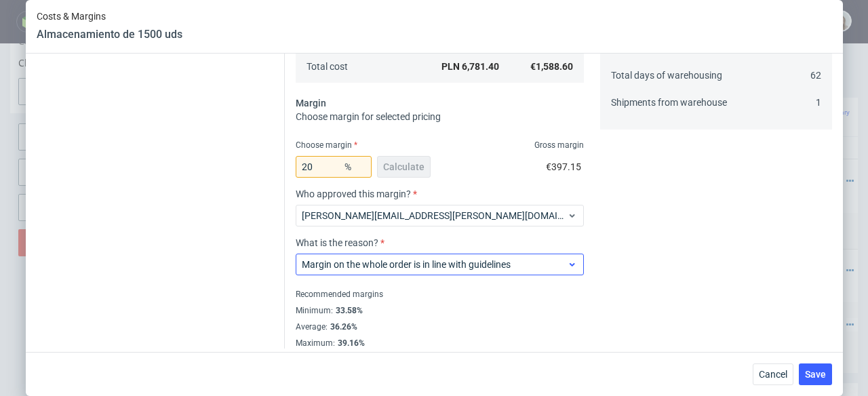
scroll to position [301, 0]
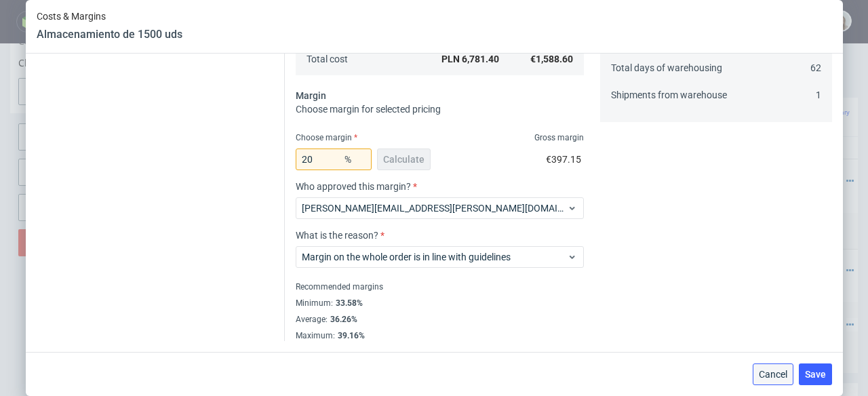
click at [779, 376] on span "Cancel" at bounding box center [773, 373] width 28 height 9
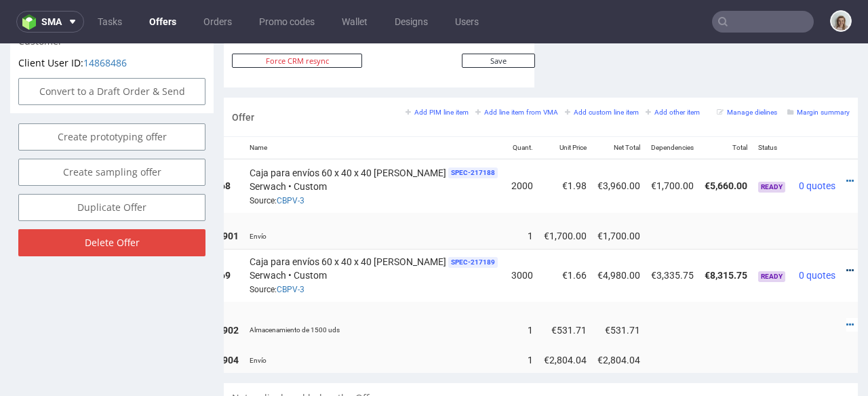
click at [846, 266] on icon at bounding box center [849, 270] width 7 height 9
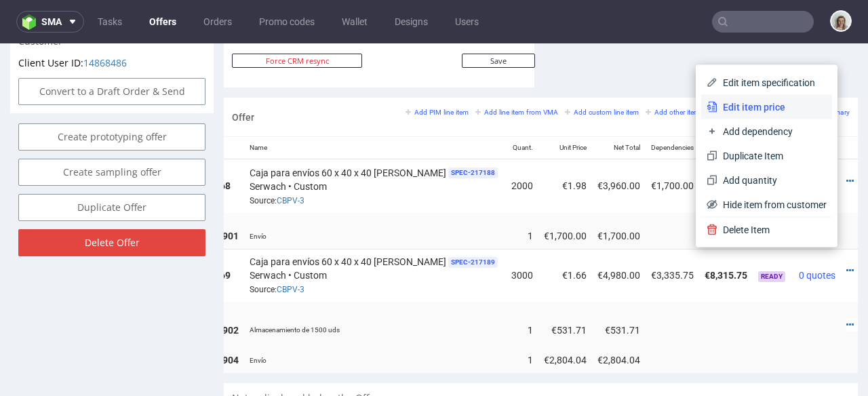
click at [746, 106] on span "Edit item price" at bounding box center [771, 107] width 109 height 14
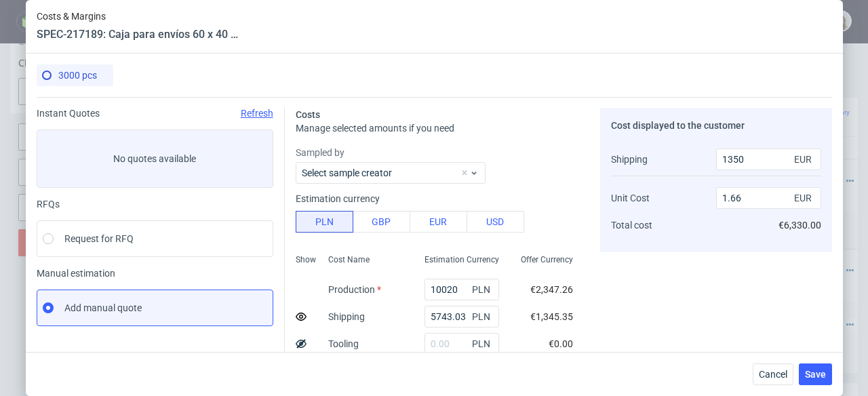
scroll to position [114, 0]
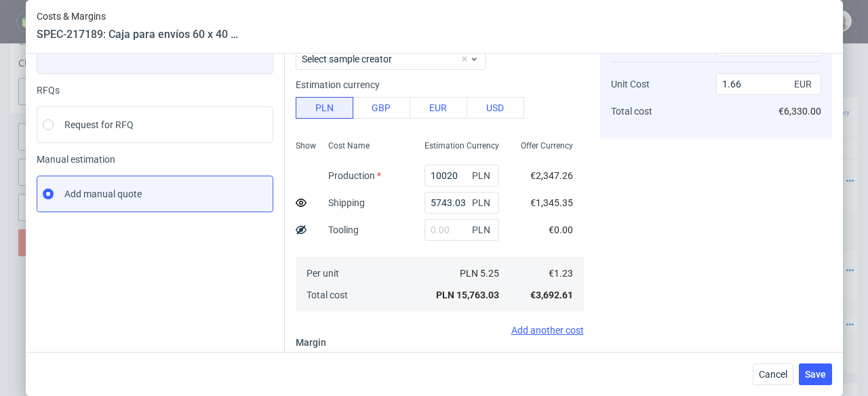
click at [537, 329] on div "Add another cost" at bounding box center [440, 330] width 288 height 11
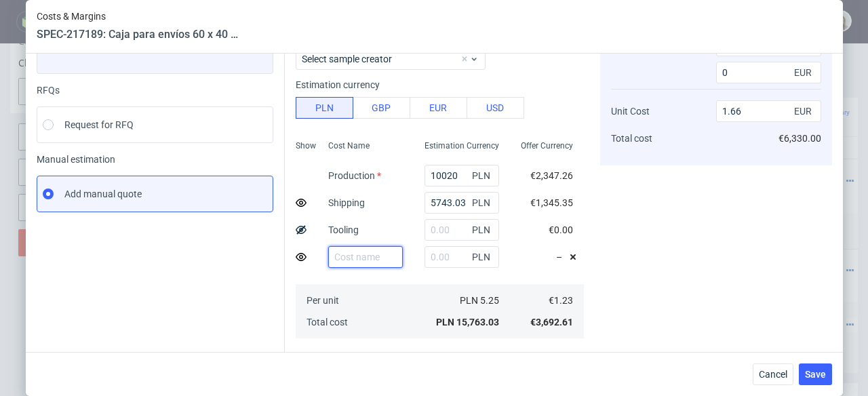
click at [365, 259] on input "text" at bounding box center [365, 257] width 75 height 22
type input "Segundo envio"
click at [810, 369] on span "Save" at bounding box center [815, 373] width 21 height 9
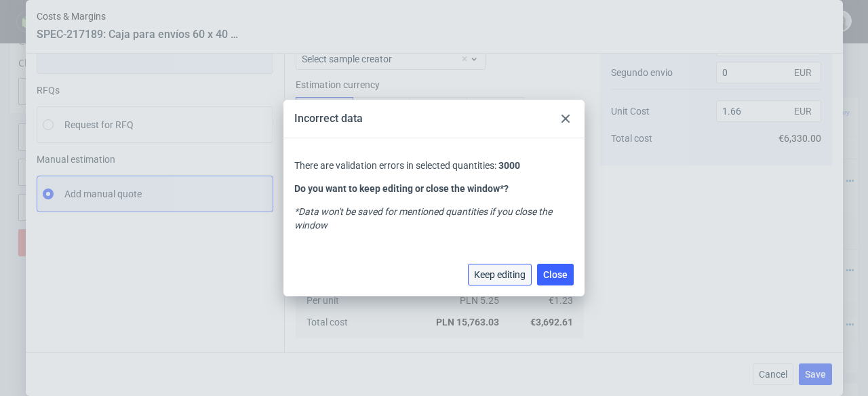
click at [510, 278] on span "Keep editing" at bounding box center [500, 274] width 52 height 9
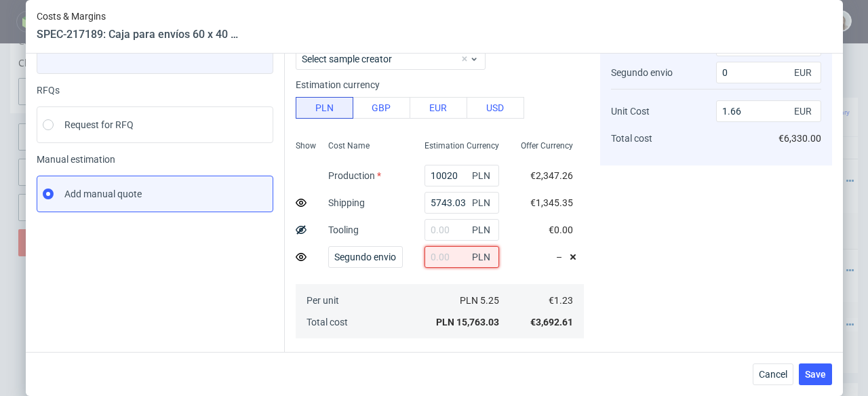
click at [424, 258] on input "text" at bounding box center [461, 257] width 75 height 22
paste input "5147,46"
type input "5147,46"
type input "1.95"
type input "5147.46"
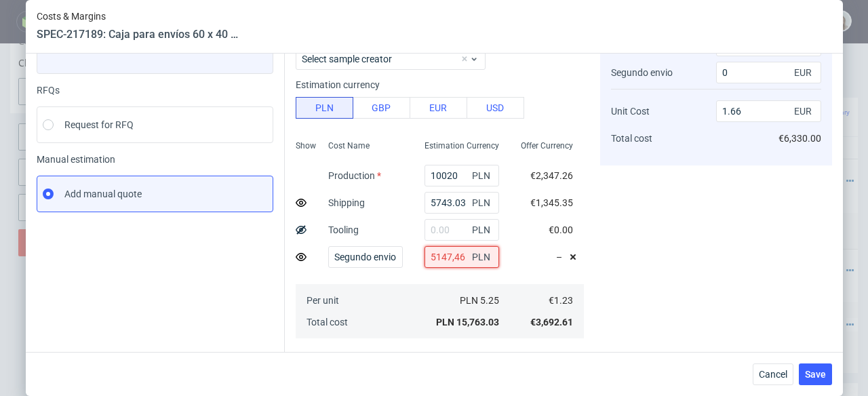
type input "1200"
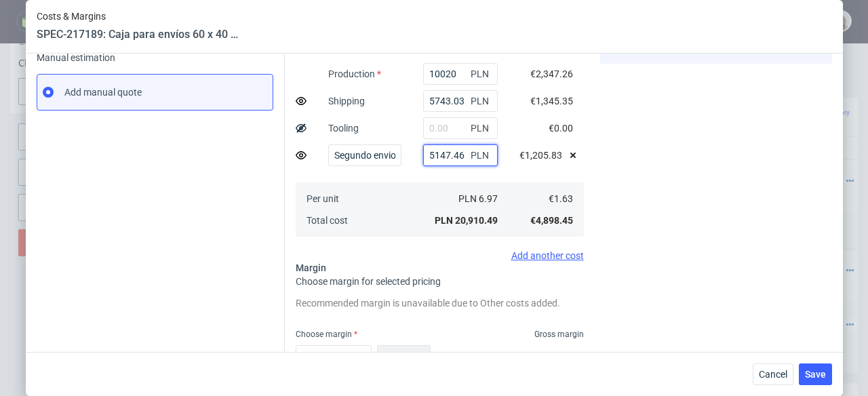
scroll to position [227, 0]
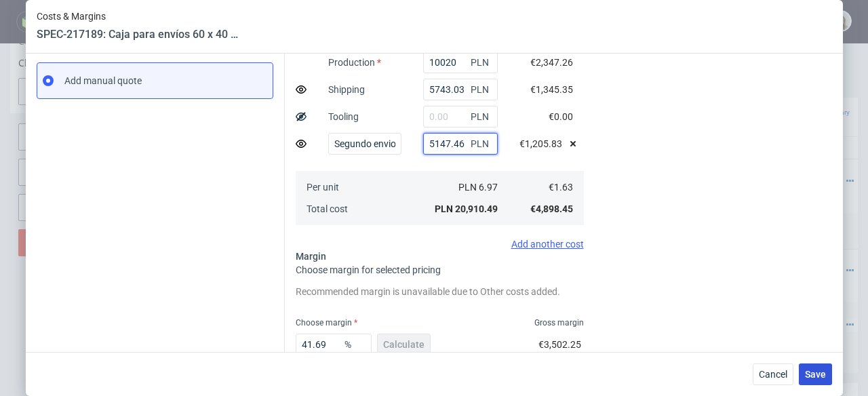
type input "5147.46"
click at [822, 374] on span "Save" at bounding box center [815, 373] width 21 height 9
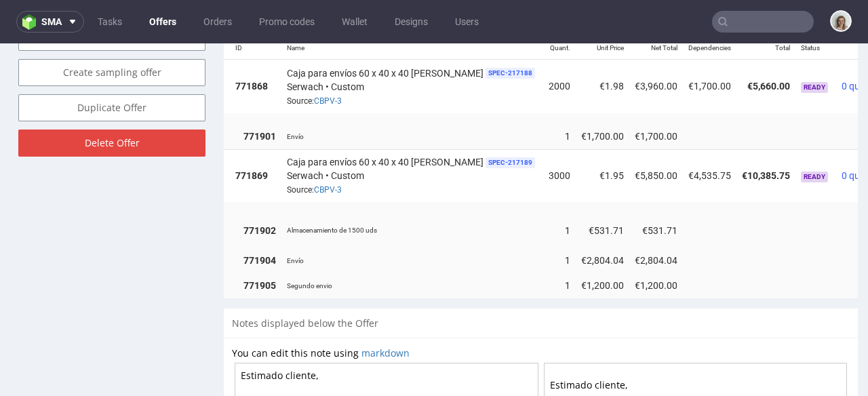
scroll to position [0, 123]
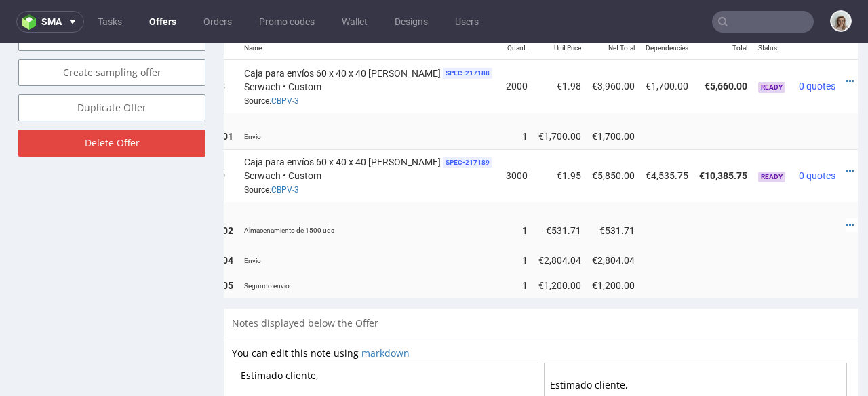
drag, startPoint x: 723, startPoint y: 286, endPoint x: 860, endPoint y: 298, distance: 138.1
click at [846, 220] on icon at bounding box center [849, 224] width 7 height 9
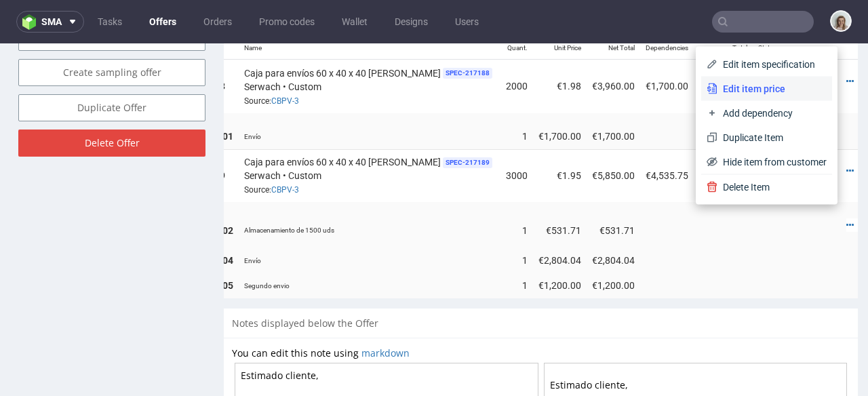
click at [737, 91] on span "Edit item price" at bounding box center [771, 89] width 109 height 14
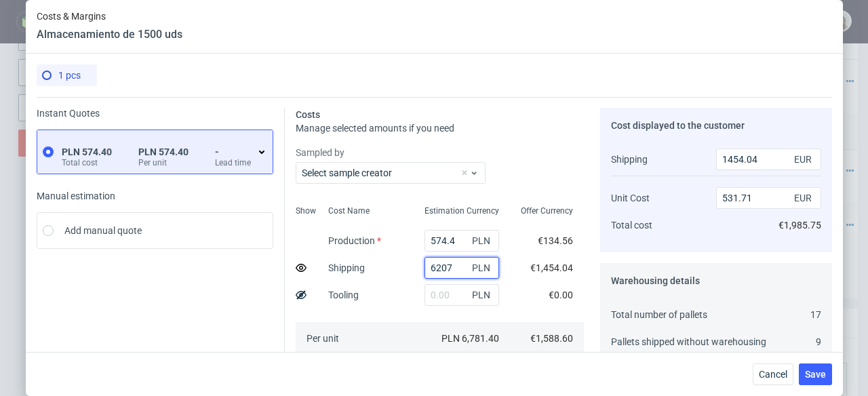
drag, startPoint x: 443, startPoint y: 267, endPoint x: 364, endPoint y: 268, distance: 78.6
click at [364, 268] on div "Show Cost Name Production Shipping Tooling Per unit Total cost Estimation Curre…" at bounding box center [440, 289] width 288 height 179
type input "10"
type input "2.34"
type input "168.78"
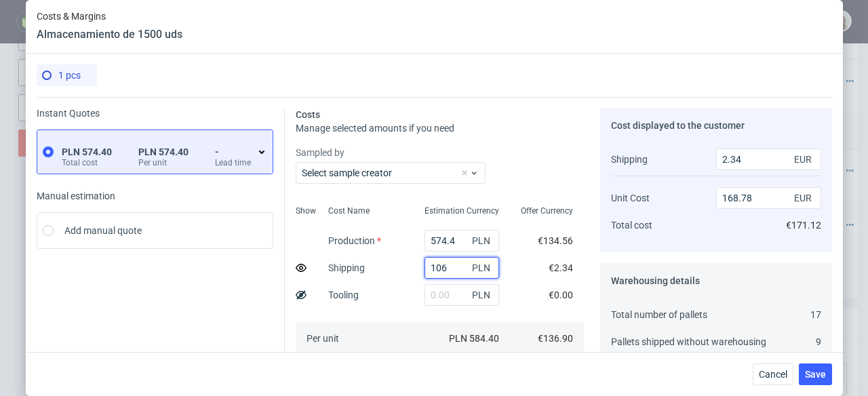
type input "1060"
type input "248.31"
type input "230.28"
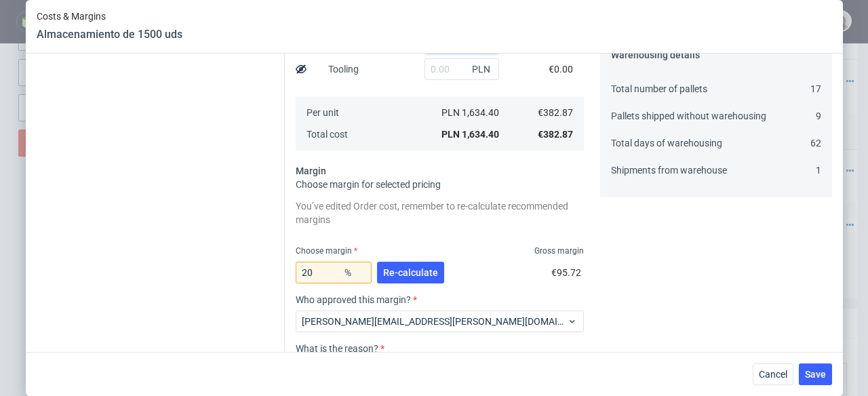
scroll to position [228, 0]
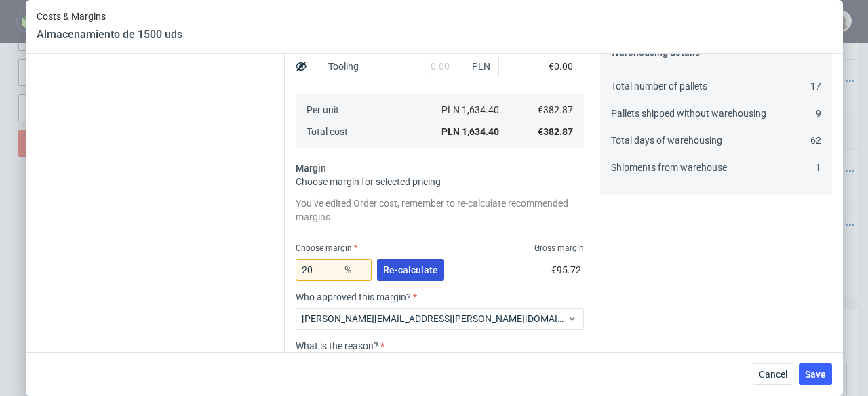
type input "1060"
click at [401, 270] on span "Re-calculate" at bounding box center [410, 269] width 55 height 9
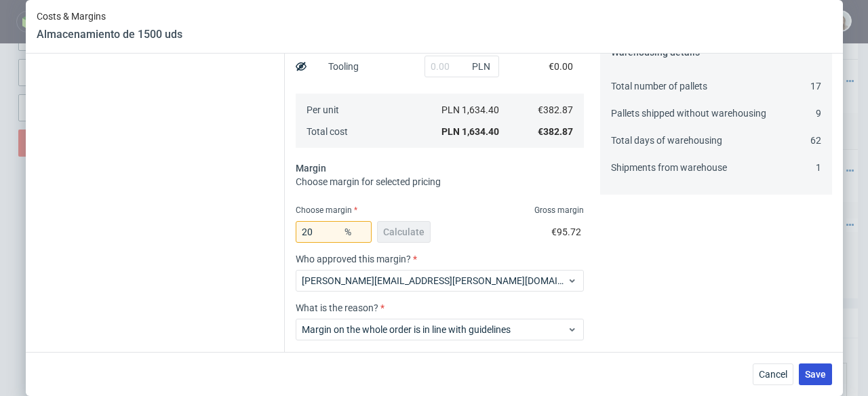
click at [826, 379] on span "Save" at bounding box center [815, 373] width 21 height 9
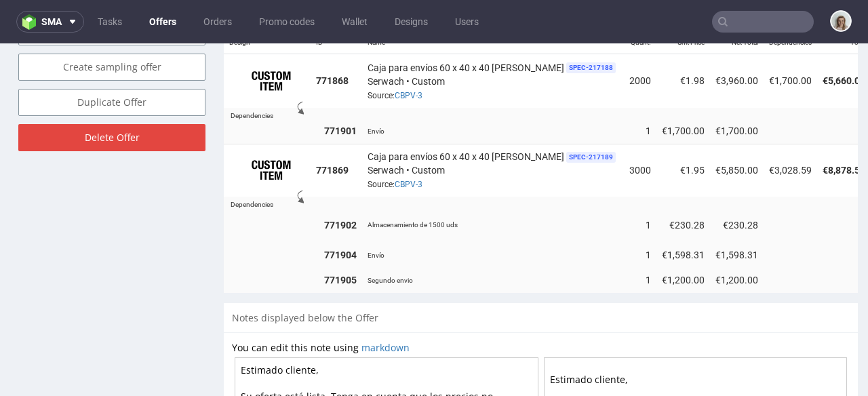
scroll to position [844, 0]
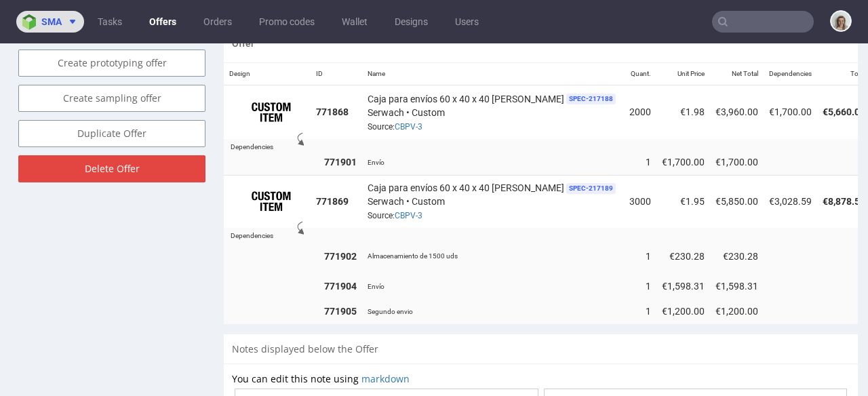
click at [50, 26] on span "sma" at bounding box center [51, 21] width 20 height 9
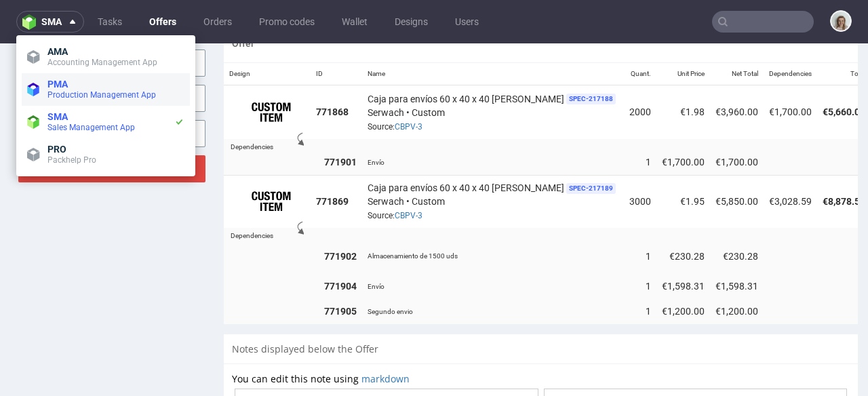
click at [78, 99] on span "Production Management App" at bounding box center [101, 94] width 108 height 9
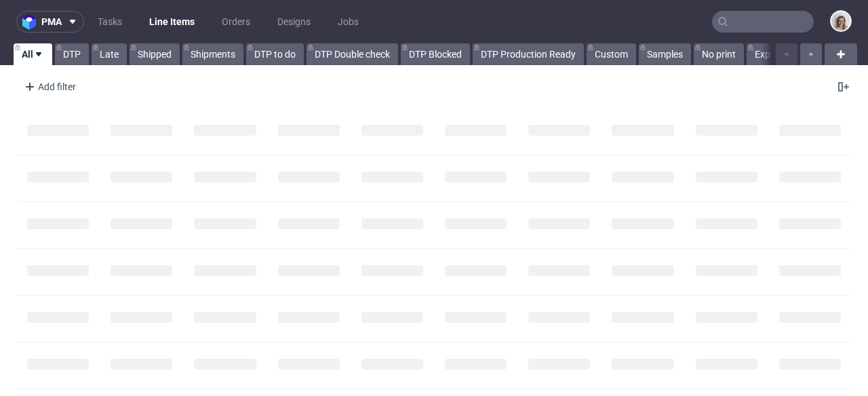
click at [772, 22] on input "text" at bounding box center [763, 22] width 102 height 22
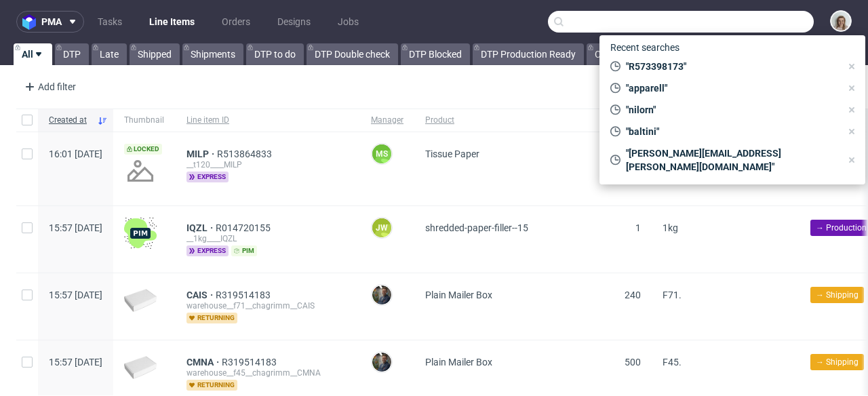
paste input "R896639806"
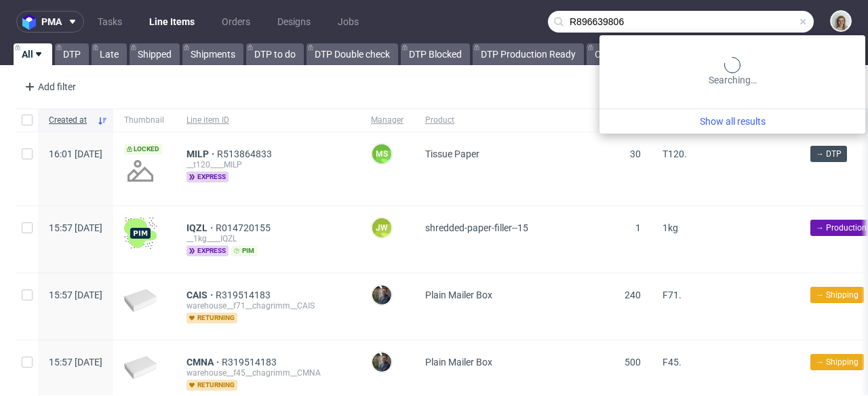
type input "R896639806"
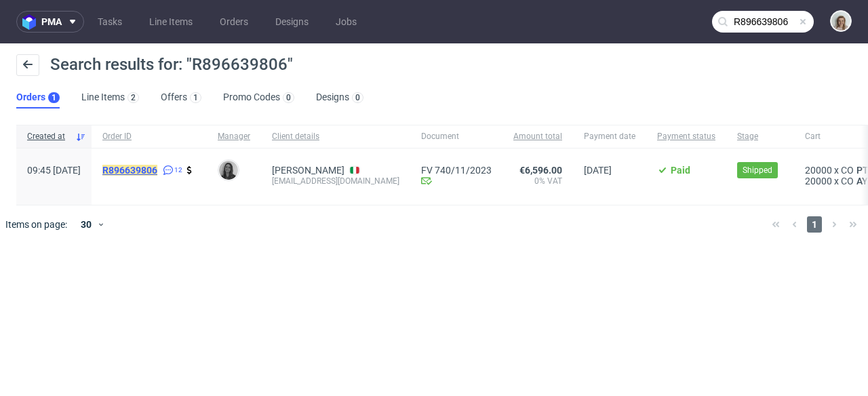
click at [157, 171] on mark "R896639806" at bounding box center [129, 170] width 55 height 11
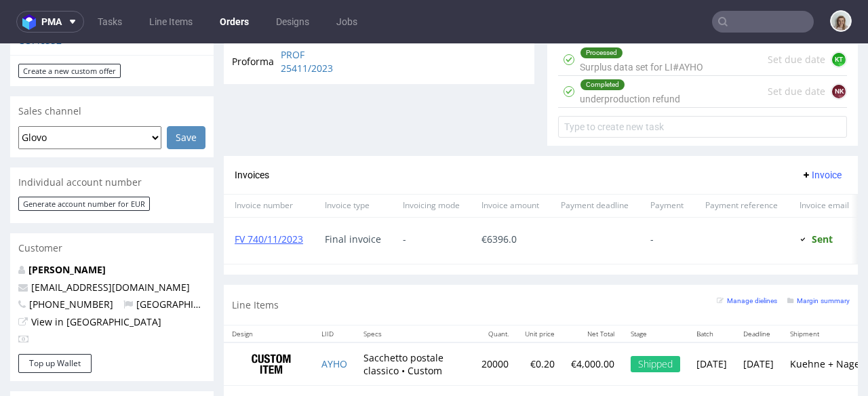
scroll to position [742, 0]
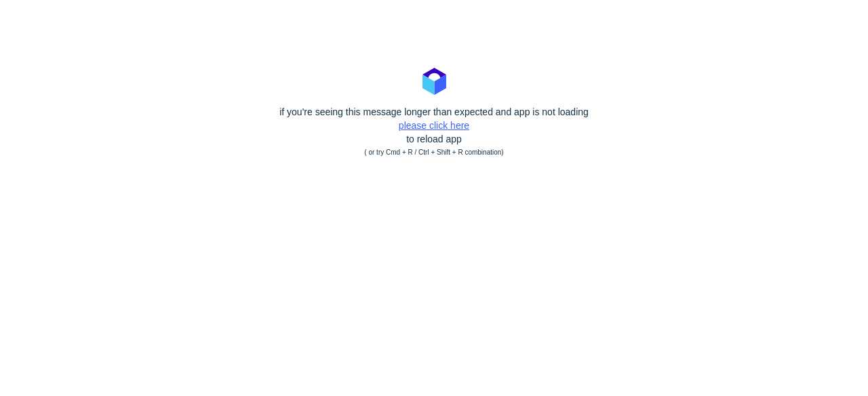
click at [413, 127] on link "please click here" at bounding box center [434, 125] width 71 height 11
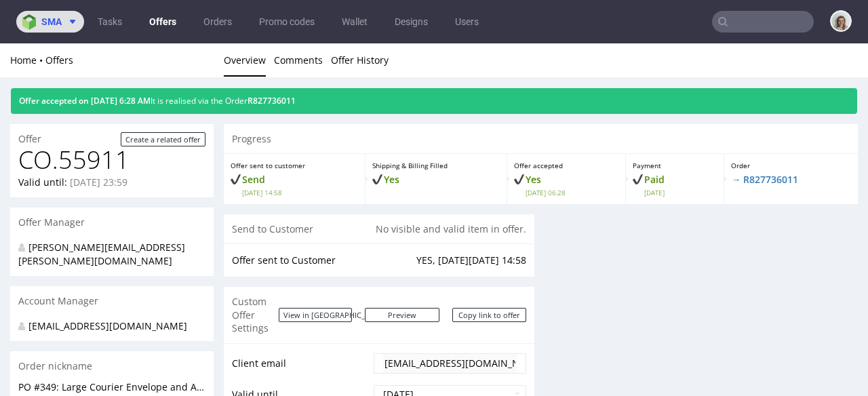
click at [60, 20] on span "sma" at bounding box center [51, 21] width 20 height 9
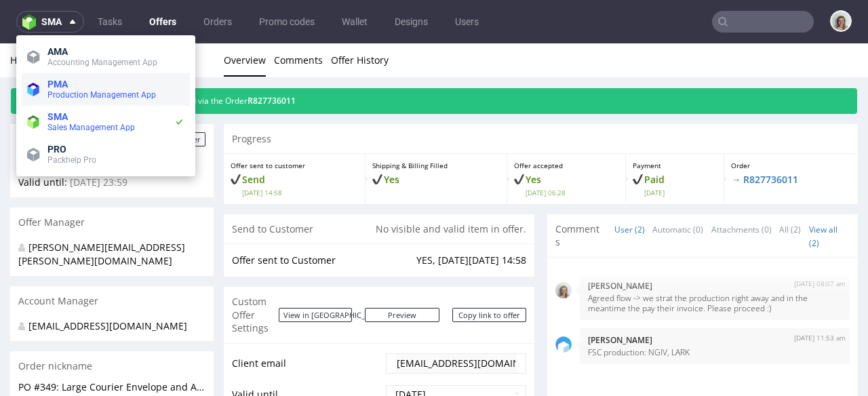
click at [101, 93] on span "Production Management App" at bounding box center [101, 94] width 108 height 9
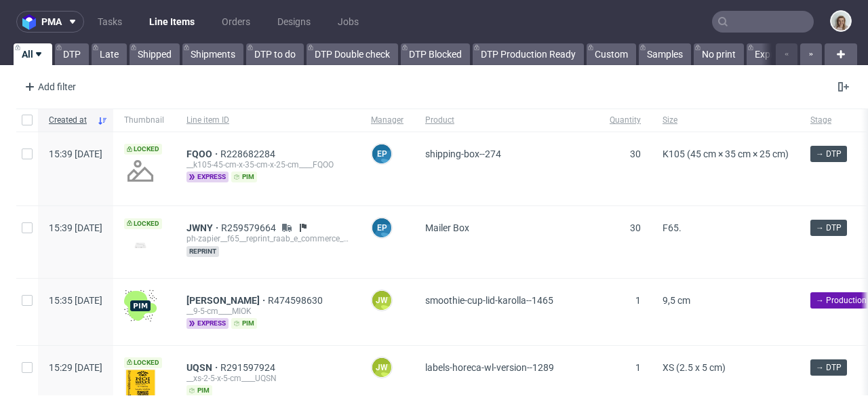
click at [733, 16] on input "text" at bounding box center [763, 22] width 102 height 22
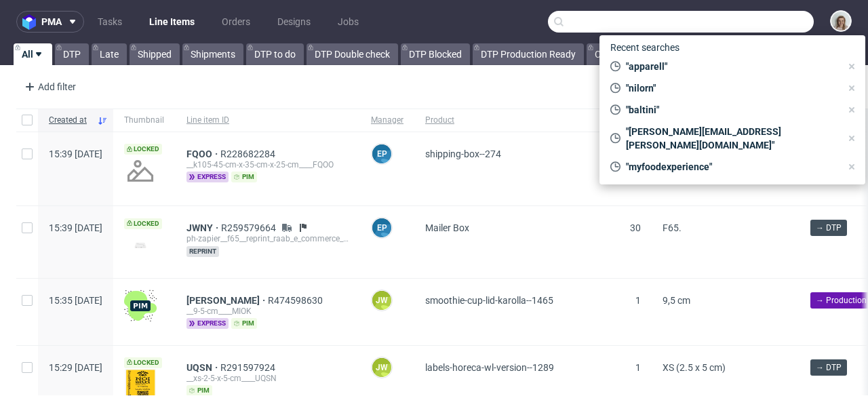
paste input "R573398173"
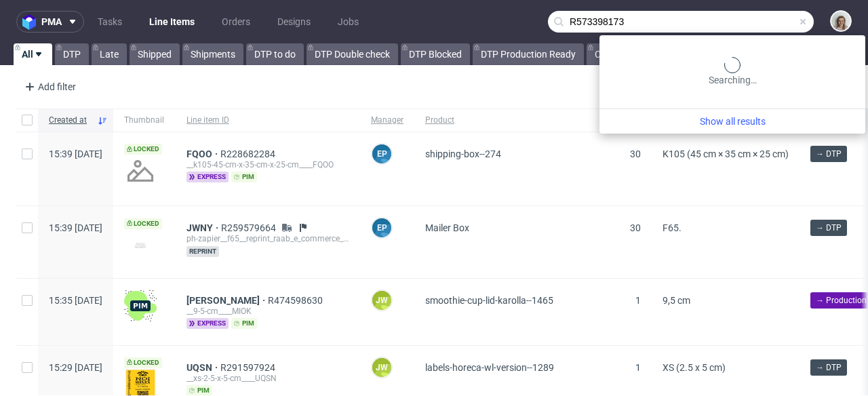
type input "R573398173"
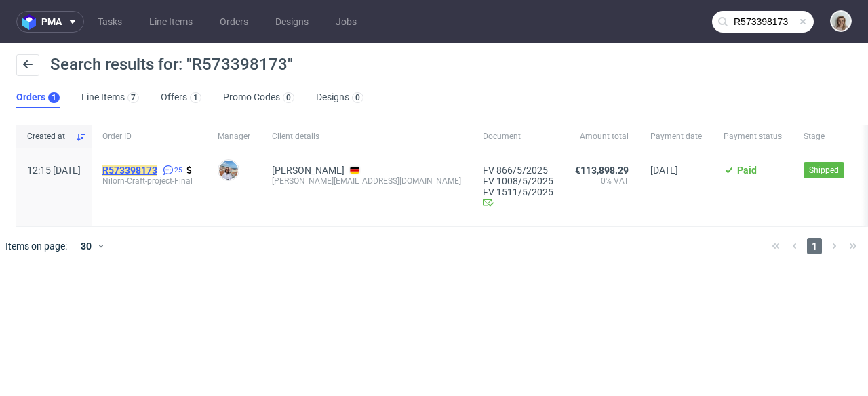
click at [157, 167] on mark "R573398173" at bounding box center [129, 170] width 55 height 11
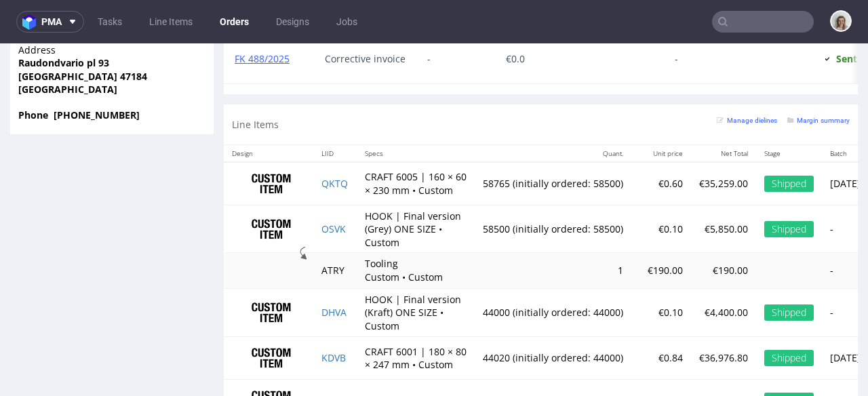
scroll to position [1257, 0]
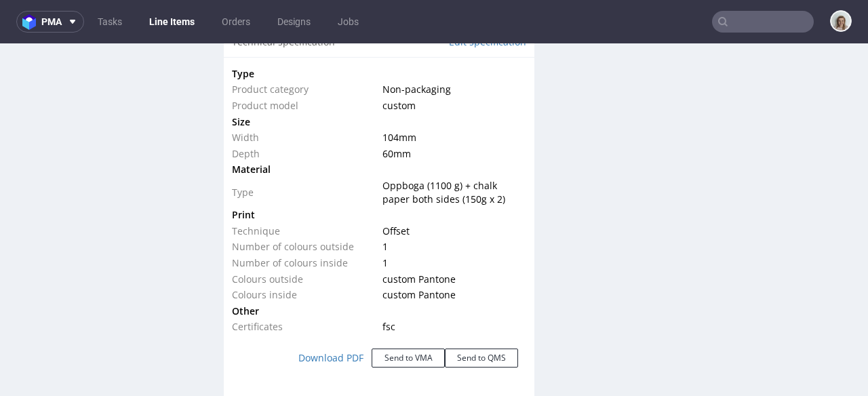
scroll to position [1374, 0]
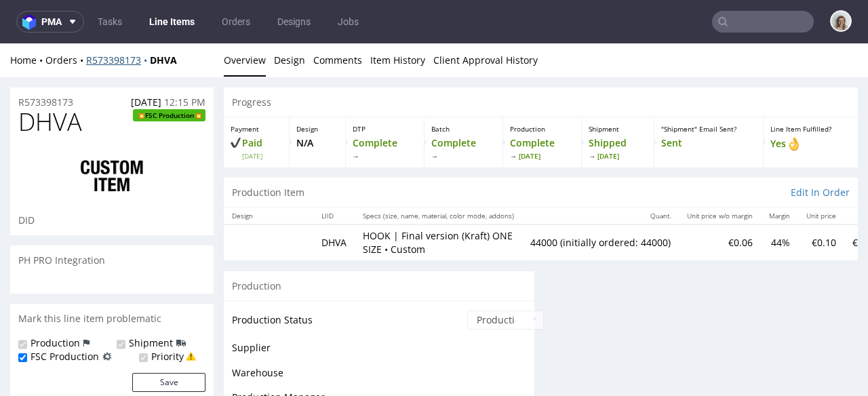
click at [120, 57] on link "R573398173" at bounding box center [118, 60] width 64 height 13
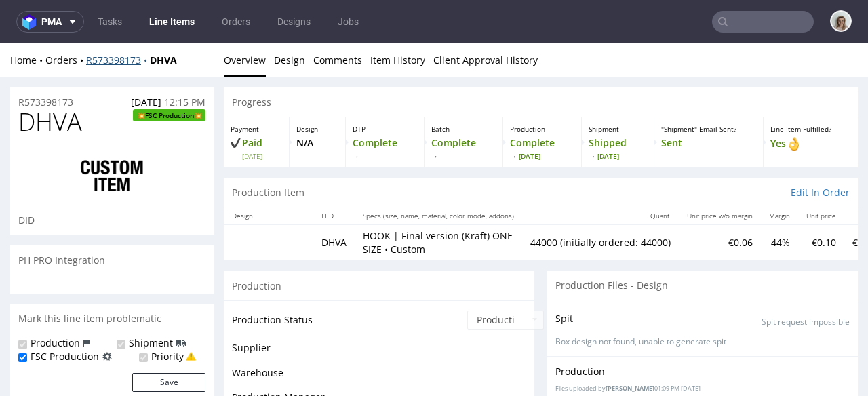
click at [121, 57] on link "R573398173" at bounding box center [118, 60] width 64 height 13
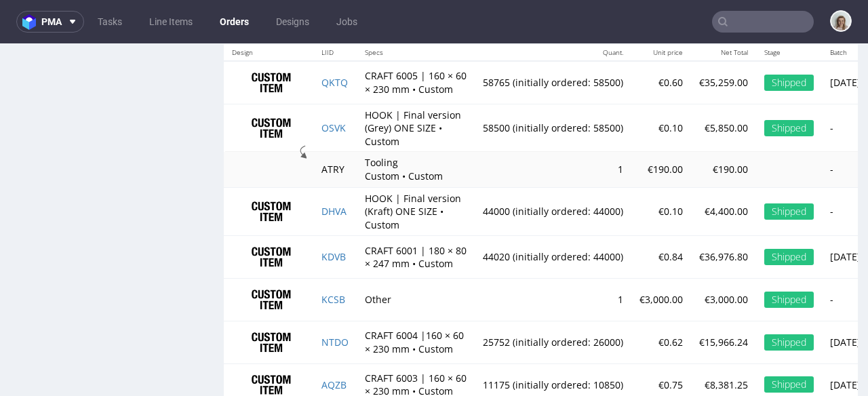
scroll to position [1500, 0]
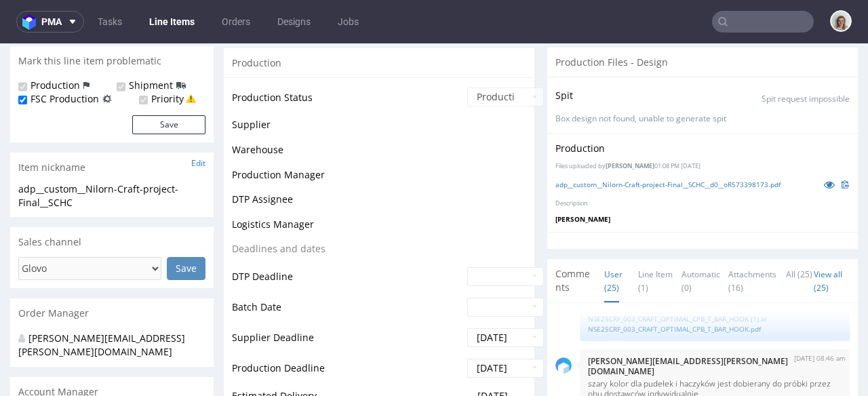
scroll to position [366, 0]
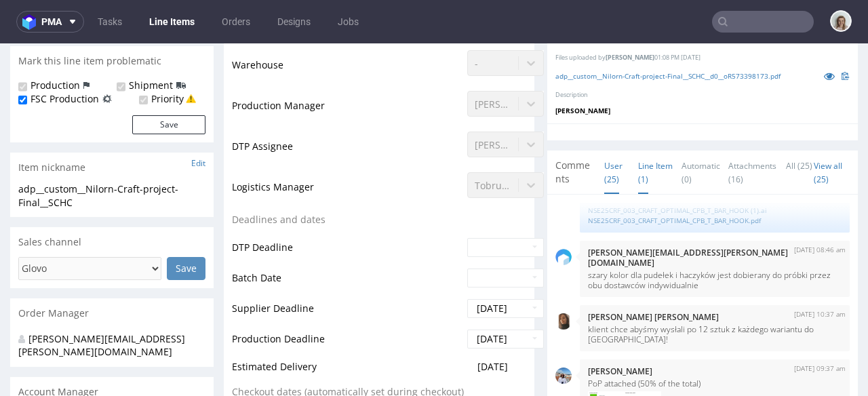
click at [638, 169] on link "Line Item (1)" at bounding box center [655, 172] width 35 height 43
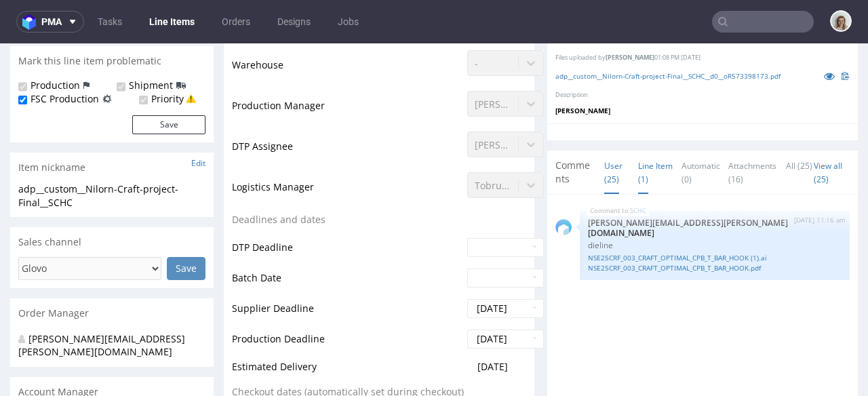
click at [607, 167] on link "User (25)" at bounding box center [613, 172] width 18 height 43
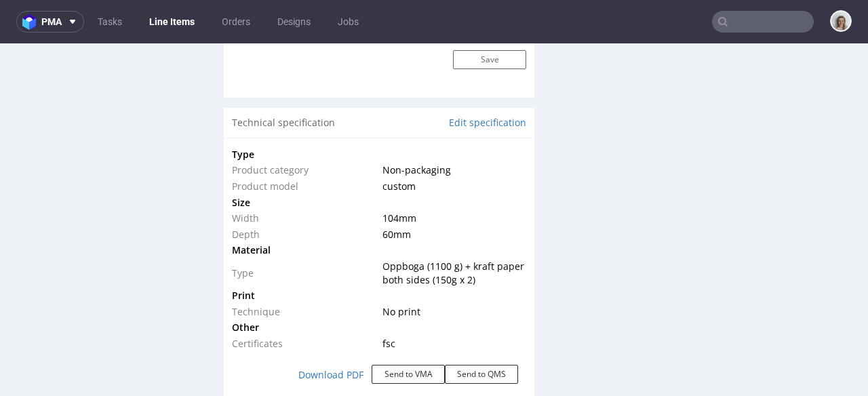
scroll to position [1294, 0]
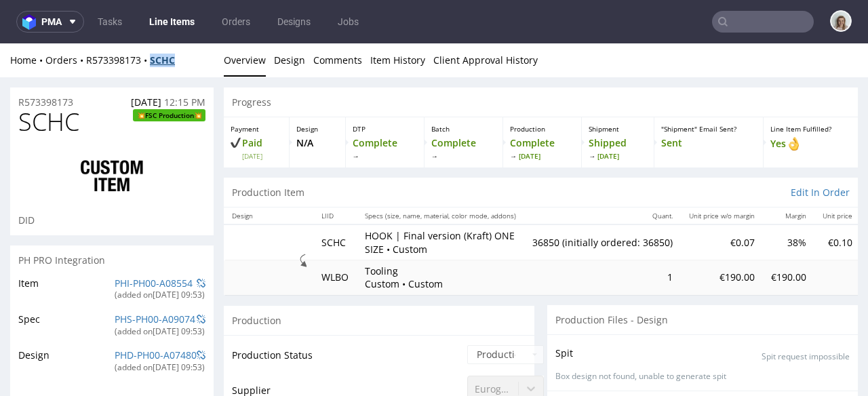
drag, startPoint x: 184, startPoint y: 64, endPoint x: 153, endPoint y: 59, distance: 31.7
click at [153, 59] on div "Home Orders R573398173 SCHC" at bounding box center [111, 61] width 203 height 14
copy strong "SCHC"
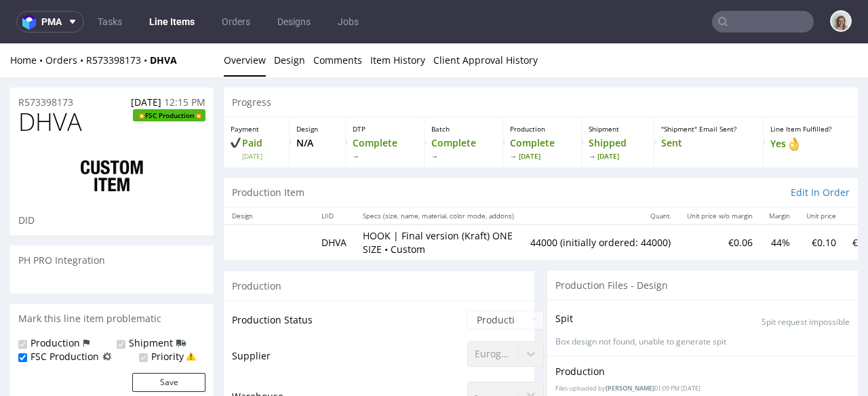
scroll to position [1826, 0]
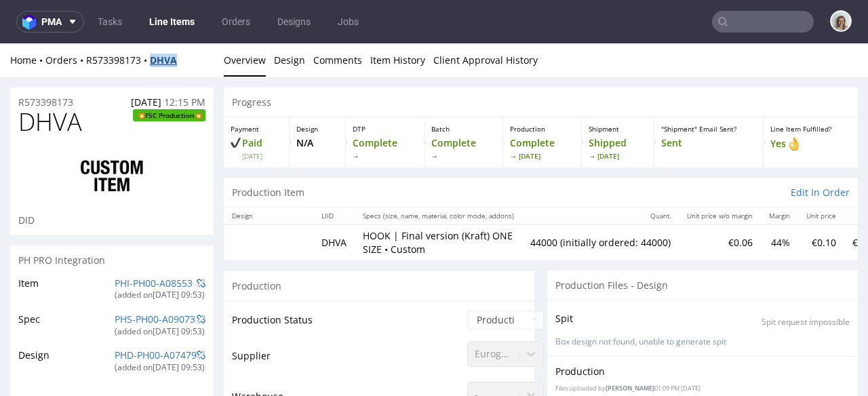
drag, startPoint x: 181, startPoint y: 57, endPoint x: 153, endPoint y: 59, distance: 27.9
click at [153, 59] on div "Home Orders R573398173 DHVA" at bounding box center [111, 61] width 203 height 14
copy strong "DHVA"
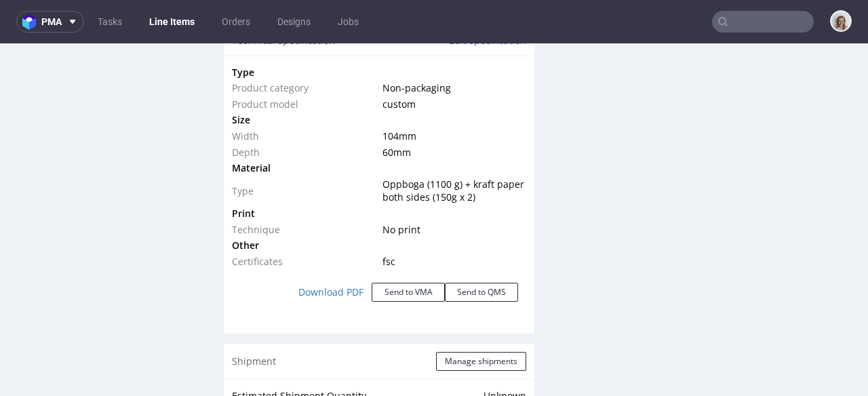
scroll to position [1337, 0]
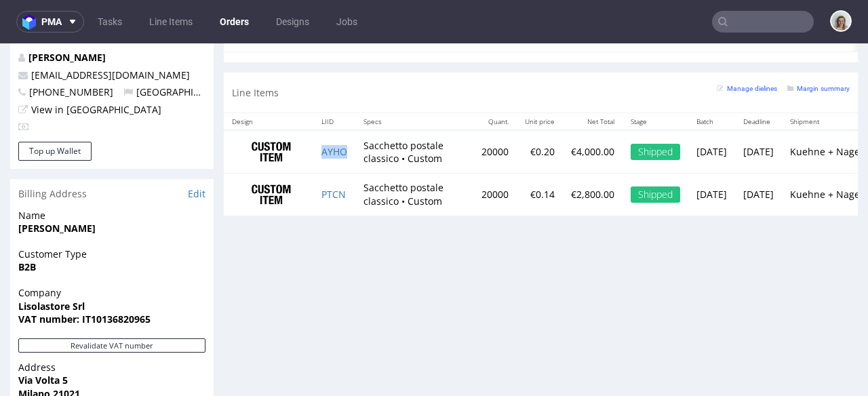
scroll to position [442, 0]
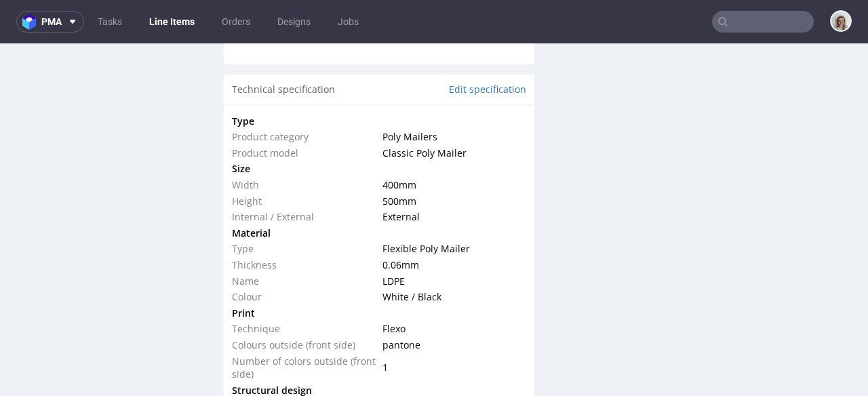
scroll to position [1537, 0]
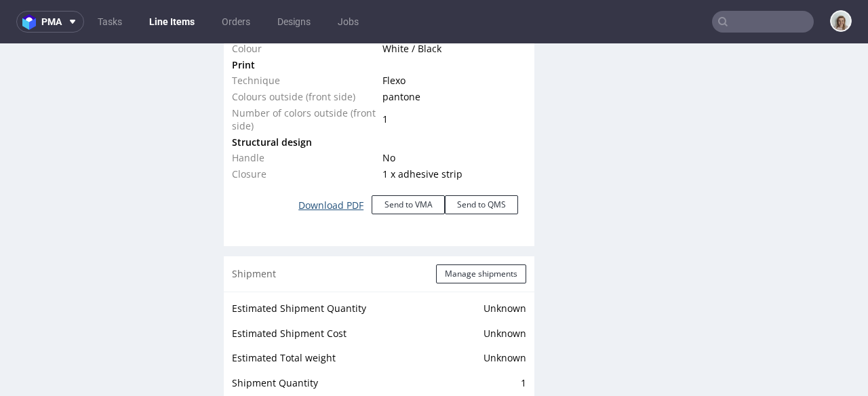
click at [336, 203] on link "Download PDF" at bounding box center [330, 205] width 81 height 30
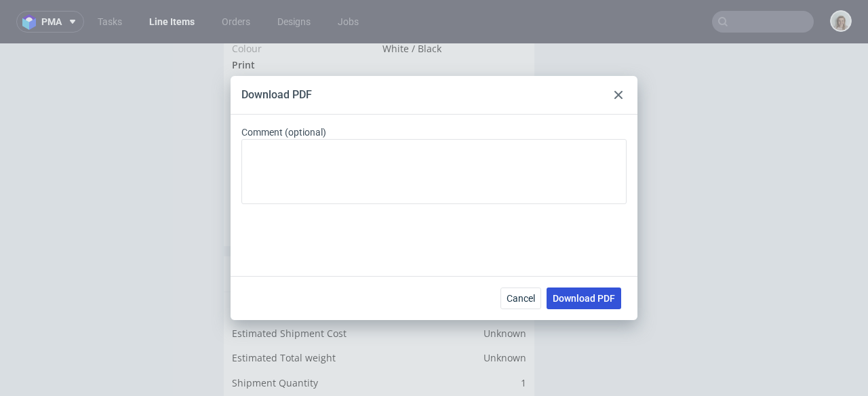
click at [598, 291] on button "Download PDF" at bounding box center [583, 298] width 75 height 22
drag, startPoint x: 616, startPoint y: 94, endPoint x: 624, endPoint y: 63, distance: 32.1
click at [616, 94] on icon at bounding box center [618, 95] width 8 height 8
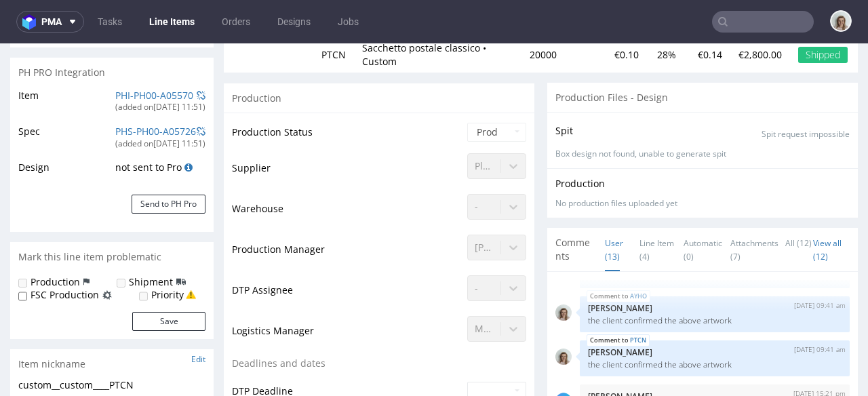
scroll to position [177, 0]
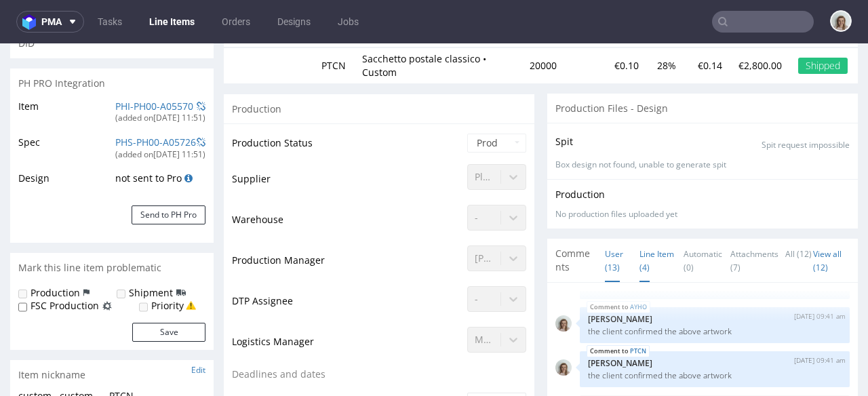
click at [639, 256] on link "Line Item (4)" at bounding box center [656, 260] width 35 height 43
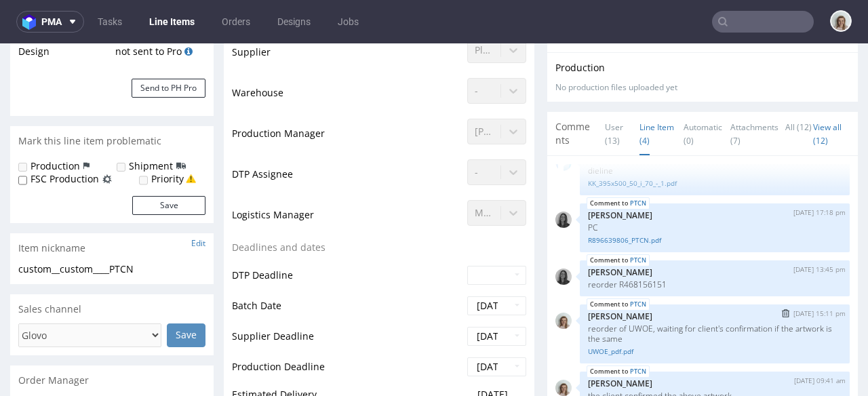
scroll to position [28, 0]
click at [626, 347] on link "UWOE_pdf.pdf" at bounding box center [715, 349] width 254 height 10
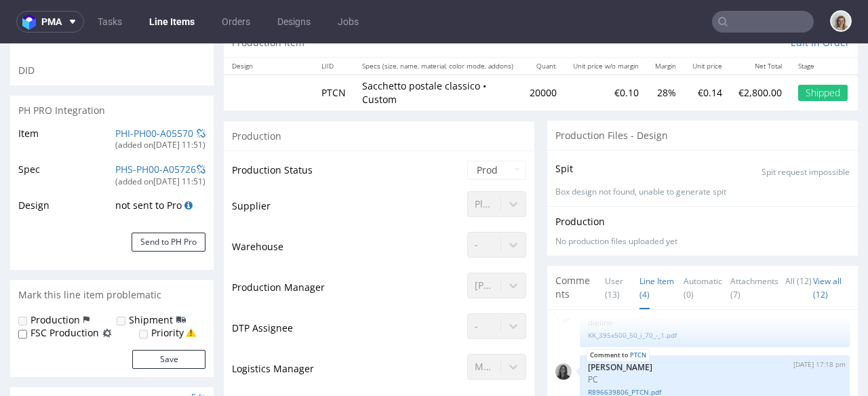
scroll to position [0, 0]
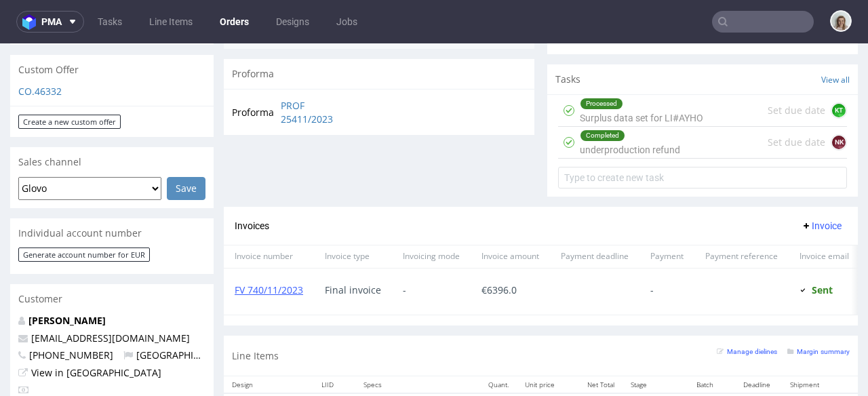
scroll to position [661, 0]
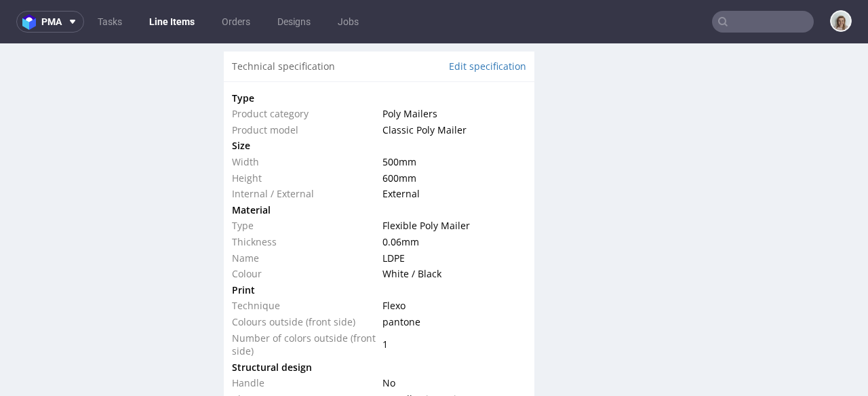
scroll to position [1596, 0]
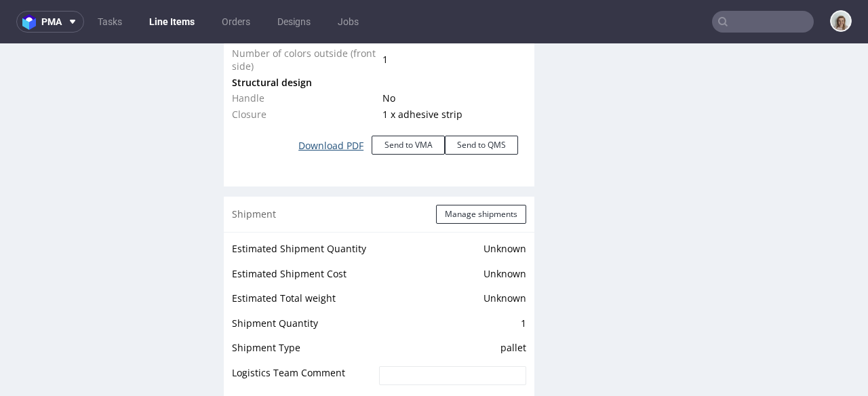
click at [336, 144] on link "Download PDF" at bounding box center [330, 146] width 81 height 30
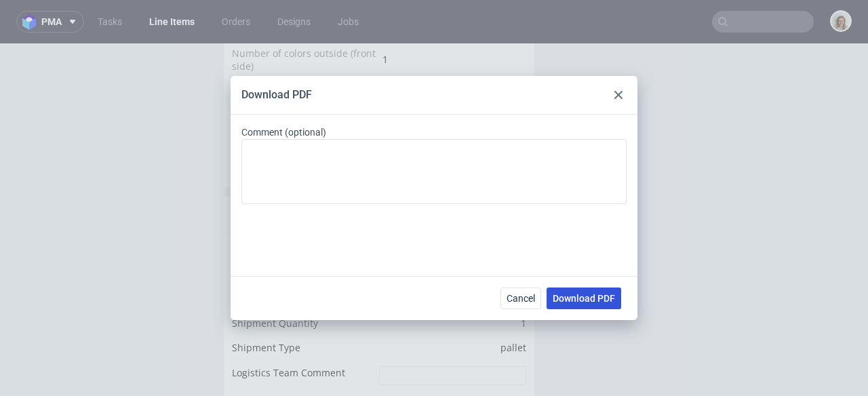
click at [569, 299] on span "Download PDF" at bounding box center [583, 298] width 62 height 9
click at [570, 73] on div "Download PDF Comment (optional) Cancel Download PDF" at bounding box center [434, 198] width 868 height 396
drag, startPoint x: 622, startPoint y: 83, endPoint x: 608, endPoint y: 99, distance: 21.1
click at [619, 88] on div "Download PDF" at bounding box center [433, 95] width 407 height 39
click at [616, 94] on icon at bounding box center [618, 95] width 8 height 8
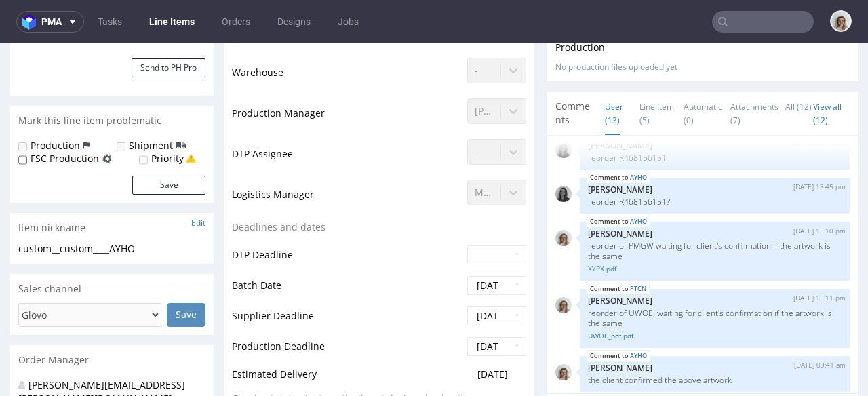
scroll to position [289, 0]
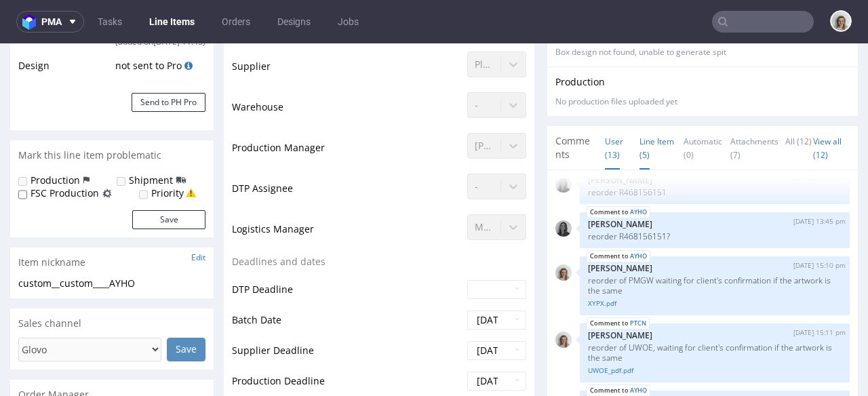
click at [639, 152] on link "Line Item (5)" at bounding box center [656, 148] width 35 height 43
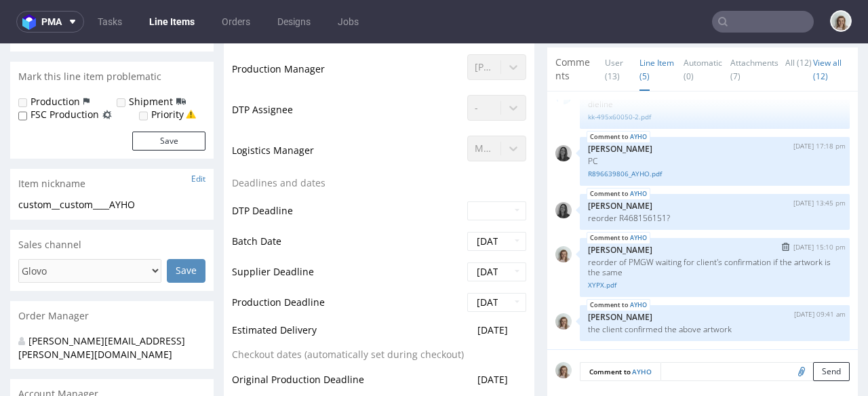
scroll to position [374, 0]
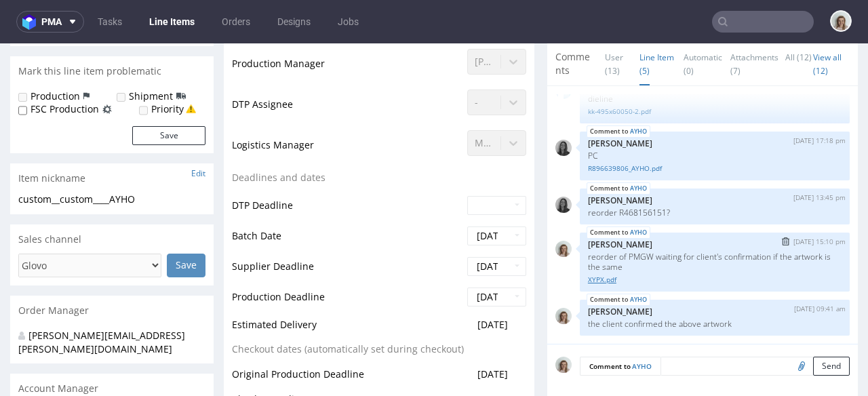
click at [610, 277] on link "XYPX.pdf" at bounding box center [715, 280] width 254 height 10
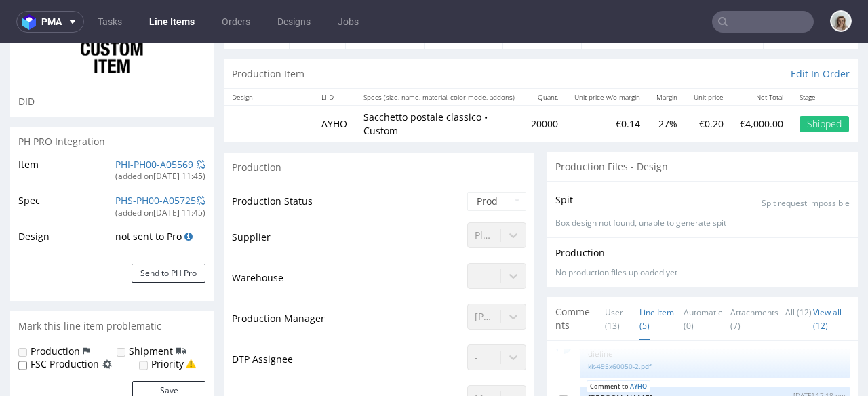
scroll to position [0, 0]
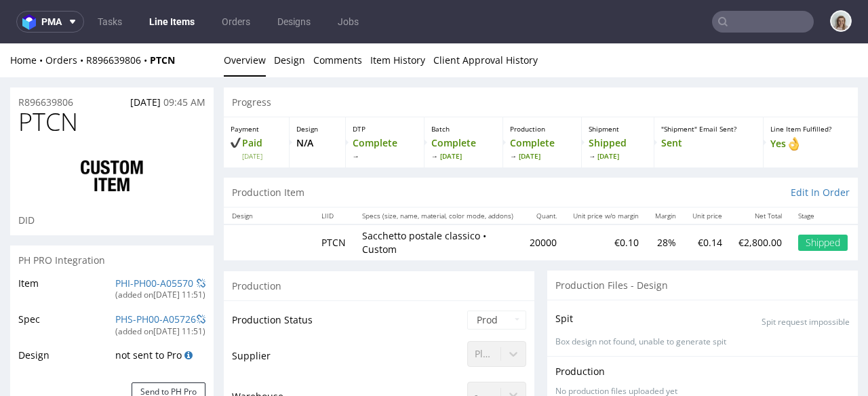
scroll to position [442, 0]
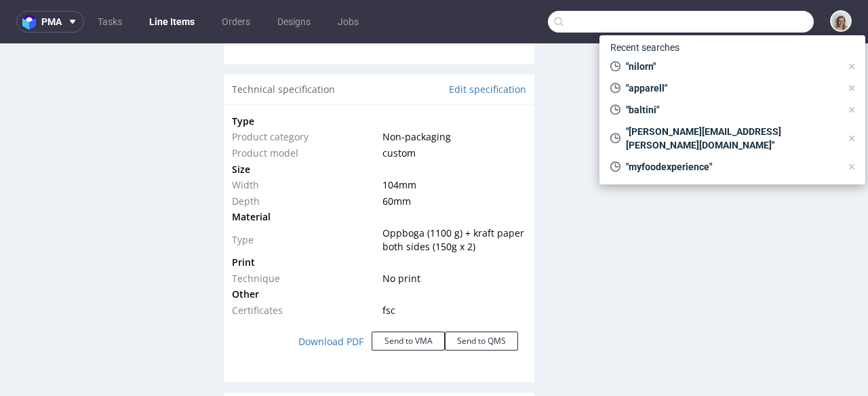
scroll to position [1826, 0]
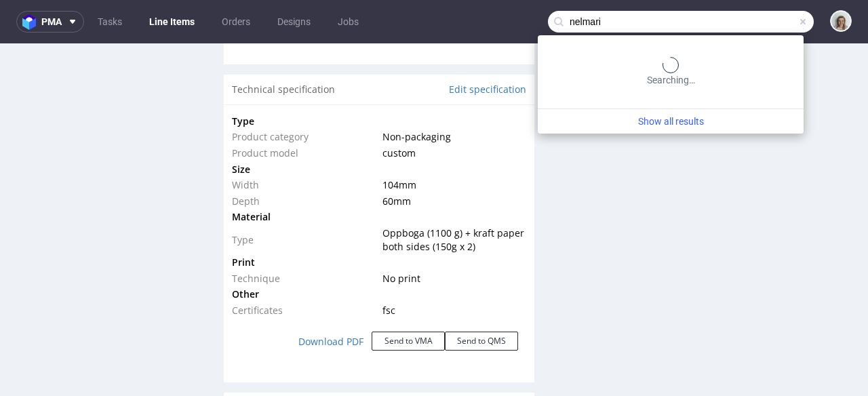
type input "nelmari"
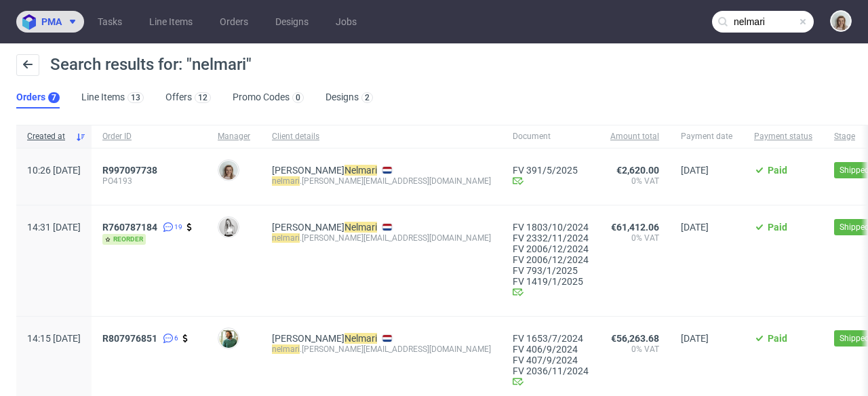
click at [44, 31] on button "pma" at bounding box center [50, 22] width 68 height 22
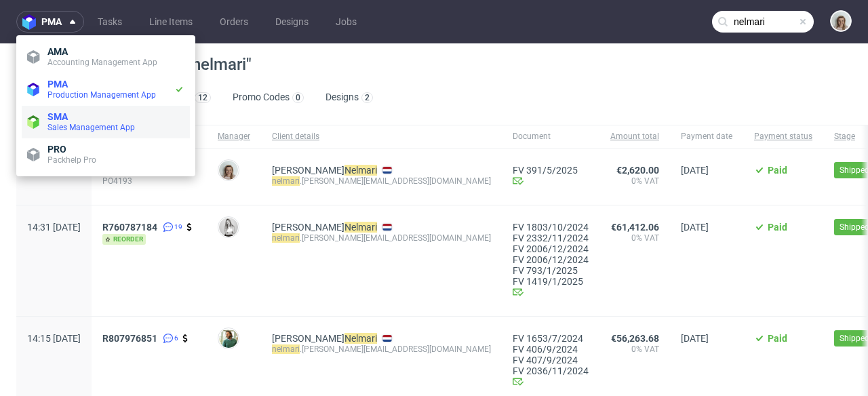
click at [58, 122] on span "Sales Management App" at bounding box center [115, 127] width 137 height 11
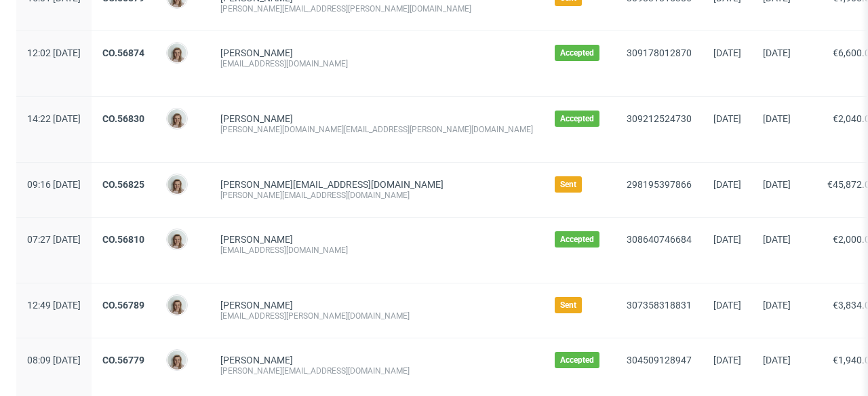
scroll to position [1474, 0]
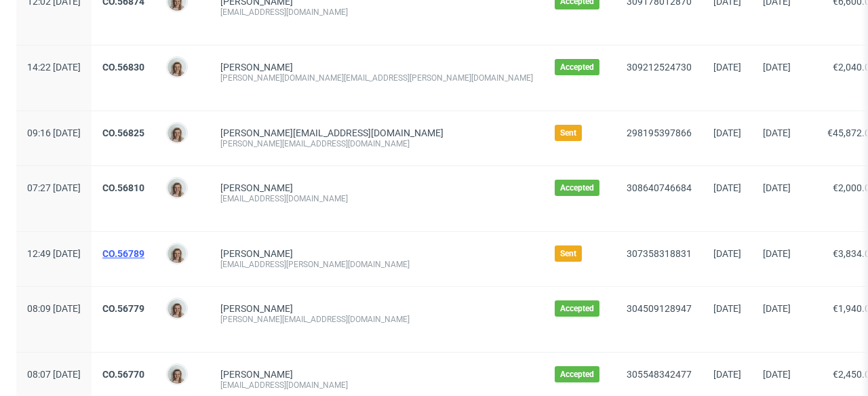
click at [144, 253] on link "CO.56789" at bounding box center [123, 253] width 42 height 11
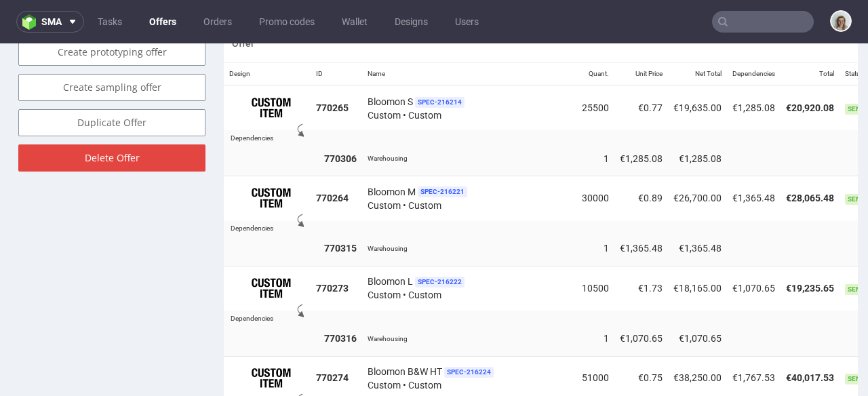
scroll to position [856, 0]
